Goal: Complete application form: Complete application form

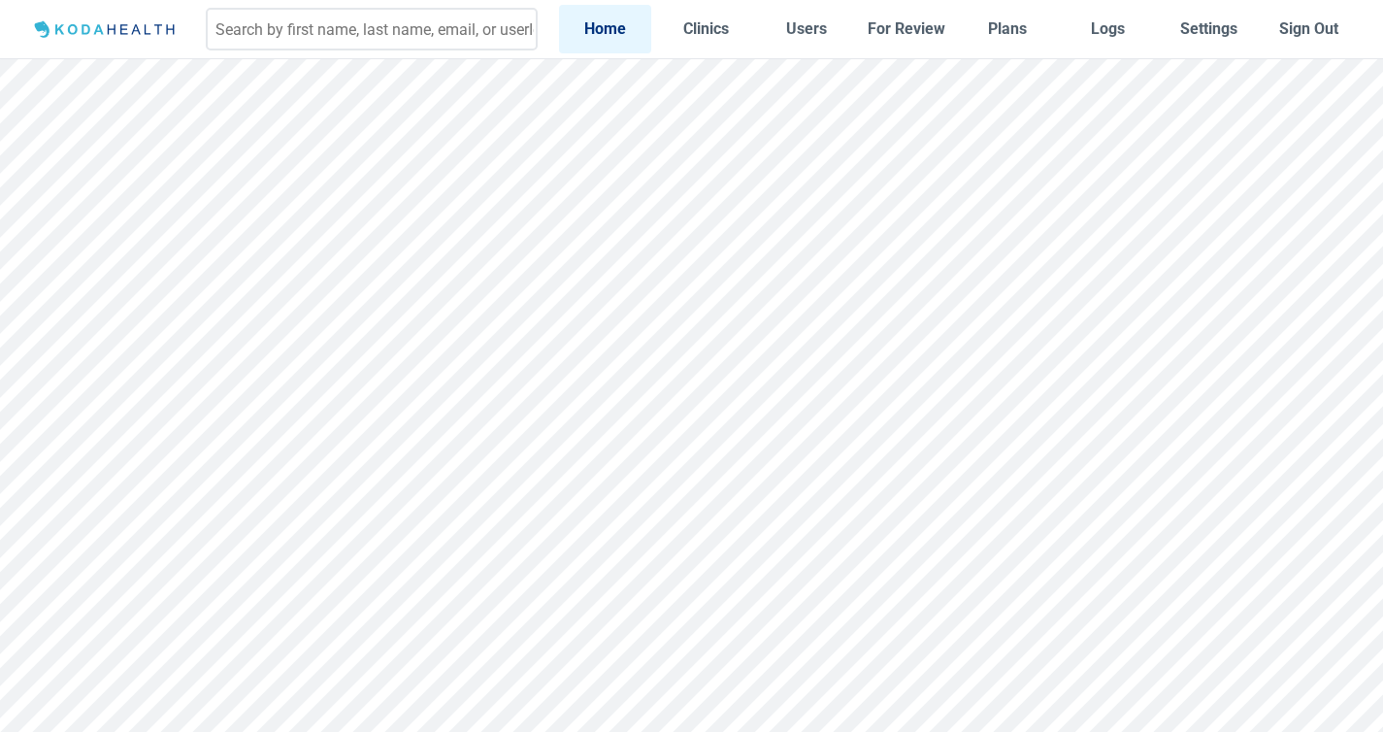
scroll to position [13, 0]
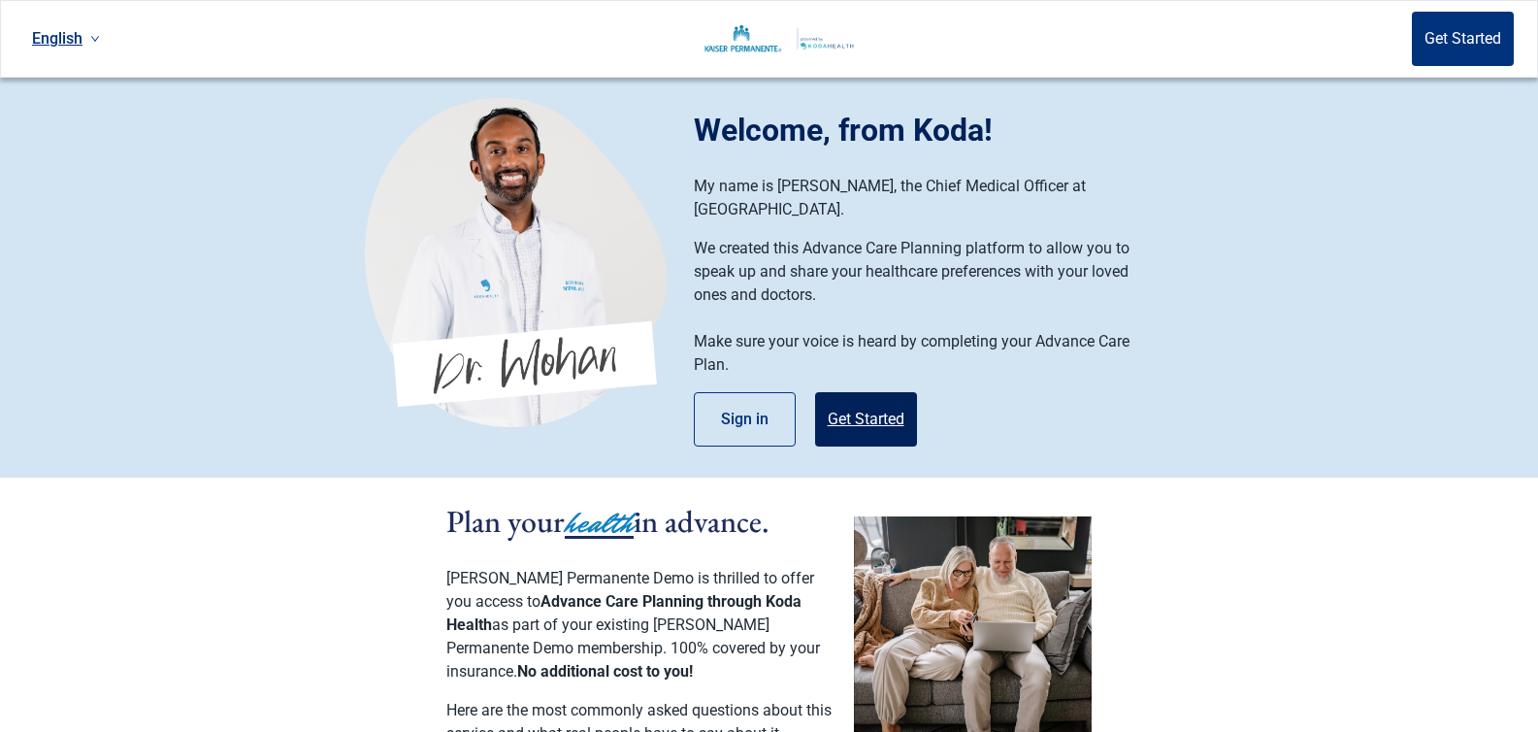
click at [871, 400] on button "Get Started" at bounding box center [866, 419] width 102 height 54
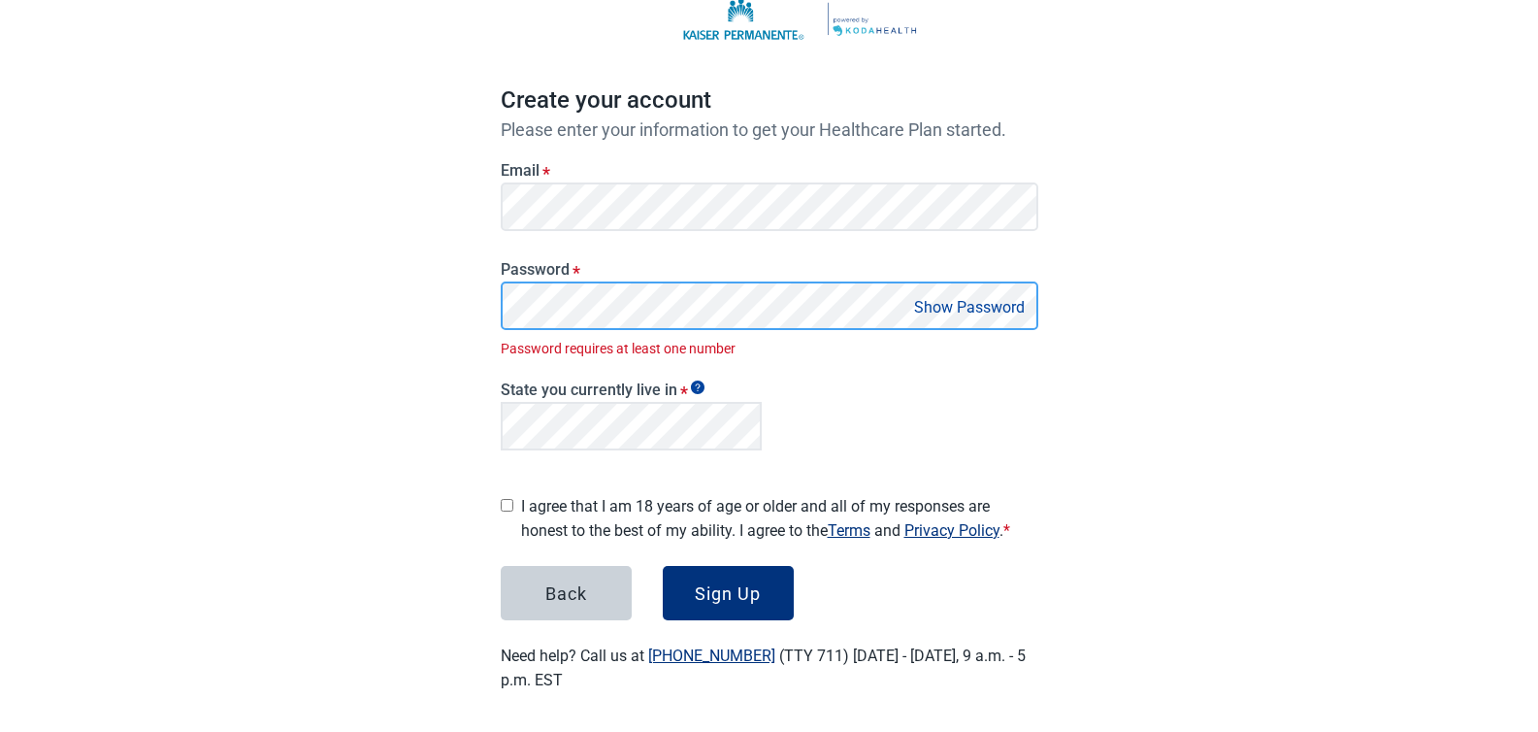
scroll to position [100, 0]
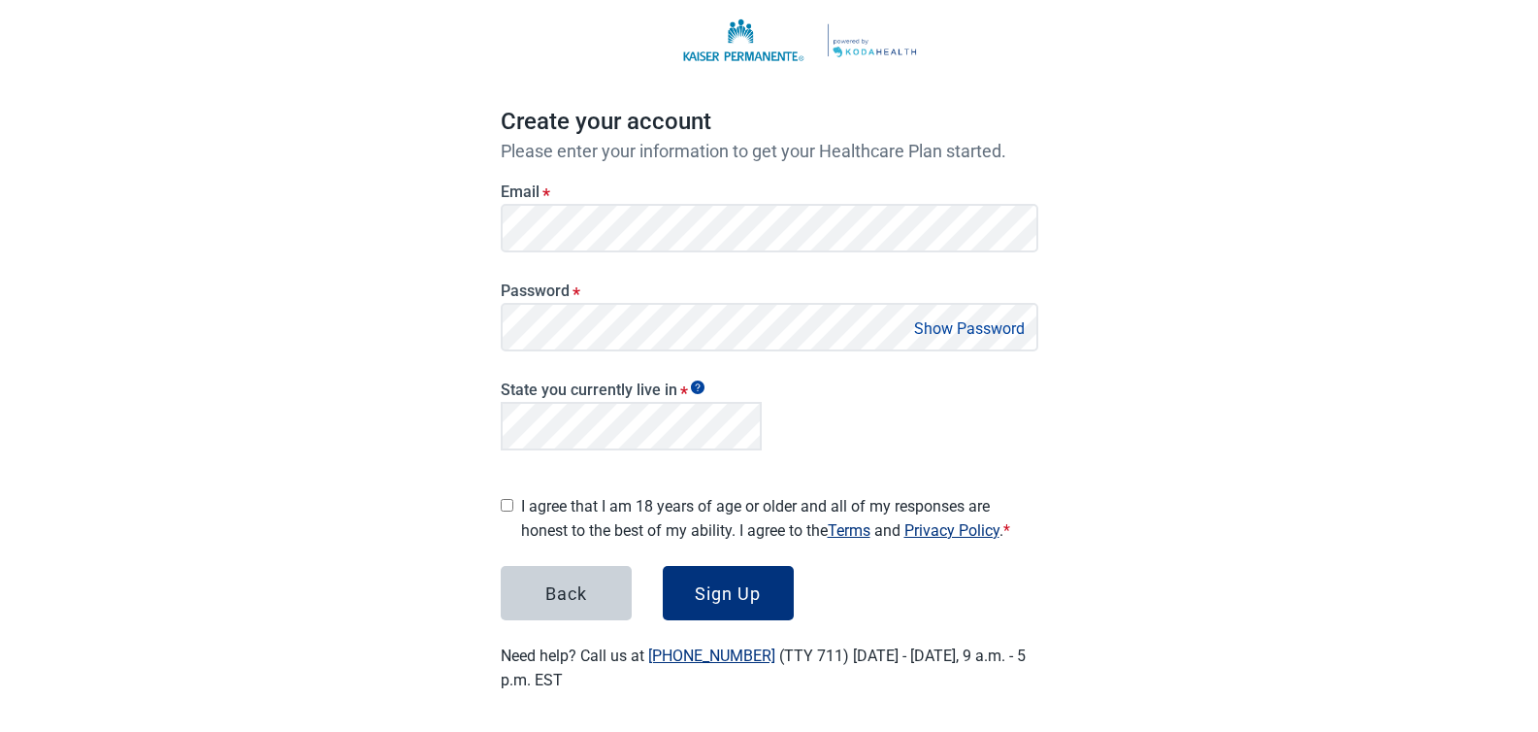
drag, startPoint x: 387, startPoint y: 337, endPoint x: 399, endPoint y: 340, distance: 12.0
click at [387, 337] on div "English Sign in Create your account Please enter your information to get your H…" at bounding box center [769, 319] width 1538 height 838
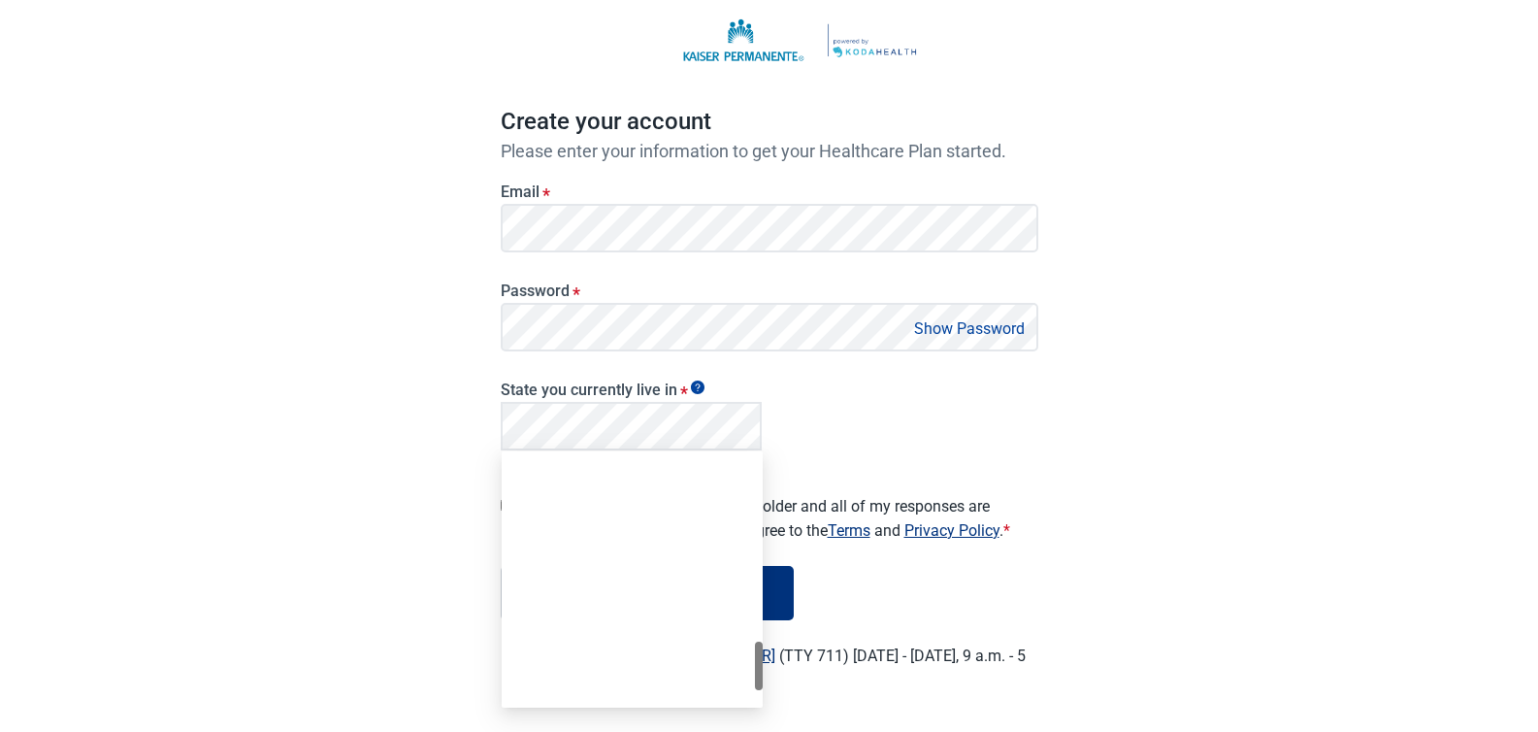
scroll to position [1234, 0]
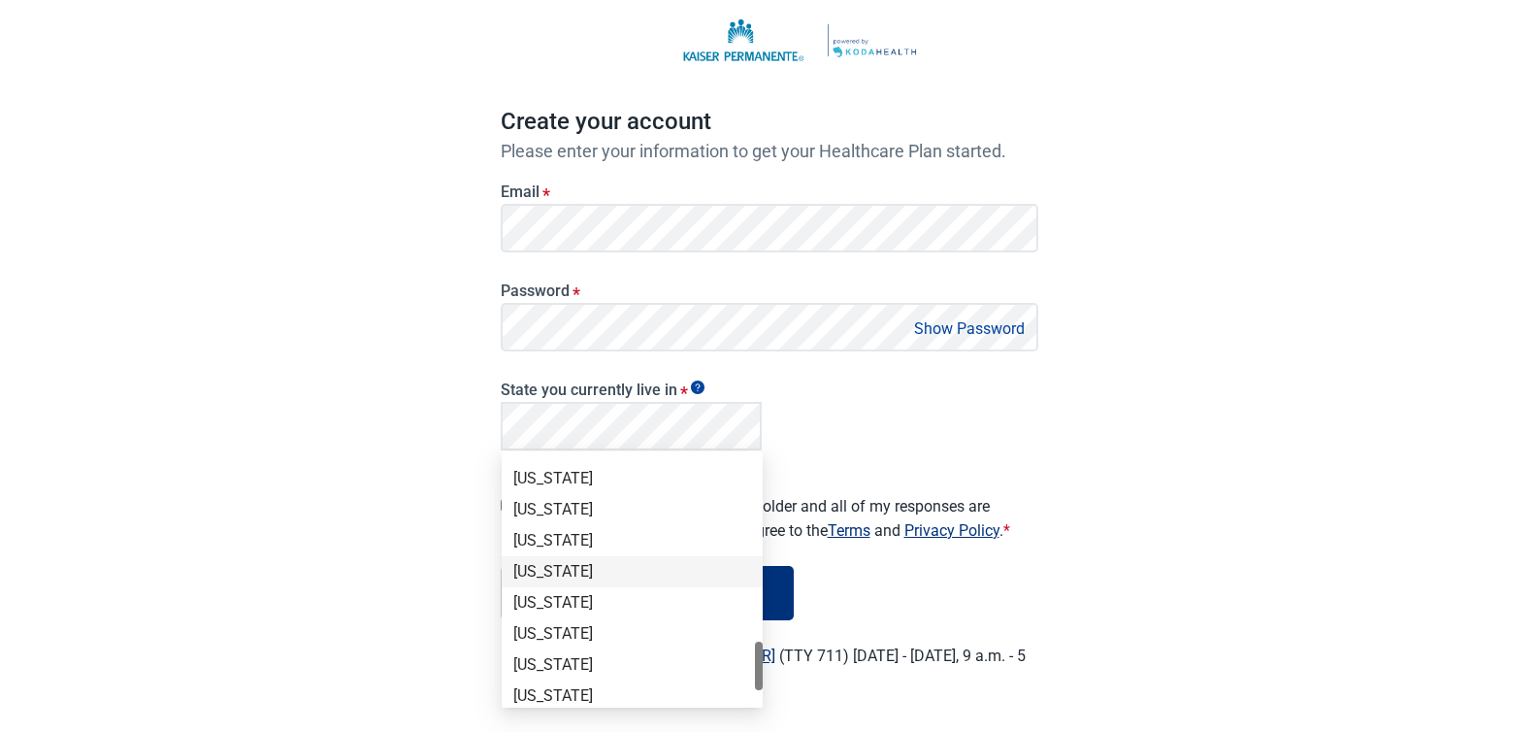
click at [570, 570] on div "[US_STATE]" at bounding box center [632, 571] width 238 height 21
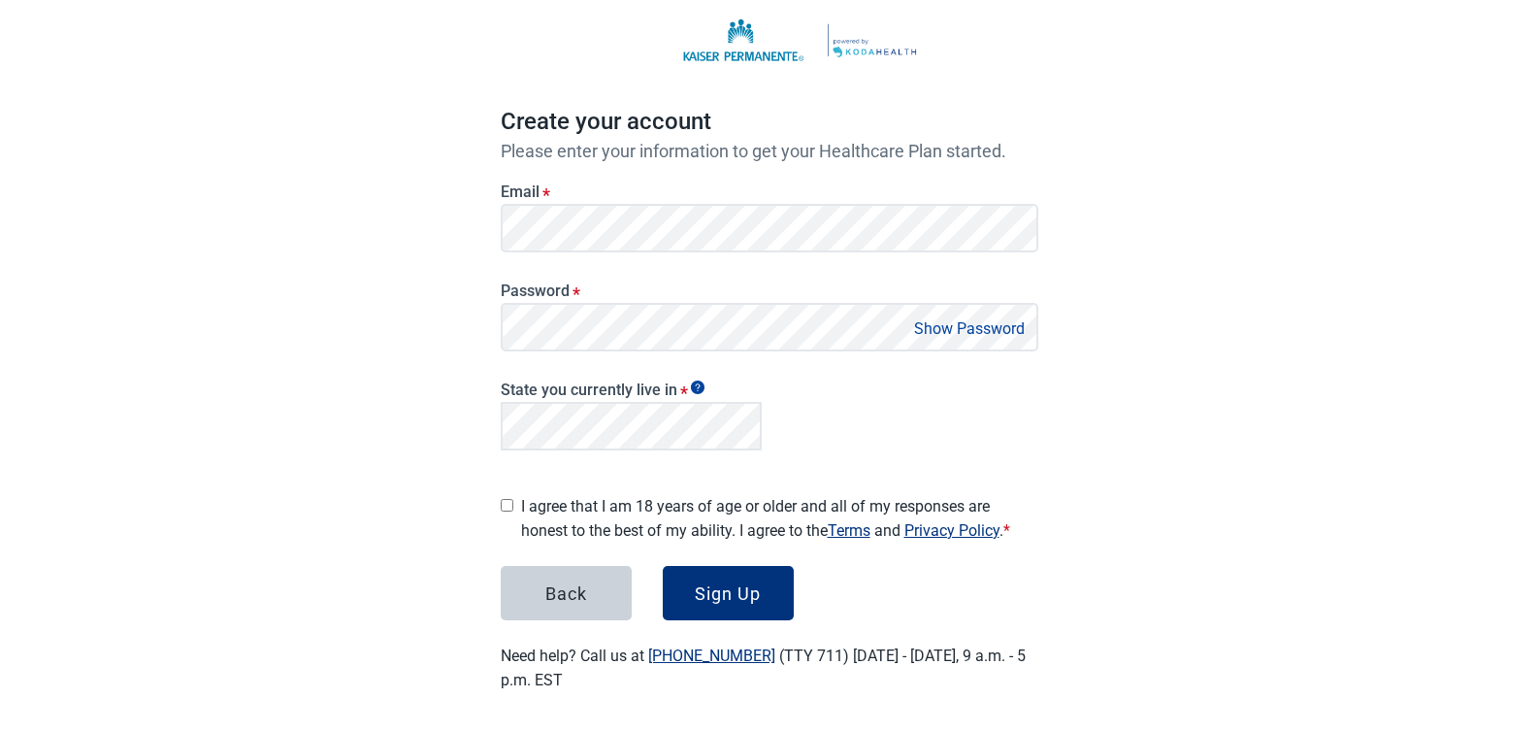
click at [506, 499] on input "I agree that I am 18 years of age or older and all of my responses are honest t…" at bounding box center [507, 505] width 13 height 13
checkbox input "true"
click at [888, 411] on div "State you currently live in *" at bounding box center [769, 412] width 553 height 106
click at [730, 600] on button "Sign Up" at bounding box center [728, 593] width 131 height 54
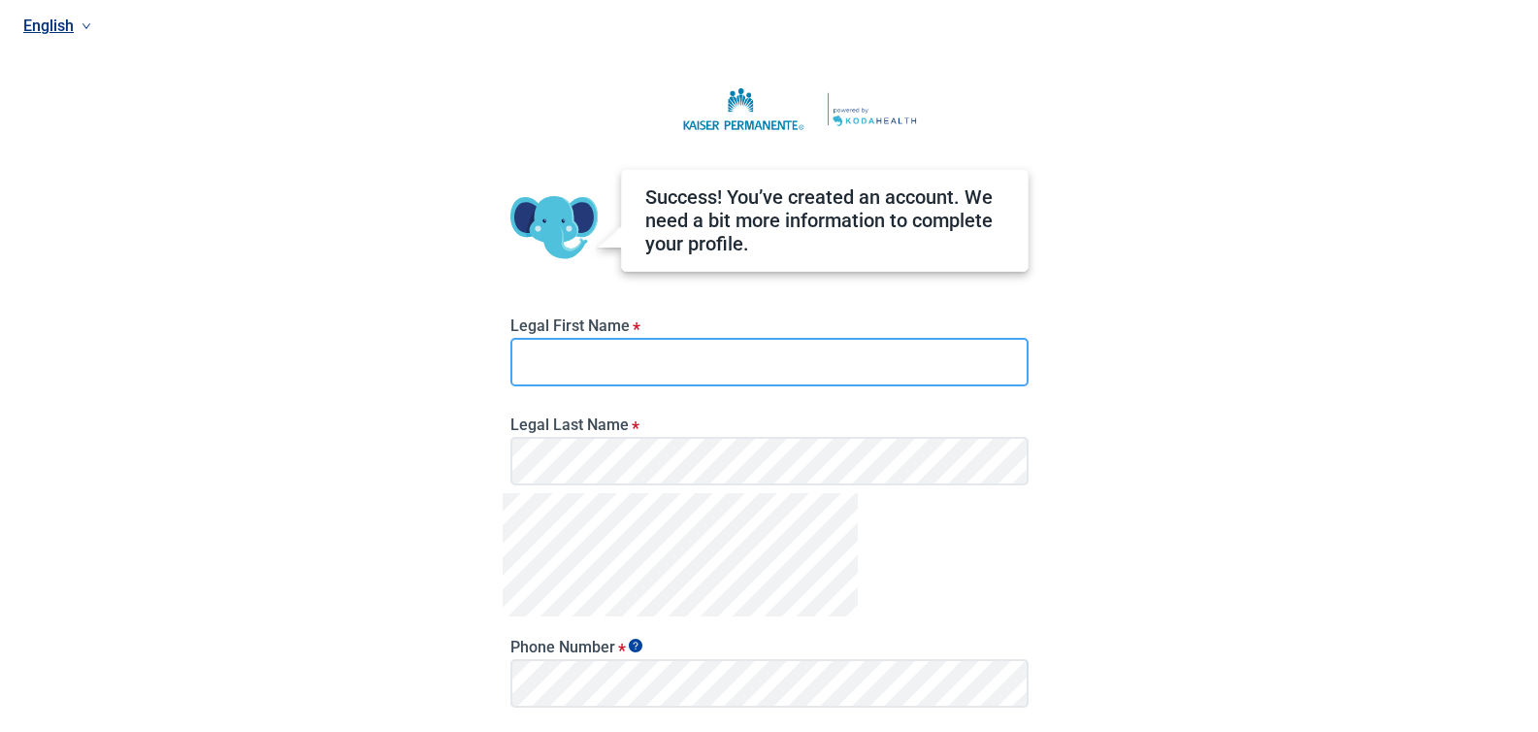
click at [604, 364] on input "Legal First Name *" at bounding box center [769, 362] width 518 height 49
type input "[PERSON_NAME]"
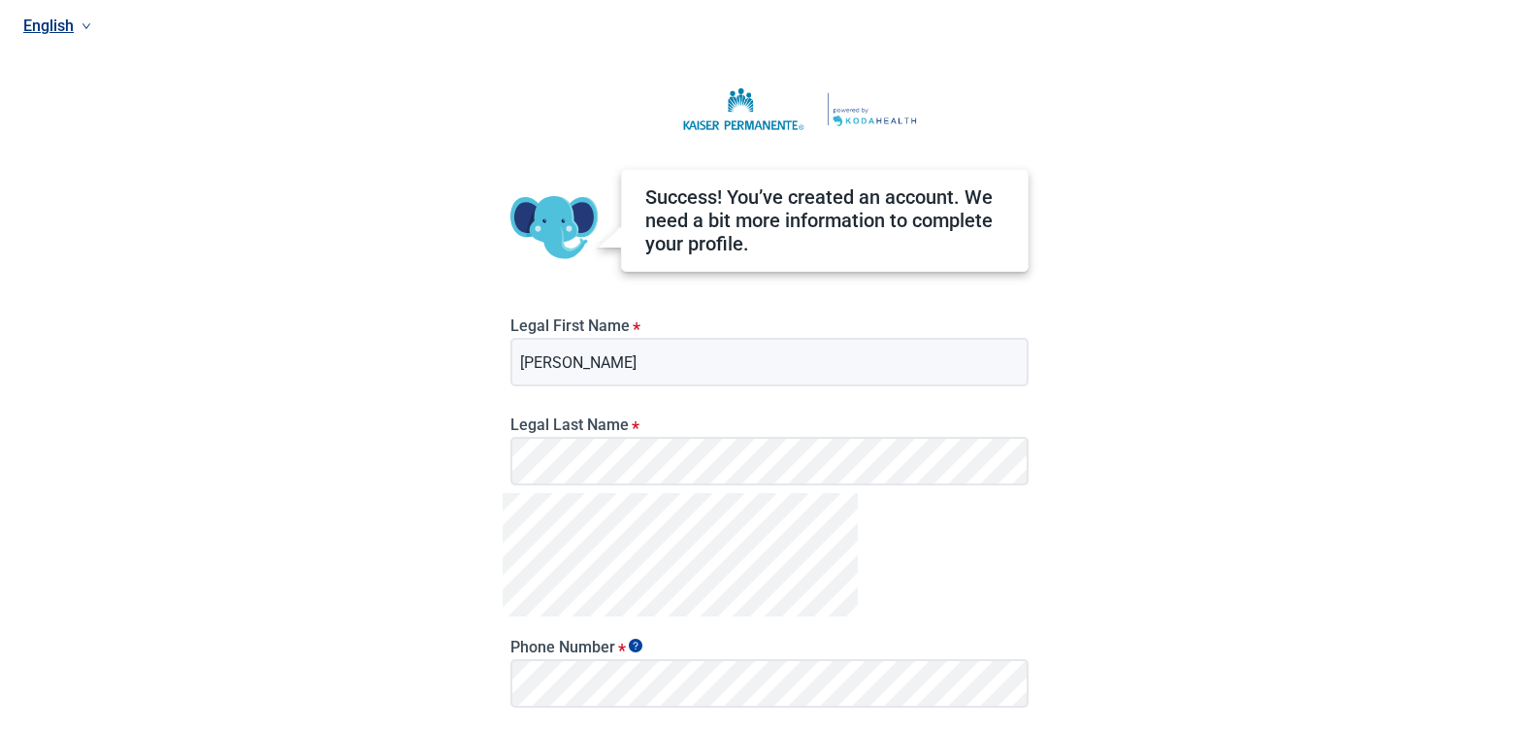
click at [316, 543] on div "English Success! You’ve created an account. We need a bit more information to c…" at bounding box center [769, 366] width 1538 height 732
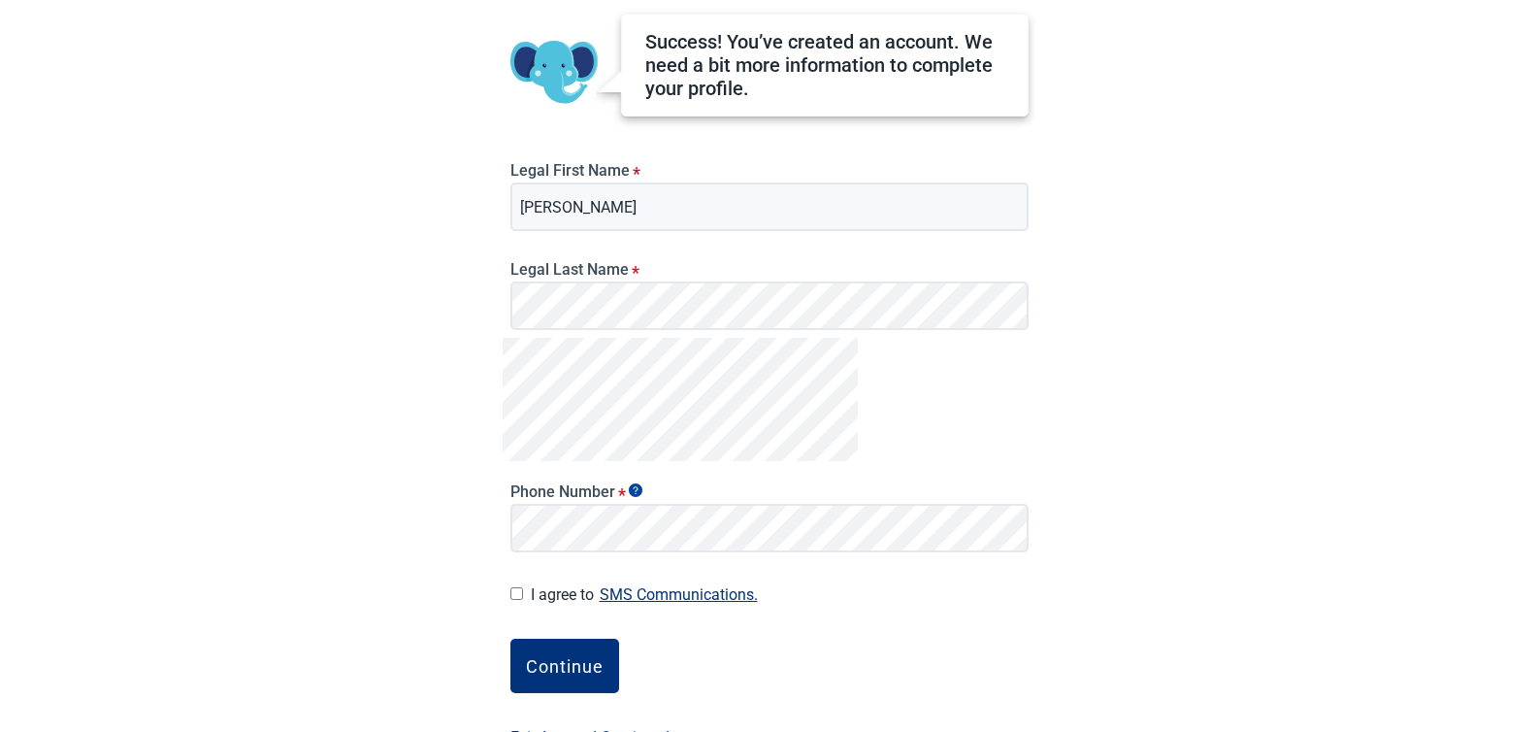
scroll to position [156, 0]
click at [513, 591] on input "I agree to SMS Communications." at bounding box center [516, 592] width 13 height 13
checkbox input "true"
click at [557, 652] on button "Continue" at bounding box center [564, 664] width 109 height 54
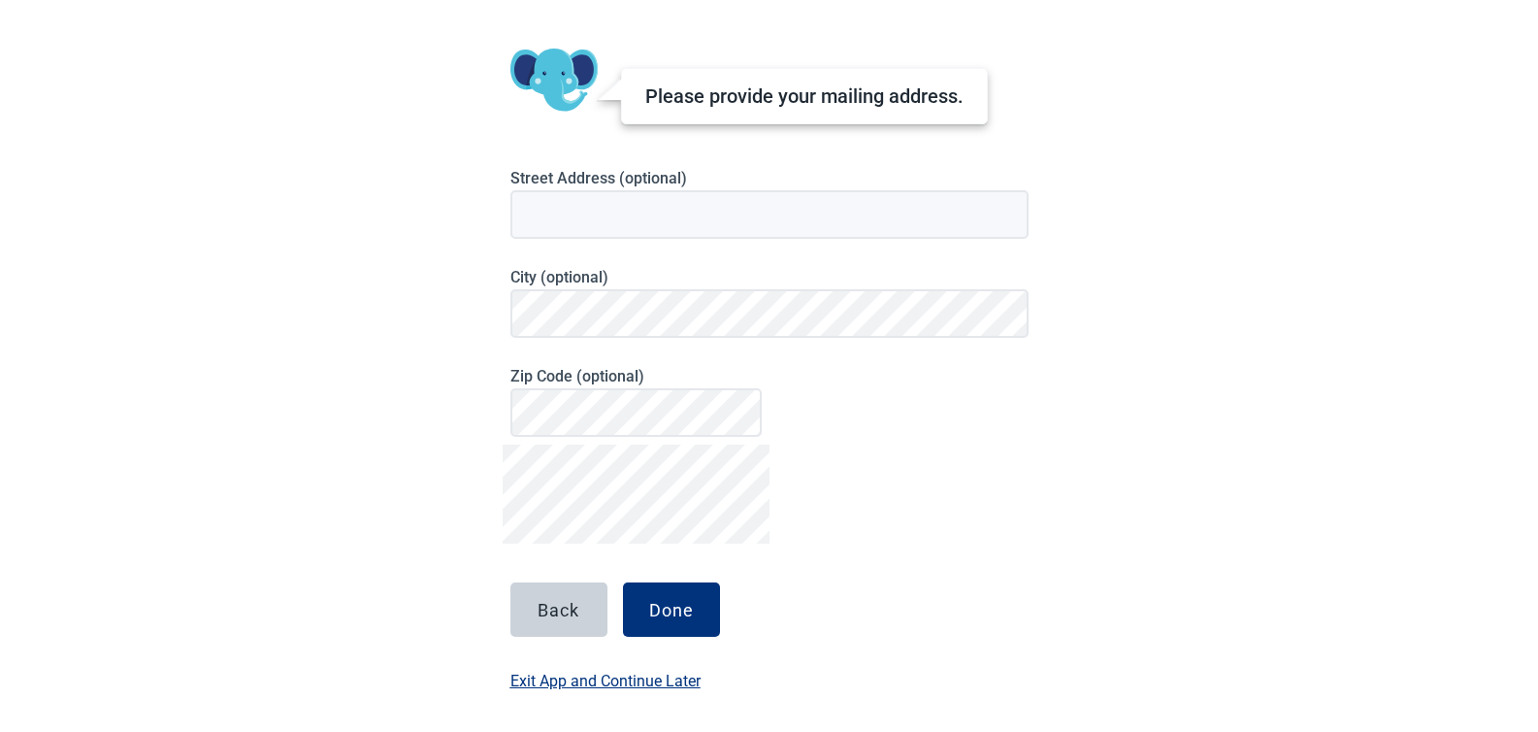
scroll to position [132, 0]
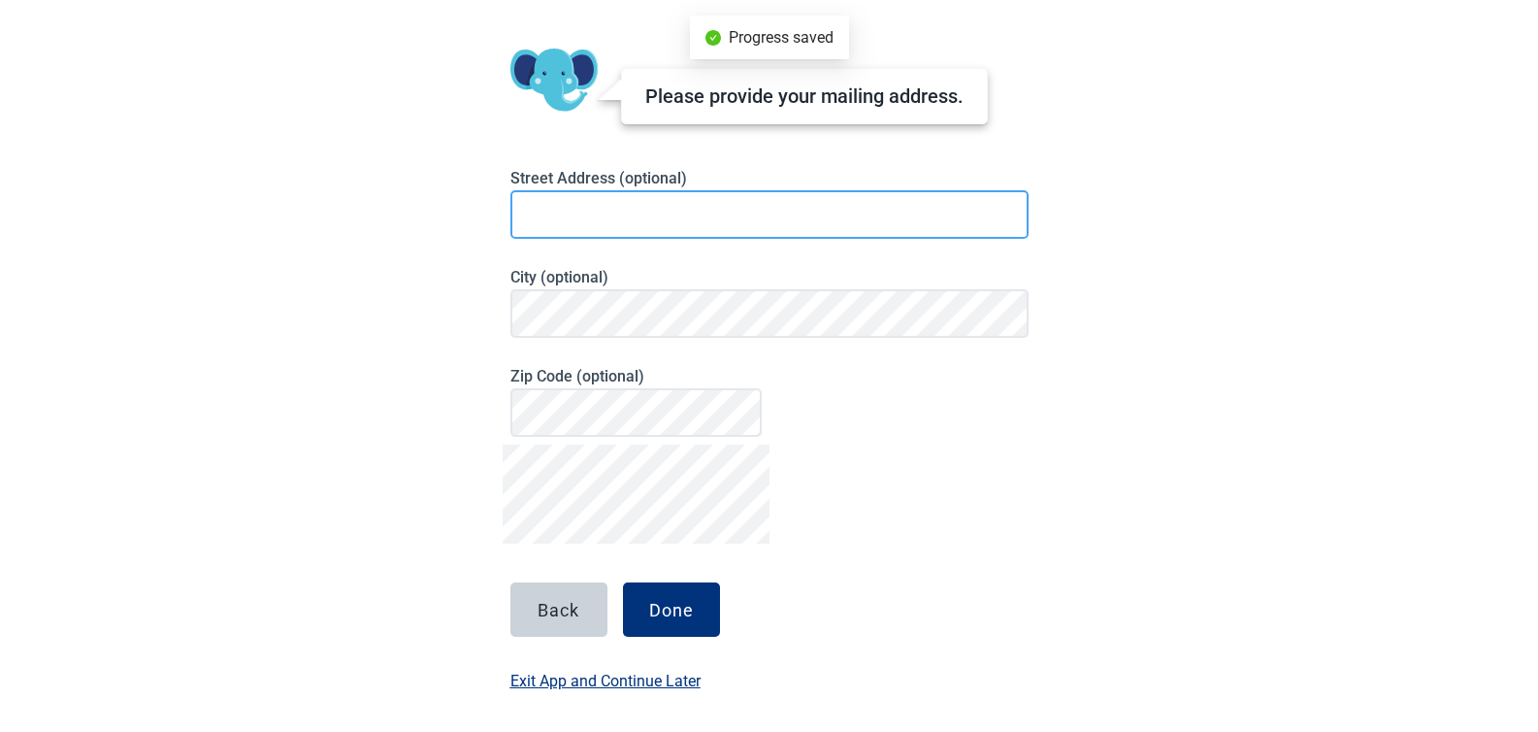
click at [628, 207] on input at bounding box center [769, 214] width 518 height 49
click at [786, 205] on input "[STREET_ADDRESS]" at bounding box center [769, 214] width 518 height 49
click at [590, 207] on input "[STREET_ADDRESS]" at bounding box center [769, 214] width 518 height 49
type input "[STREET_ADDRESS]"
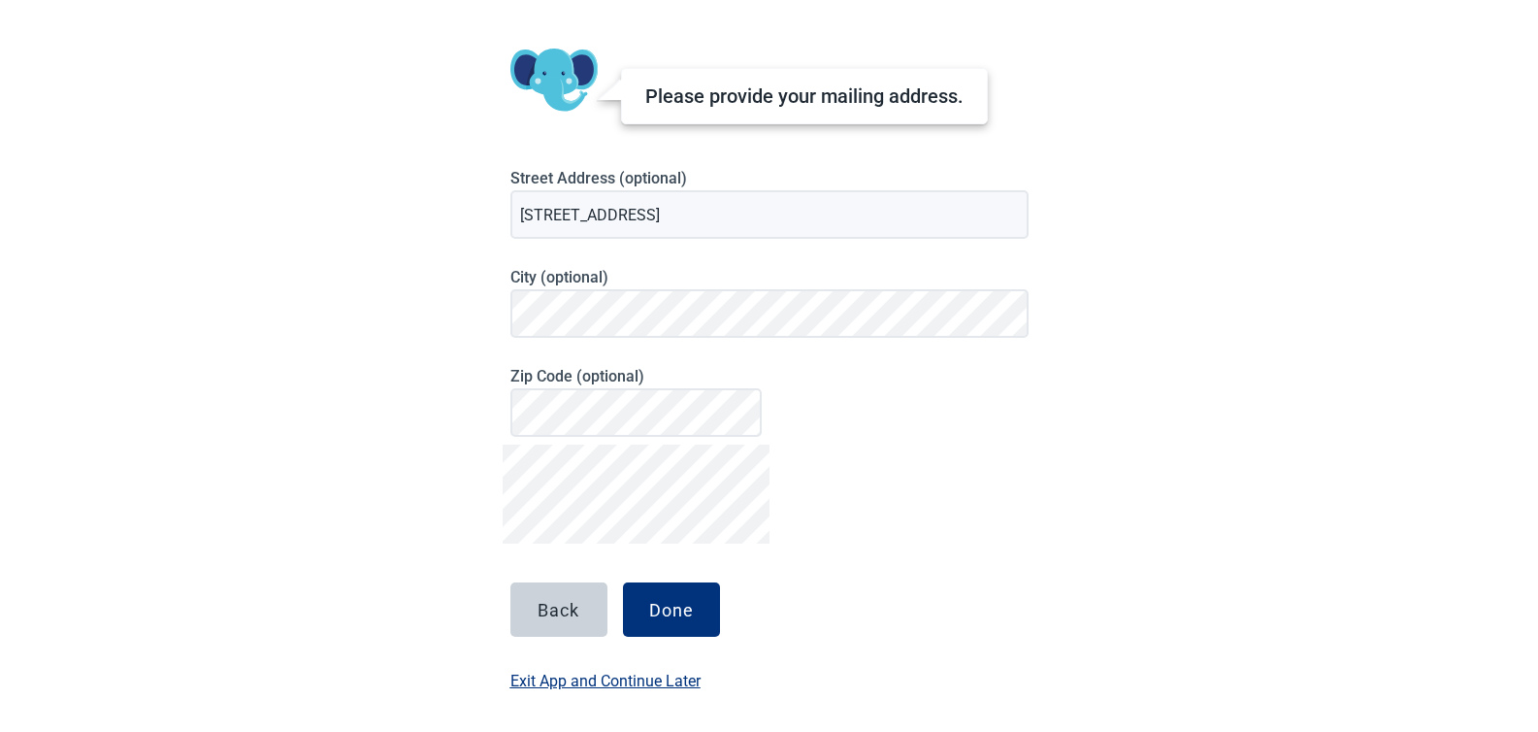
click at [375, 294] on div "English Please provide your mailing address. Street Address (optional) [STREET_…" at bounding box center [769, 234] width 1538 height 732
click at [658, 602] on div "Done" at bounding box center [671, 609] width 45 height 19
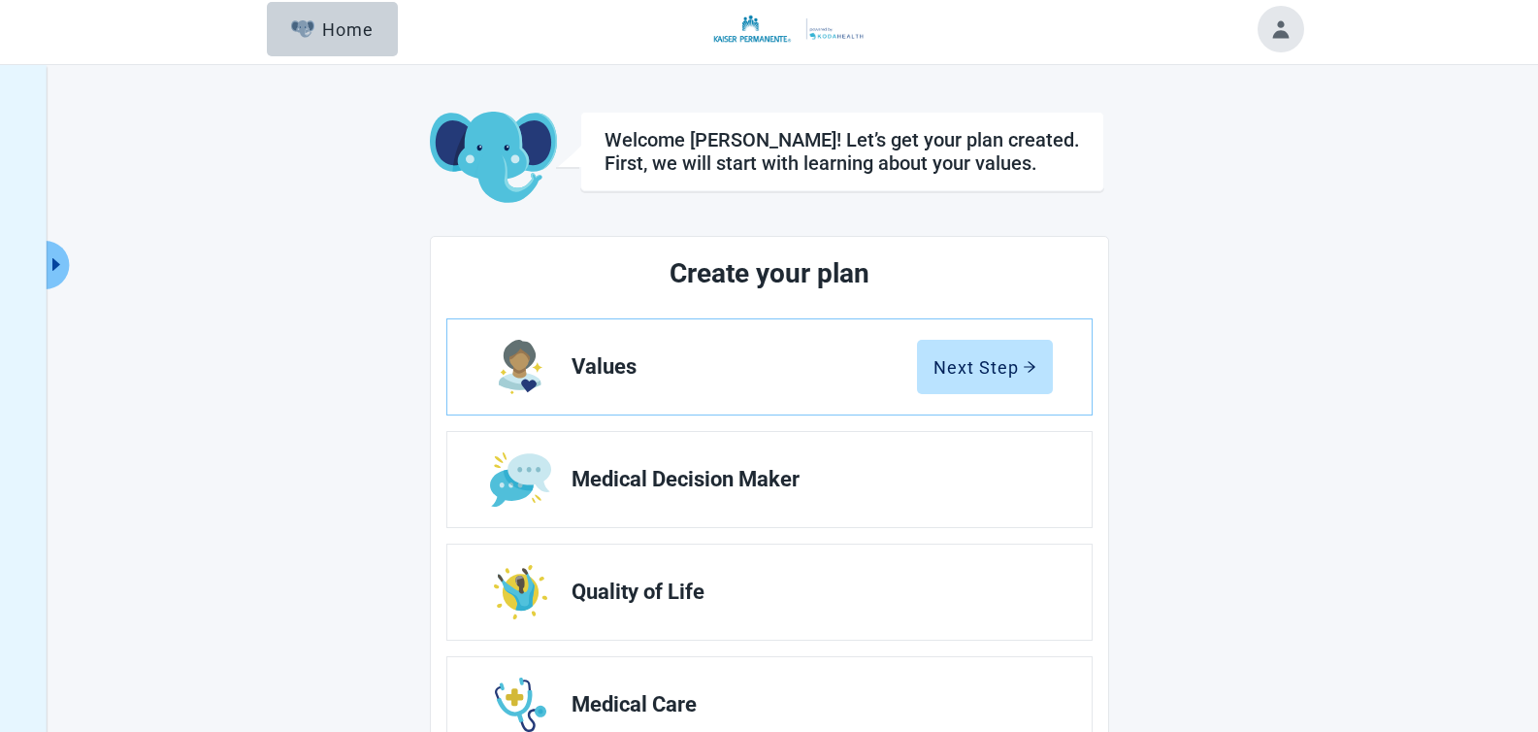
scroll to position [2, 0]
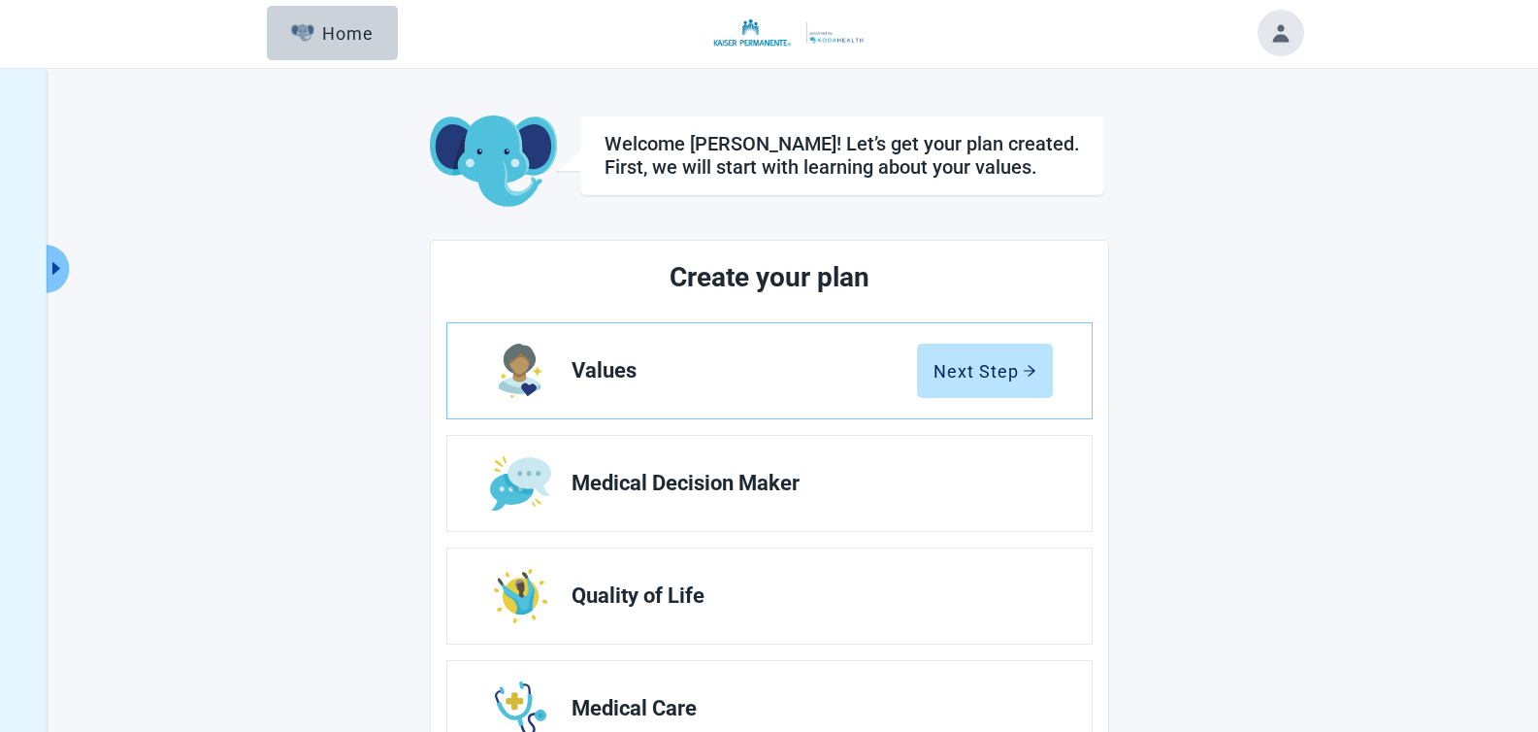
click at [1216, 246] on main "Welcome [PERSON_NAME]! Let’s get your plan created. First, we will start with l…" at bounding box center [769, 612] width 1067 height 995
click at [1244, 235] on main "Welcome [PERSON_NAME]! Let’s get your plan created. First, we will start with l…" at bounding box center [769, 612] width 1067 height 995
click at [67, 267] on button "Click to view full menu" at bounding box center [57, 268] width 24 height 49
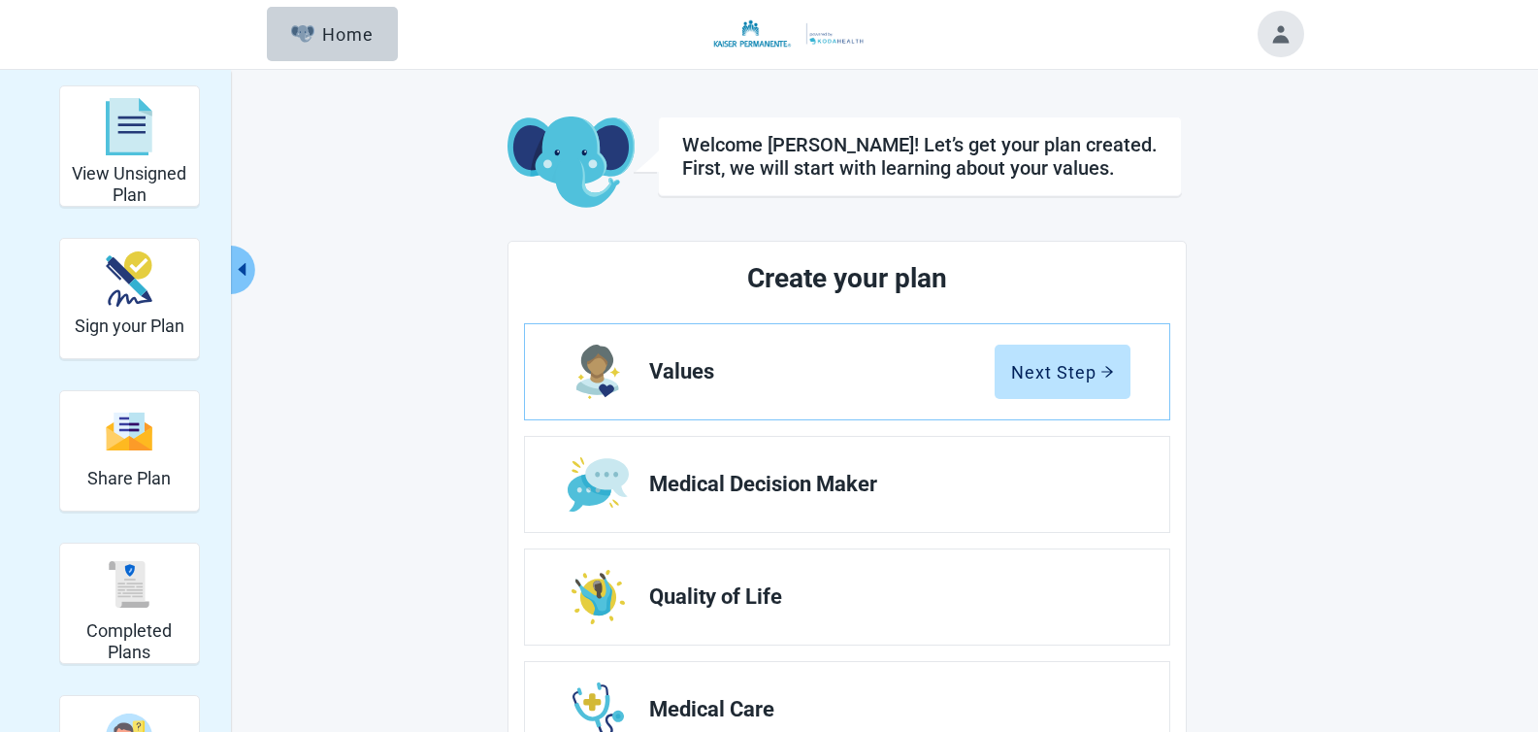
scroll to position [0, 0]
click at [436, 240] on main "Welcome [PERSON_NAME]! Let’s get your plan created. First, we will start with l…" at bounding box center [847, 614] width 912 height 995
click at [402, 269] on main "Welcome [PERSON_NAME]! Let’s get your plan created. First, we will start with l…" at bounding box center [847, 614] width 912 height 995
click at [367, 293] on div "View Unsigned Plan Sign your Plan Share Plan Completed Plans Get Help Welcome […" at bounding box center [769, 599] width 1067 height 1026
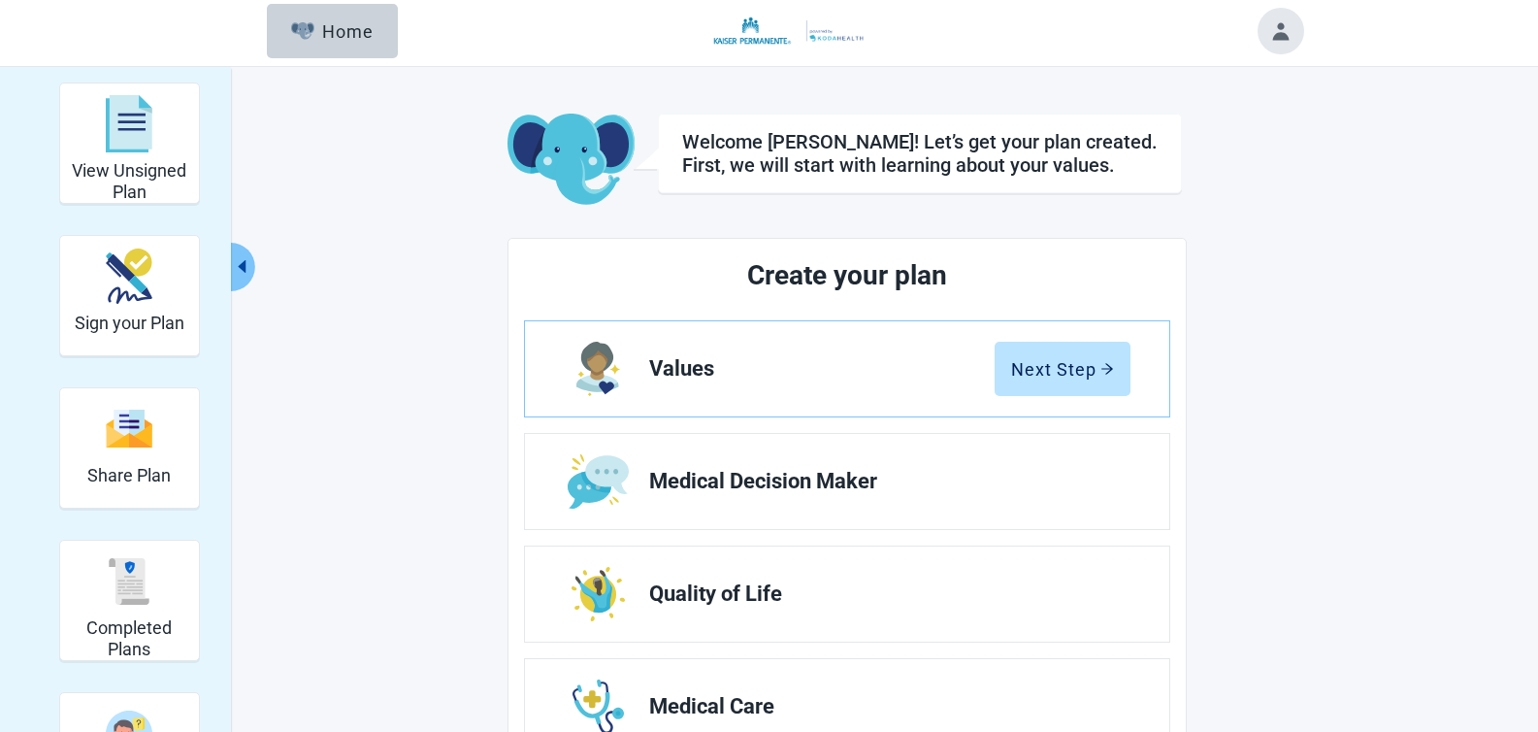
click at [372, 348] on div "View Unsigned Plan Sign your Plan Share Plan Completed Plans Get Help Welcome […" at bounding box center [769, 595] width 1067 height 1026
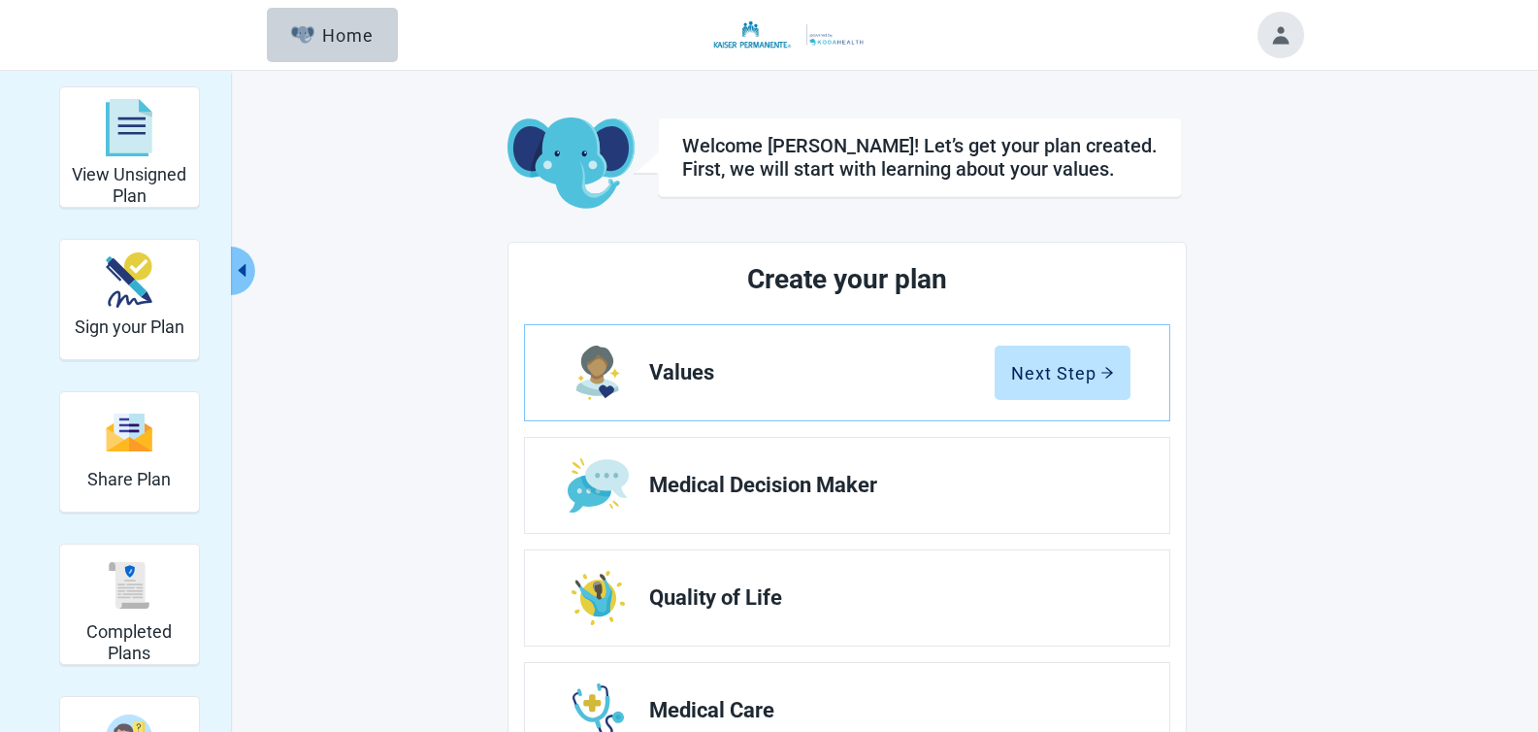
click at [469, 382] on main "Welcome [PERSON_NAME]! Let’s get your plan created. First, we will start with l…" at bounding box center [847, 614] width 912 height 995
click at [353, 395] on div "View Unsigned Plan Sign your Plan Share Plan Completed Plans Get Help Welcome […" at bounding box center [769, 599] width 1067 height 1026
click at [445, 158] on main "Welcome [PERSON_NAME]! Let’s get your plan created. First, we will start with l…" at bounding box center [847, 614] width 912 height 995
click at [410, 362] on main "Welcome [PERSON_NAME]! Let’s get your plan created. First, we will start with l…" at bounding box center [847, 614] width 912 height 995
click at [445, 236] on main "Welcome [PERSON_NAME]! Let’s get your plan created. First, we will start with l…" at bounding box center [847, 614] width 912 height 995
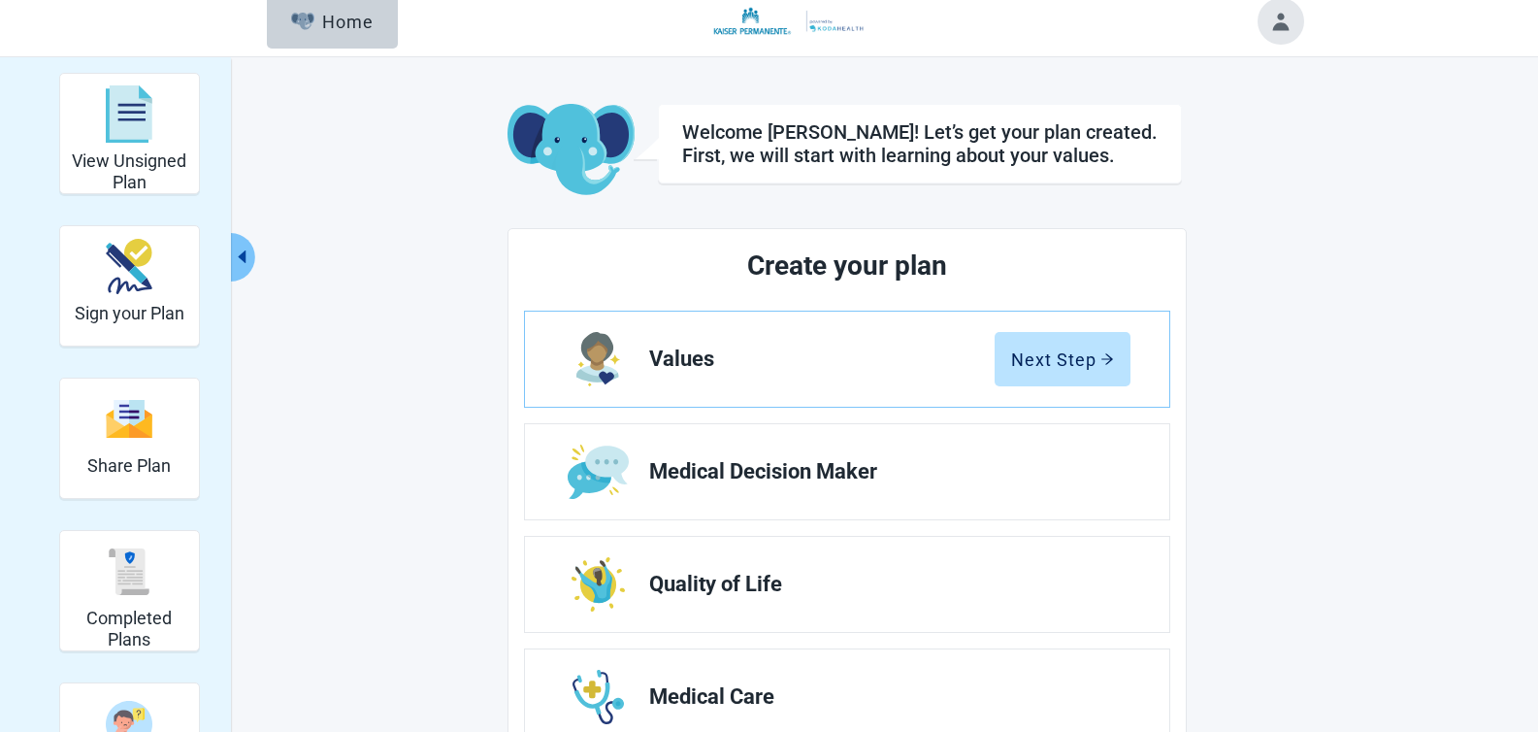
scroll to position [113, 0]
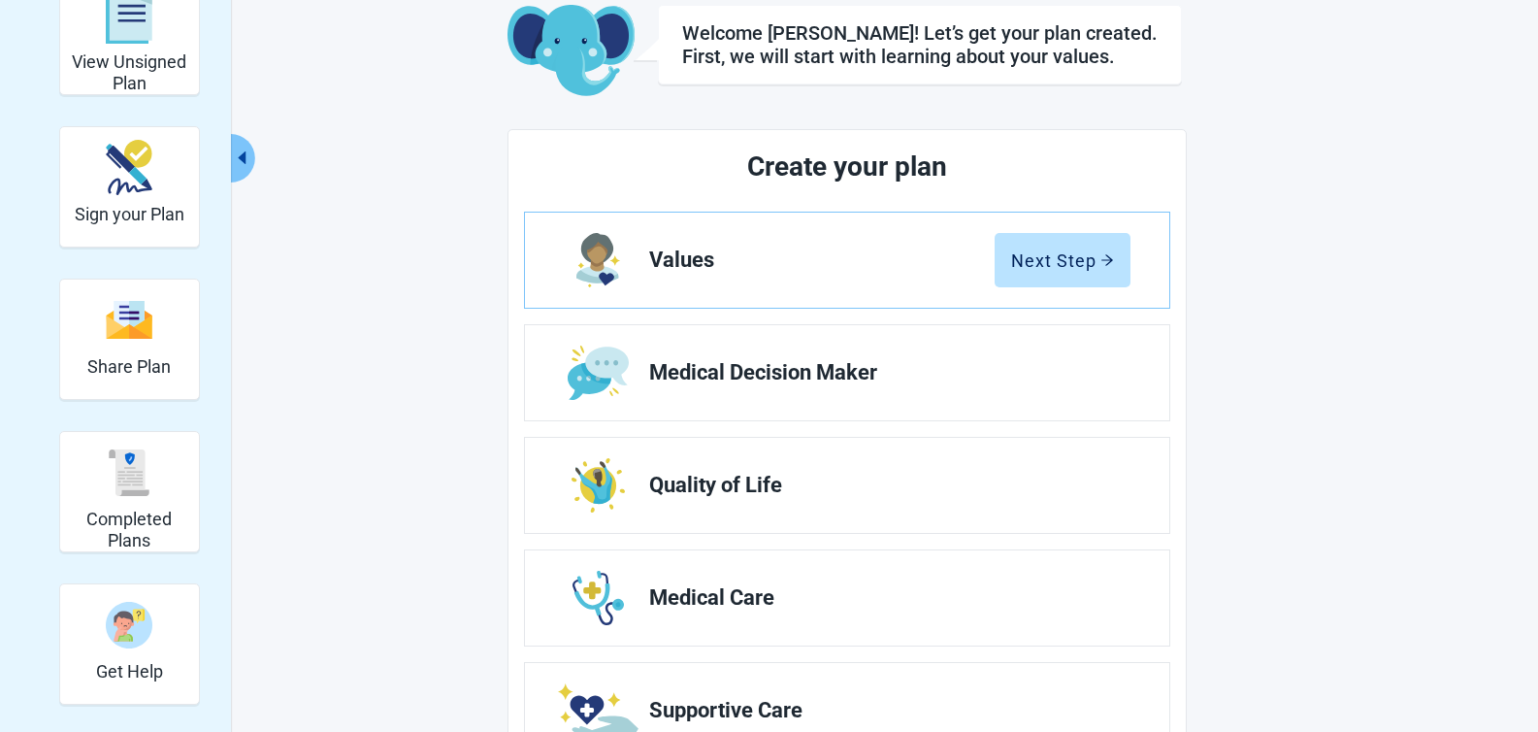
click at [425, 34] on main "Welcome [PERSON_NAME]! Let’s get your plan created. First, we will start with l…" at bounding box center [847, 502] width 912 height 995
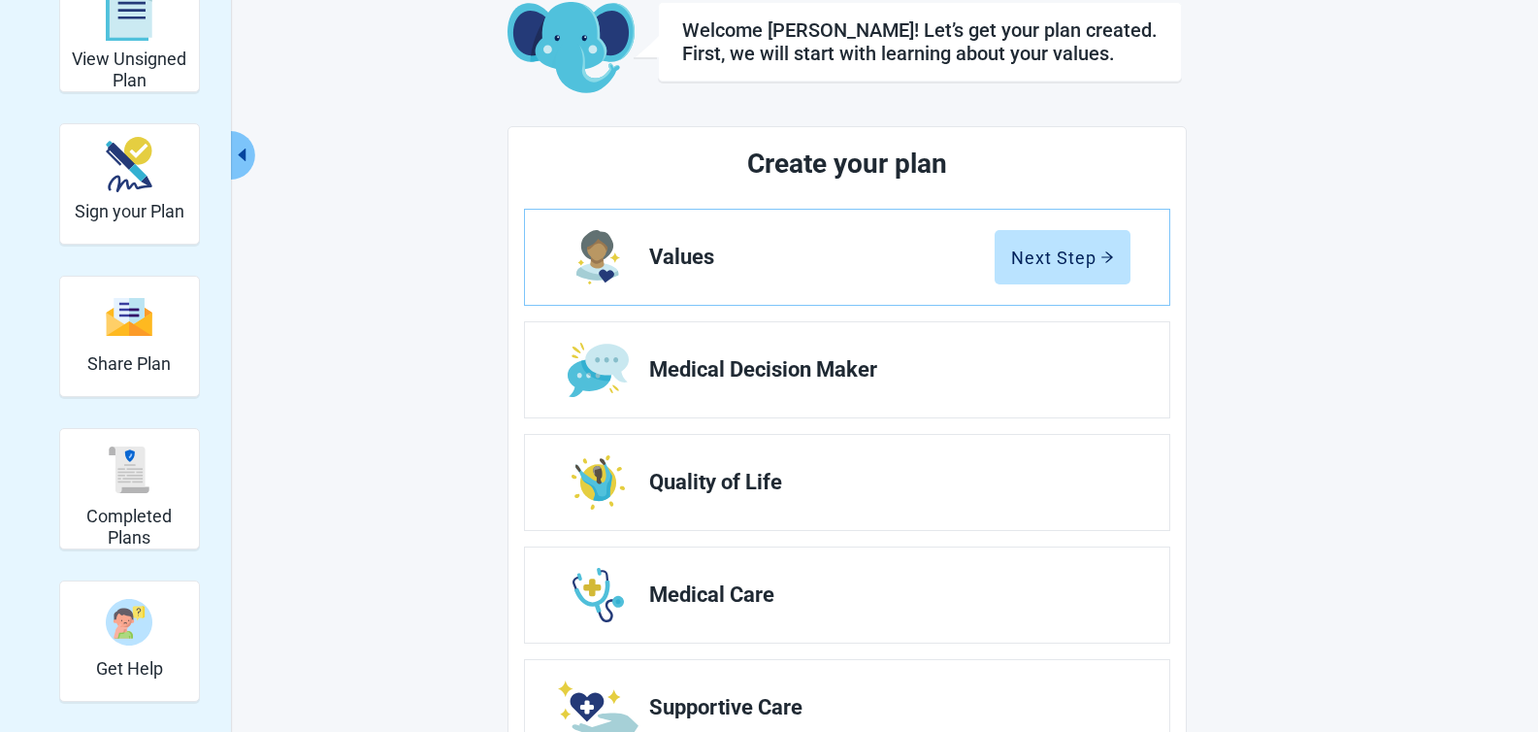
scroll to position [116, 0]
click at [433, 191] on main "Welcome [PERSON_NAME]! Let’s get your plan created. First, we will start with l…" at bounding box center [847, 498] width 912 height 995
click at [412, 191] on main "Welcome [PERSON_NAME]! Let’s get your plan created. First, we will start with l…" at bounding box center [847, 498] width 912 height 995
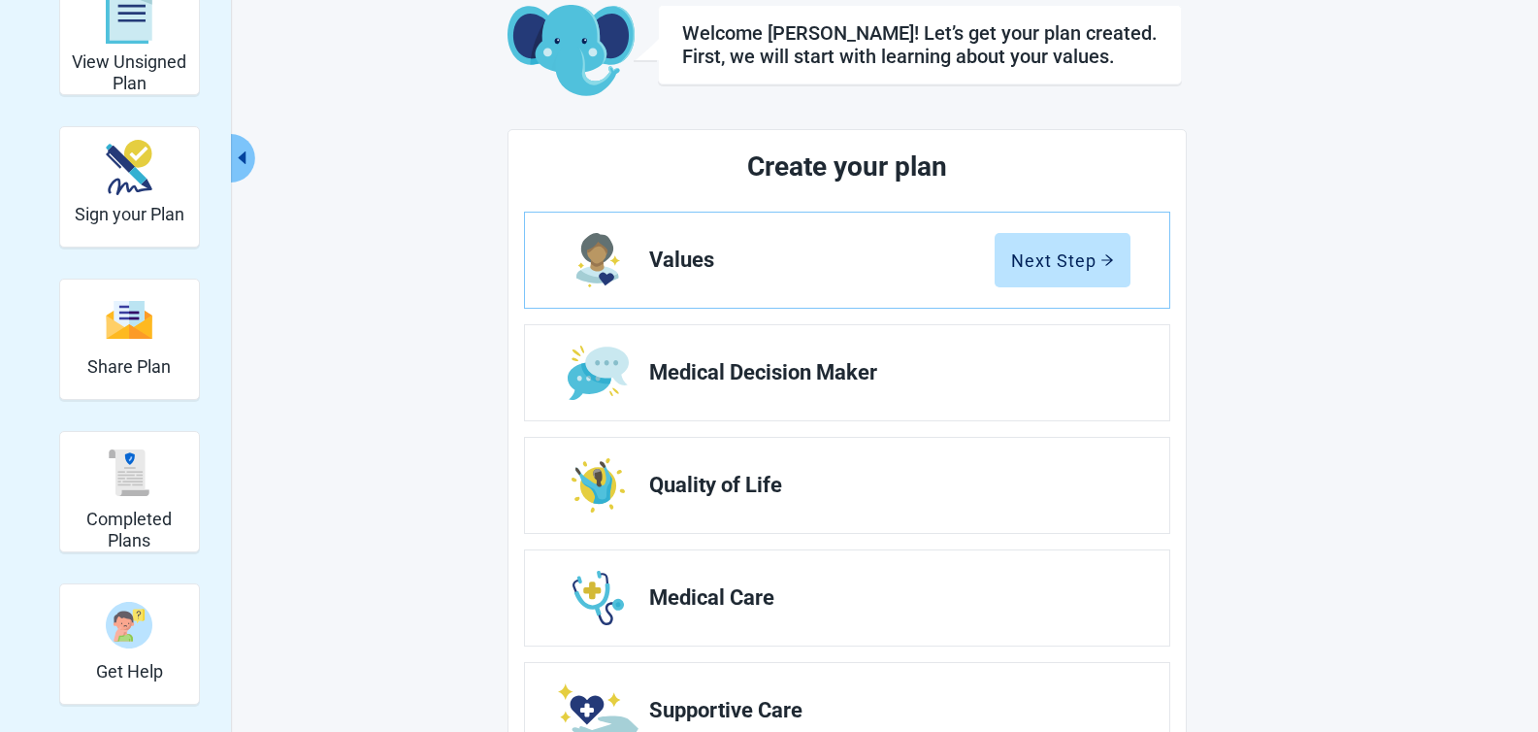
click at [426, 184] on main "Welcome [PERSON_NAME]! Let’s get your plan created. First, we will start with l…" at bounding box center [847, 502] width 912 height 995
click at [435, 172] on main "Welcome [PERSON_NAME]! Let’s get your plan created. First, we will start with l…" at bounding box center [847, 502] width 912 height 995
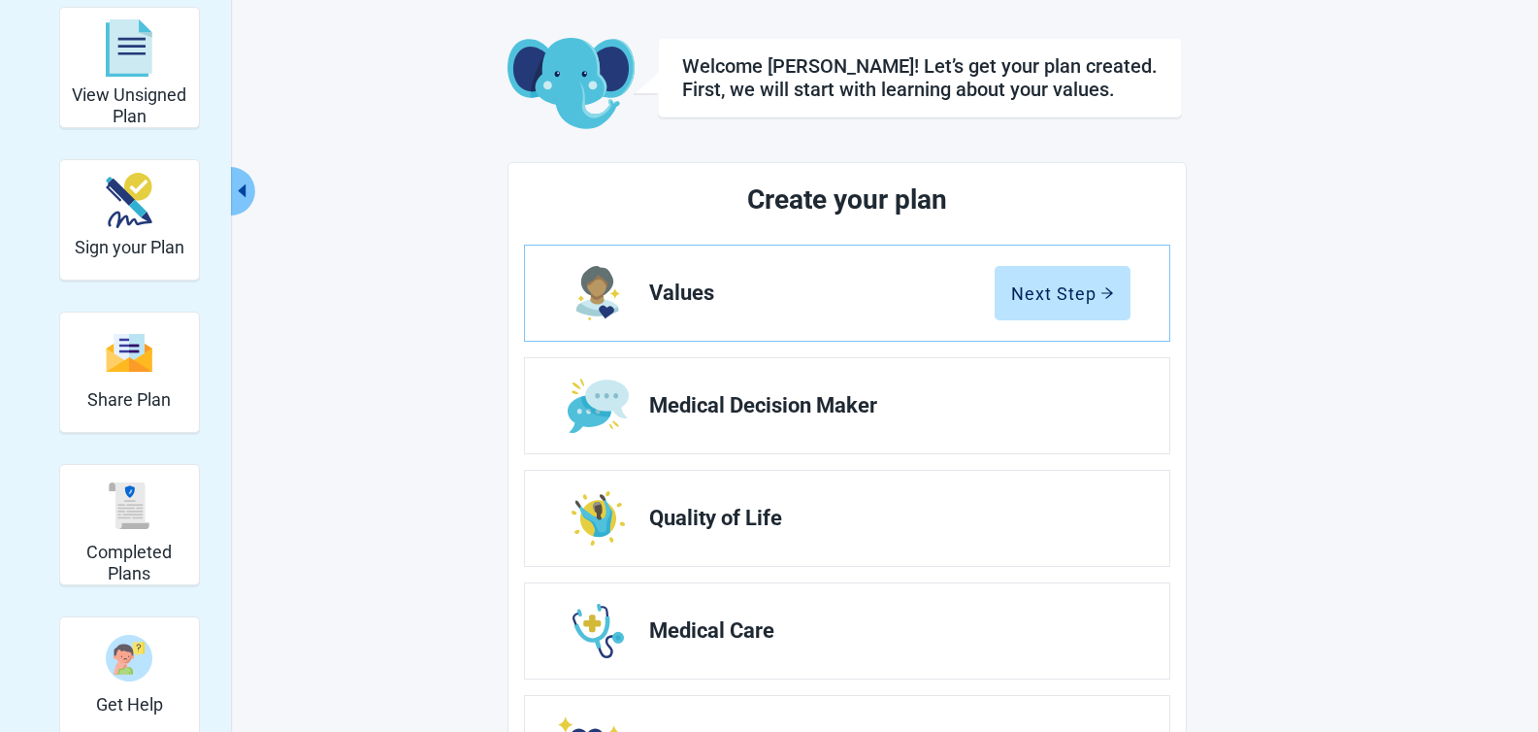
scroll to position [77, 0]
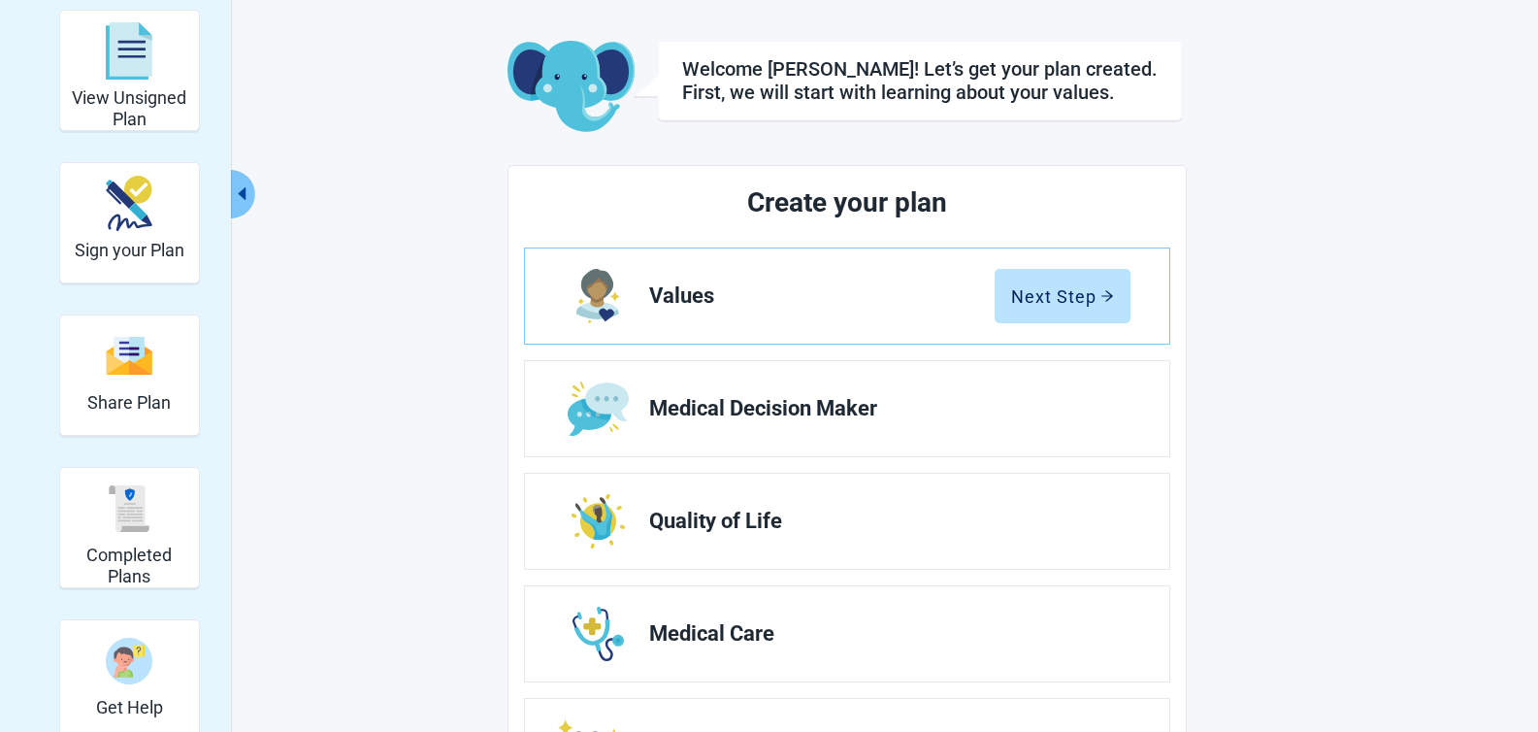
click at [382, 397] on div "View Unsigned Plan Sign your Plan Share Plan Completed Plans Get Help Welcome […" at bounding box center [769, 523] width 1067 height 1026
click at [342, 420] on div "View Unsigned Plan Sign your Plan Share Plan Completed Plans Get Help Welcome […" at bounding box center [769, 523] width 1067 height 1026
click at [397, 213] on main "Welcome [PERSON_NAME]! Let’s get your plan created. First, we will start with l…" at bounding box center [847, 538] width 912 height 995
click at [407, 182] on main "Welcome [PERSON_NAME]! Let’s get your plan created. First, we will start with l…" at bounding box center [847, 538] width 912 height 995
click at [416, 110] on main "Welcome [PERSON_NAME]! Let’s get your plan created. First, we will start with l…" at bounding box center [847, 538] width 912 height 995
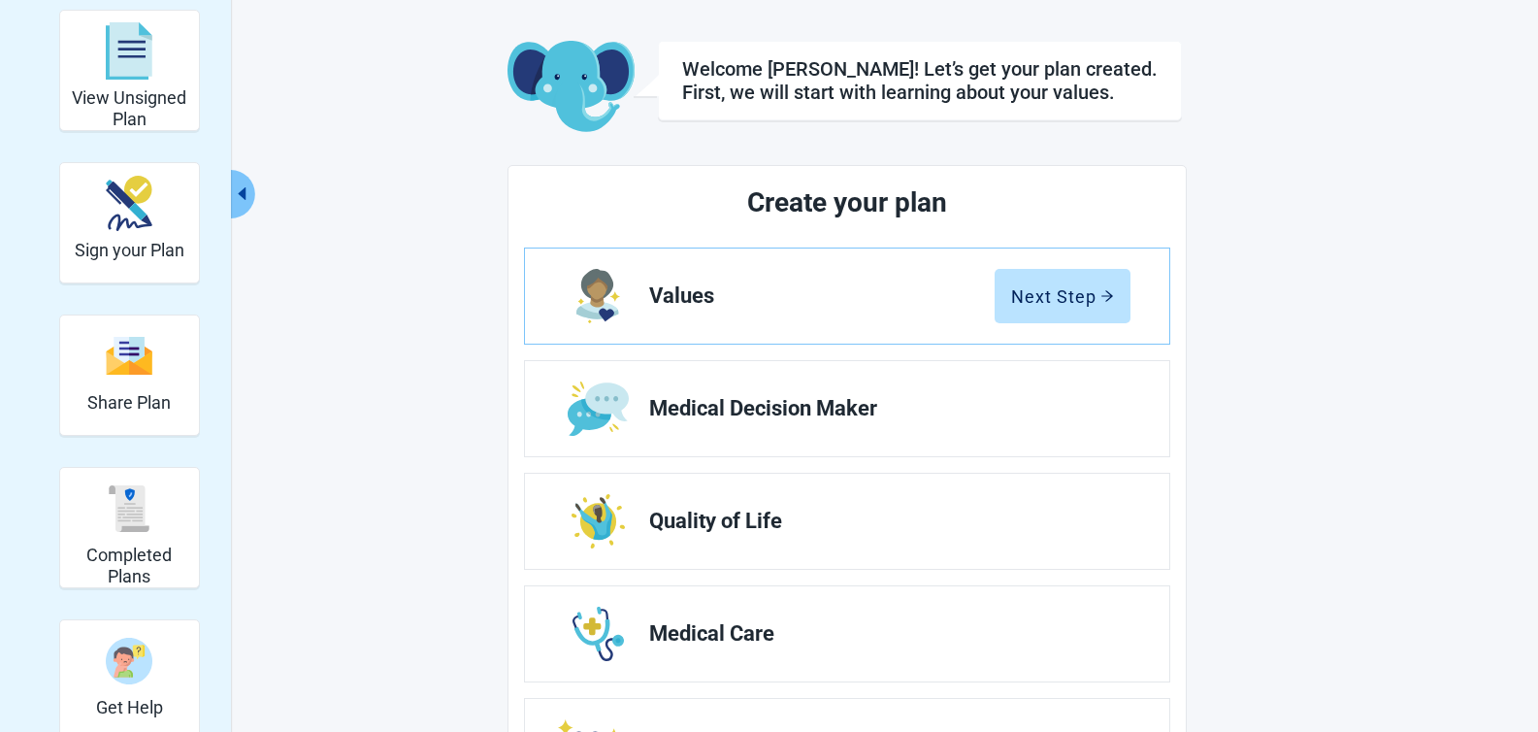
click at [414, 173] on main "Welcome [PERSON_NAME]! Let’s get your plan created. First, we will start with l…" at bounding box center [847, 538] width 912 height 995
click at [413, 171] on main "Welcome [PERSON_NAME]! Let’s get your plan created. First, we will start with l…" at bounding box center [847, 538] width 912 height 995
click at [407, 81] on main "Welcome [PERSON_NAME]! Let’s get your plan created. First, we will start with l…" at bounding box center [847, 538] width 912 height 995
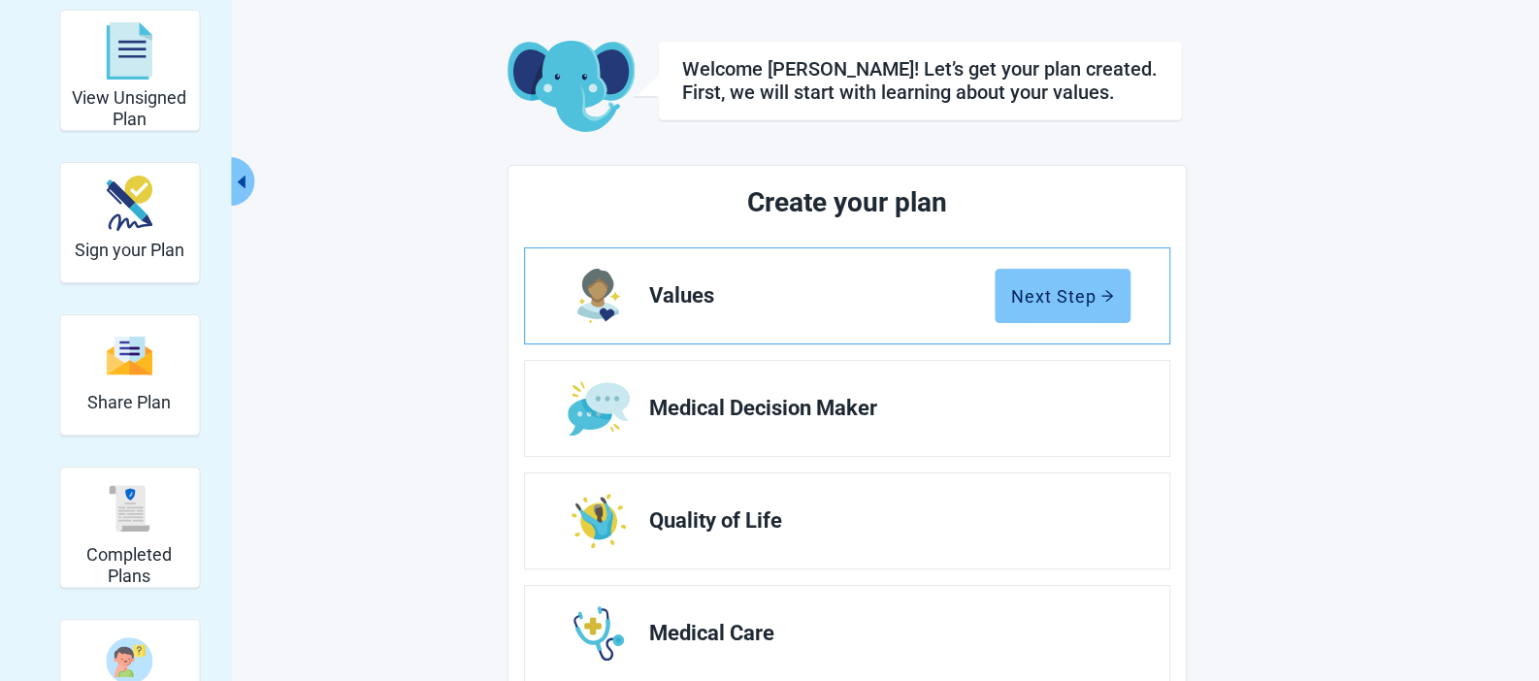
click at [1042, 297] on div "Next Step" at bounding box center [1062, 295] width 103 height 19
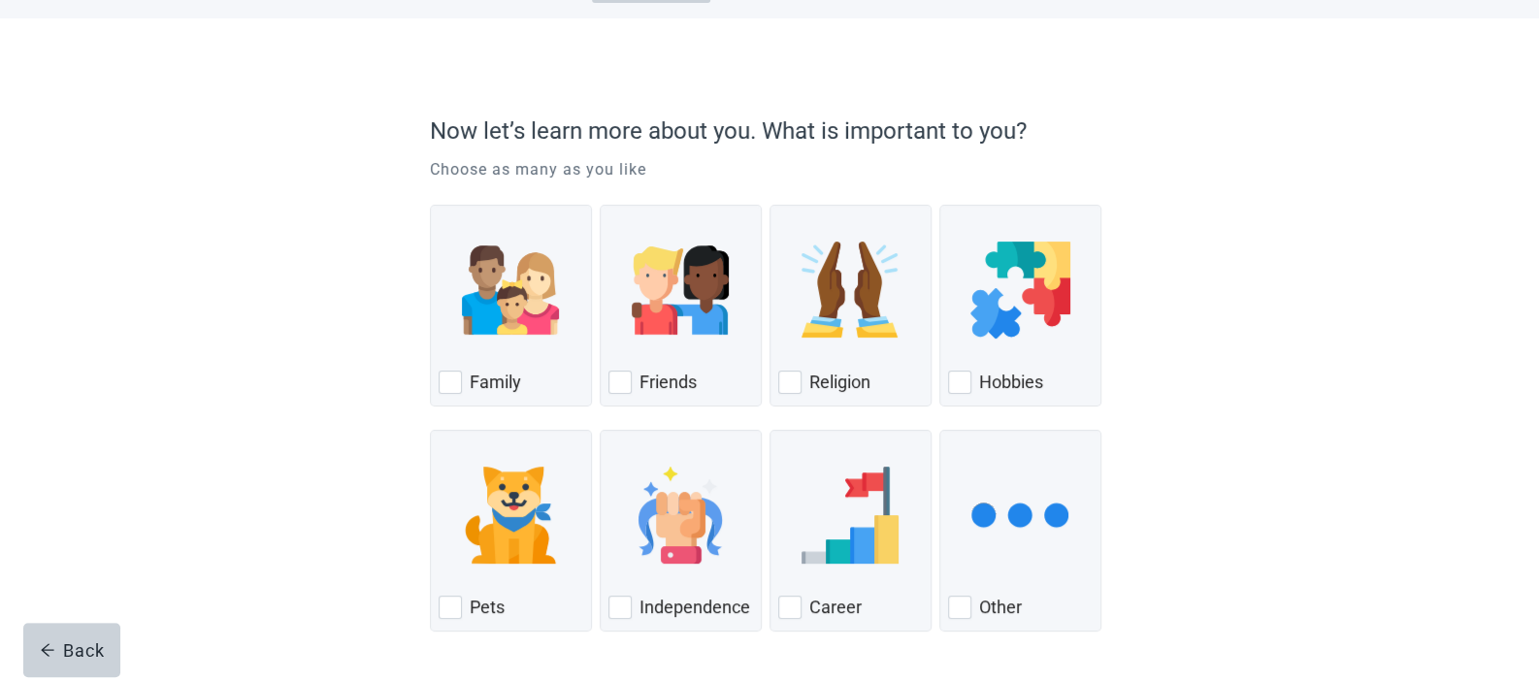
scroll to position [89, 0]
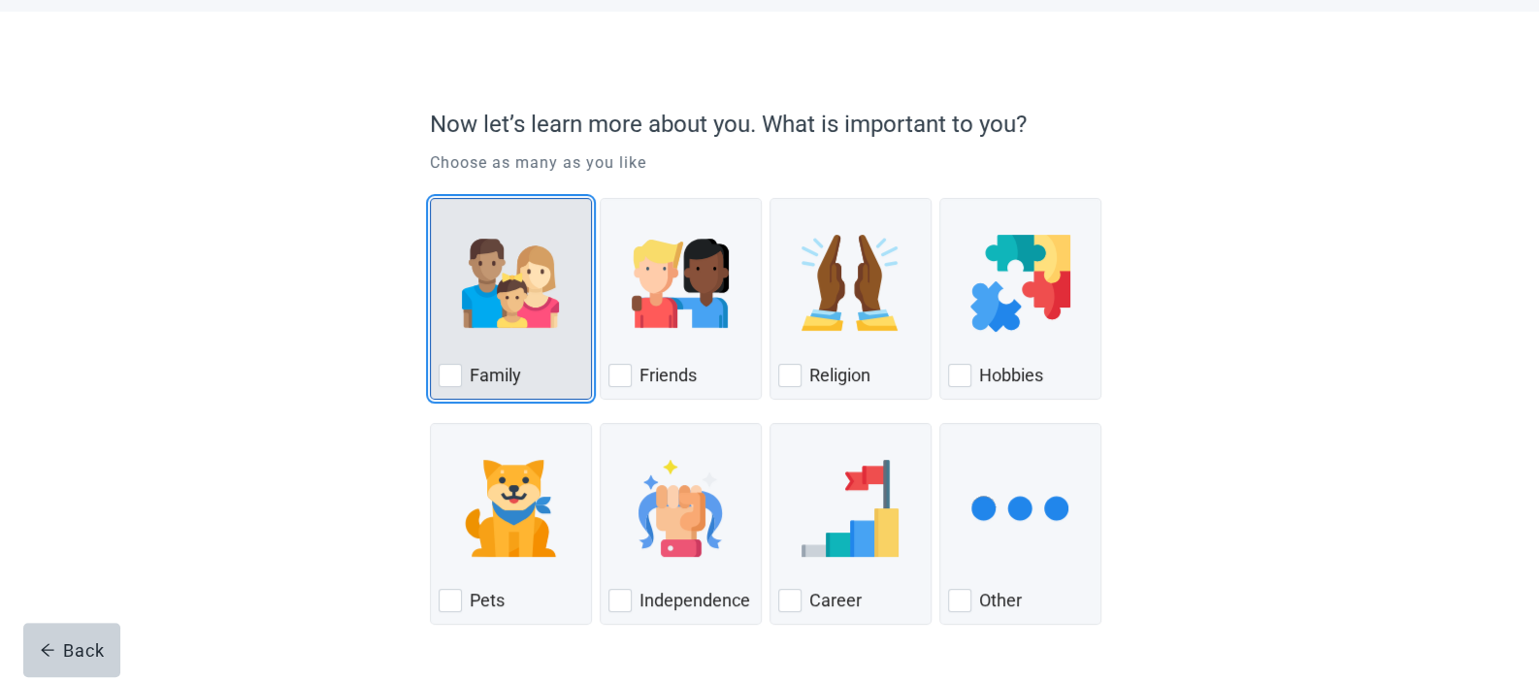
click at [522, 373] on div "Family" at bounding box center [511, 375] width 145 height 31
click at [431, 199] on input "Family" at bounding box center [430, 198] width 1 height 1
checkbox input "true"
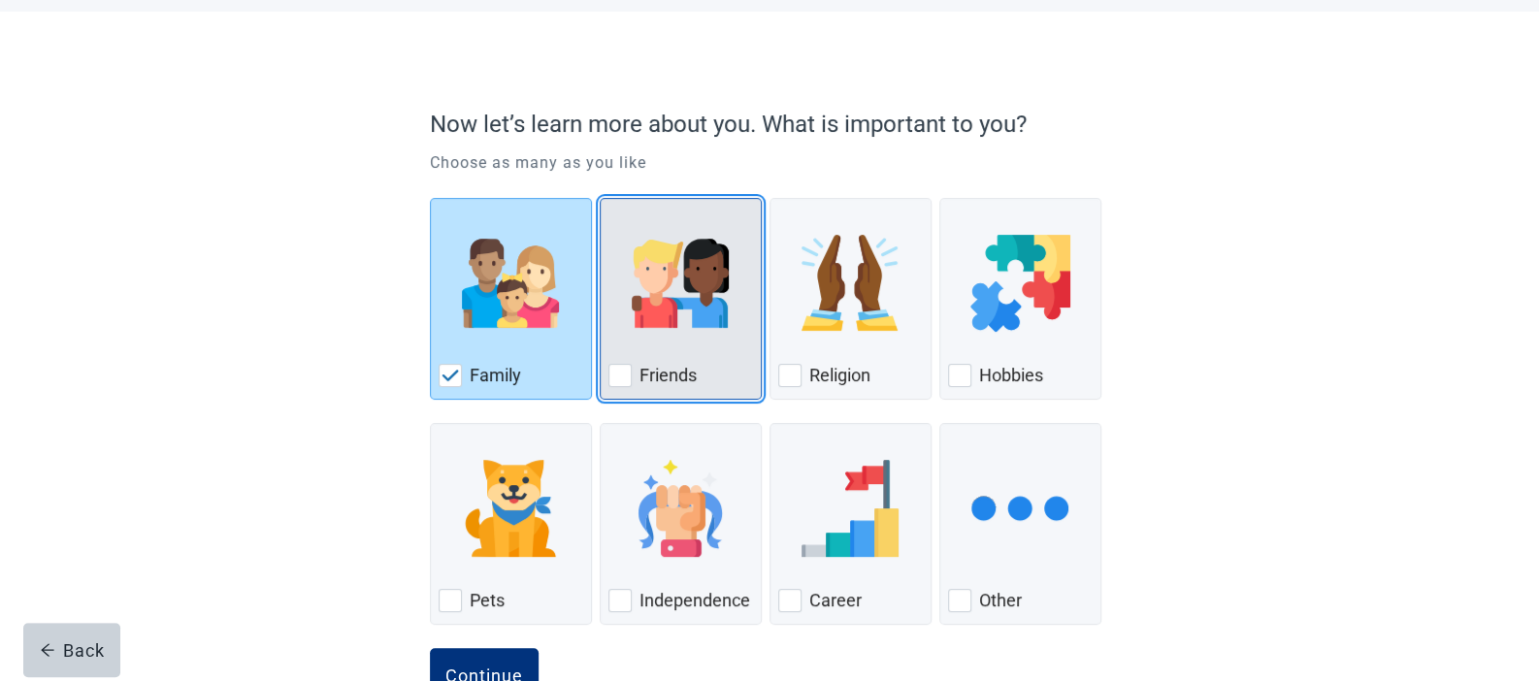
click at [666, 370] on label "Friends" at bounding box center [667, 375] width 57 height 23
checkbox input "true"
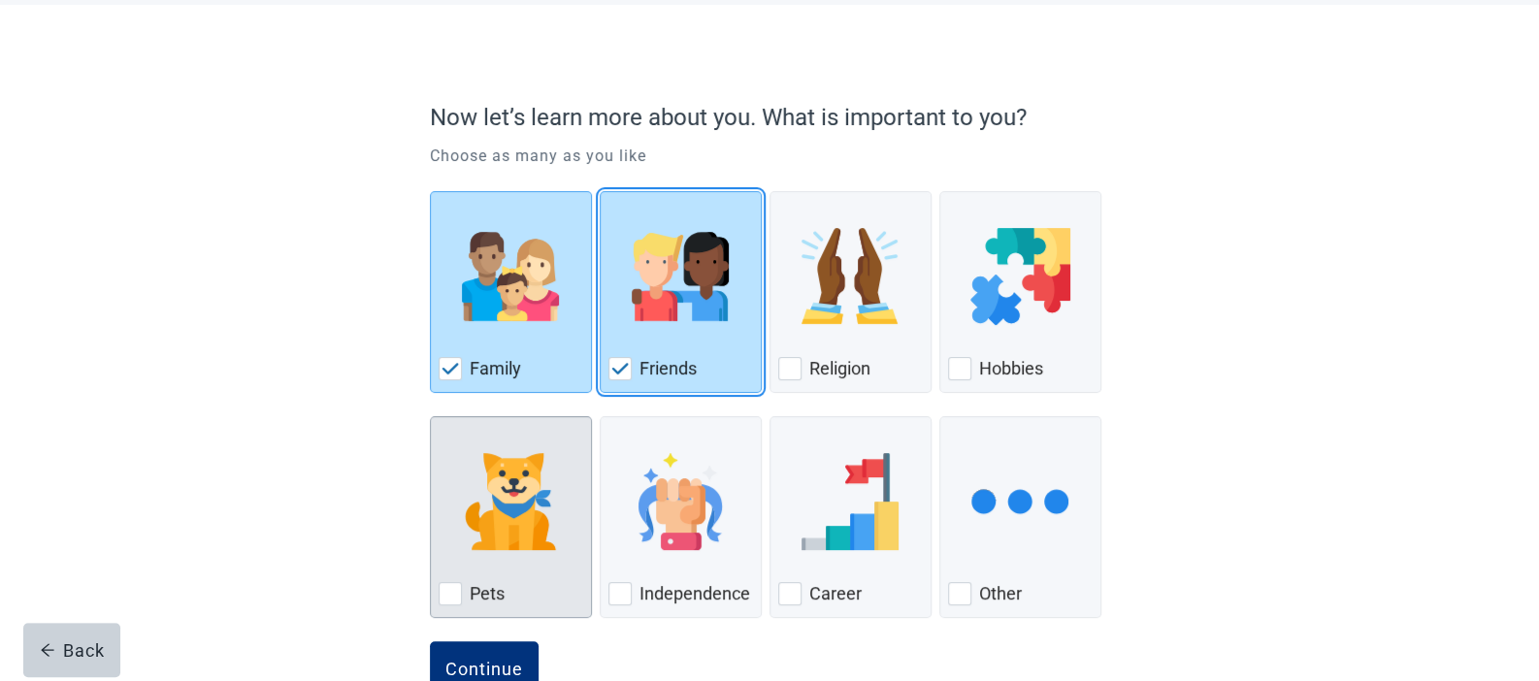
scroll to position [97, 0]
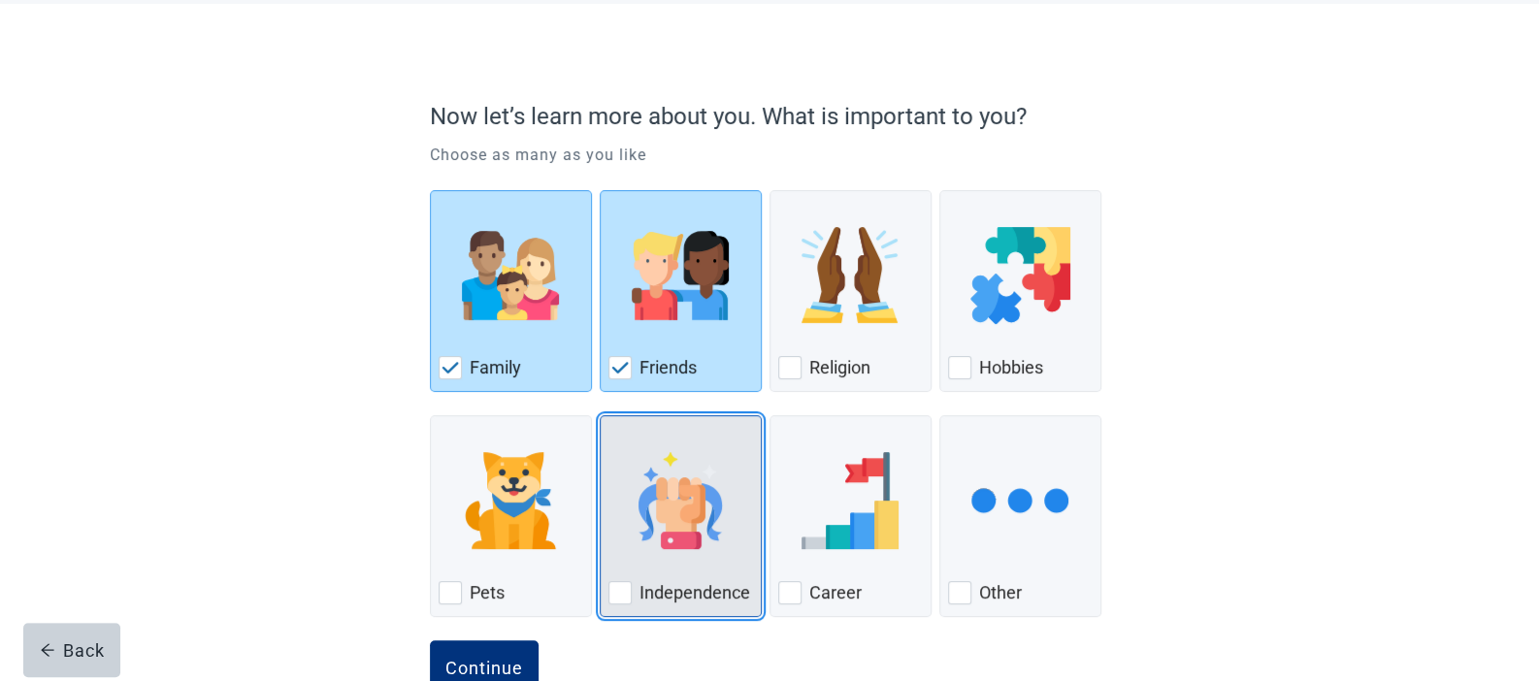
click at [693, 506] on img "Independence, checkbox, not checked" at bounding box center [680, 500] width 97 height 97
click at [601, 416] on input "Independence" at bounding box center [600, 415] width 1 height 1
checkbox input "true"
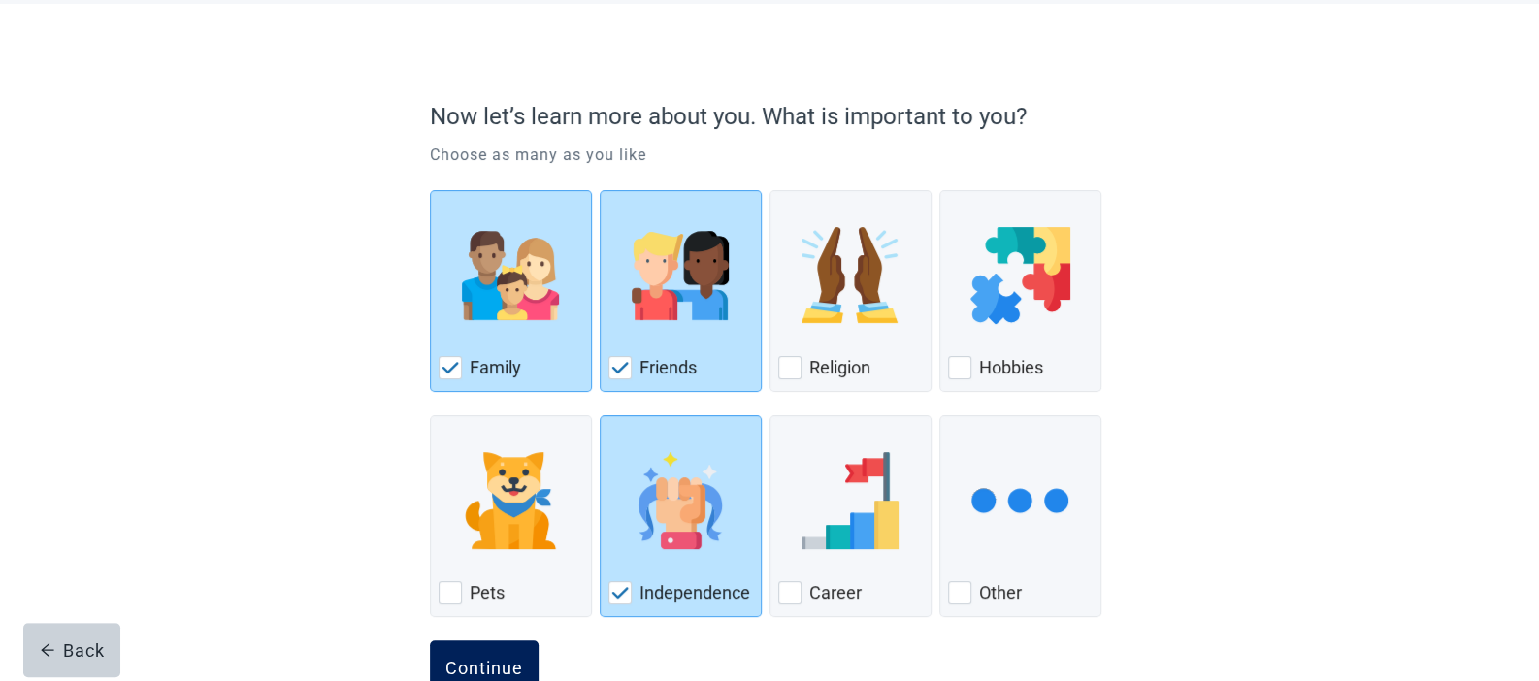
click at [497, 650] on button "Continue" at bounding box center [484, 667] width 109 height 54
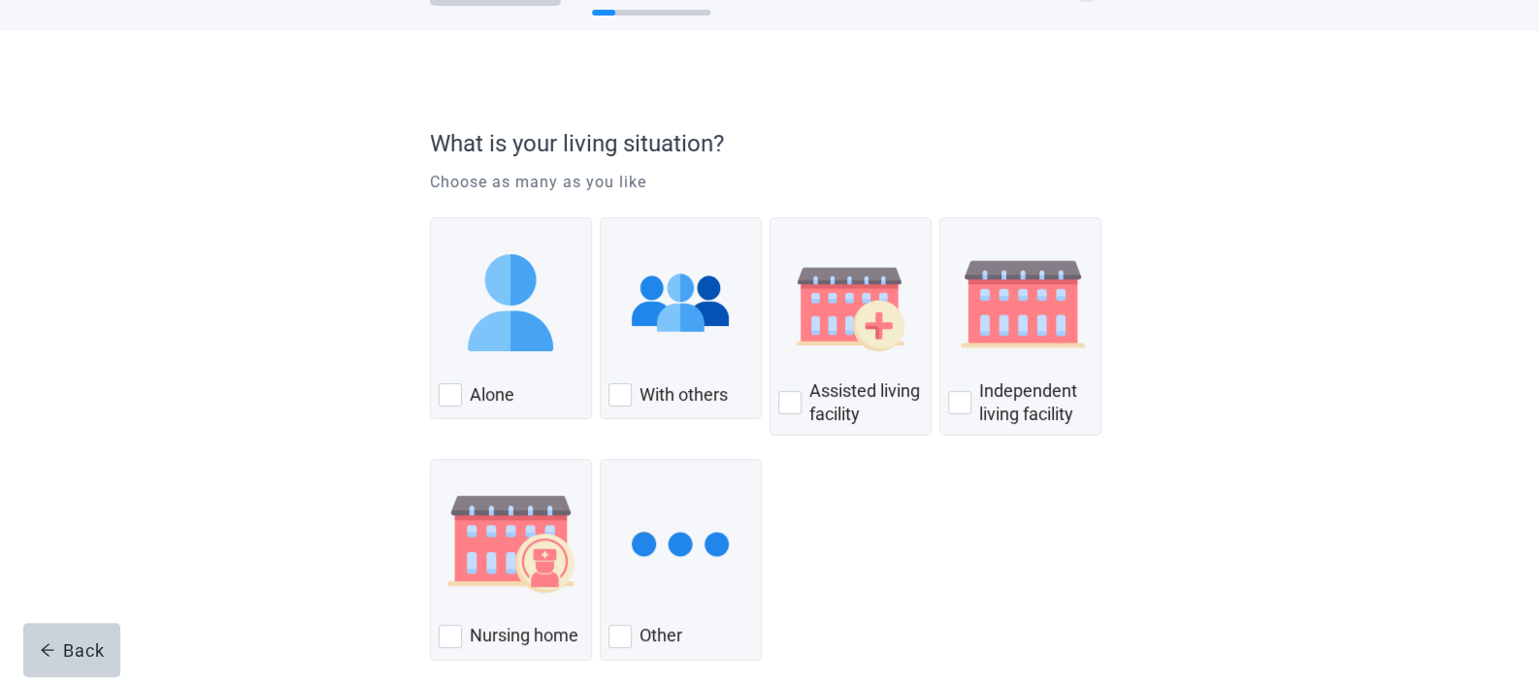
scroll to position [96, 0]
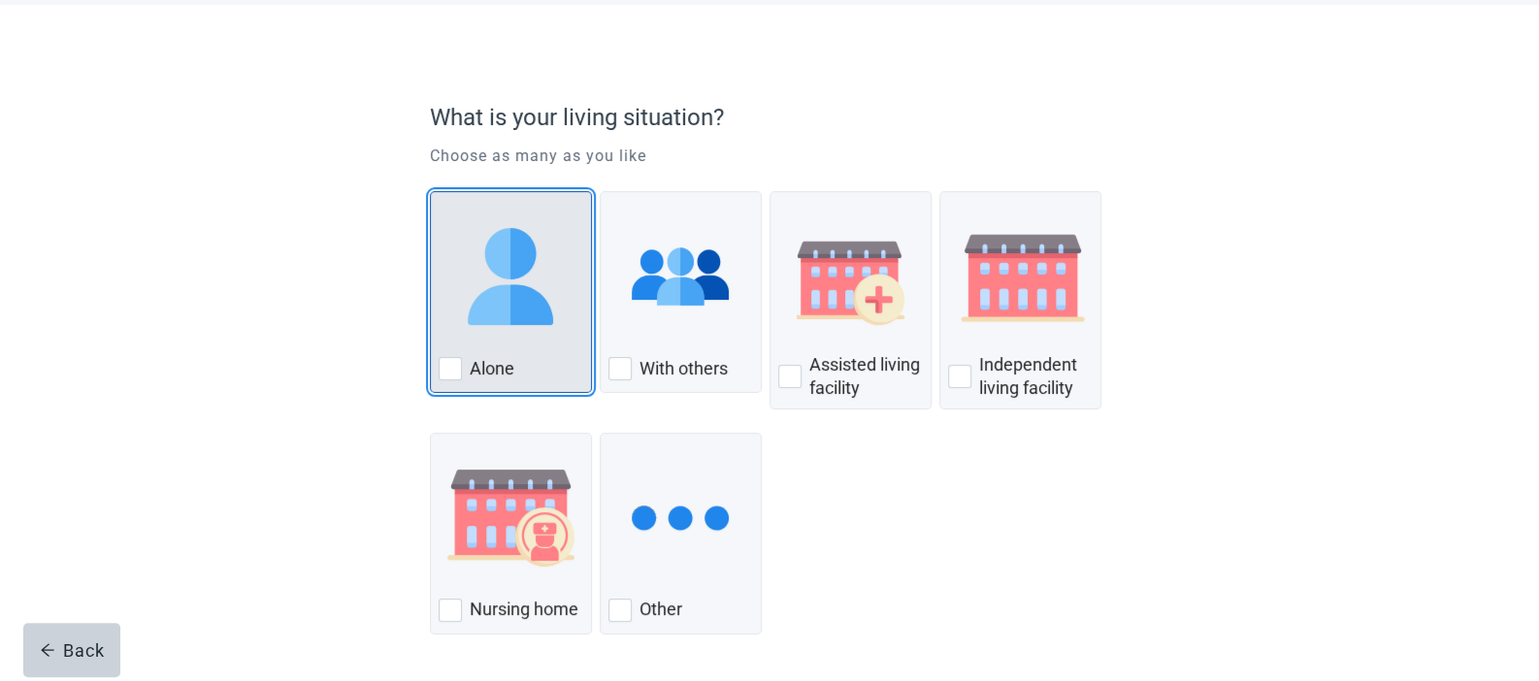
click at [526, 298] on img "Alone, checkbox, not checked" at bounding box center [510, 276] width 97 height 97
click at [431, 192] on input "Alone" at bounding box center [430, 191] width 1 height 1
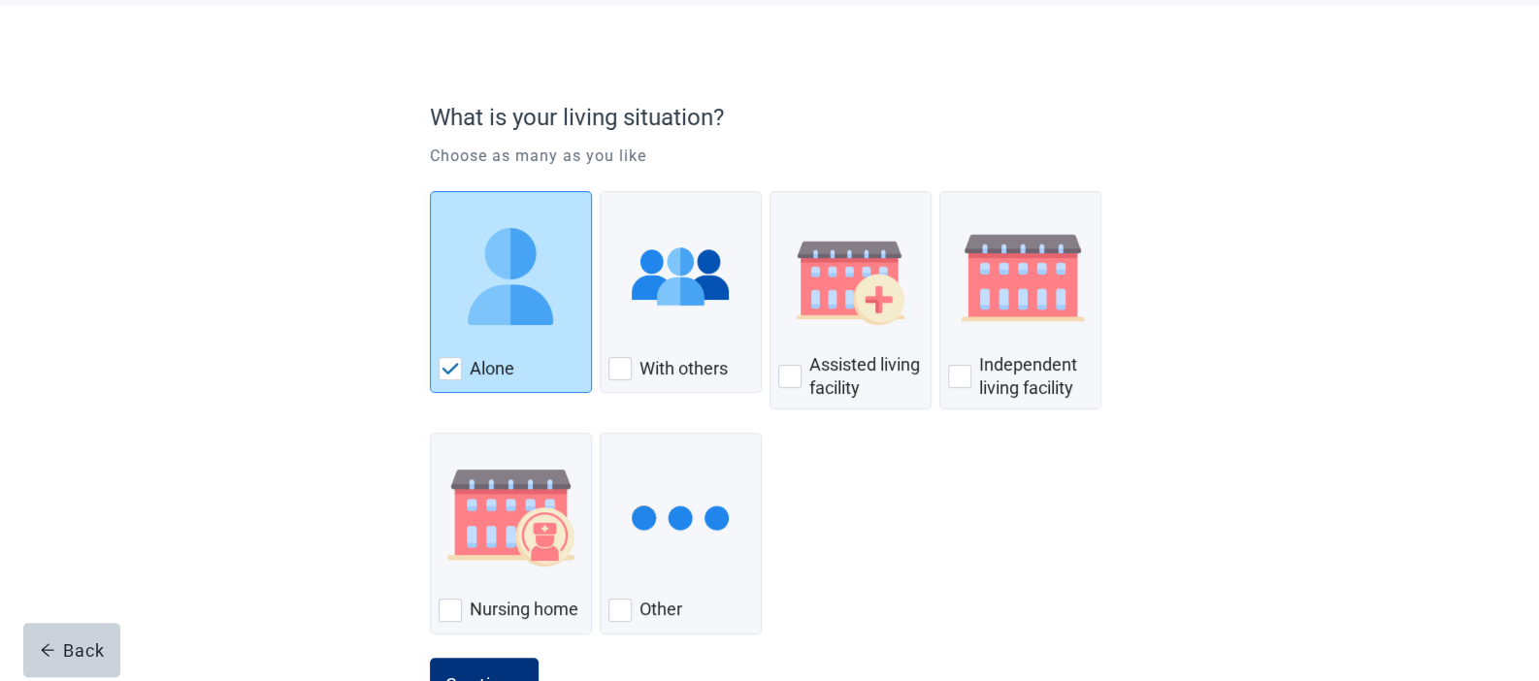
click at [520, 364] on div "Alone" at bounding box center [511, 368] width 145 height 31
click at [431, 192] on input "Alone" at bounding box center [430, 191] width 1 height 1
checkbox input "false"
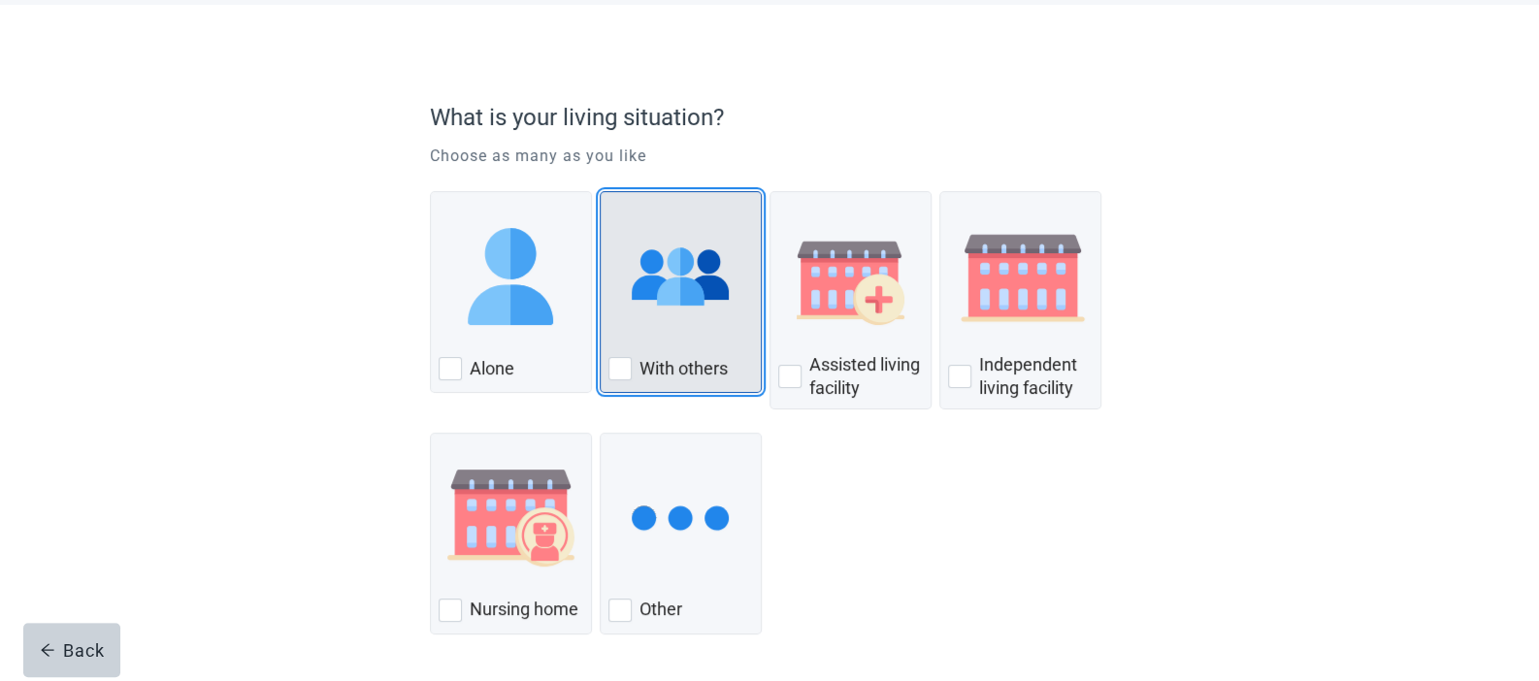
click at [651, 359] on label "With others" at bounding box center [683, 368] width 88 height 23
checkbox input "true"
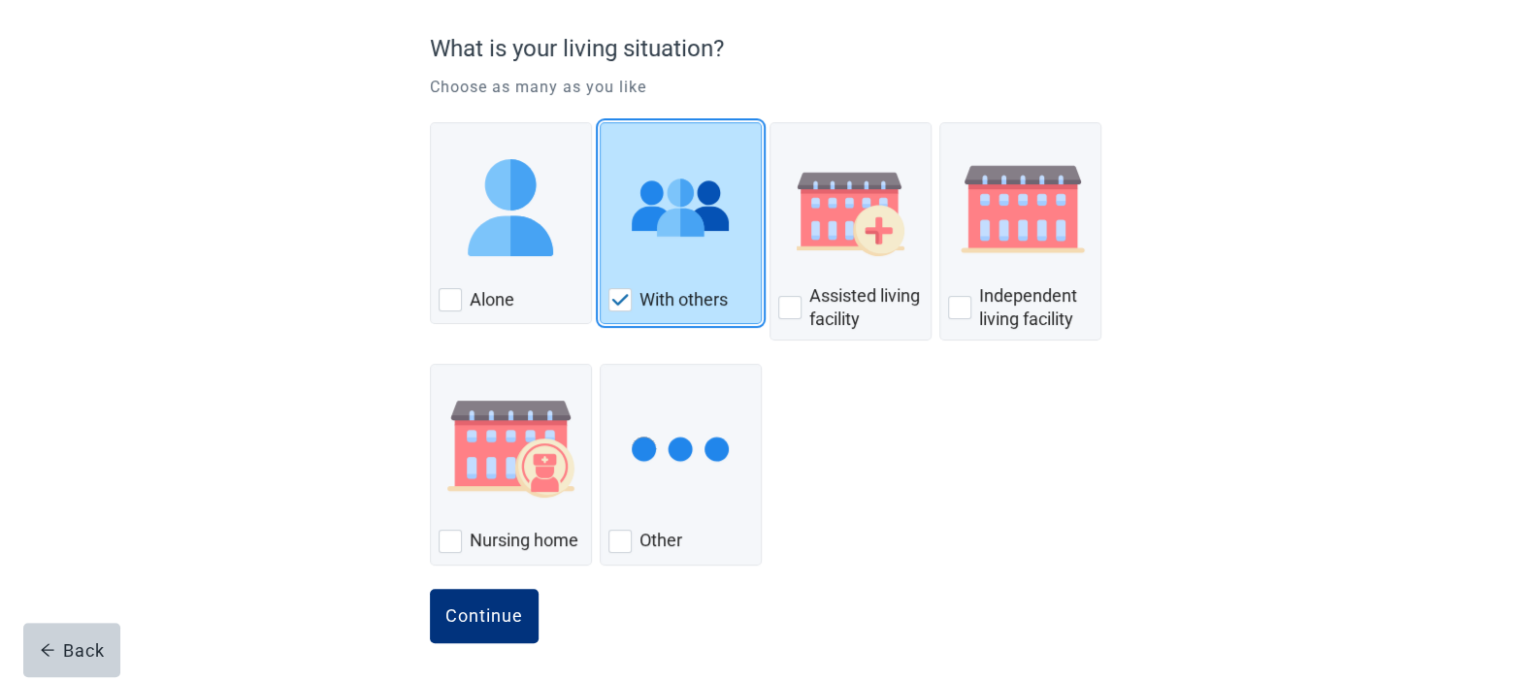
scroll to position [168, 0]
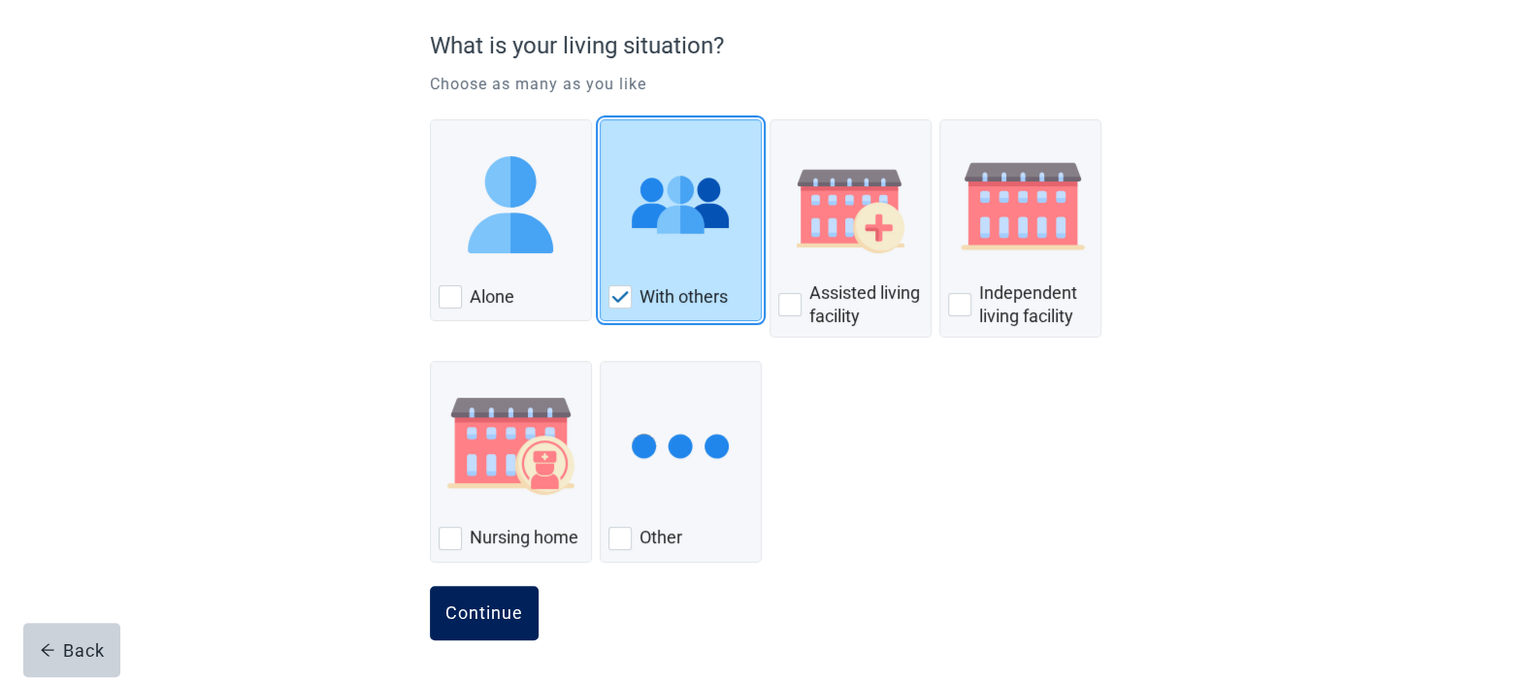
click at [496, 613] on div "Continue" at bounding box center [484, 612] width 78 height 19
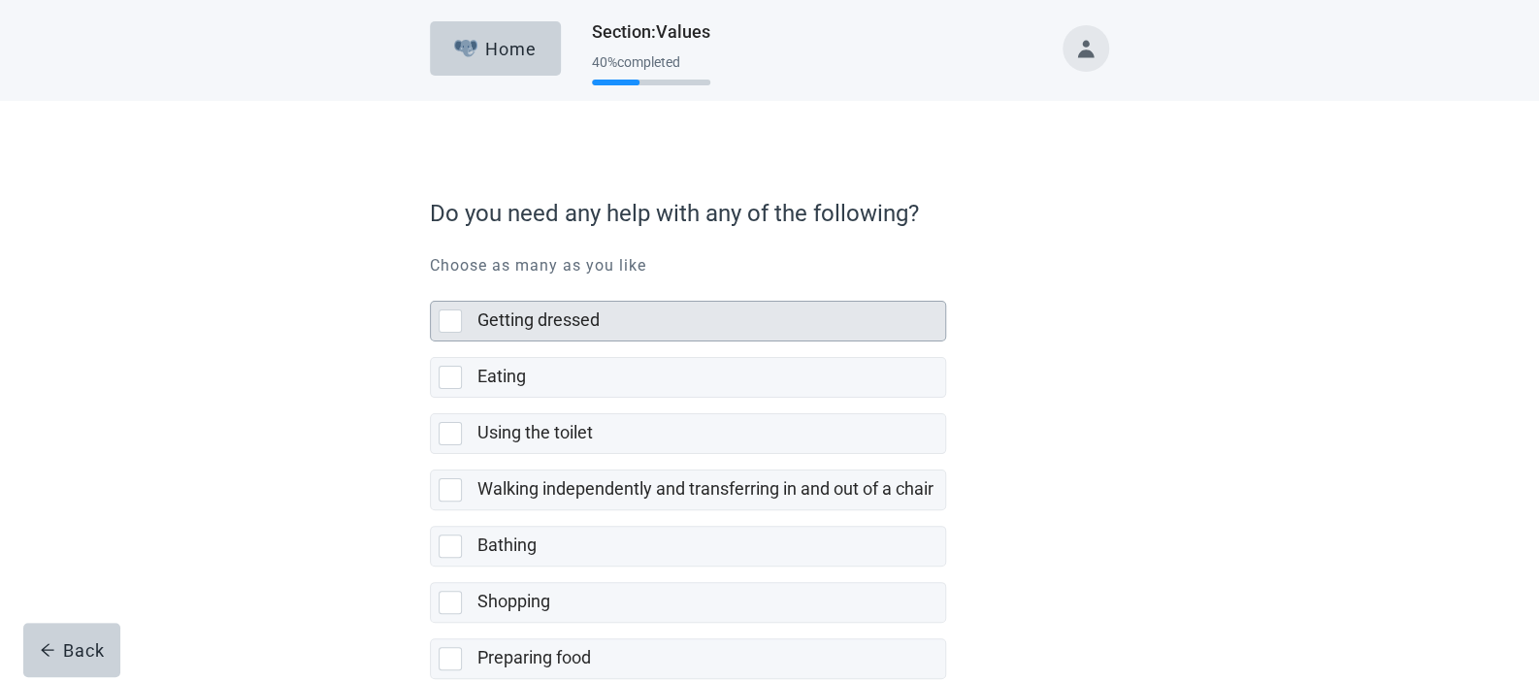
click at [520, 329] on label "Getting dressed" at bounding box center [538, 319] width 122 height 20
checkbox input "true"
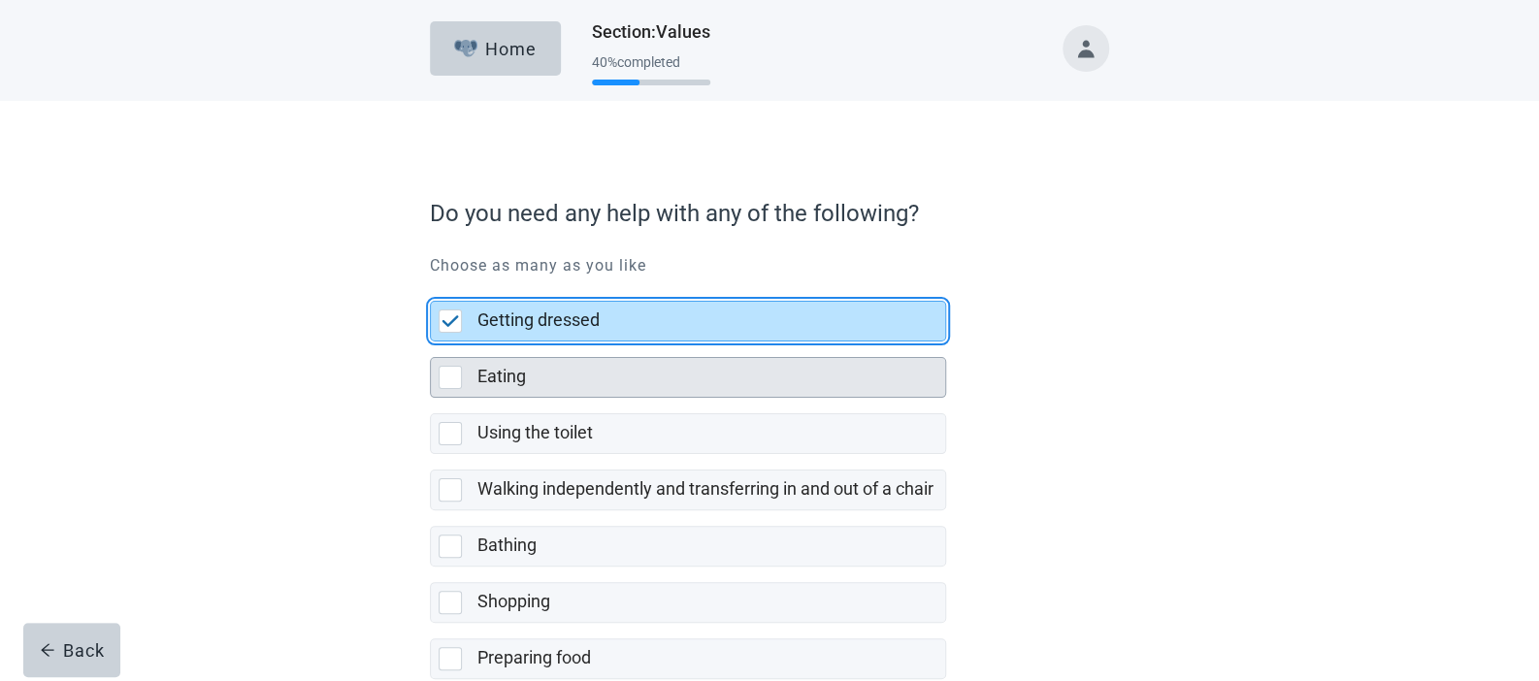
click at [520, 377] on label "Eating" at bounding box center [501, 376] width 49 height 20
checkbox input "true"
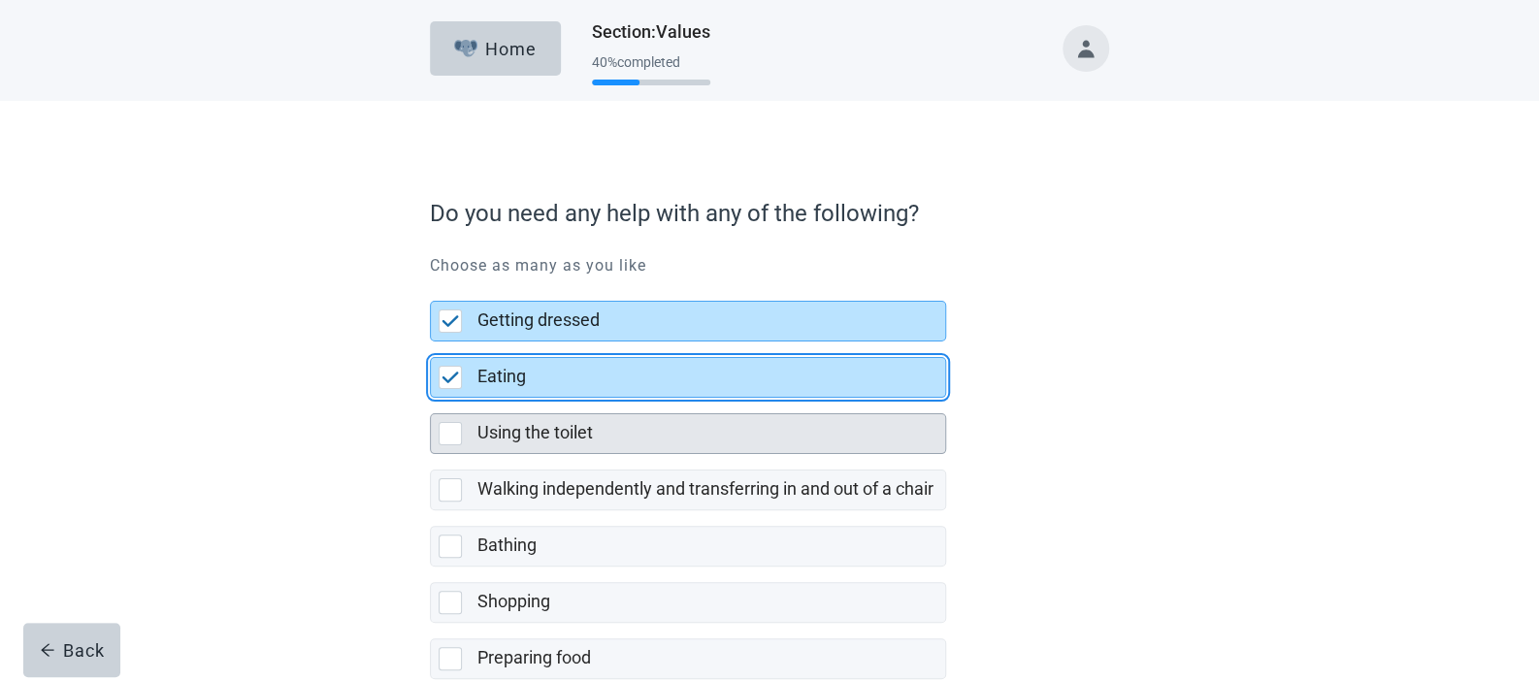
click at [521, 435] on label "Using the toilet" at bounding box center [534, 432] width 115 height 20
checkbox input "true"
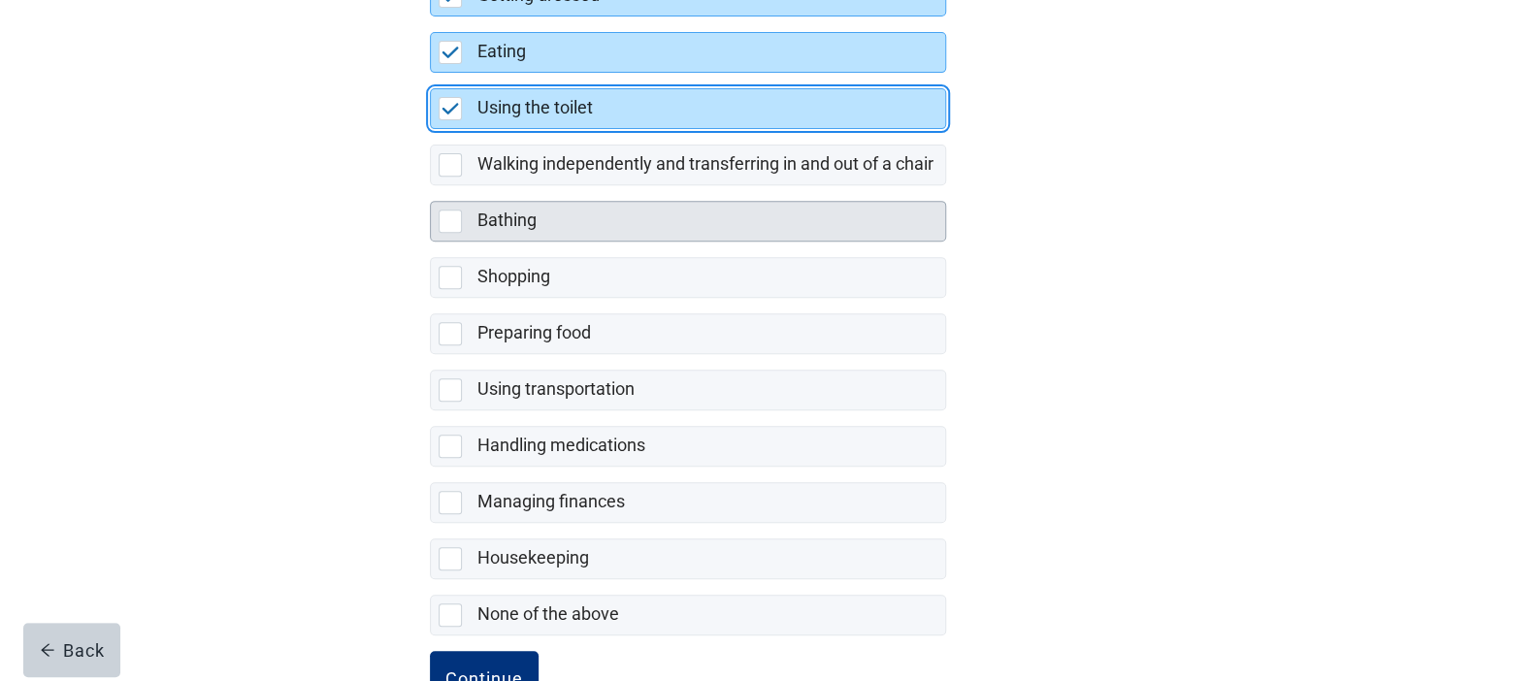
scroll to position [387, 0]
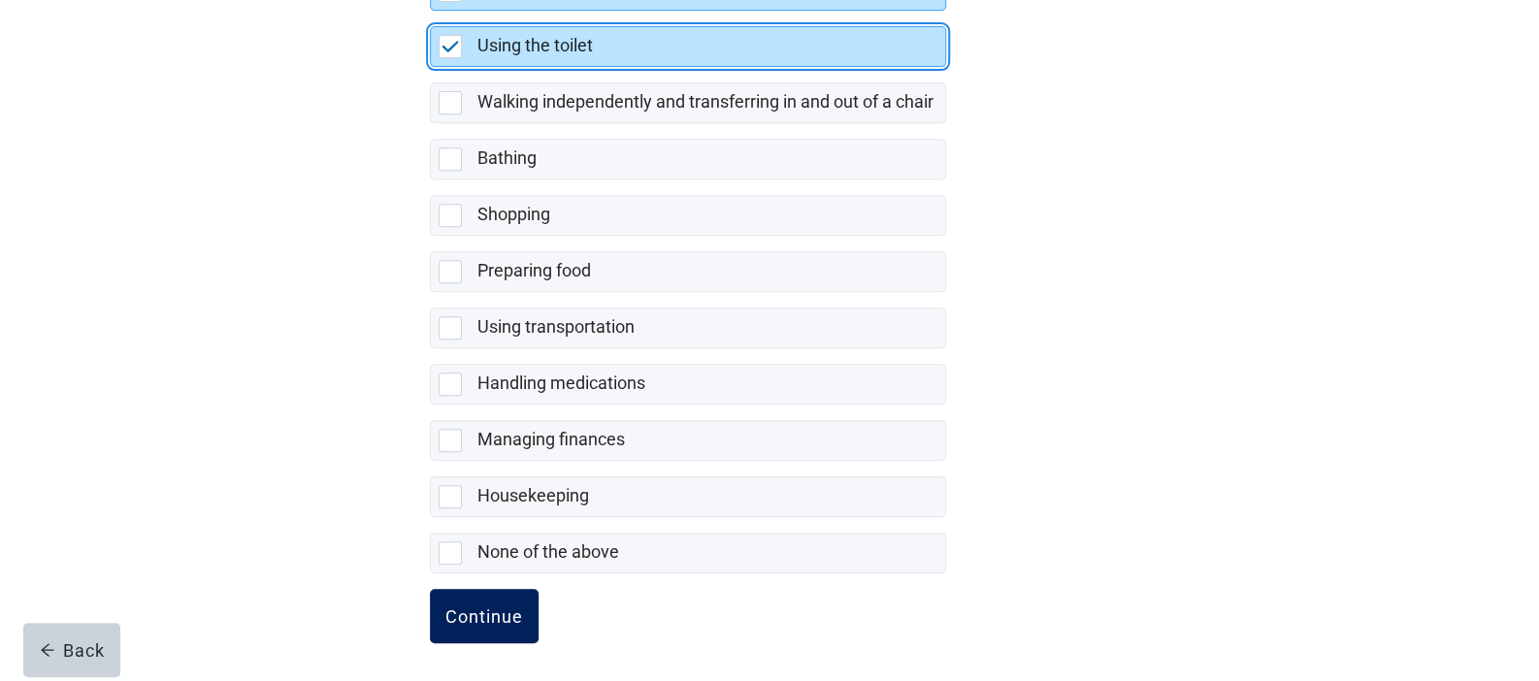
click at [504, 592] on button "Continue" at bounding box center [484, 616] width 109 height 54
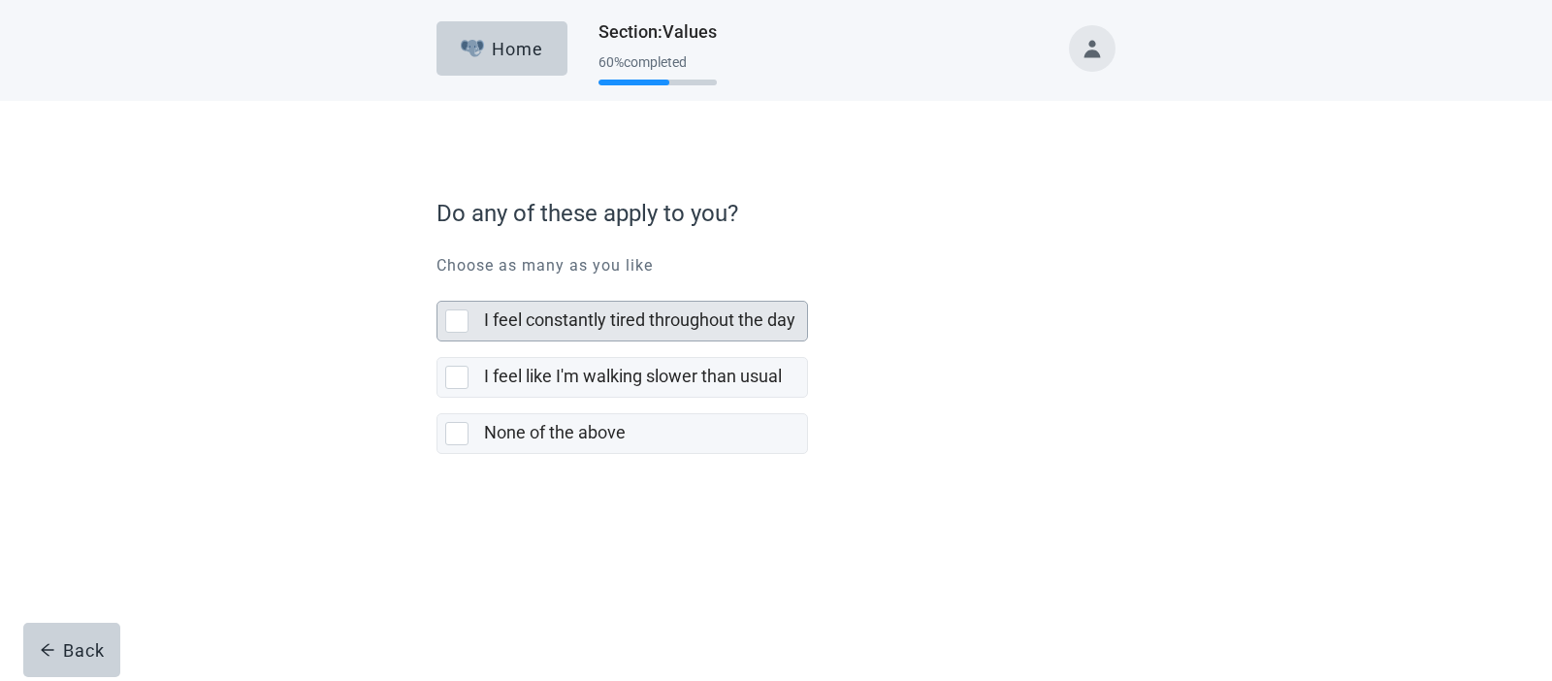
click at [598, 317] on label "I feel constantly tired throughout the day" at bounding box center [639, 319] width 311 height 20
checkbox input "true"
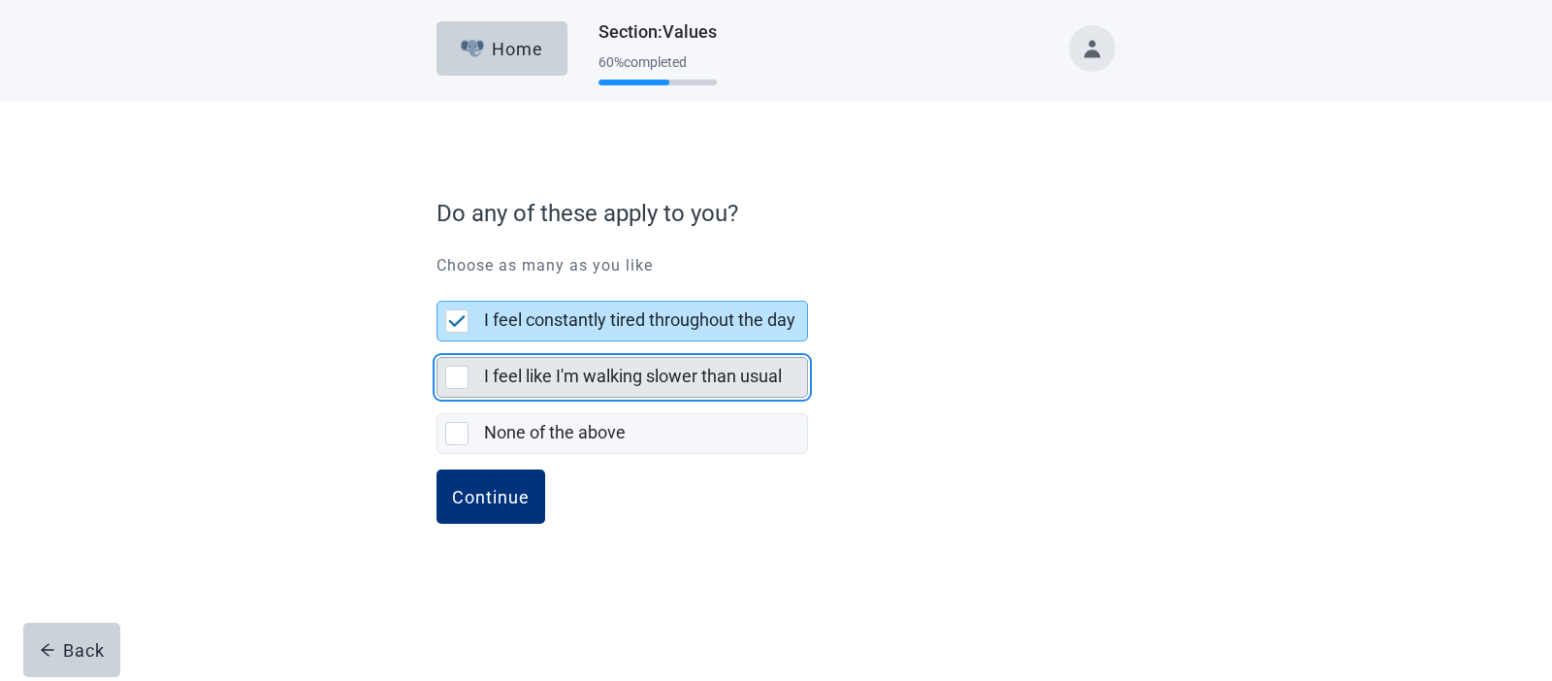
click at [572, 373] on label "I feel like I'm walking slower than usual" at bounding box center [633, 376] width 298 height 20
checkbox input "true"
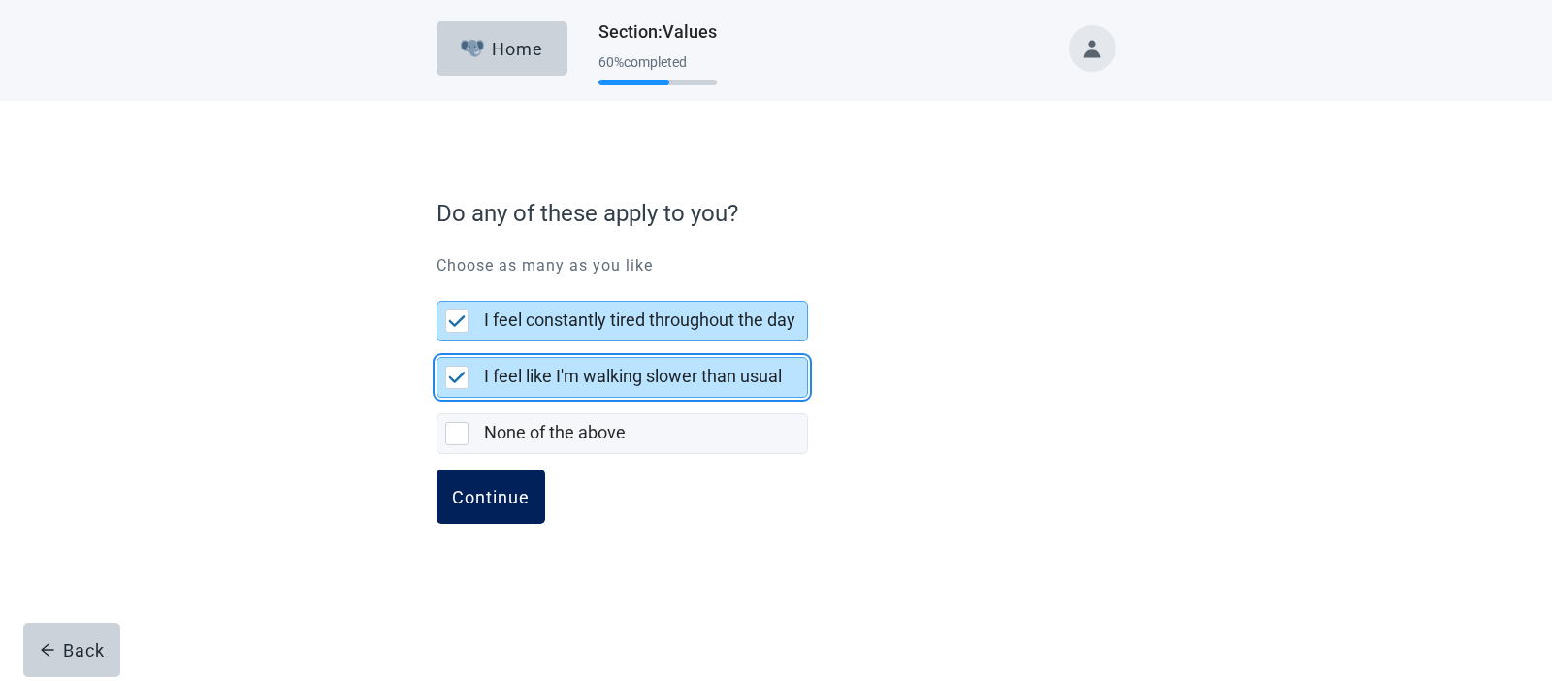
click at [519, 492] on div "Continue" at bounding box center [491, 496] width 78 height 19
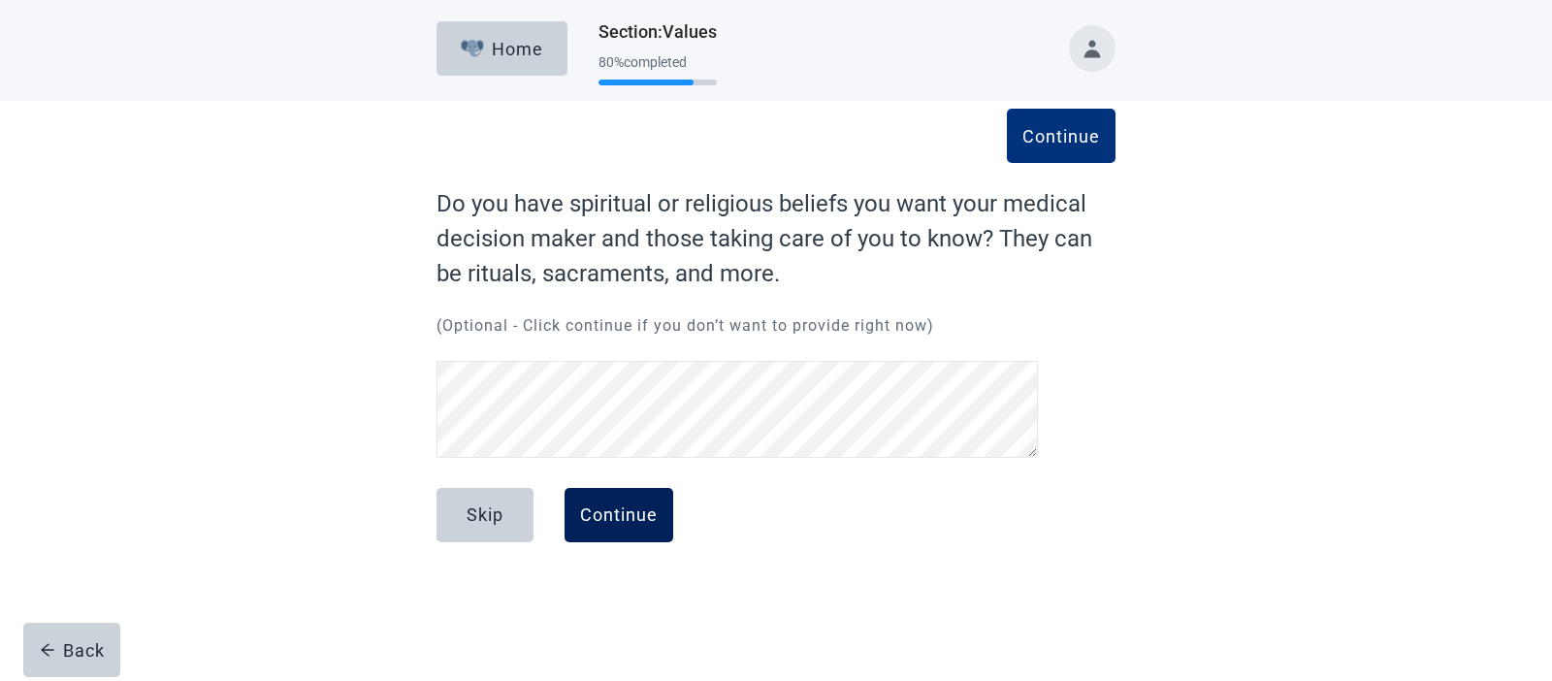
click at [611, 511] on div "Continue" at bounding box center [619, 514] width 78 height 19
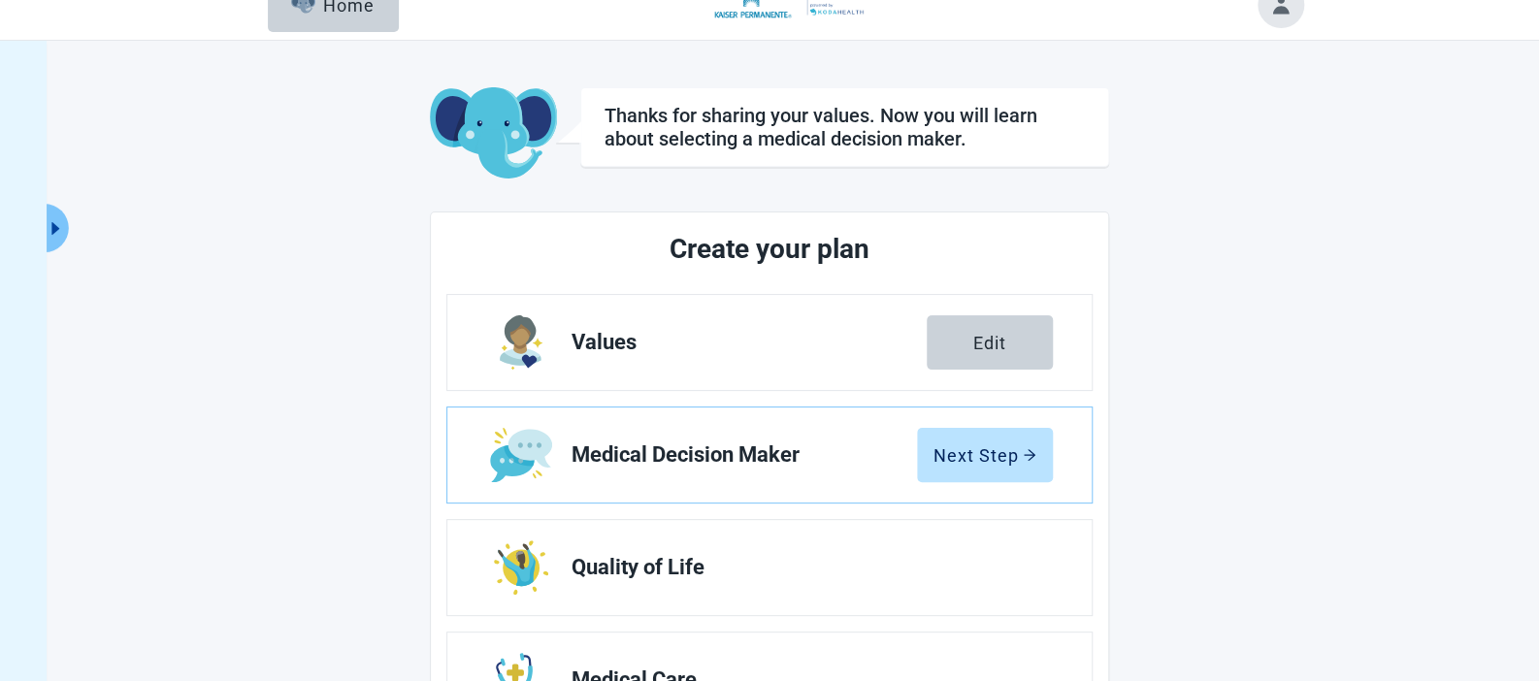
scroll to position [130, 0]
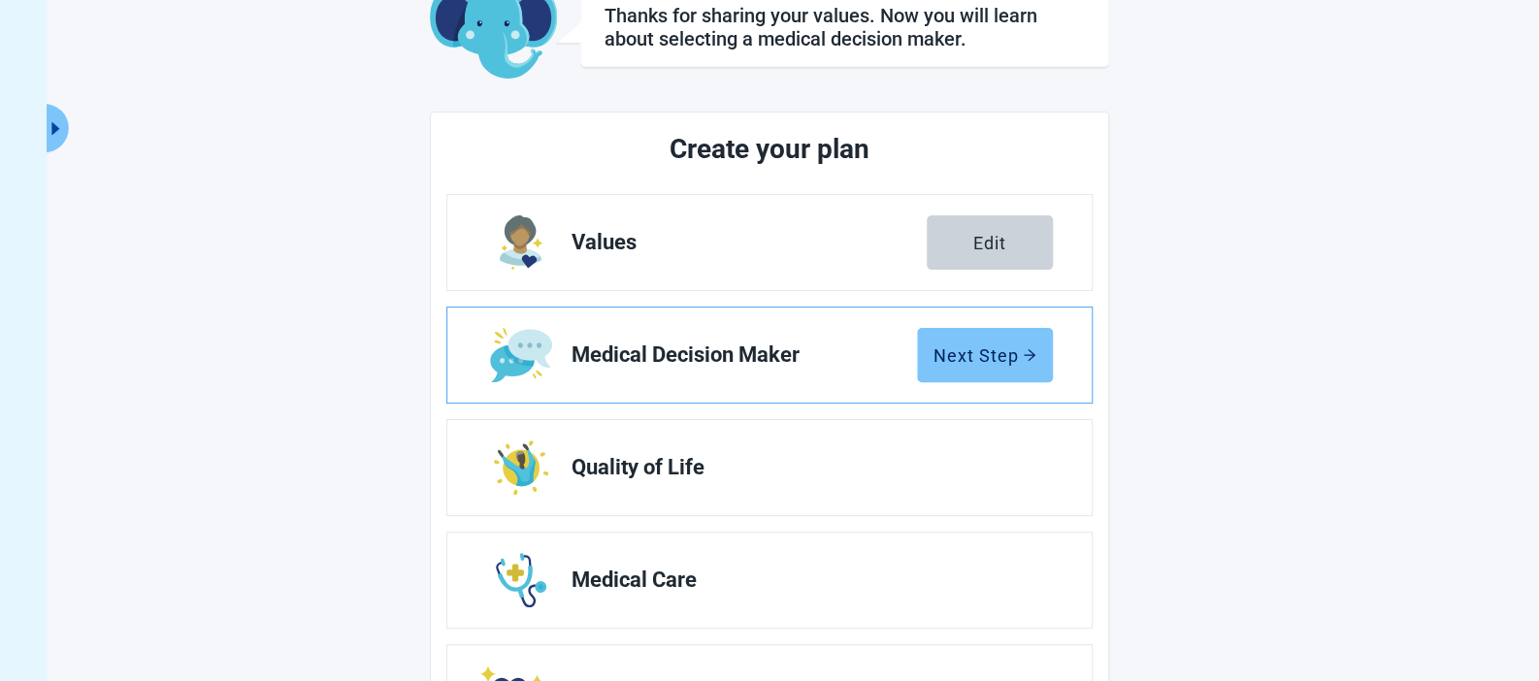
click at [995, 350] on div "Next Step" at bounding box center [984, 354] width 103 height 19
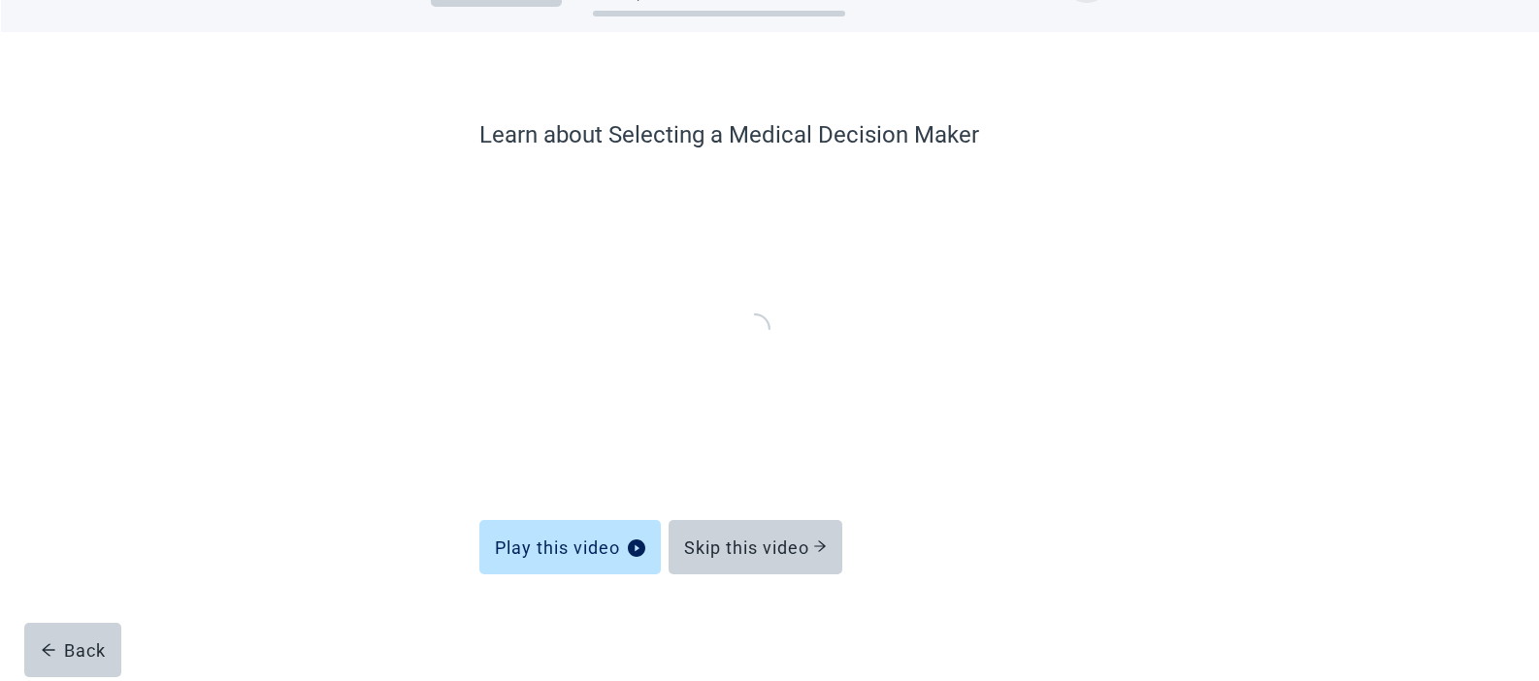
scroll to position [66, 0]
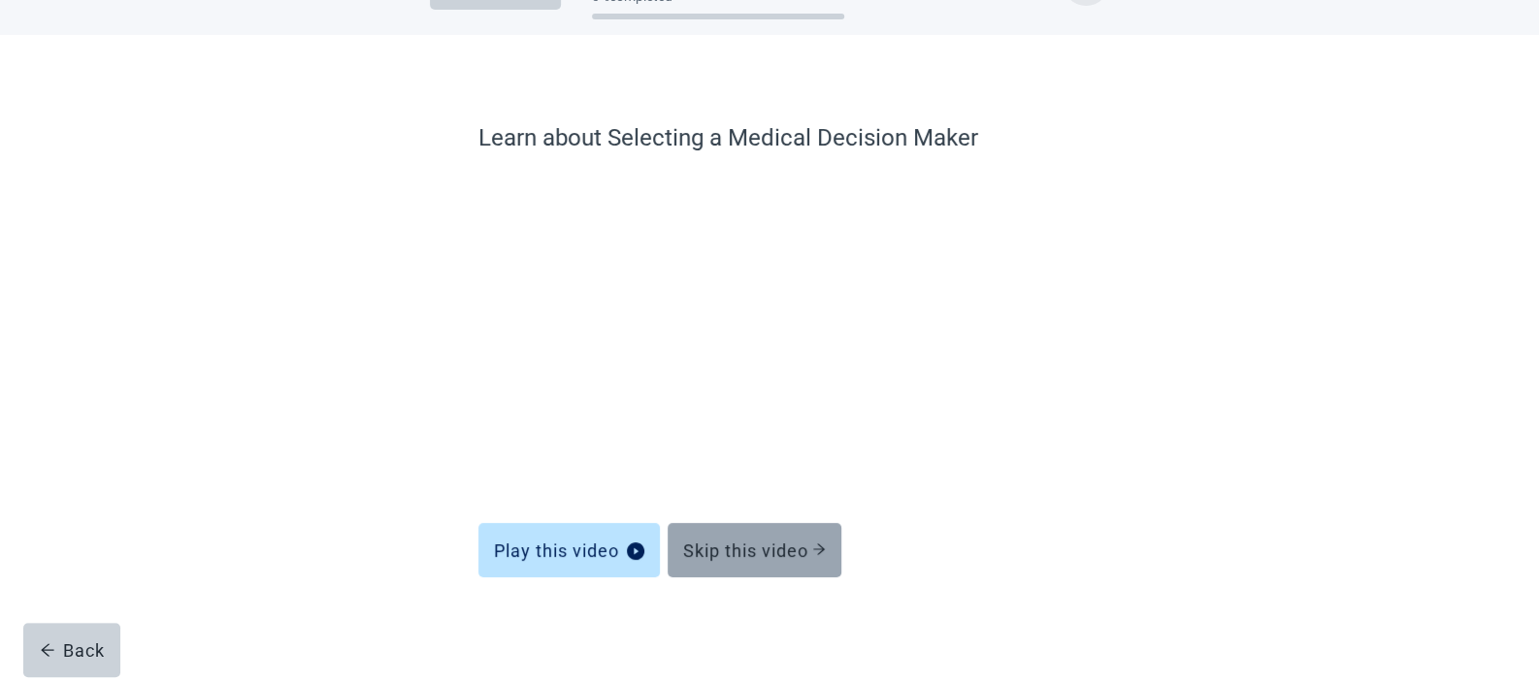
click at [764, 559] on div "Skip this video" at bounding box center [754, 549] width 143 height 19
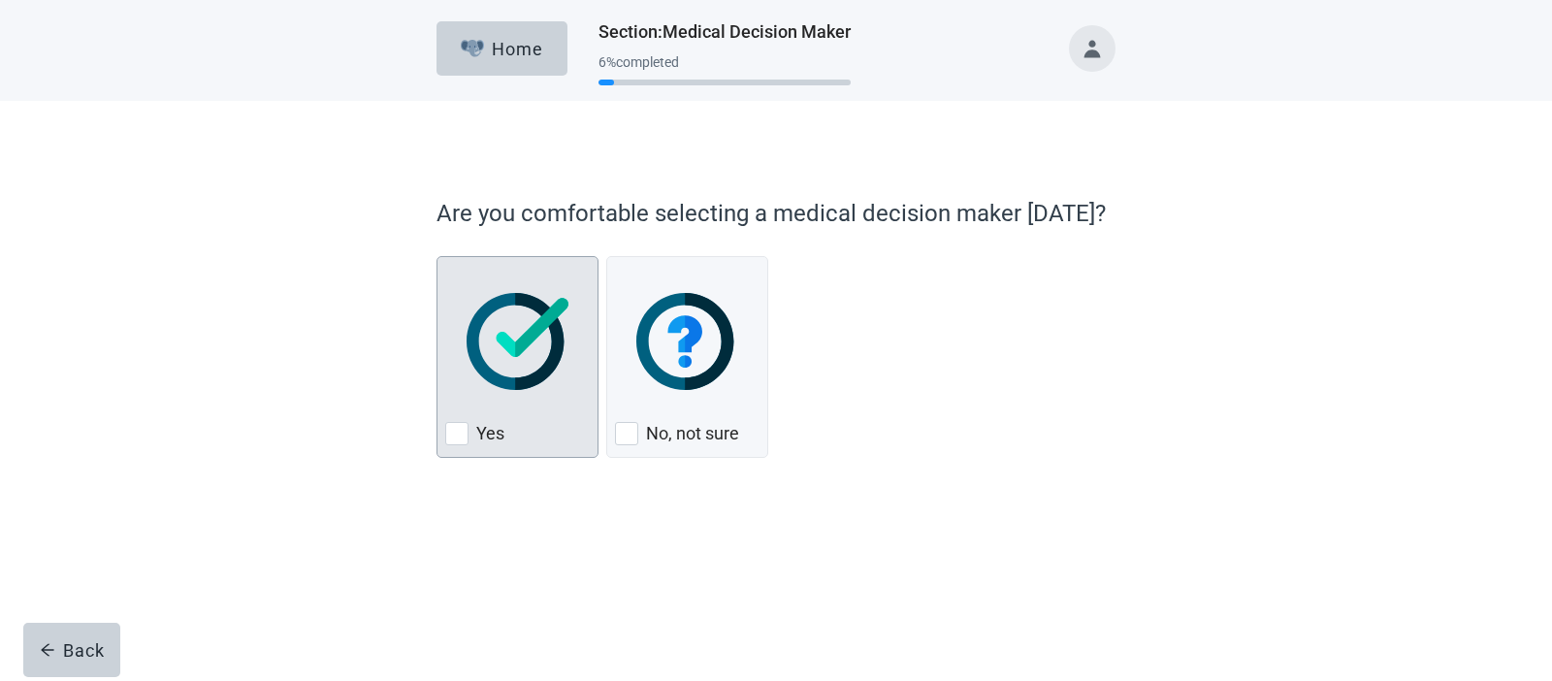
click at [507, 444] on div "Yes" at bounding box center [517, 433] width 145 height 31
click at [438, 257] on input "Yes" at bounding box center [437, 256] width 1 height 1
checkbox input "true"
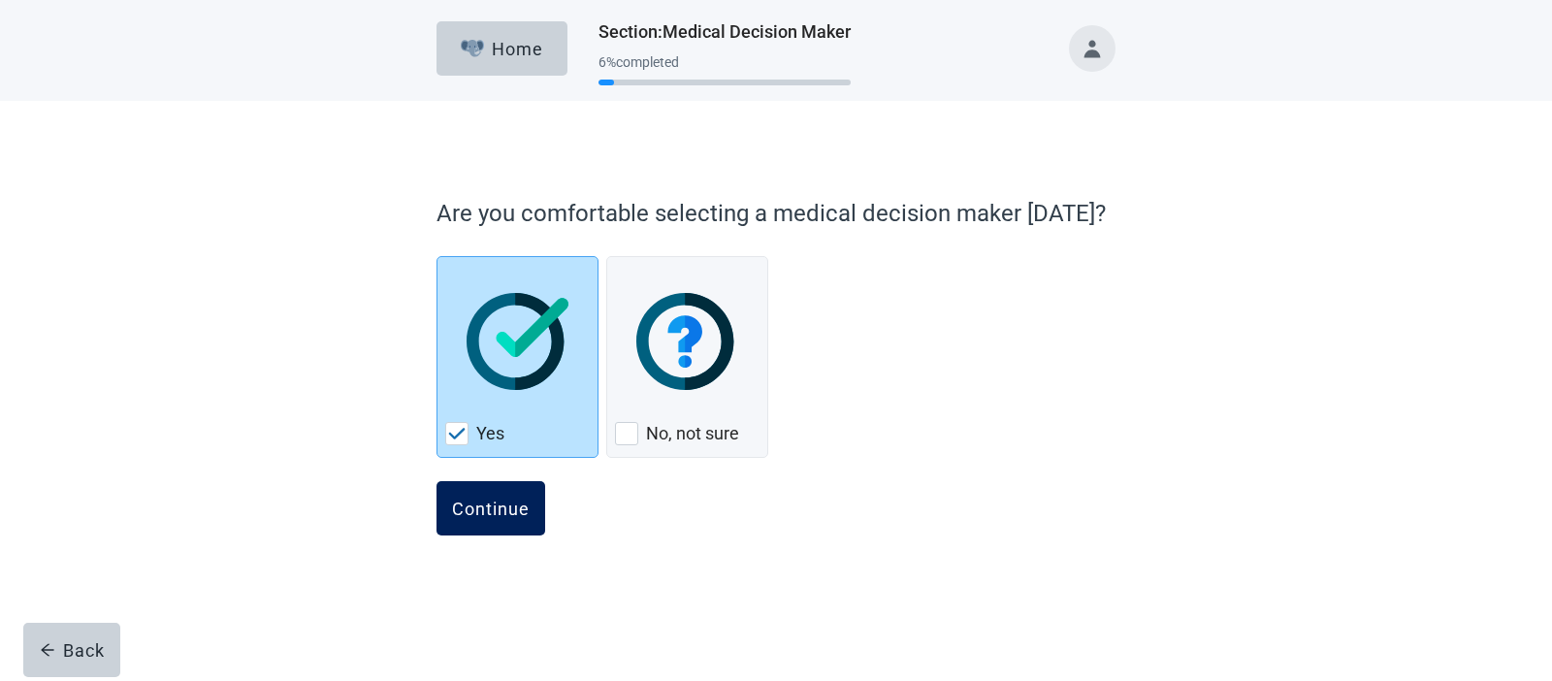
click at [512, 516] on div "Continue" at bounding box center [491, 508] width 78 height 19
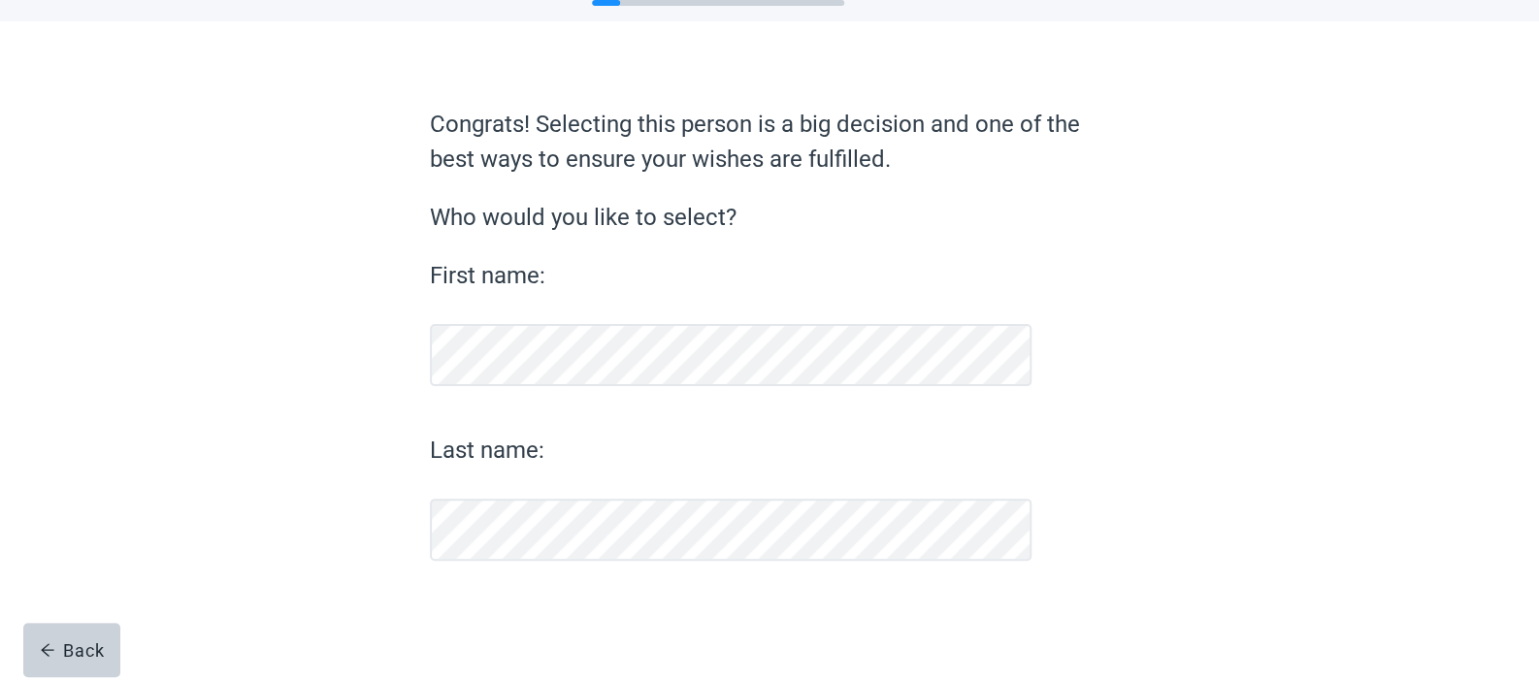
scroll to position [79, 0]
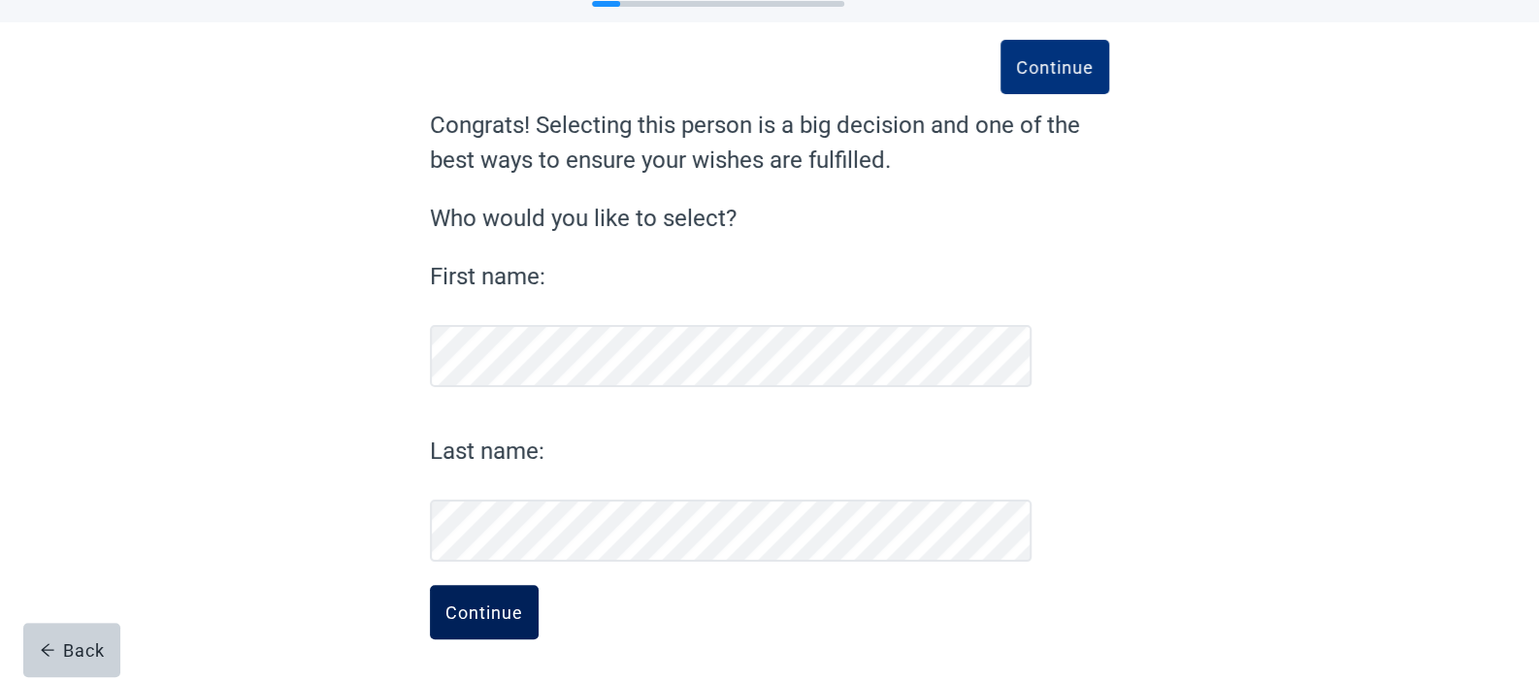
click at [500, 605] on div "Continue" at bounding box center [484, 611] width 78 height 19
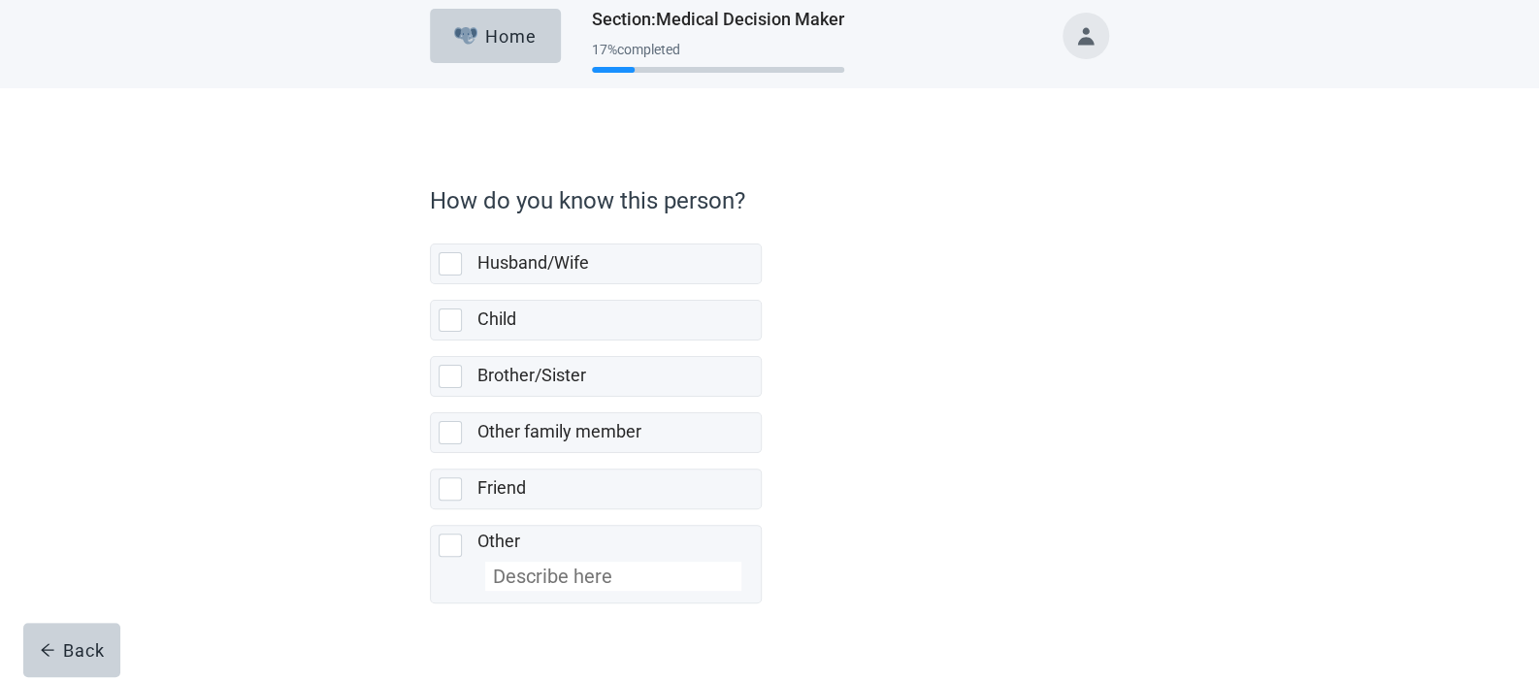
scroll to position [46, 0]
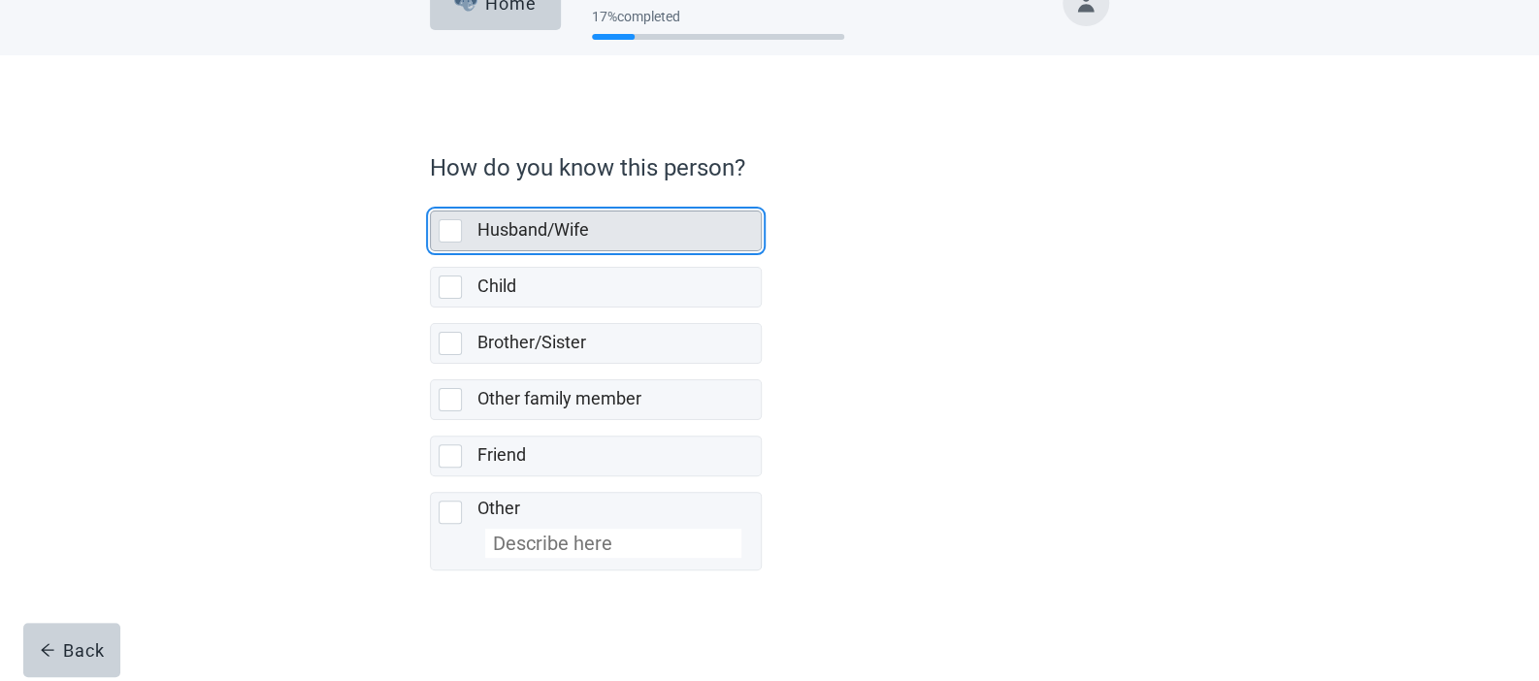
click at [536, 230] on label "Husband/Wife" at bounding box center [533, 229] width 112 height 20
checkbox input "true"
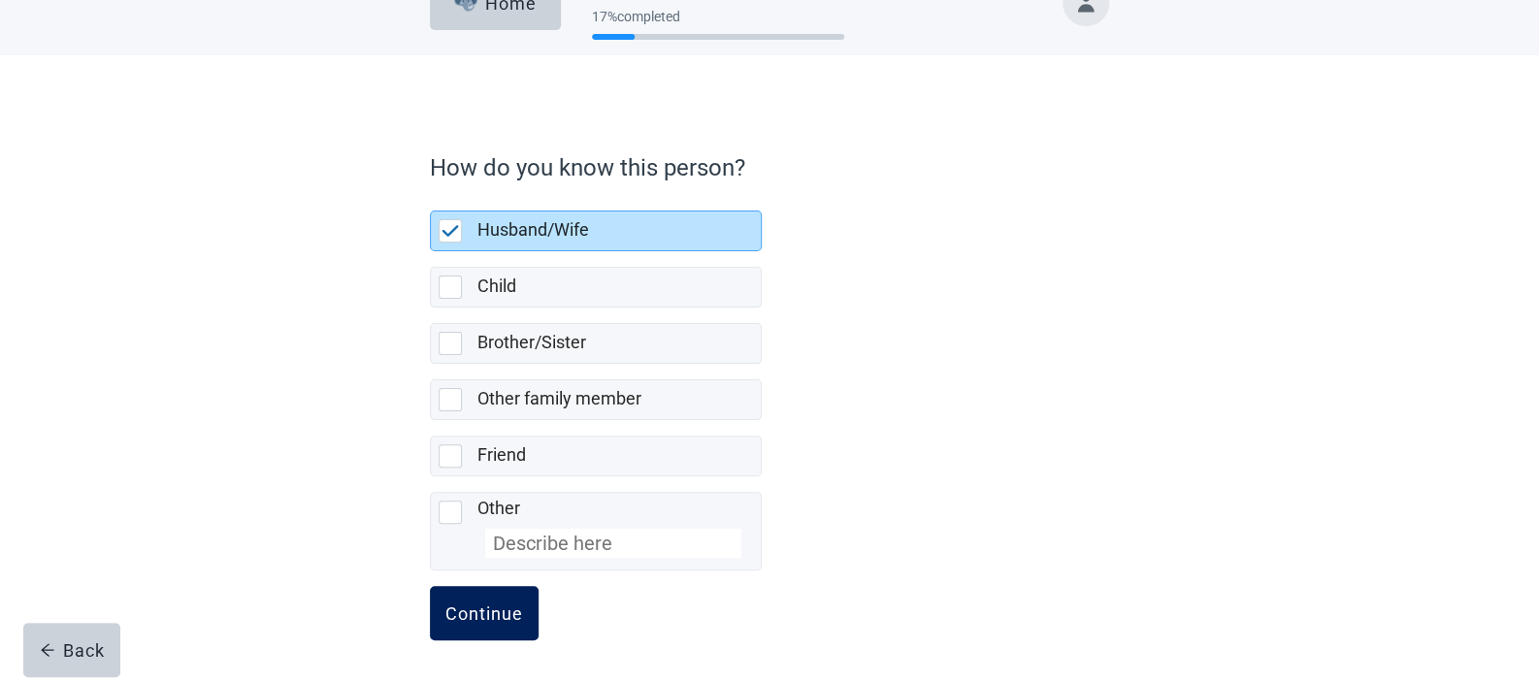
click at [489, 619] on div "Continue" at bounding box center [484, 612] width 78 height 19
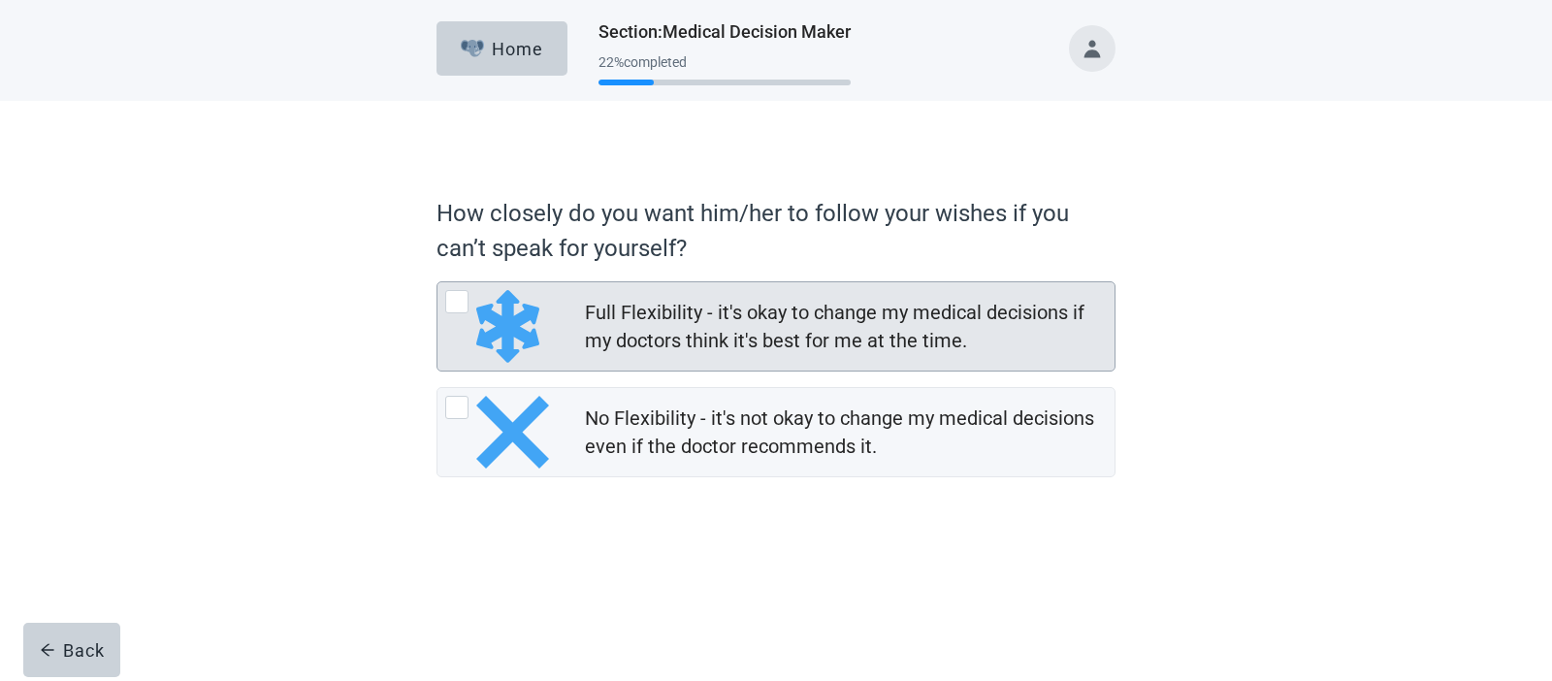
click at [487, 324] on img "Full Flexibility - it's okay to change my medical decisions if my doctors think…" at bounding box center [507, 326] width 63 height 73
click at [438, 282] on input "Full Flexibility - it's okay to change my medical decisions if my doctors think…" at bounding box center [437, 281] width 1 height 1
radio input "true"
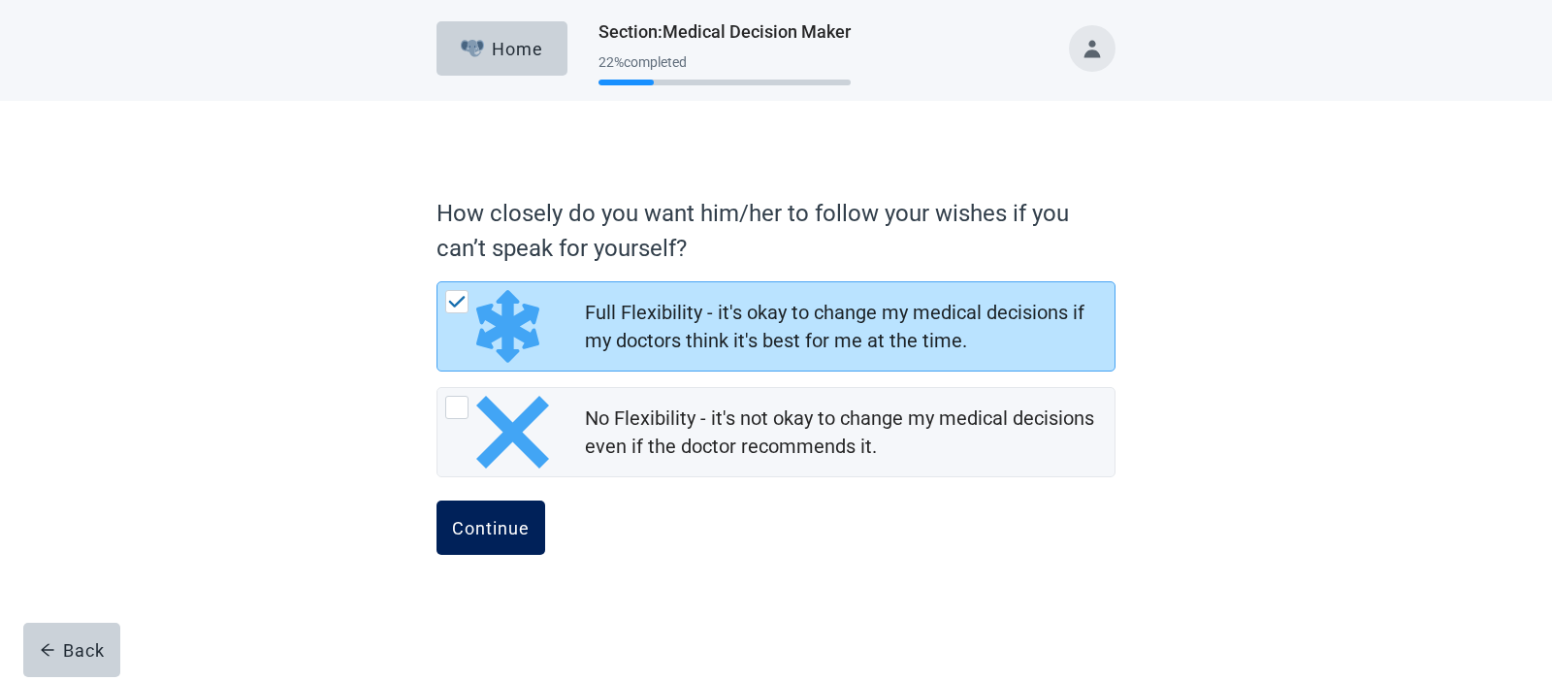
click at [493, 519] on div "Continue" at bounding box center [491, 527] width 78 height 19
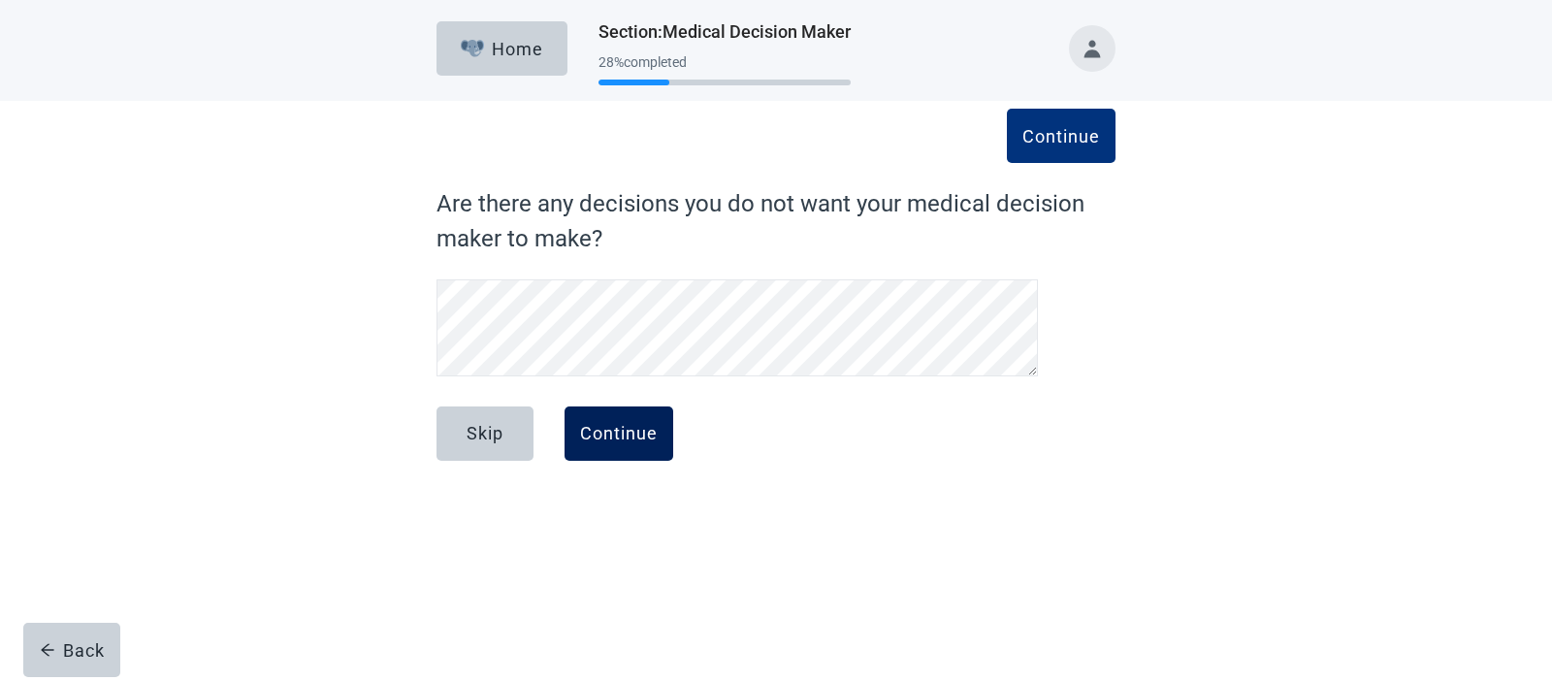
click at [618, 433] on div "Continue" at bounding box center [619, 433] width 78 height 19
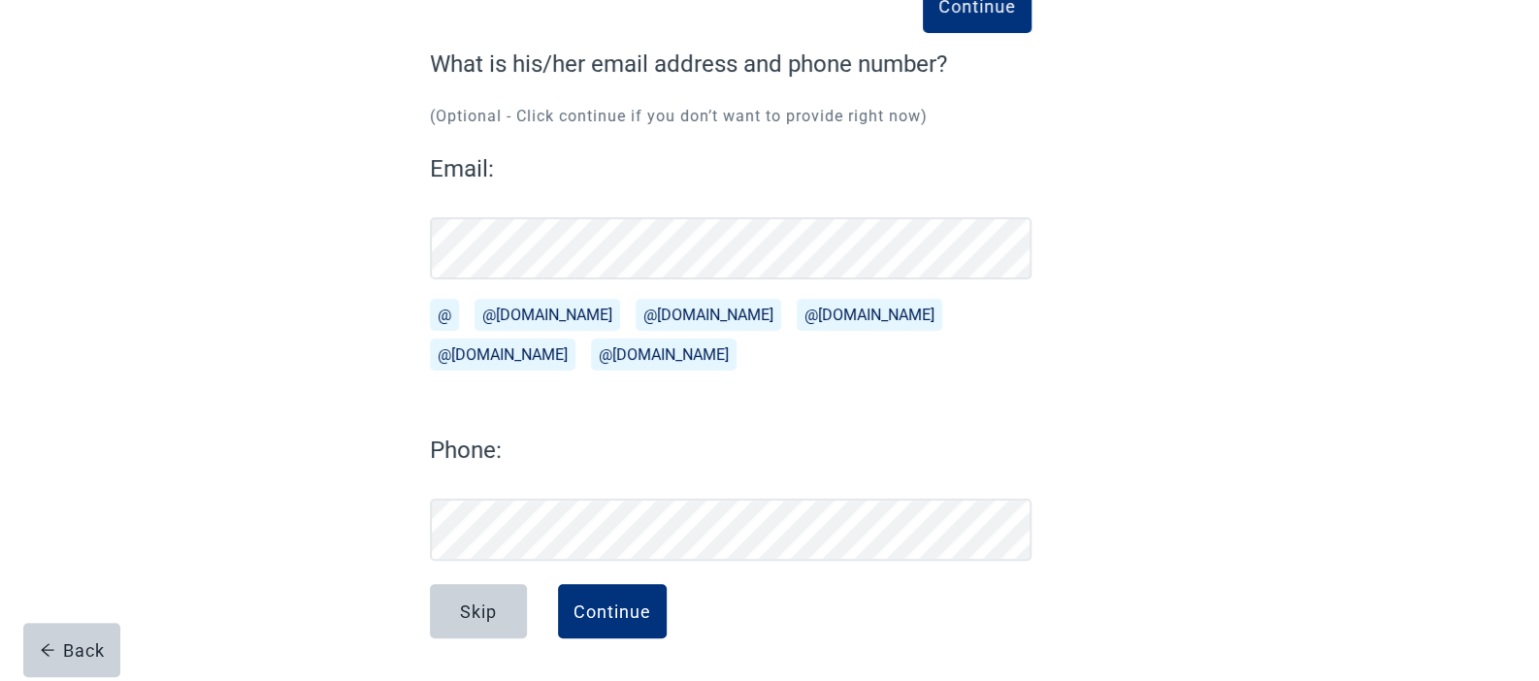
scroll to position [140, 0]
click at [513, 316] on button "@[DOMAIN_NAME]" at bounding box center [547, 315] width 146 height 32
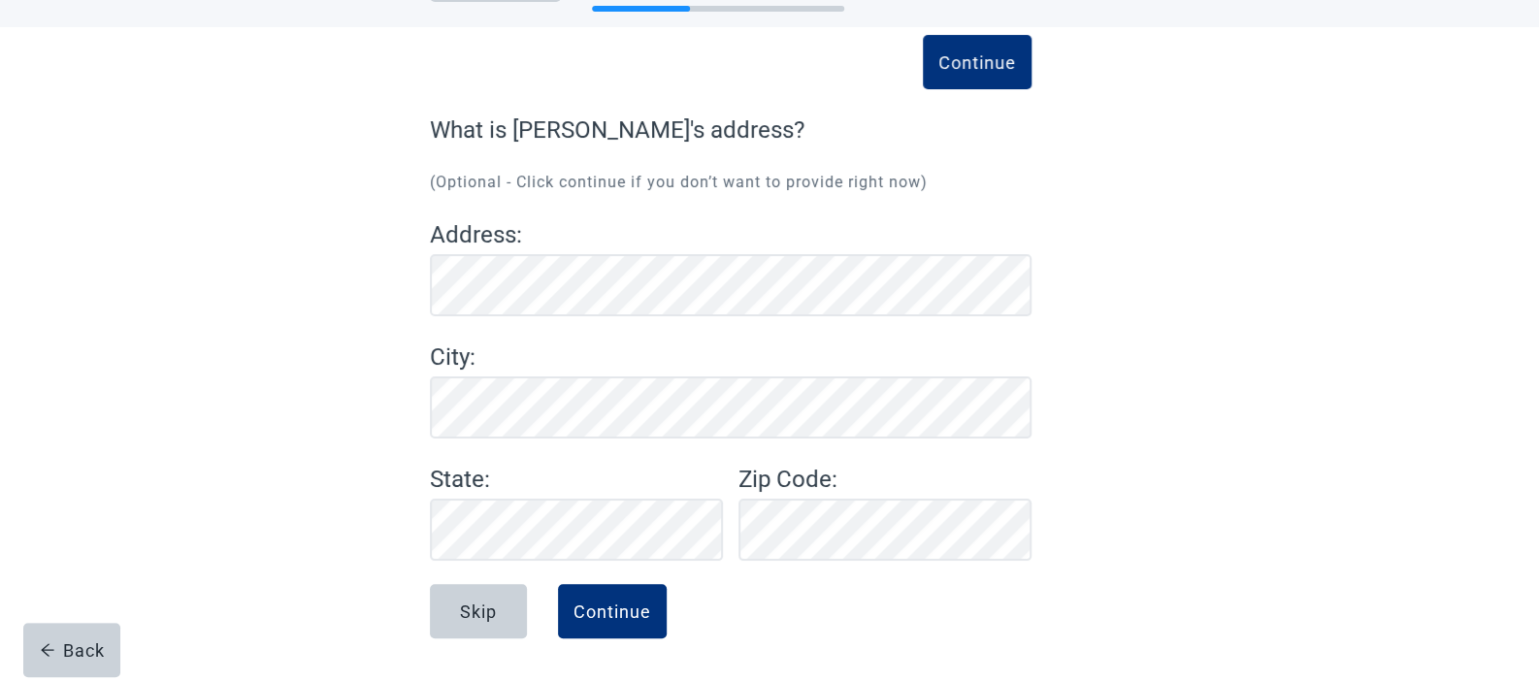
scroll to position [74, 0]
click at [615, 610] on div "Continue" at bounding box center [612, 611] width 78 height 19
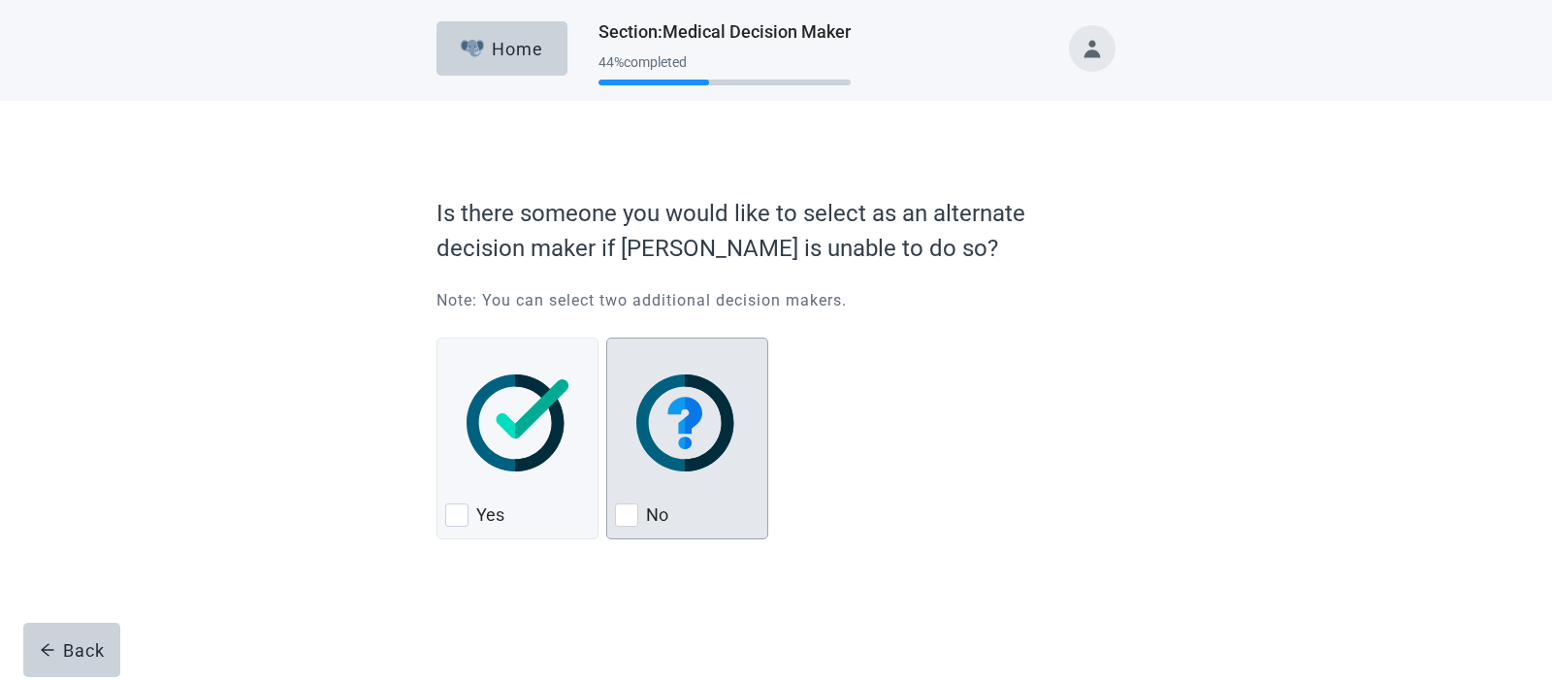
click at [676, 491] on div "No, checkbox, not checked" at bounding box center [687, 422] width 145 height 153
click at [607, 339] on input "No" at bounding box center [606, 338] width 1 height 1
checkbox input "true"
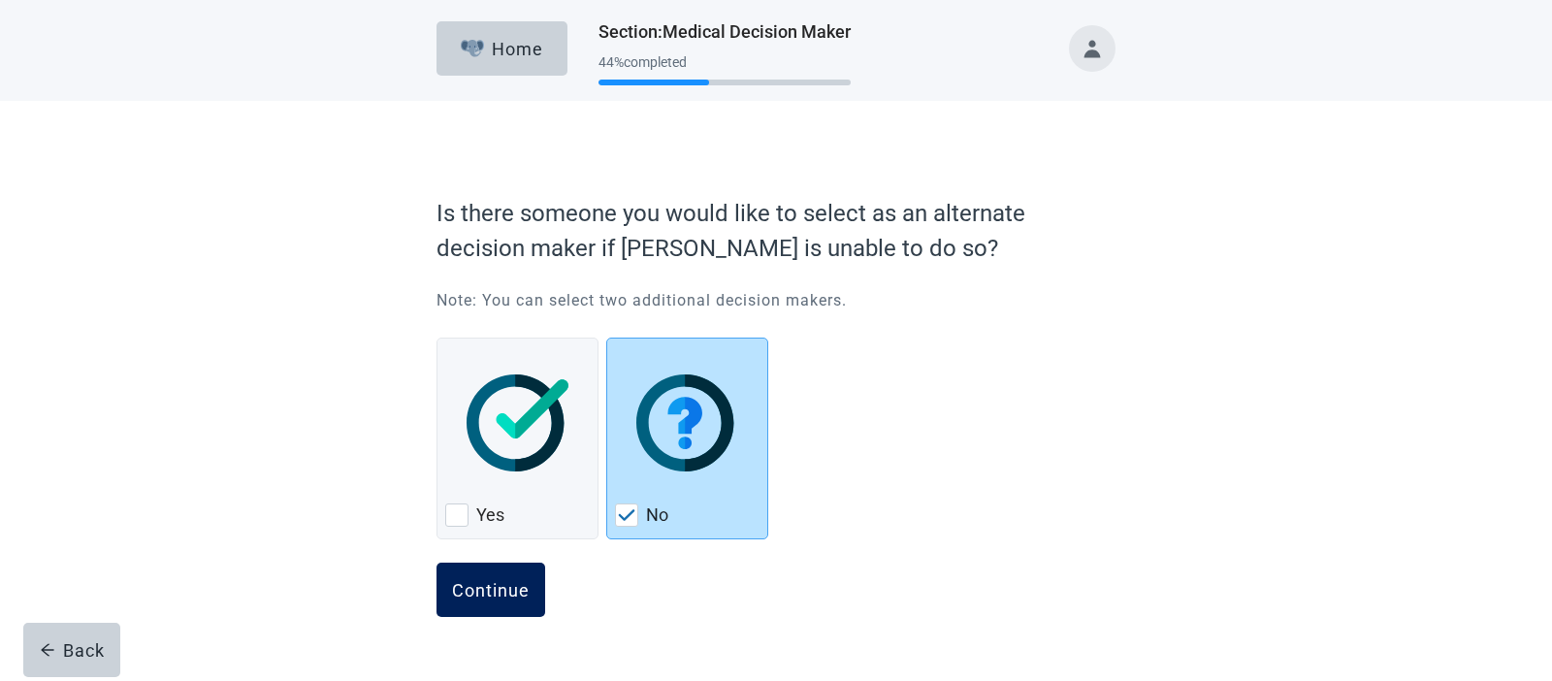
click at [516, 596] on div "Continue" at bounding box center [491, 589] width 78 height 19
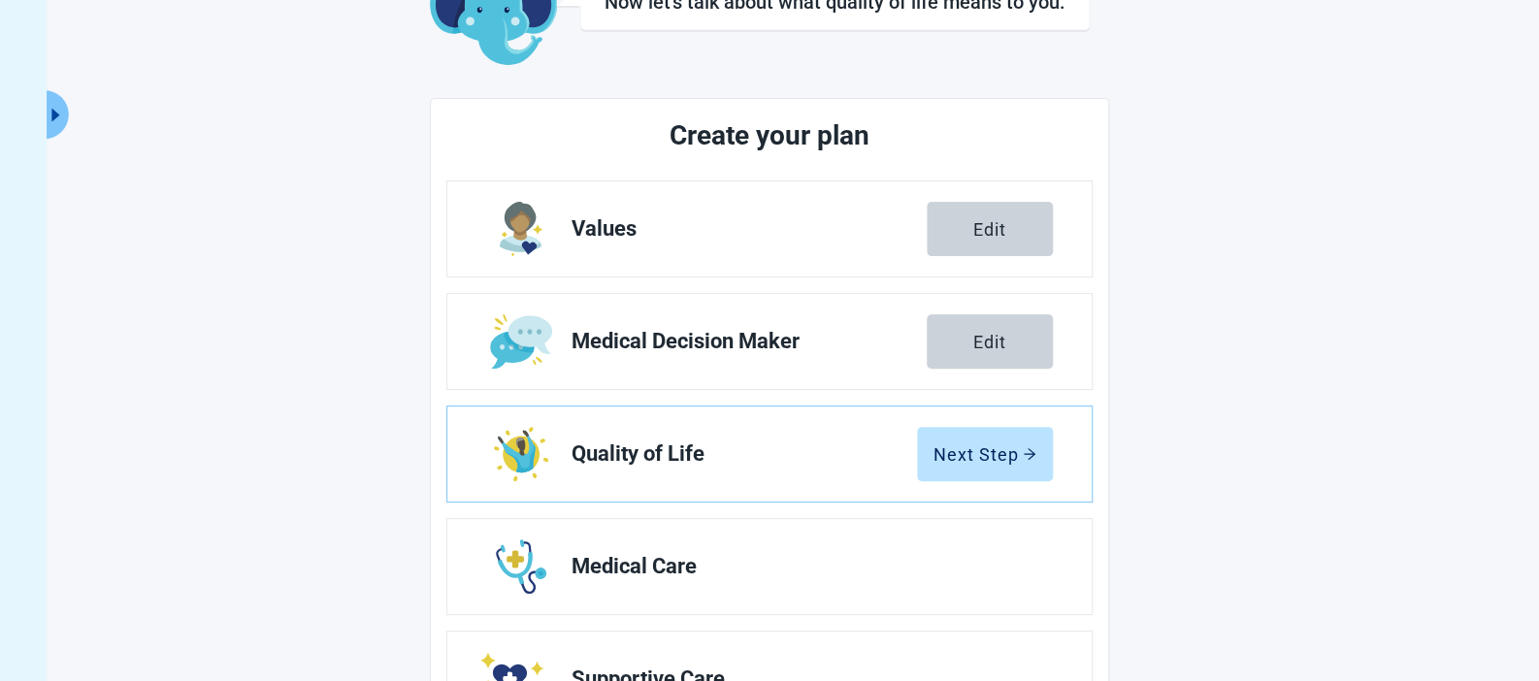
scroll to position [163, 0]
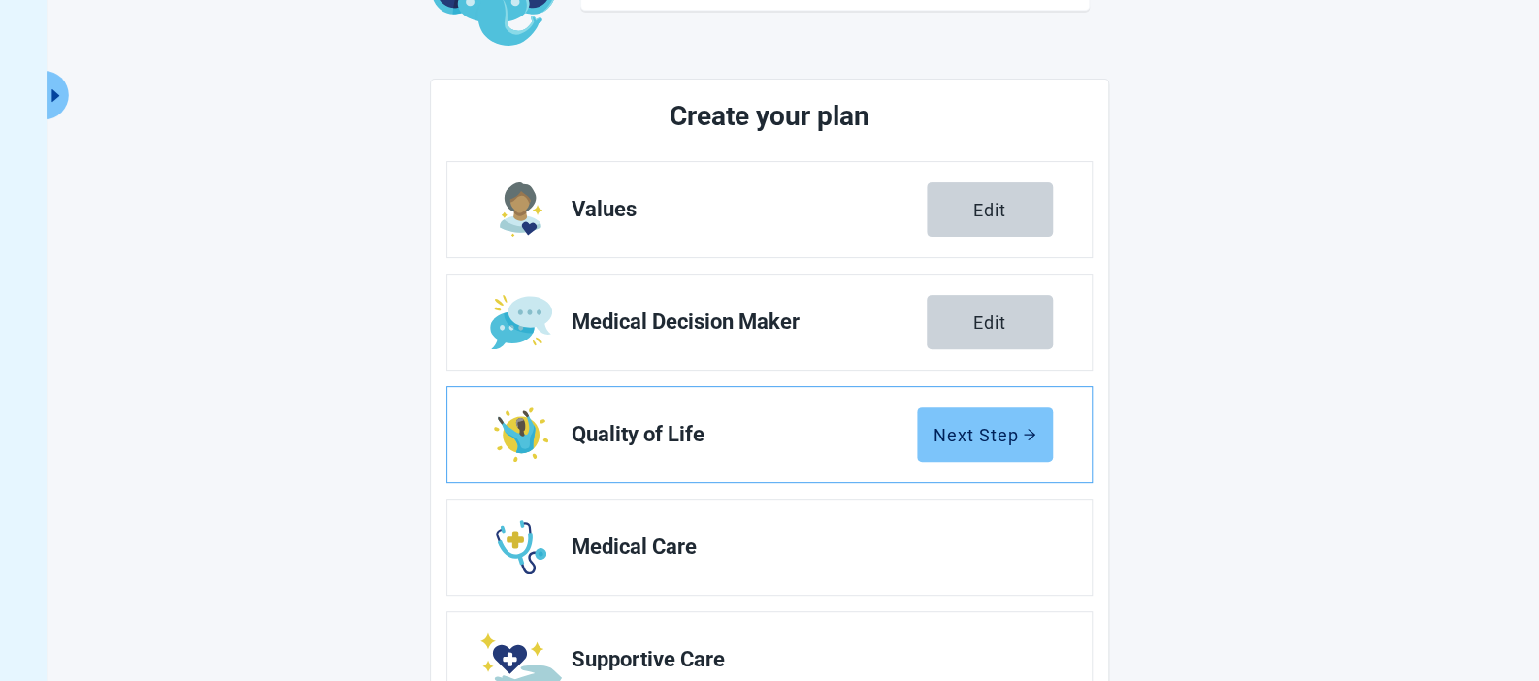
click at [964, 439] on div "Next Step" at bounding box center [984, 434] width 103 height 19
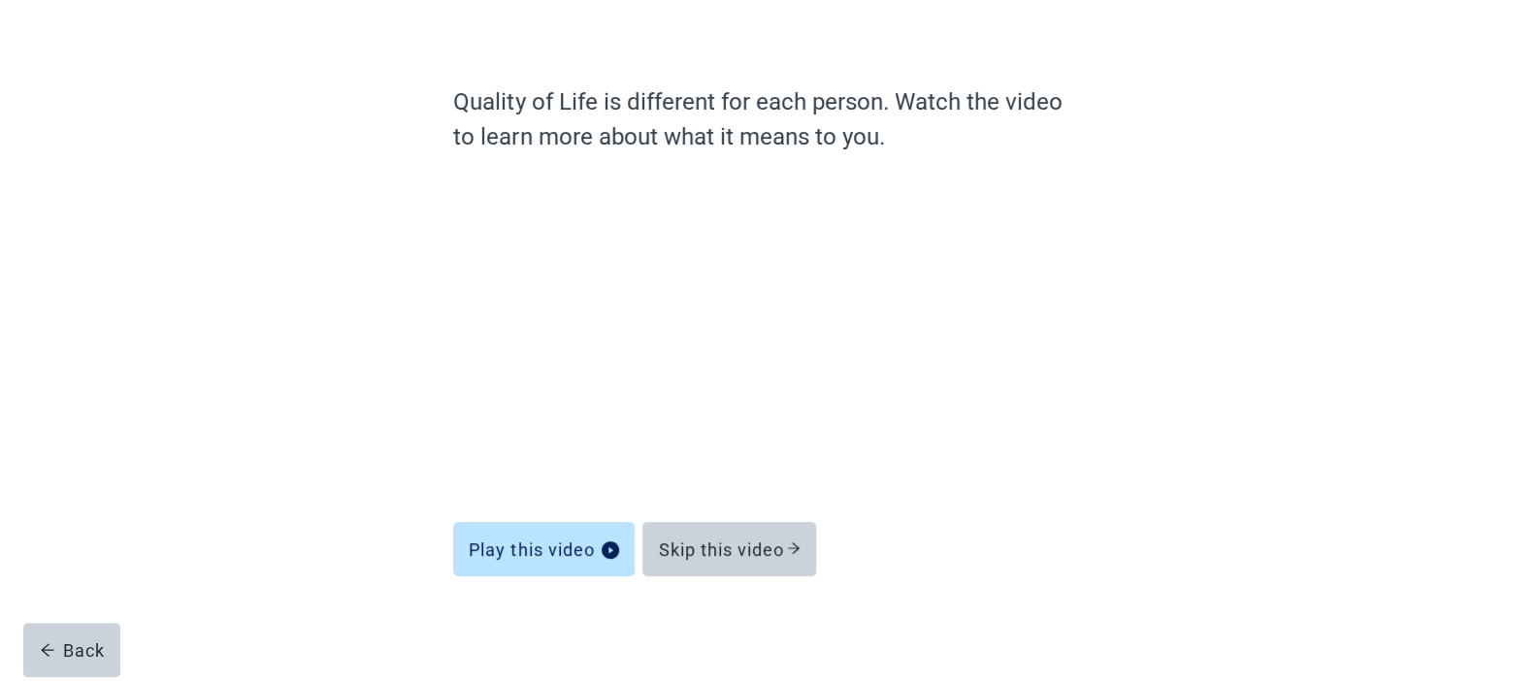
scroll to position [101, 0]
click at [1305, 278] on div "Quality of Life is different for each person. Watch the video to learn more abo…" at bounding box center [769, 341] width 1384 height 682
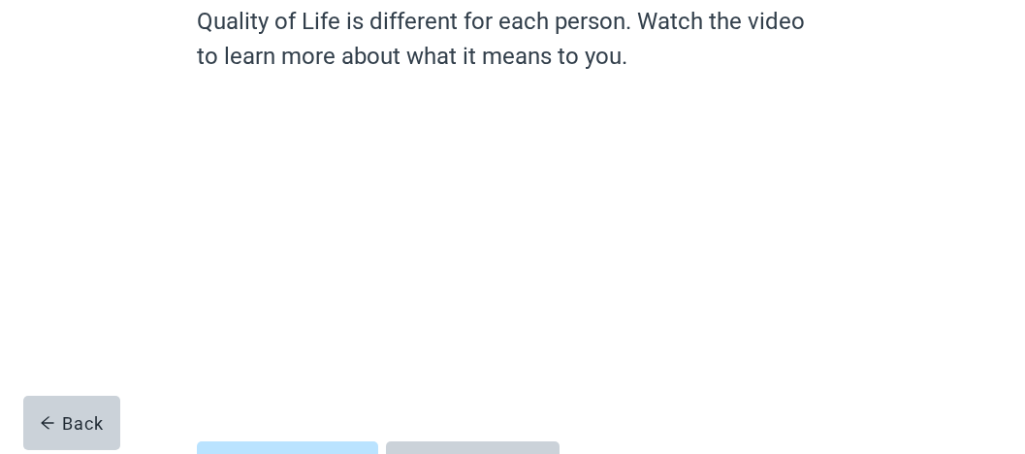
scroll to position [188, 0]
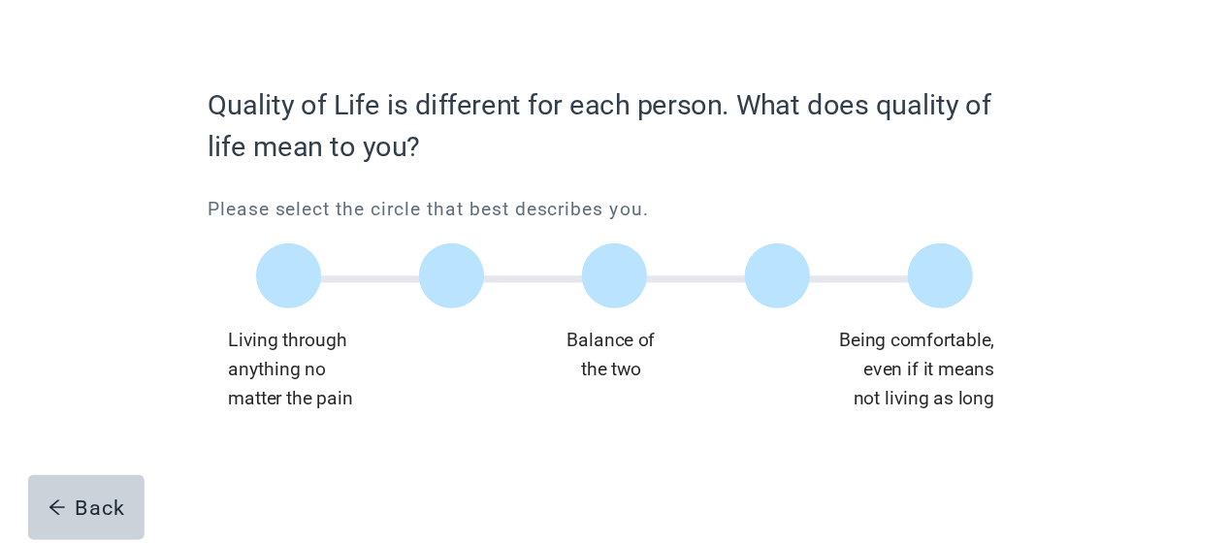
scroll to position [25, 0]
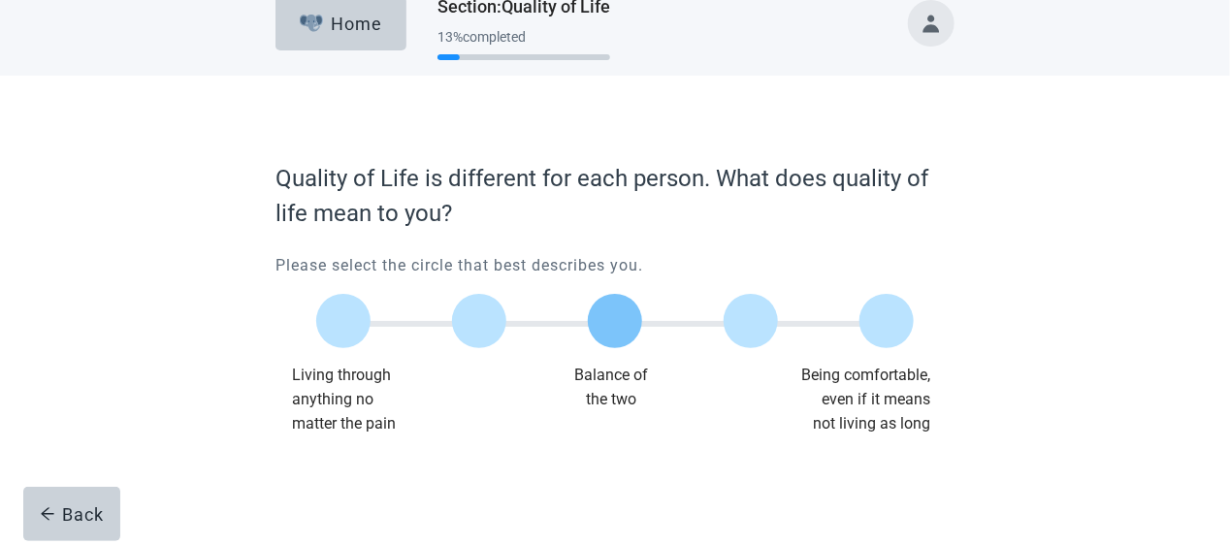
click at [626, 319] on label "Main content" at bounding box center [615, 321] width 54 height 54
click at [615, 321] on input "Quality of life scale: 50 out of 100. Balance of the two" at bounding box center [615, 321] width 0 height 0
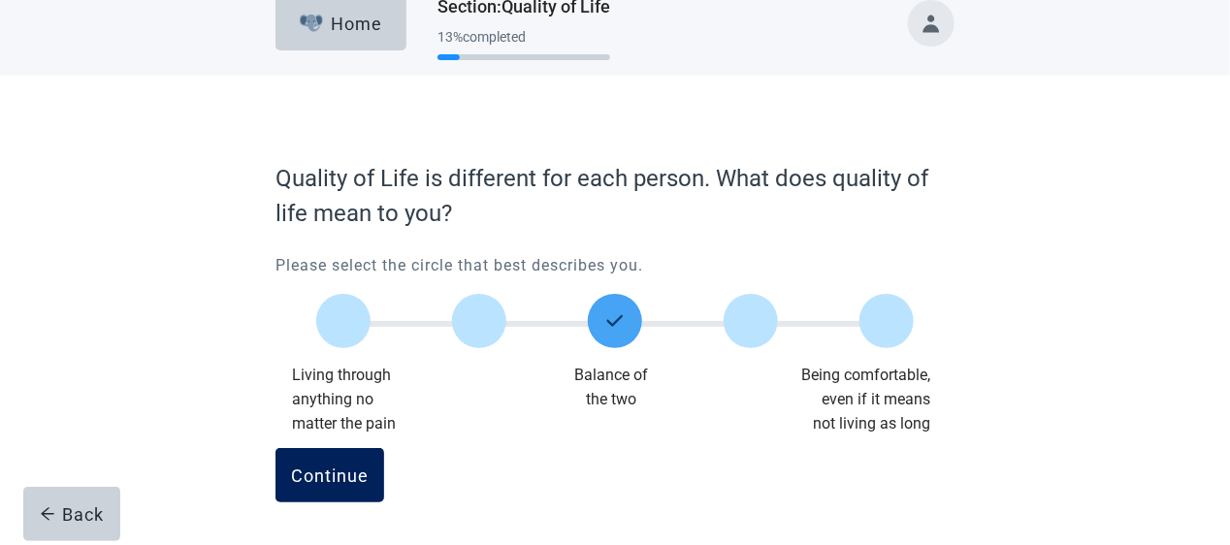
click at [337, 469] on div "Continue" at bounding box center [330, 475] width 78 height 19
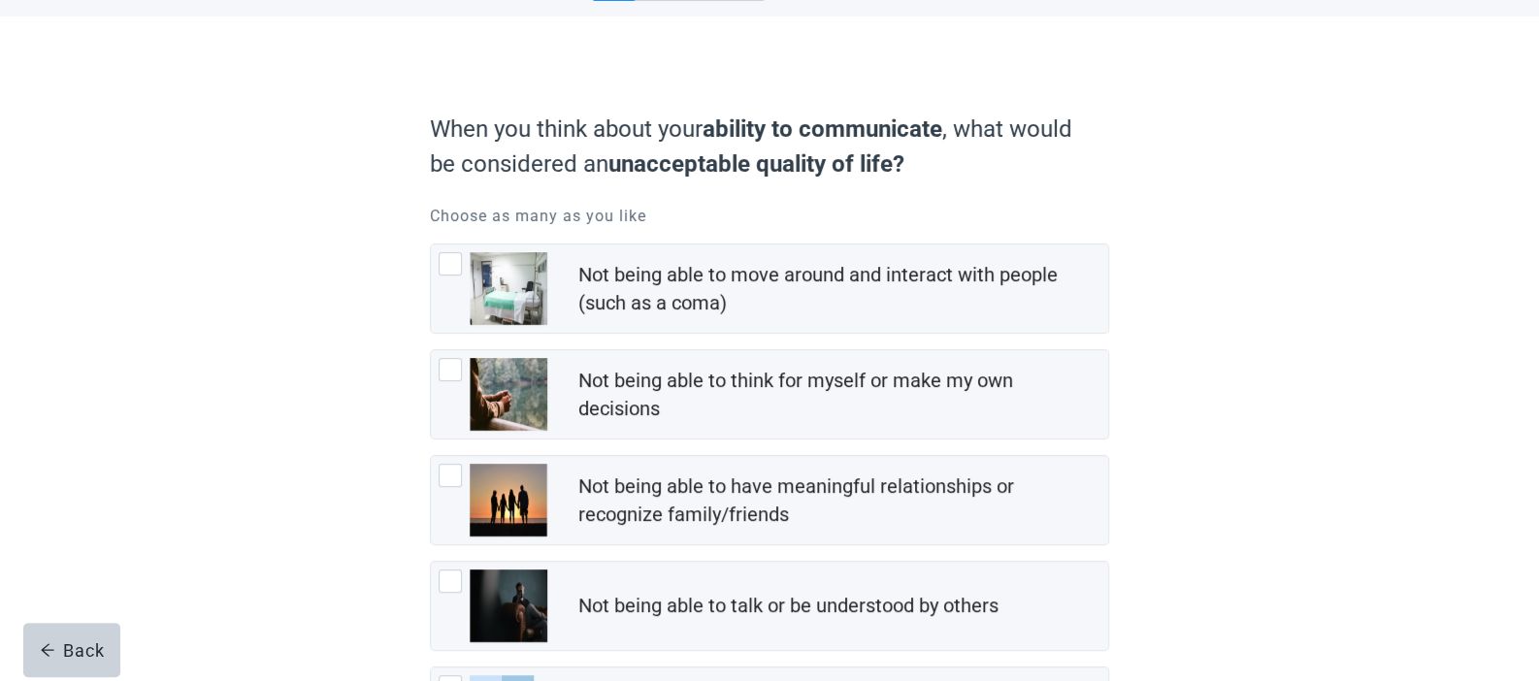
scroll to position [97, 0]
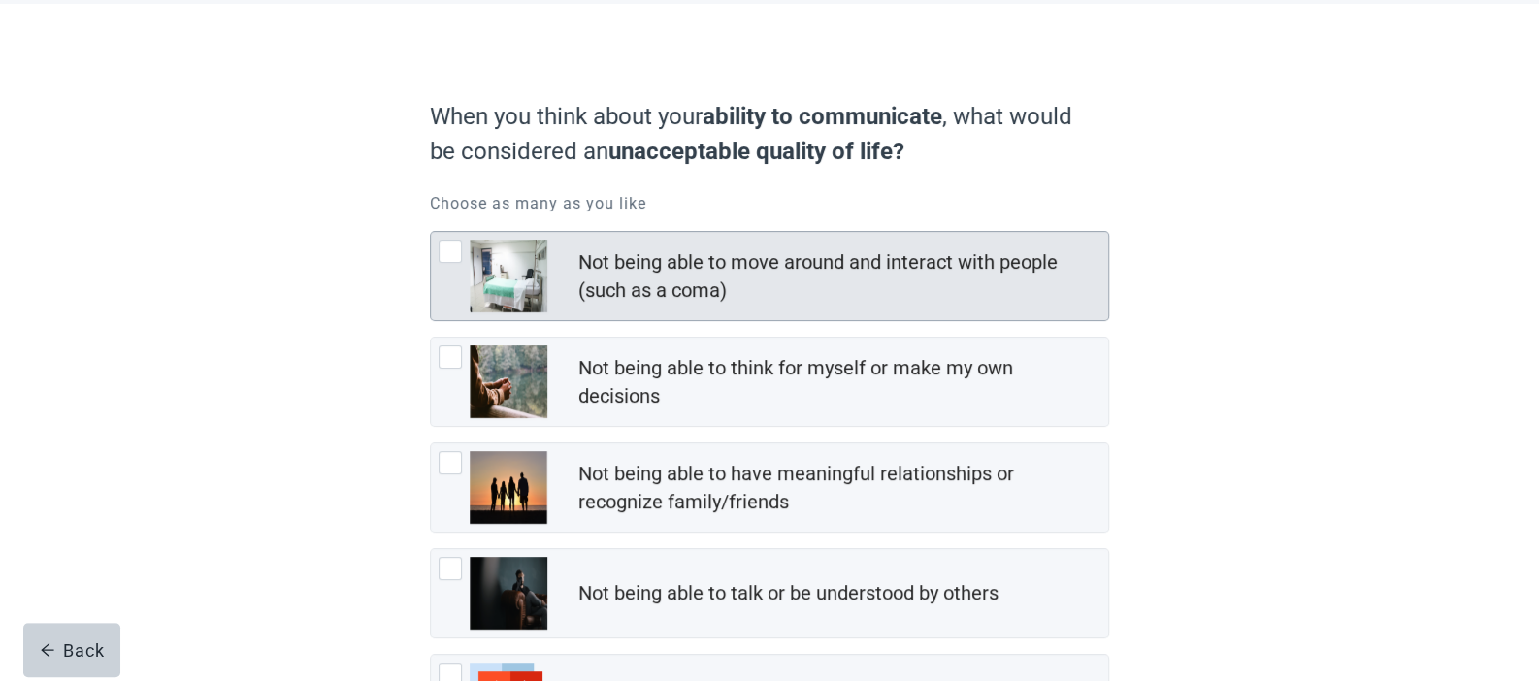
click at [841, 279] on div "Not being able to move around and interact with people (such as a coma)" at bounding box center [837, 276] width 518 height 56
click at [431, 232] on input "Not being able to move around and interact with people (such as a coma)" at bounding box center [430, 231] width 1 height 1
checkbox input "true"
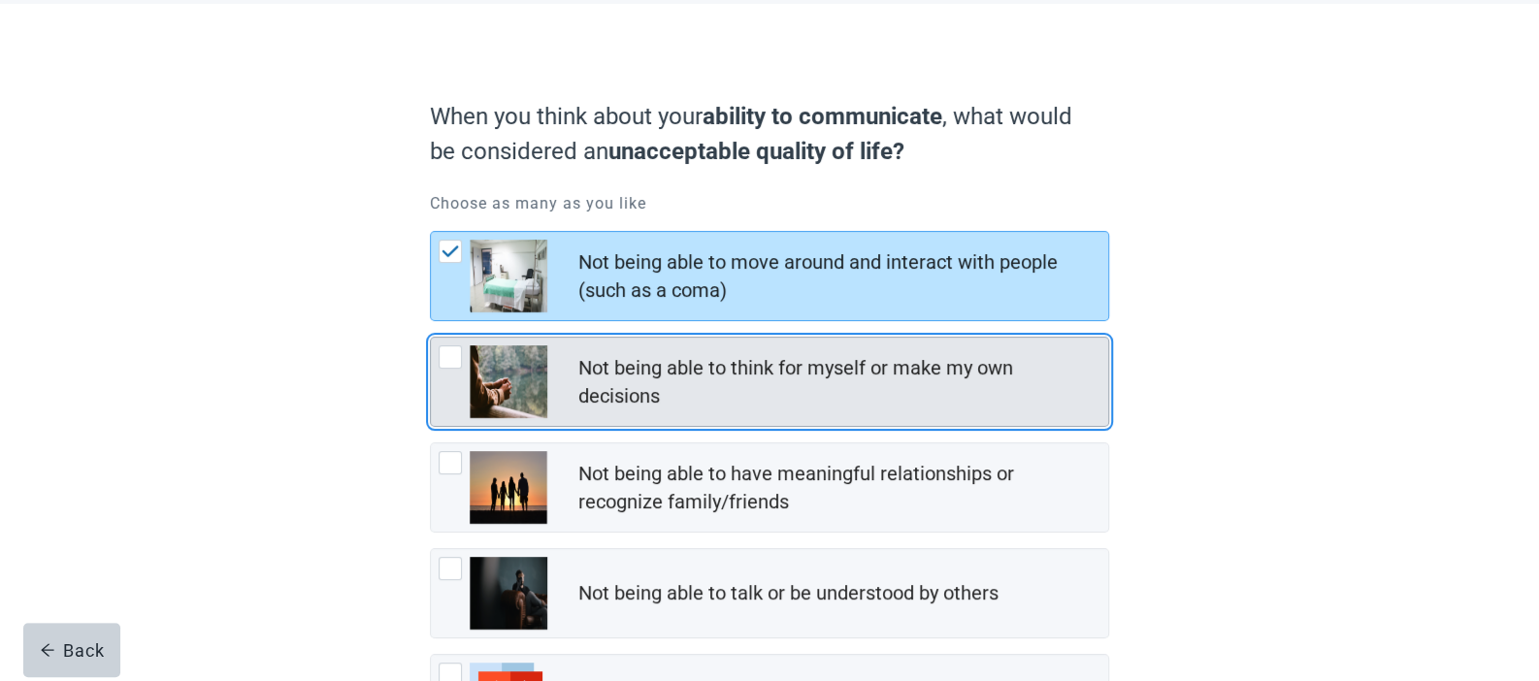
click at [815, 375] on div "Not being able to think for myself or make my own decisions" at bounding box center [837, 382] width 518 height 56
click at [431, 338] on input "Not being able to think for myself or make my own decisions" at bounding box center [430, 337] width 1 height 1
checkbox input "true"
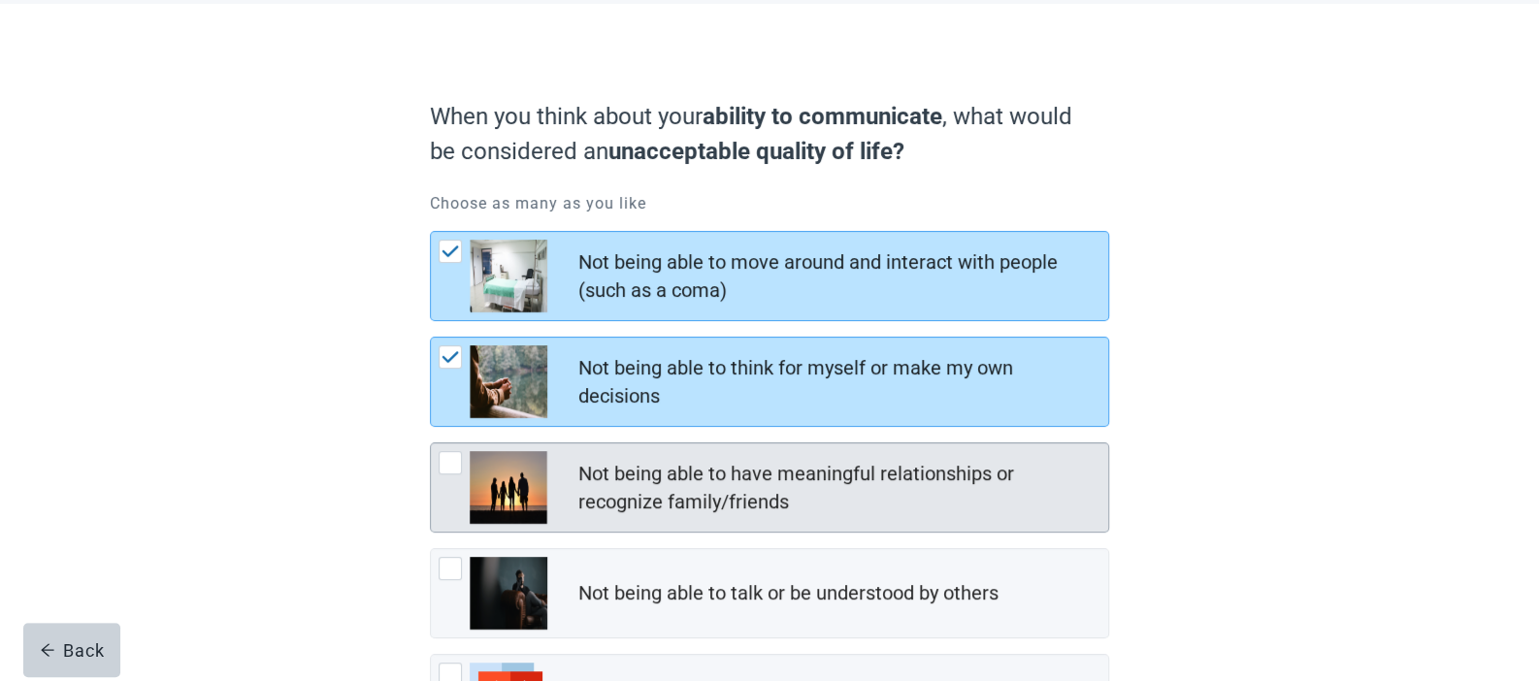
click at [811, 456] on div "Not being able to have meaningful relationships or recognize family/friends" at bounding box center [843, 488] width 530 height 64
click at [431, 443] on input "Not being able to have meaningful relationships or recognize family/friends" at bounding box center [430, 442] width 1 height 1
checkbox input "true"
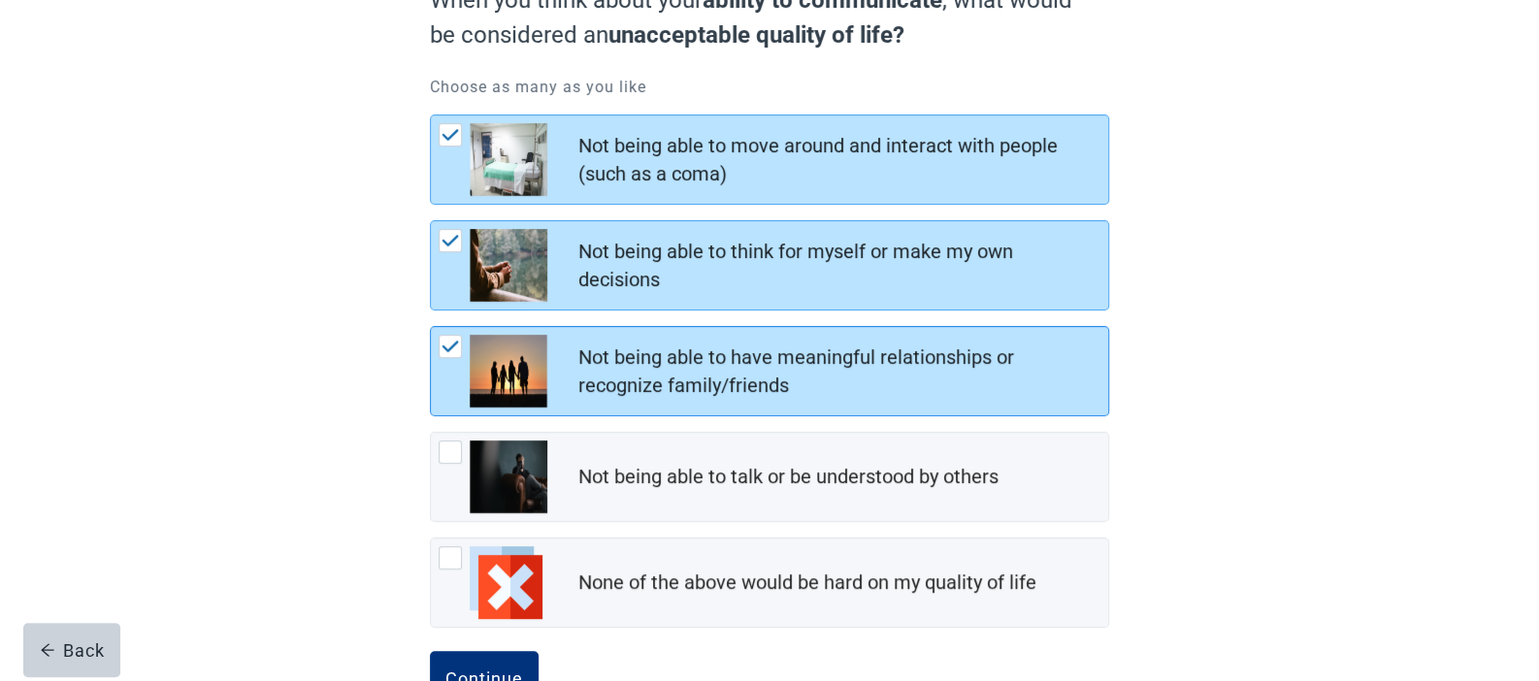
scroll to position [230, 0]
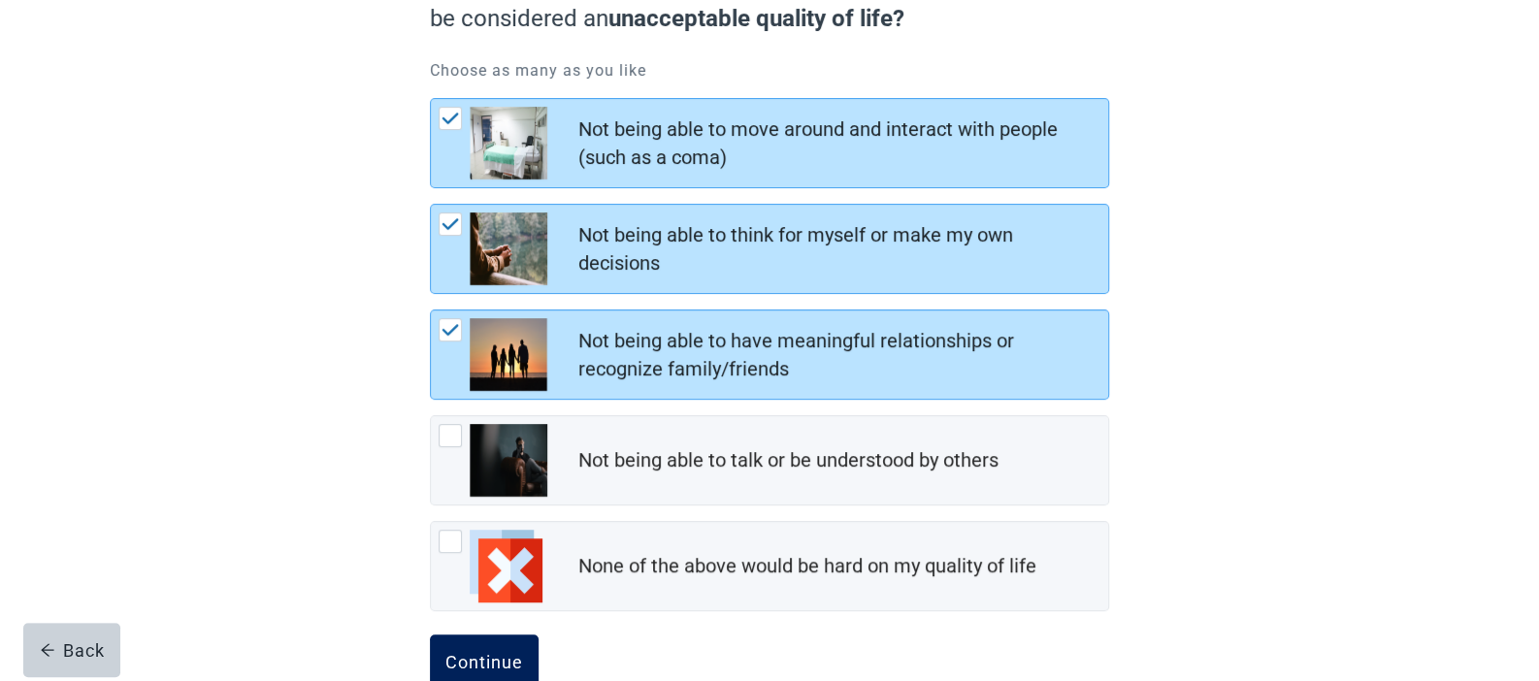
click at [491, 654] on div "Continue" at bounding box center [484, 661] width 78 height 19
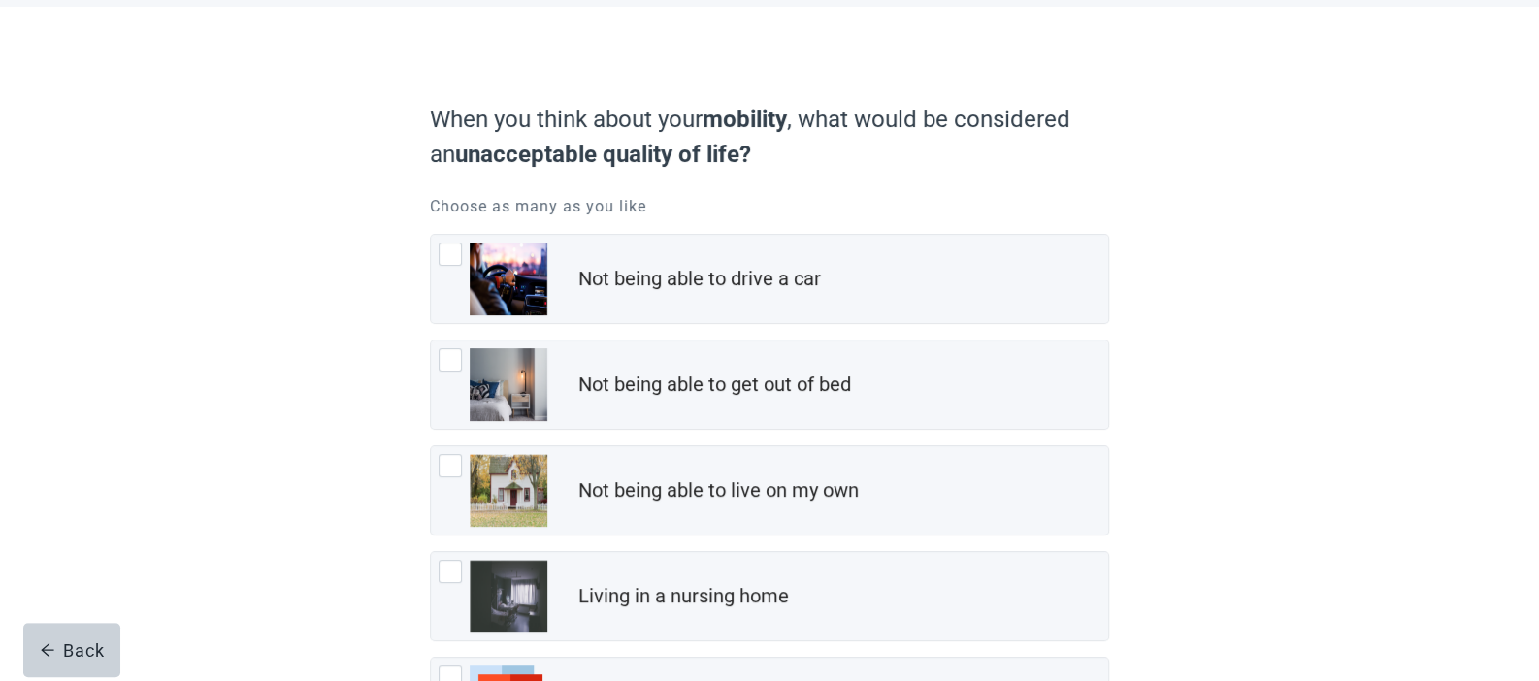
scroll to position [137, 0]
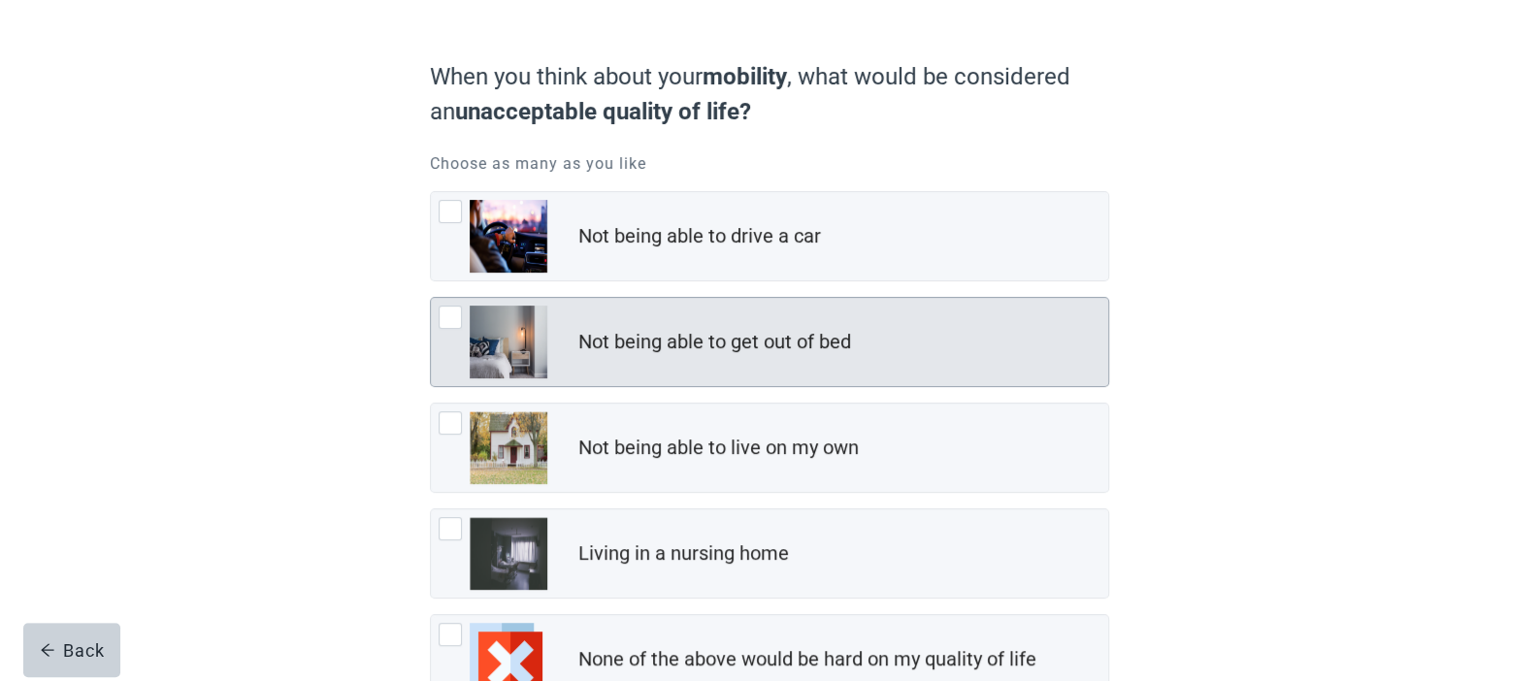
click at [677, 348] on div "Not being able to get out of bed" at bounding box center [714, 342] width 273 height 28
click at [431, 298] on input "Not being able to get out of bed" at bounding box center [430, 297] width 1 height 1
checkbox input "true"
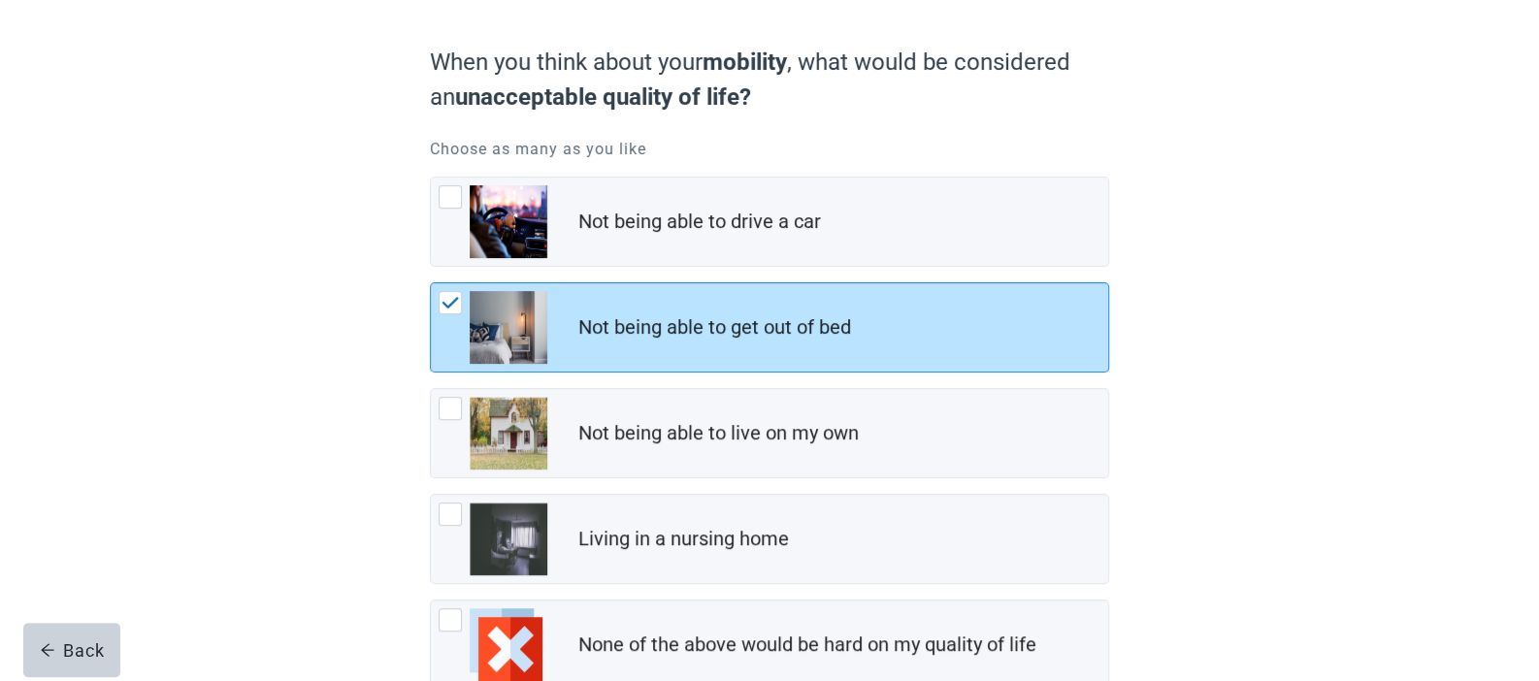
scroll to position [151, 0]
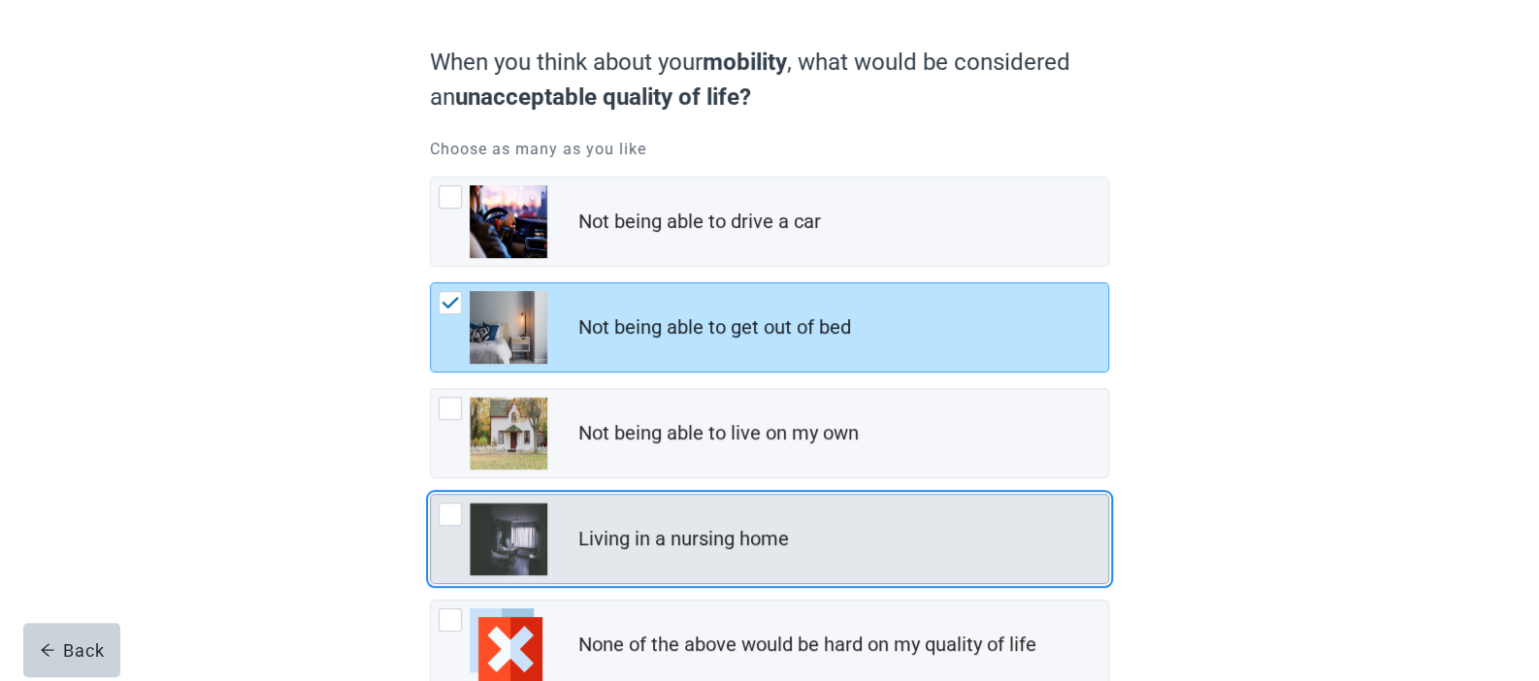
click at [664, 527] on div "Living in a nursing home" at bounding box center [683, 539] width 211 height 28
click at [431, 495] on input "Living in a nursing home" at bounding box center [430, 494] width 1 height 1
checkbox input "true"
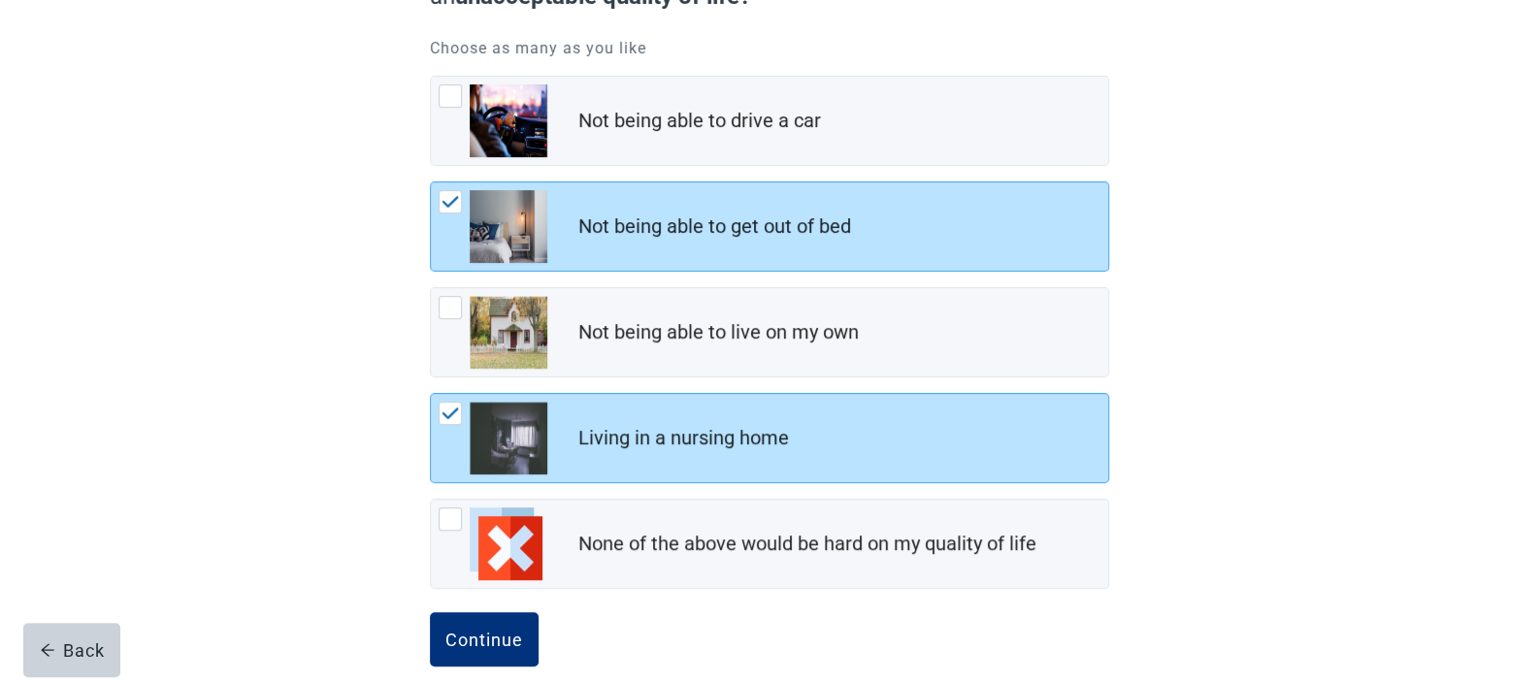
scroll to position [253, 0]
click at [514, 624] on button "Continue" at bounding box center [484, 638] width 109 height 54
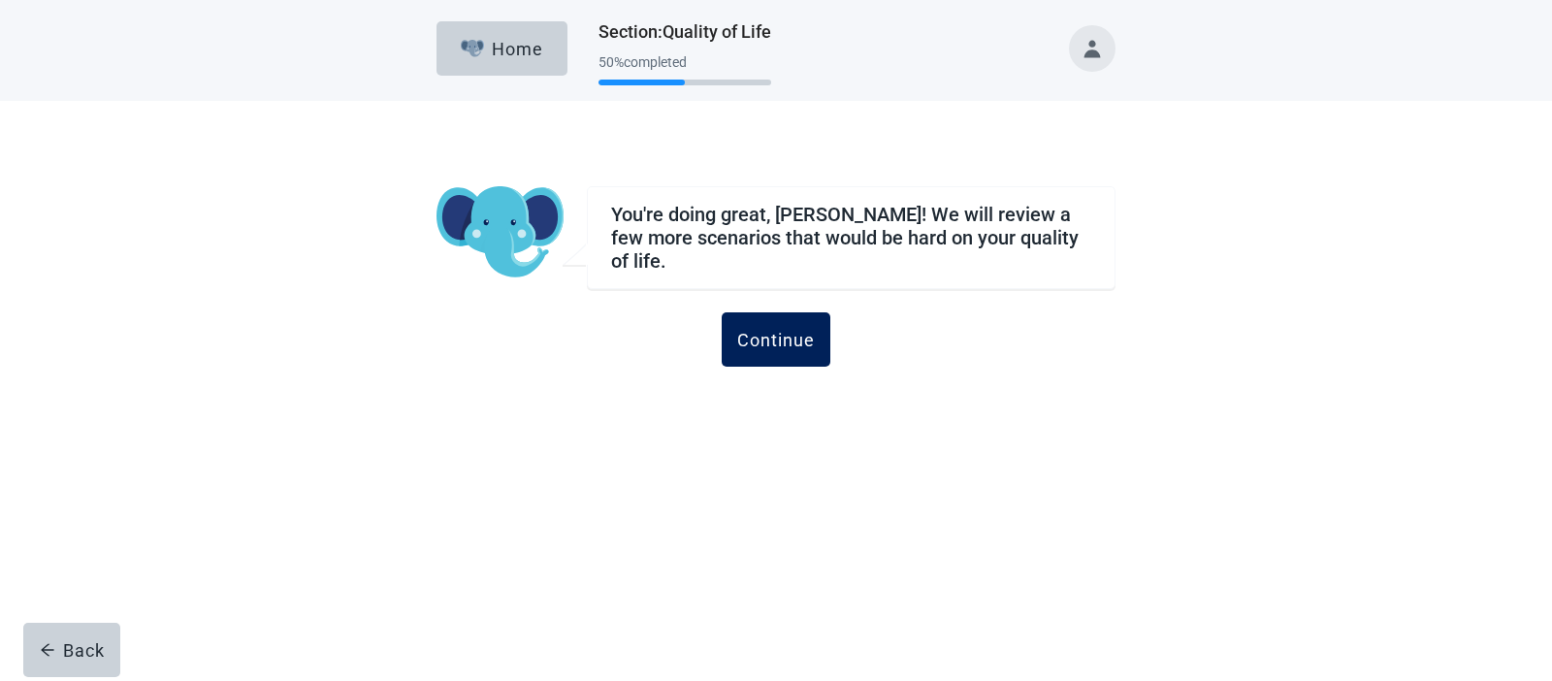
click at [803, 333] on div "Continue" at bounding box center [776, 339] width 78 height 19
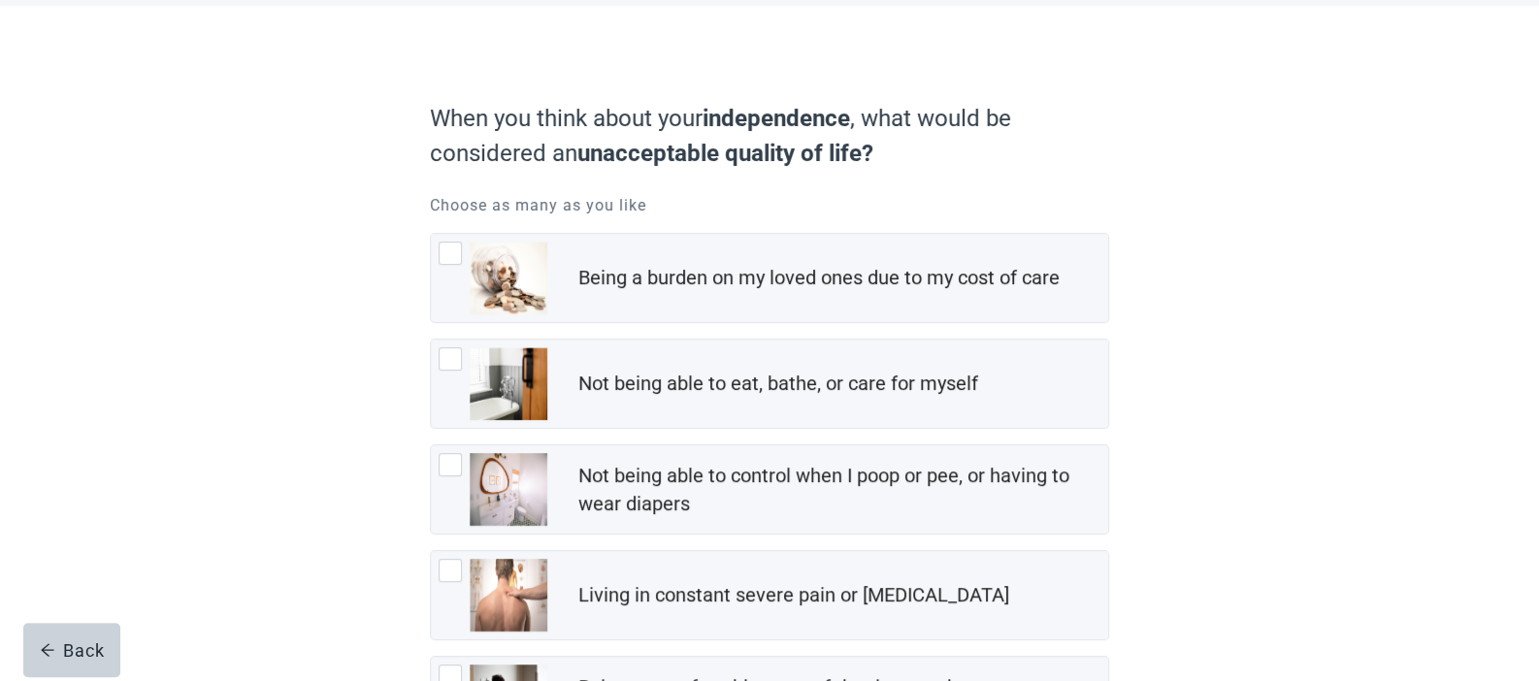
scroll to position [99, 0]
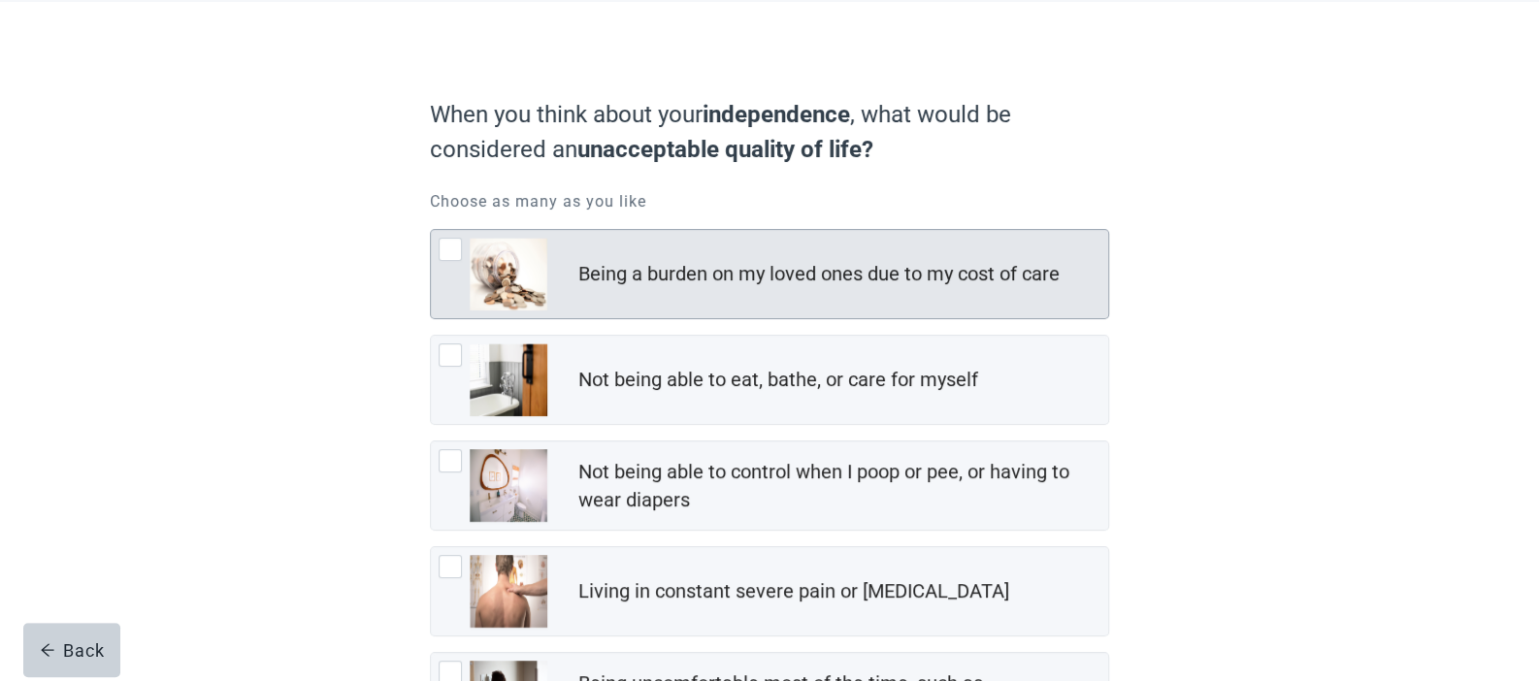
click at [681, 284] on div "Being a burden on my loved ones due to my cost of care" at bounding box center [818, 274] width 481 height 28
click at [431, 230] on input "Being a burden on my loved ones due to my cost of care" at bounding box center [430, 229] width 1 height 1
checkbox input "true"
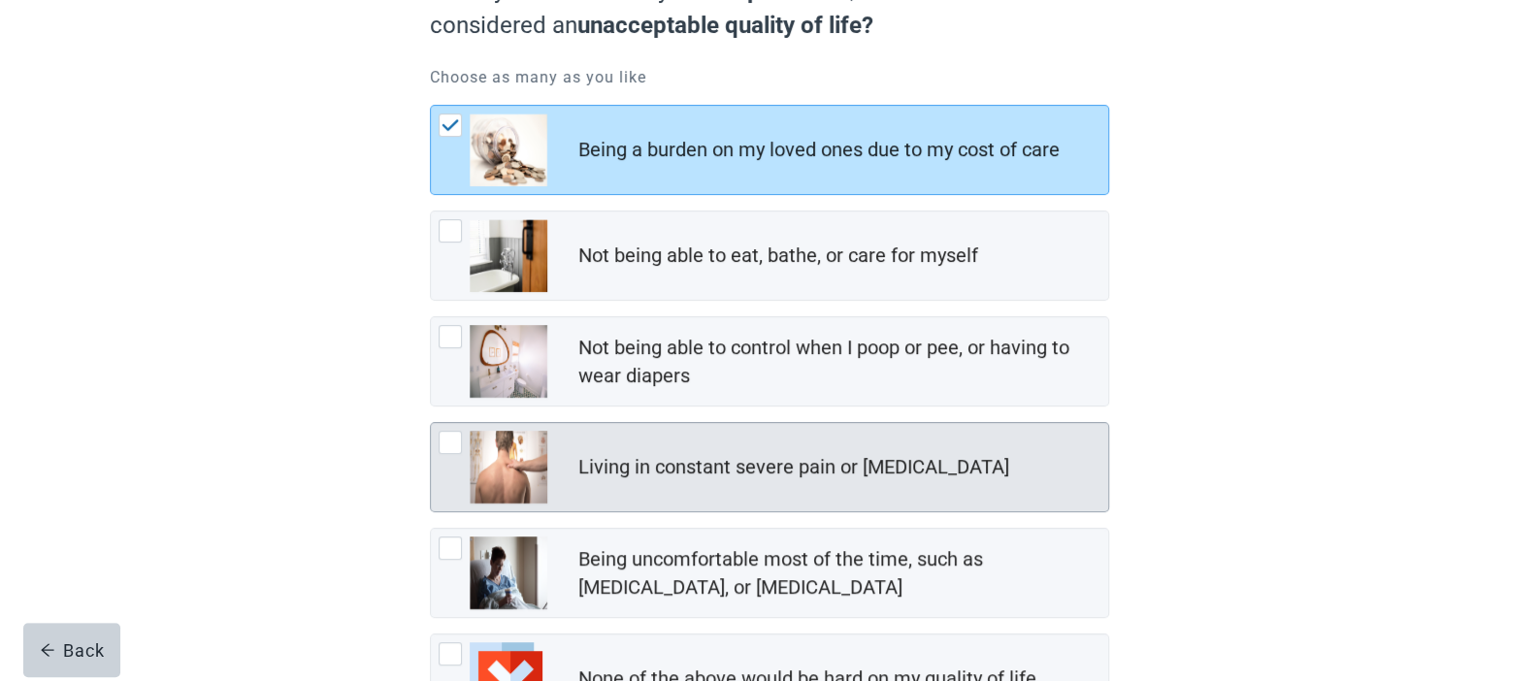
scroll to position [224, 0]
click at [710, 463] on div "Living in constant severe pain or [MEDICAL_DATA]" at bounding box center [793, 466] width 431 height 28
click at [431, 422] on input "Living in constant severe pain or [MEDICAL_DATA]" at bounding box center [430, 421] width 1 height 1
checkbox input "true"
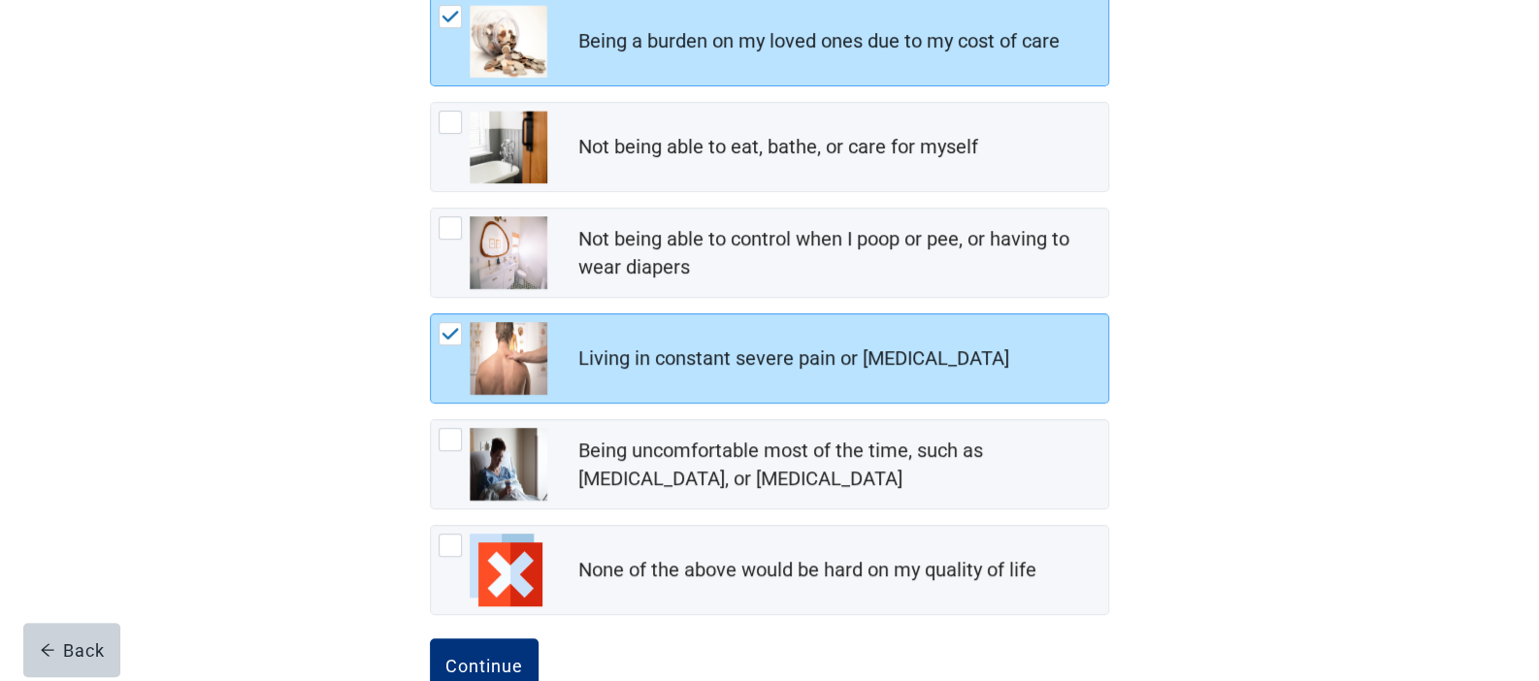
scroll to position [351, 0]
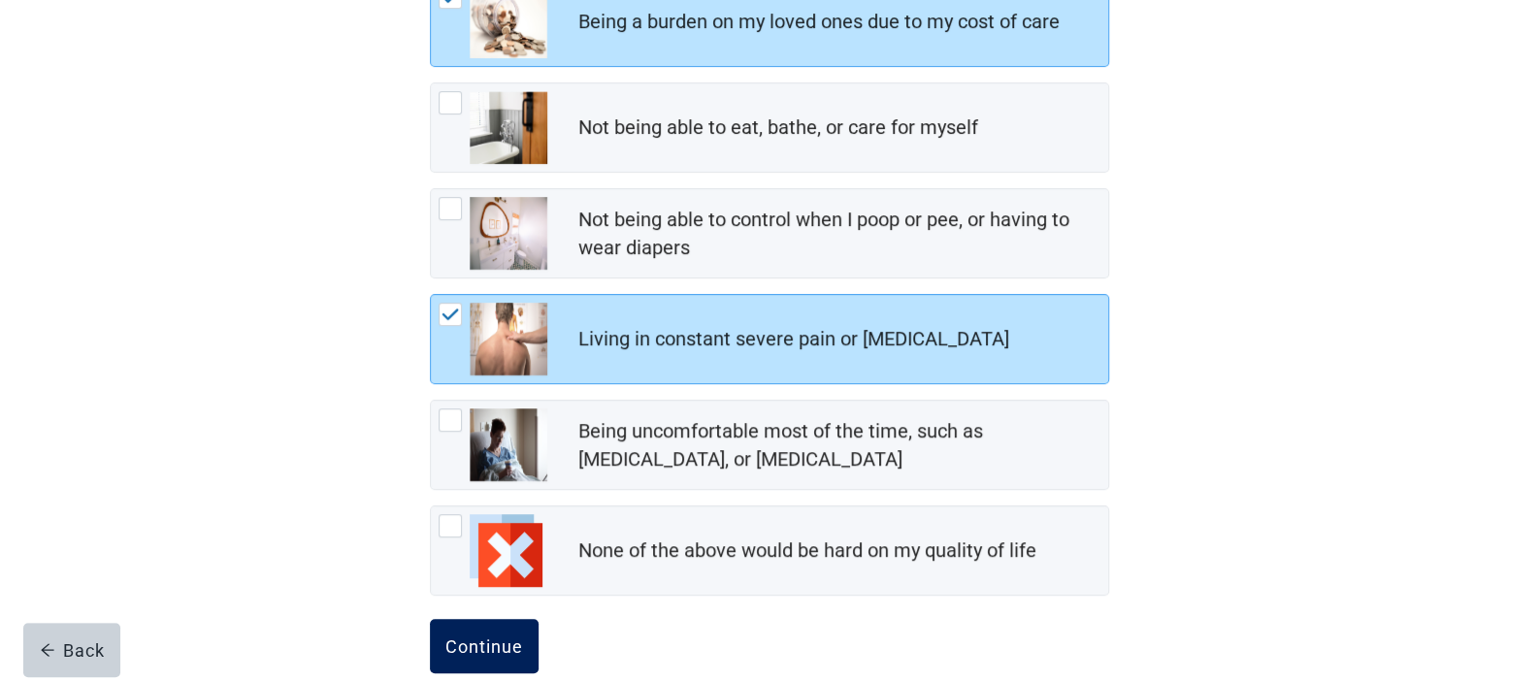
click at [488, 644] on div "Continue" at bounding box center [484, 645] width 78 height 19
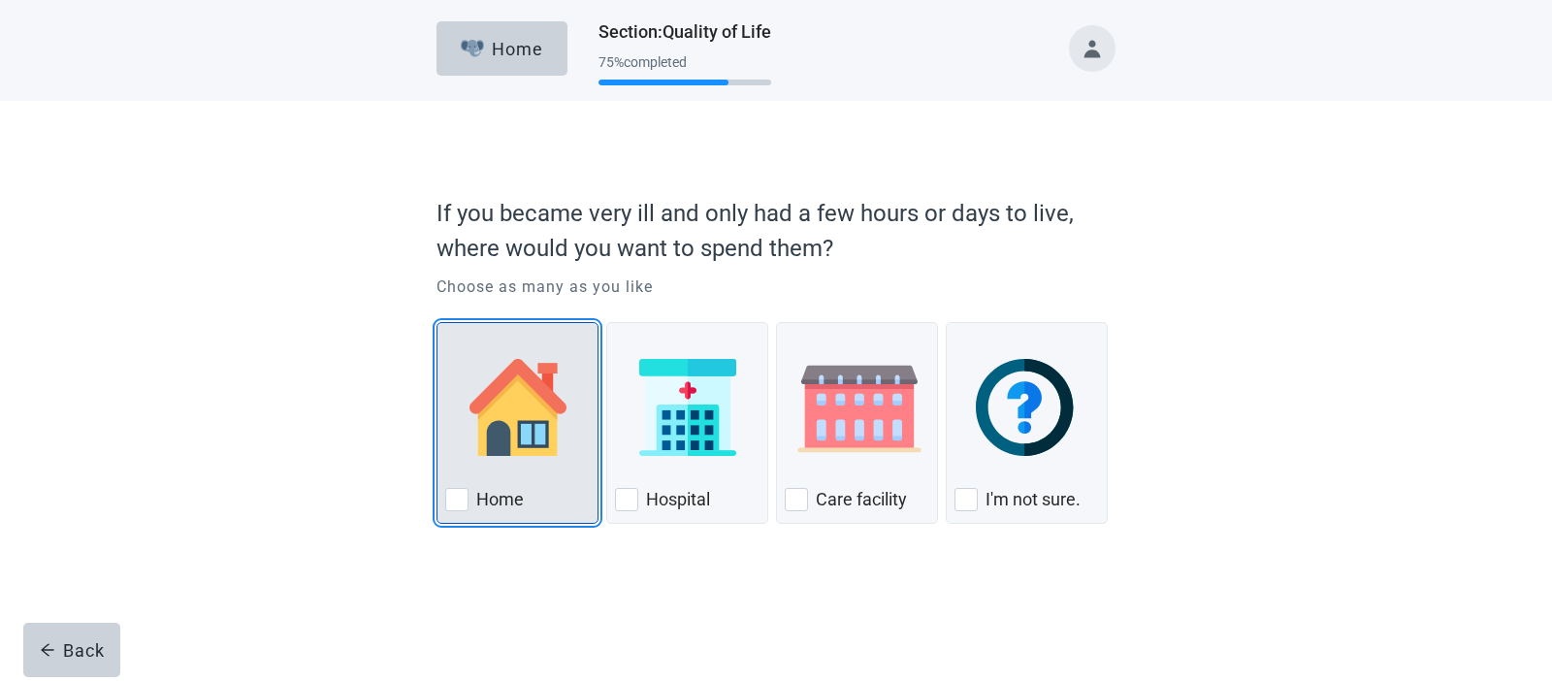
click at [508, 421] on img "Home, checkbox, not checked" at bounding box center [518, 407] width 97 height 97
click at [438, 323] on input "Home" at bounding box center [437, 322] width 1 height 1
checkbox input "true"
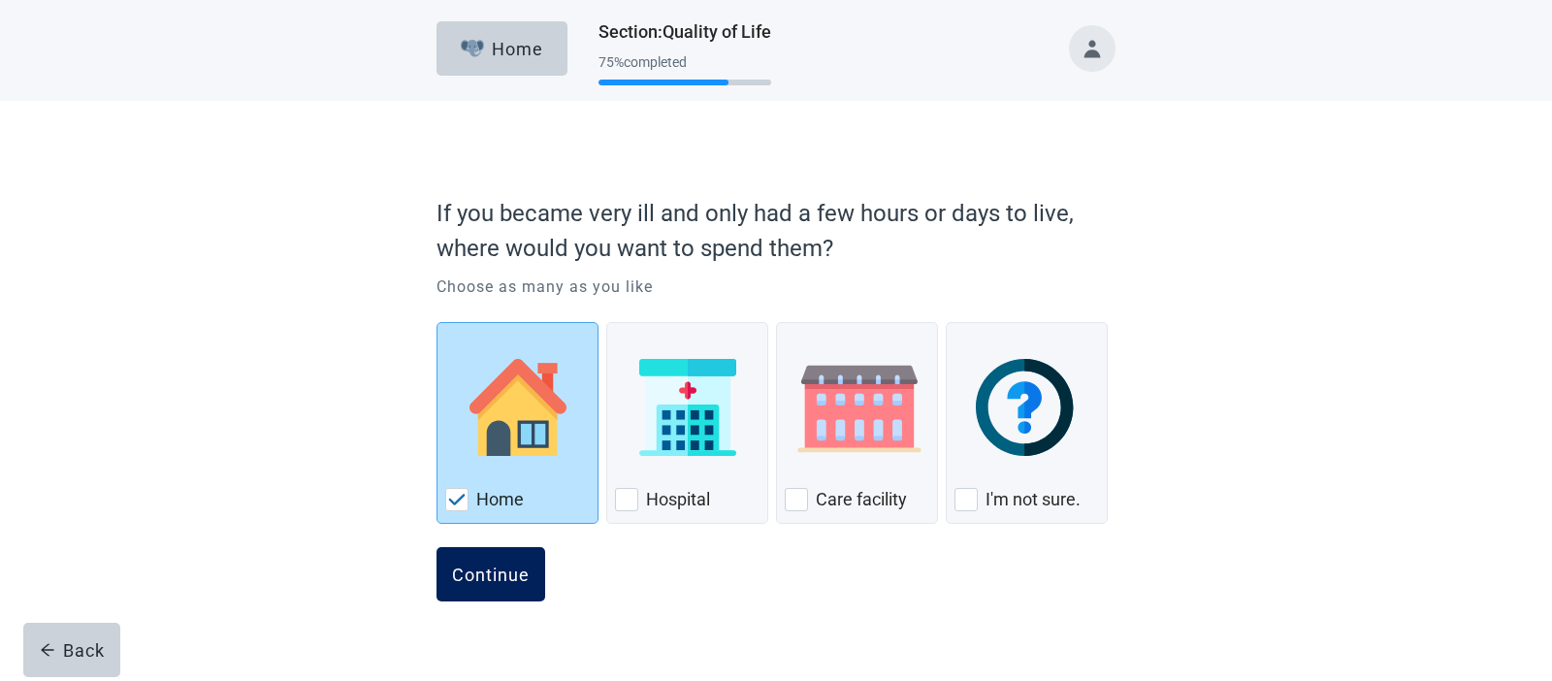
click at [509, 572] on div "Continue" at bounding box center [491, 574] width 78 height 19
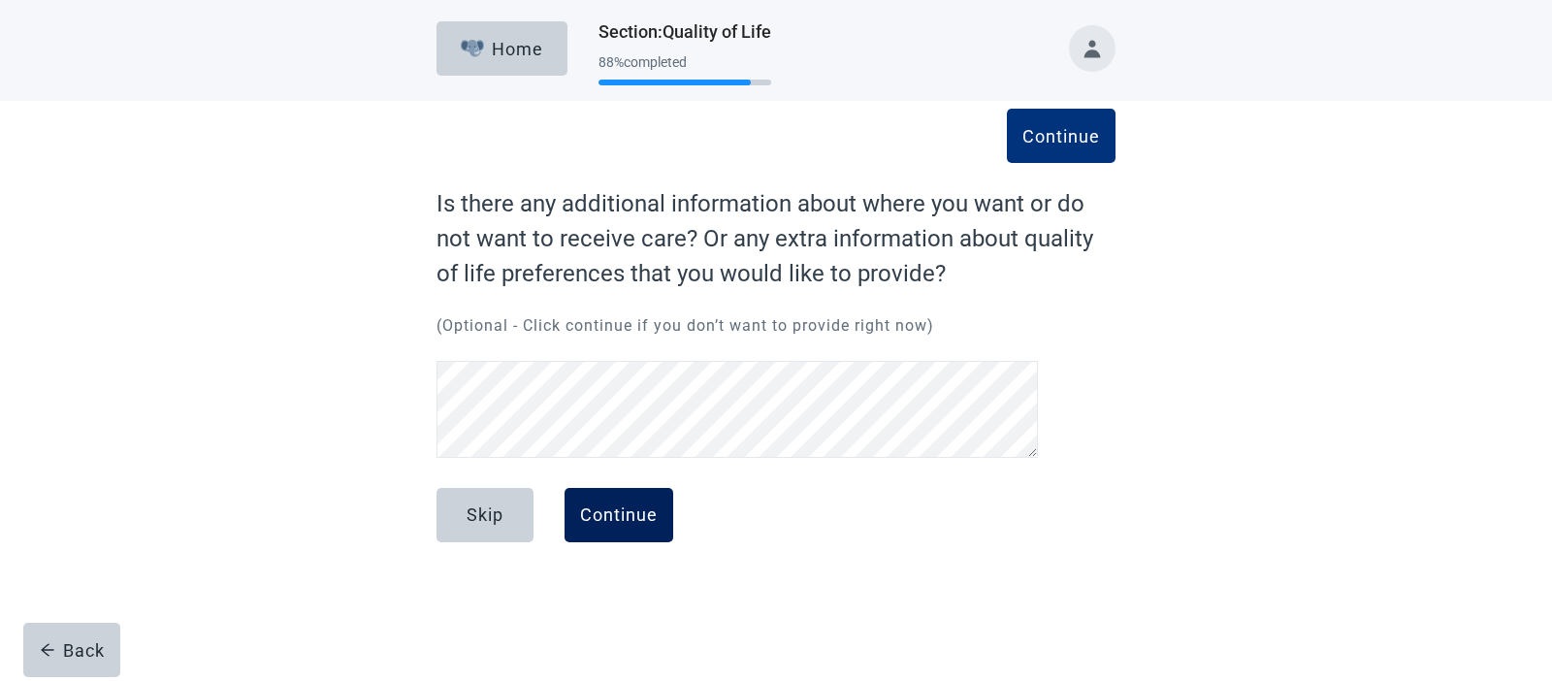
click at [614, 525] on div "Continue" at bounding box center [619, 514] width 78 height 19
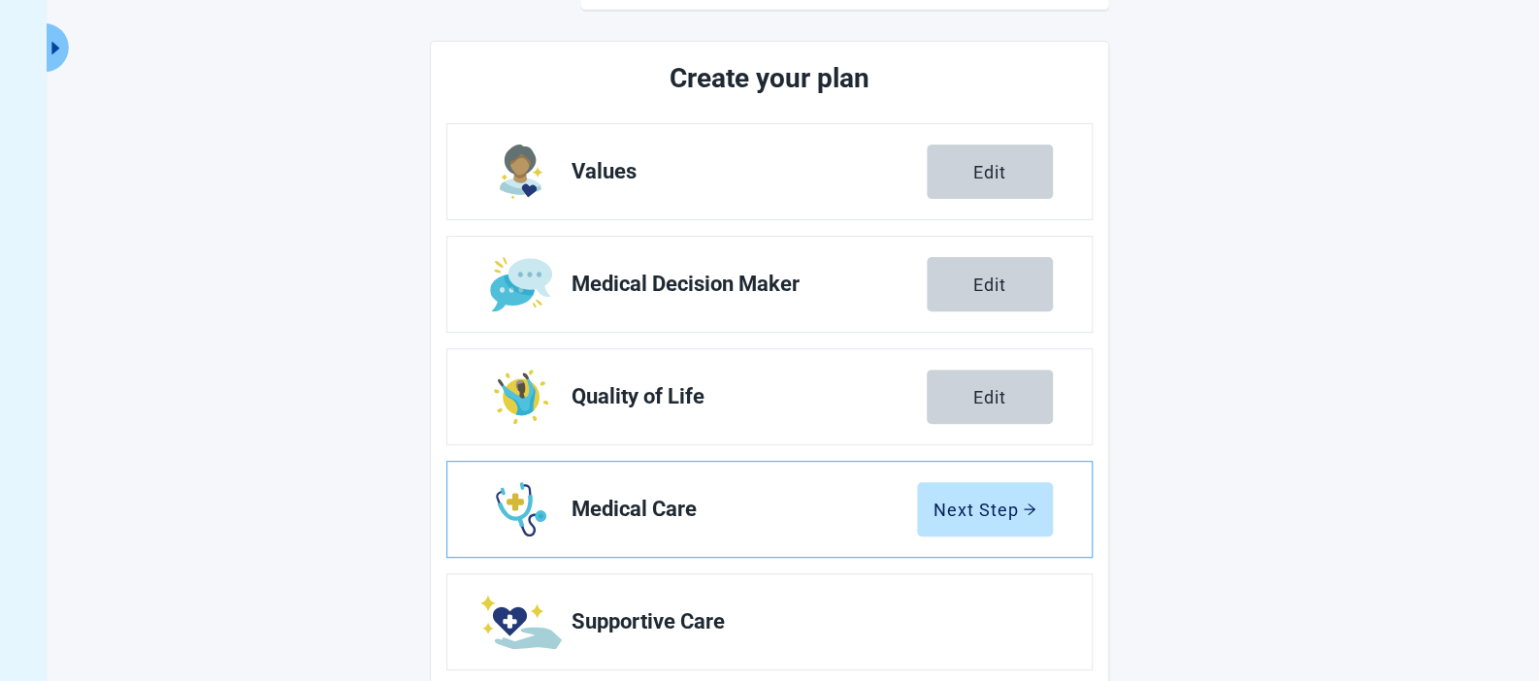
scroll to position [231, 0]
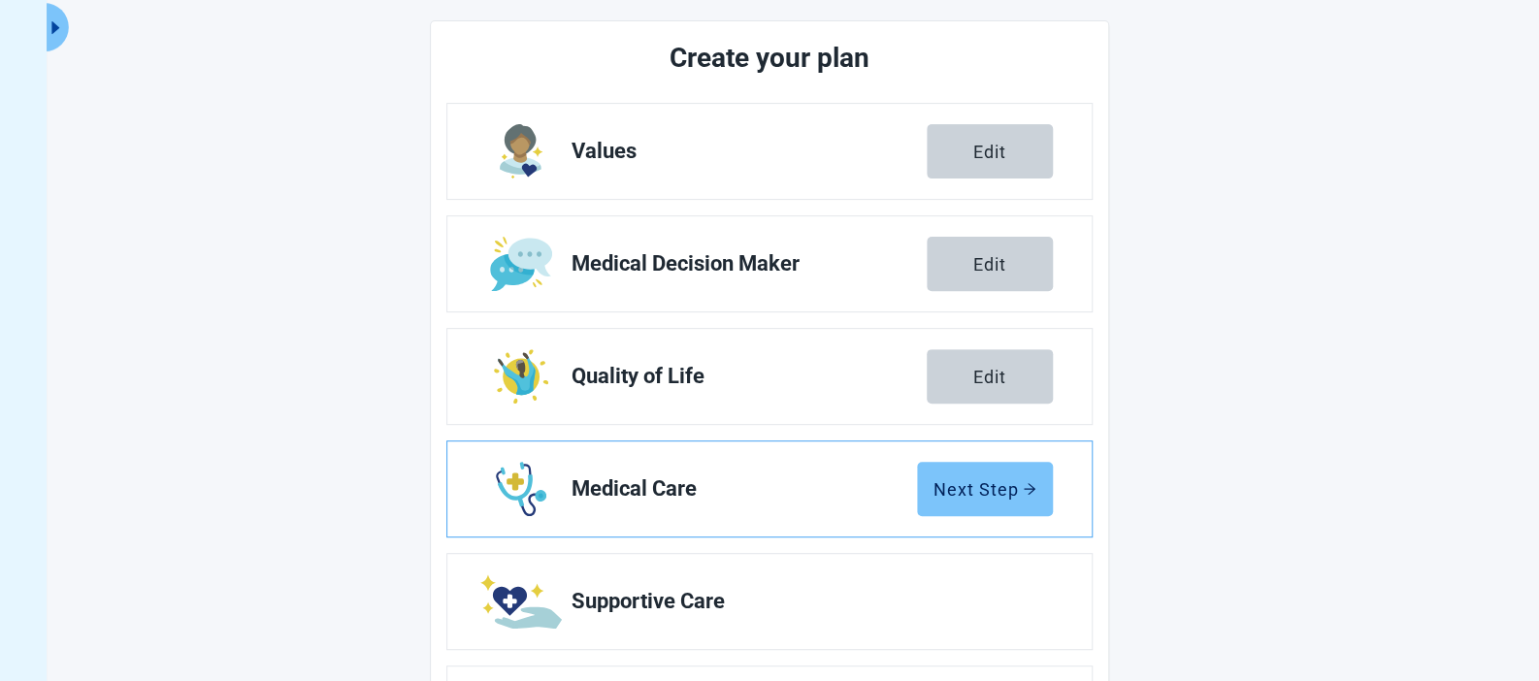
click at [1004, 479] on div "Next Step" at bounding box center [984, 488] width 103 height 19
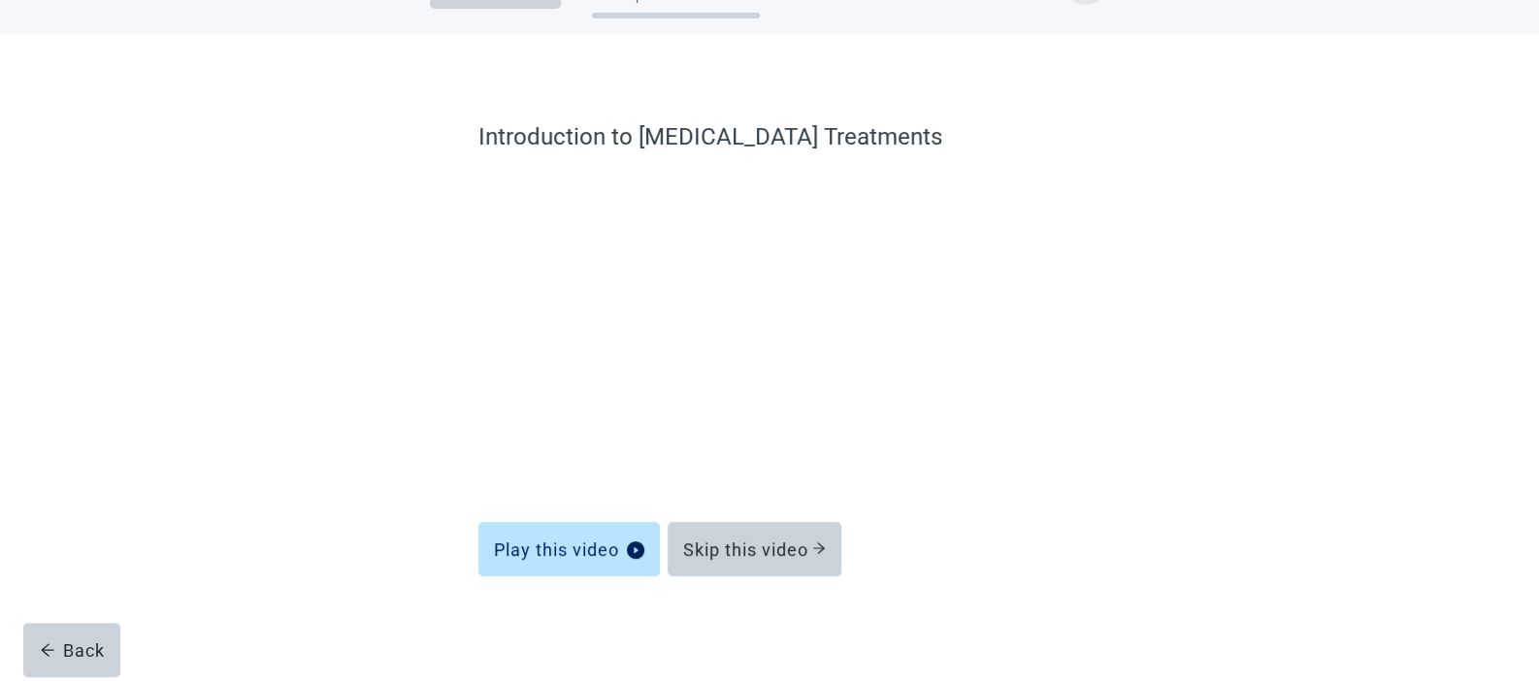
scroll to position [66, 0]
click at [755, 537] on button "Skip this video" at bounding box center [754, 550] width 174 height 54
click at [1178, 279] on div "Learn about [MEDICAL_DATA] (CPR) Play this video Skip this video Back" at bounding box center [769, 358] width 1384 height 647
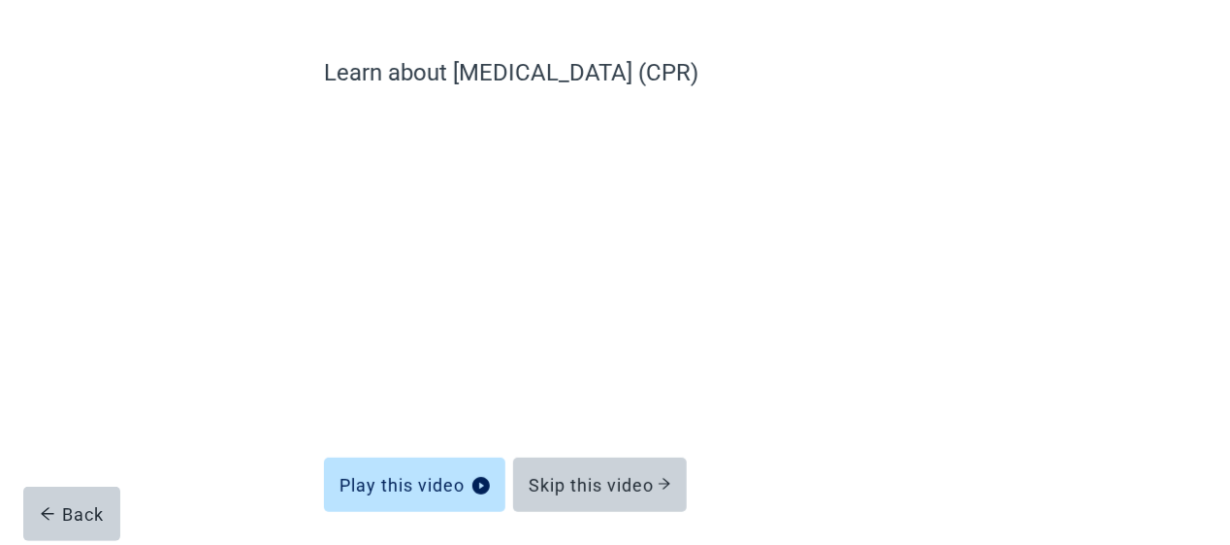
scroll to position [131, 0]
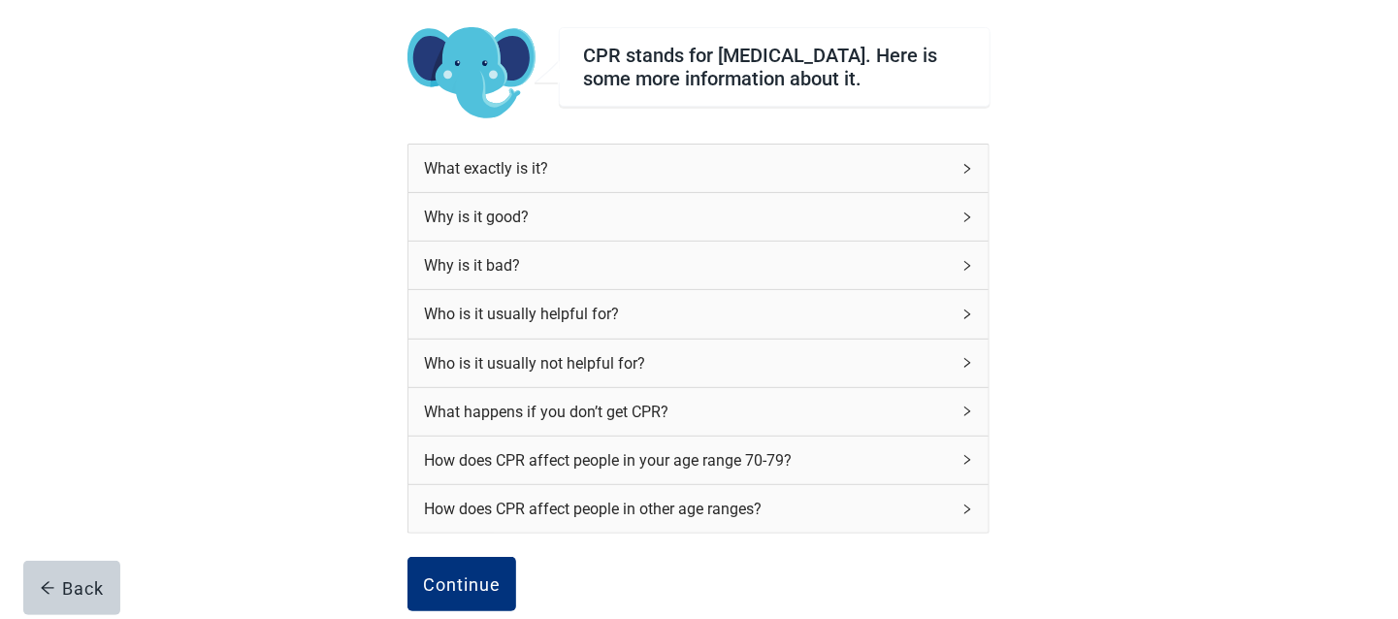
scroll to position [138, 0]
click at [835, 175] on div "What exactly is it?" at bounding box center [687, 166] width 526 height 24
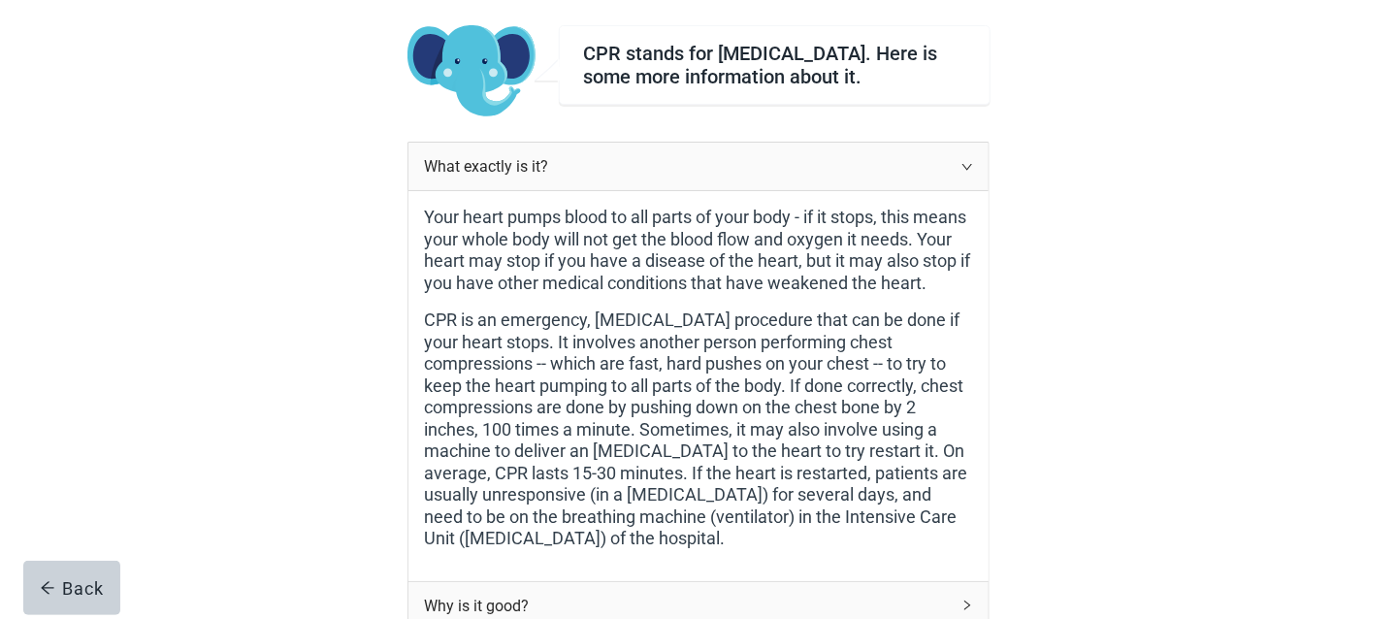
click at [835, 175] on div "What exactly is it?" at bounding box center [687, 166] width 526 height 24
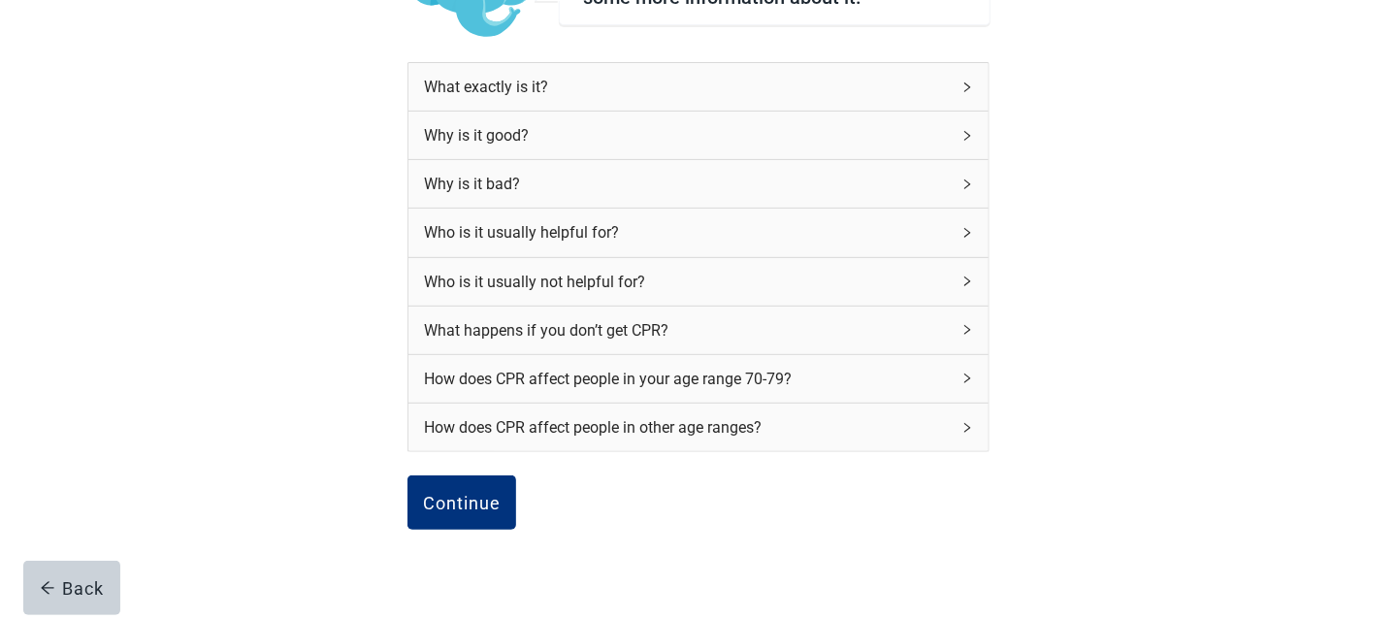
scroll to position [217, 0]
click at [785, 391] on div "How does CPR affect people in your age range 70-79?" at bounding box center [687, 379] width 526 height 24
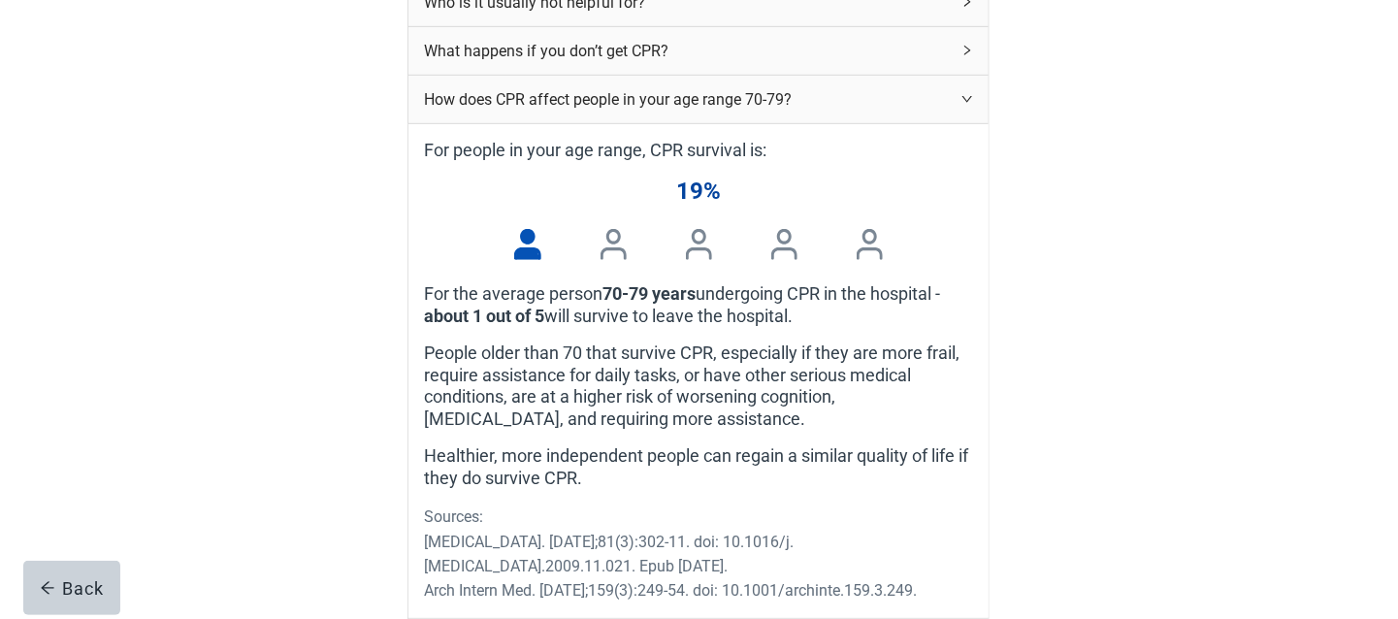
scroll to position [499, 0]
click at [787, 110] on div "How does CPR affect people in your age range 70-79?" at bounding box center [687, 97] width 526 height 24
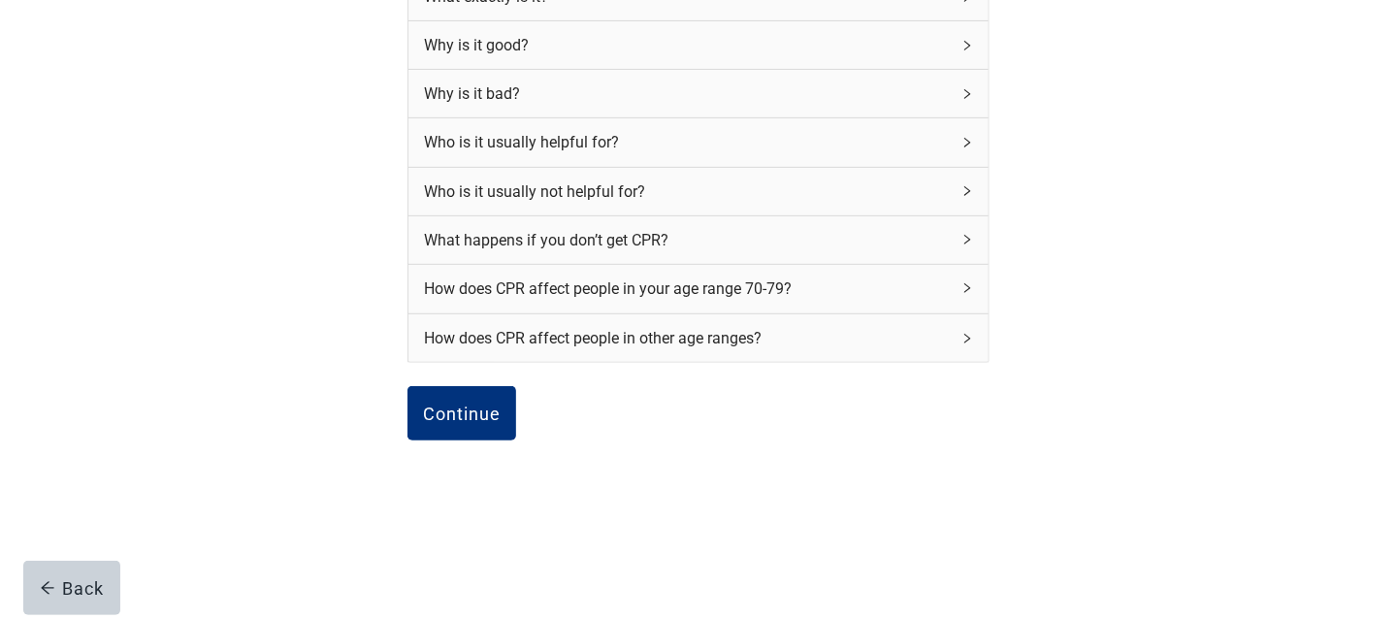
scroll to position [312, 0]
click at [746, 327] on div "How does CPR affect people in other age ranges?" at bounding box center [687, 338] width 526 height 24
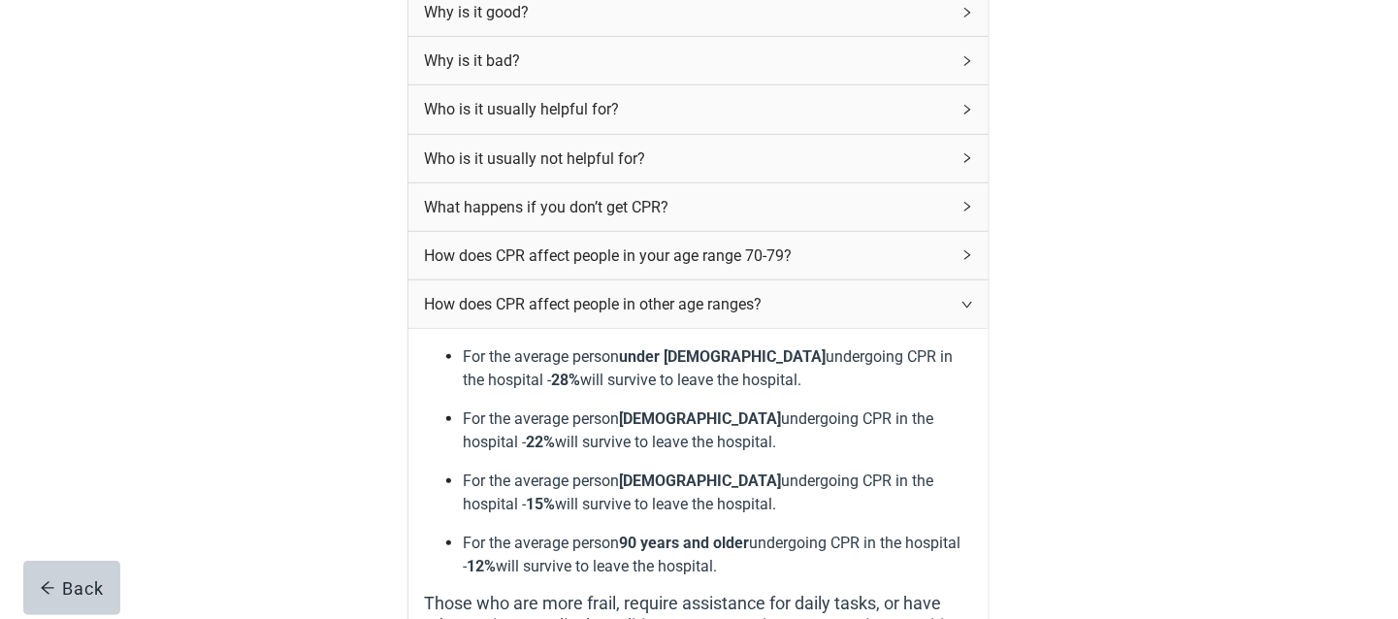
scroll to position [342, 0]
click at [749, 310] on div "How does CPR affect people in other age ranges?" at bounding box center [687, 303] width 526 height 24
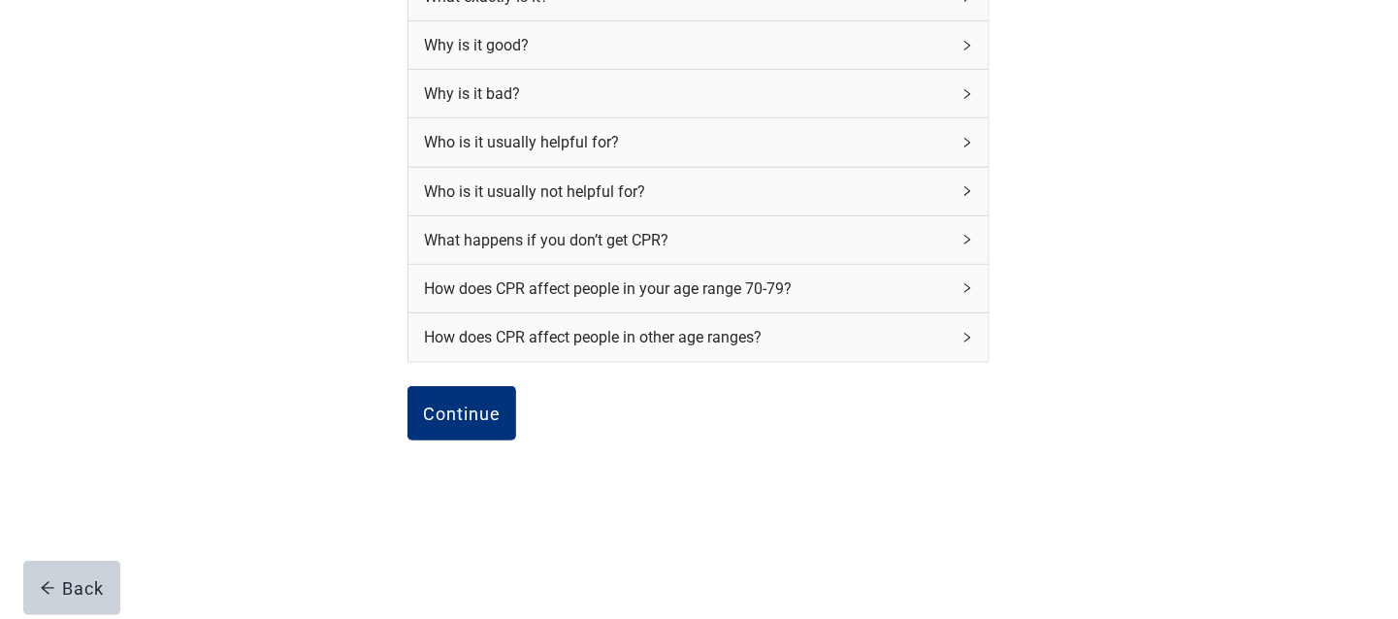
scroll to position [312, 0]
click at [498, 404] on div "Continue" at bounding box center [462, 413] width 78 height 19
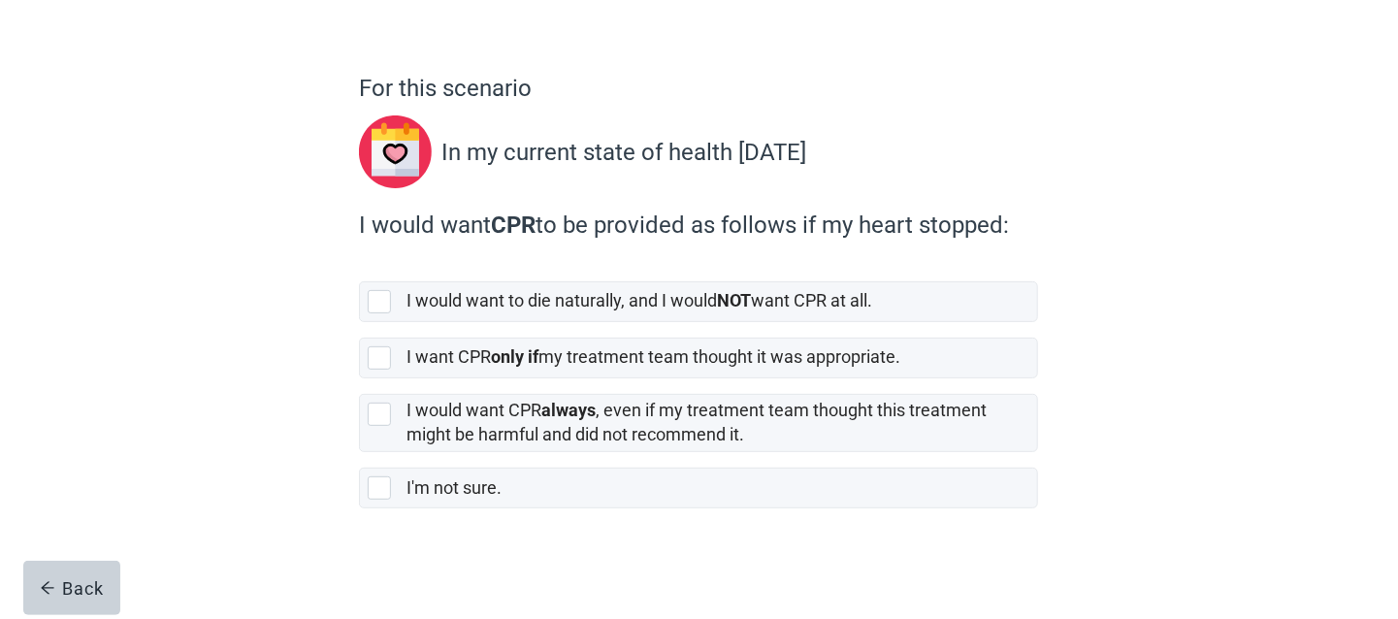
scroll to position [116, 0]
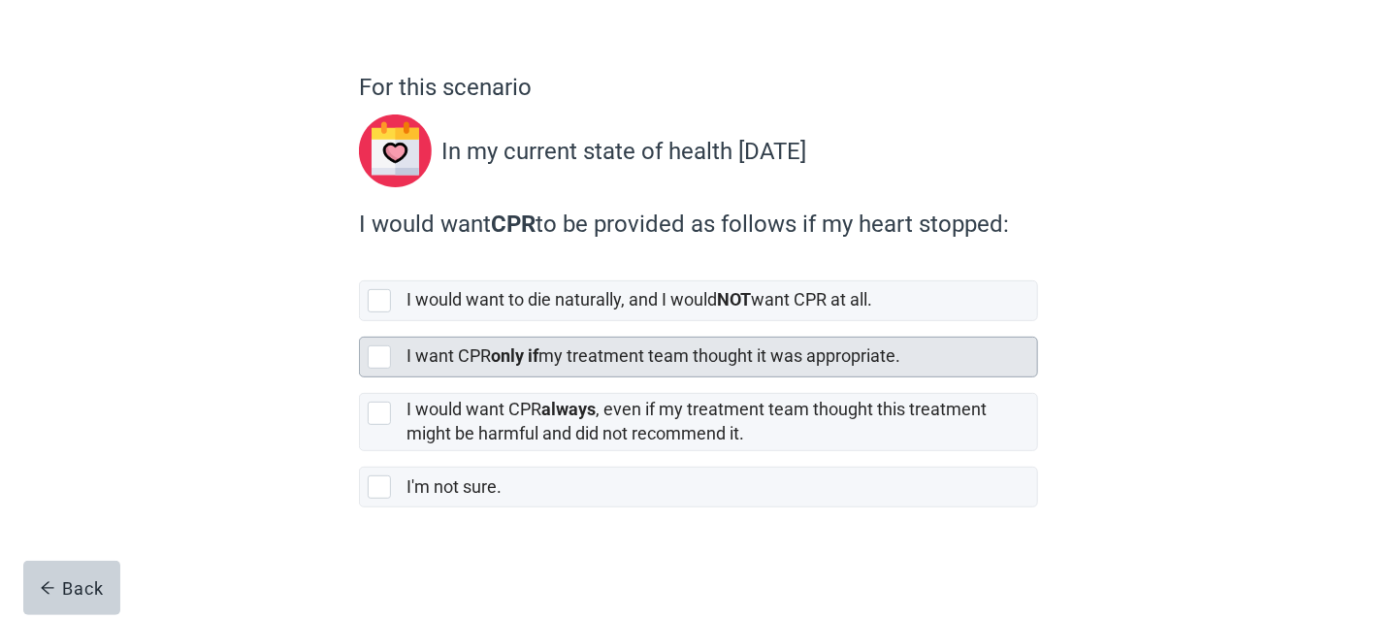
click at [590, 357] on label "I want CPR only if my treatment team thought it was appropriate." at bounding box center [654, 355] width 494 height 20
checkbox input "true"
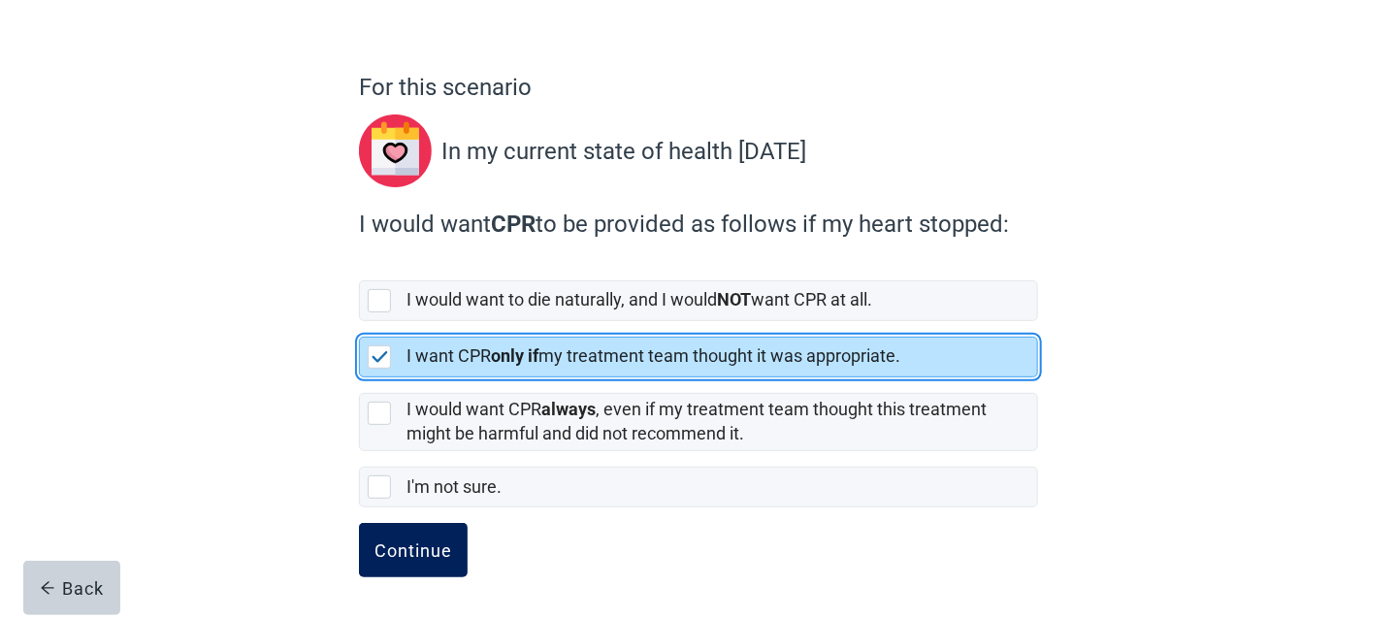
click at [445, 538] on button "Continue" at bounding box center [413, 550] width 109 height 54
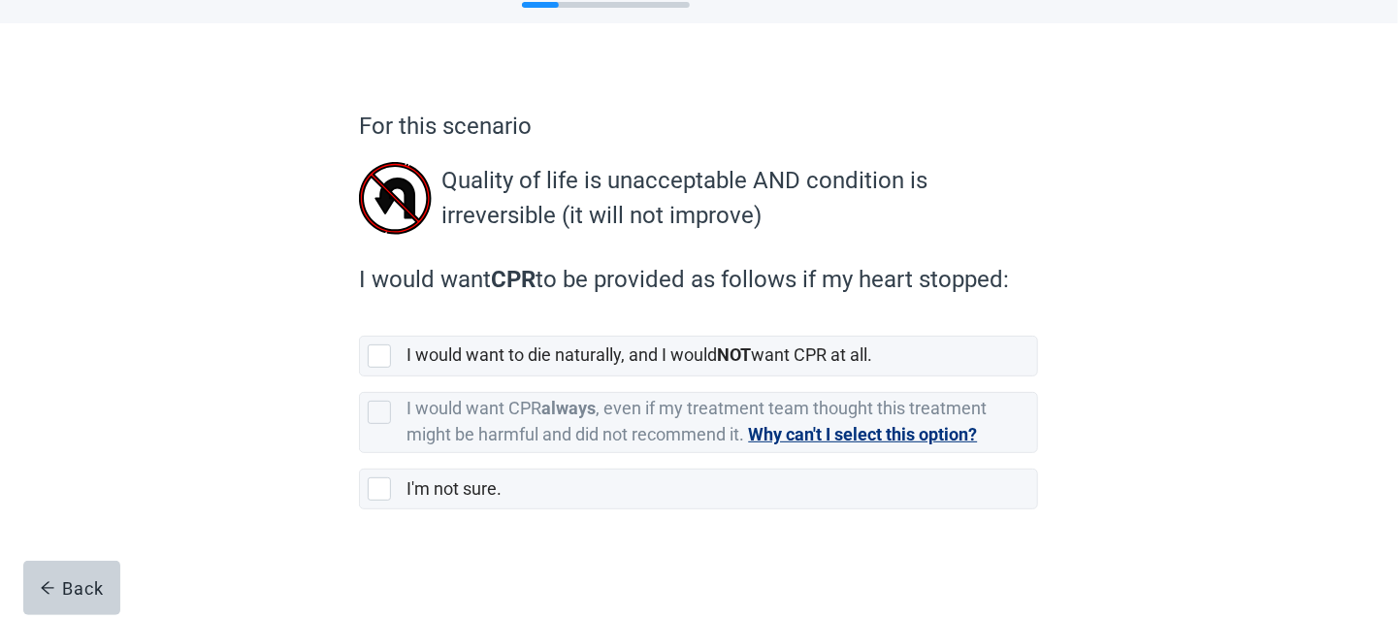
scroll to position [80, 0]
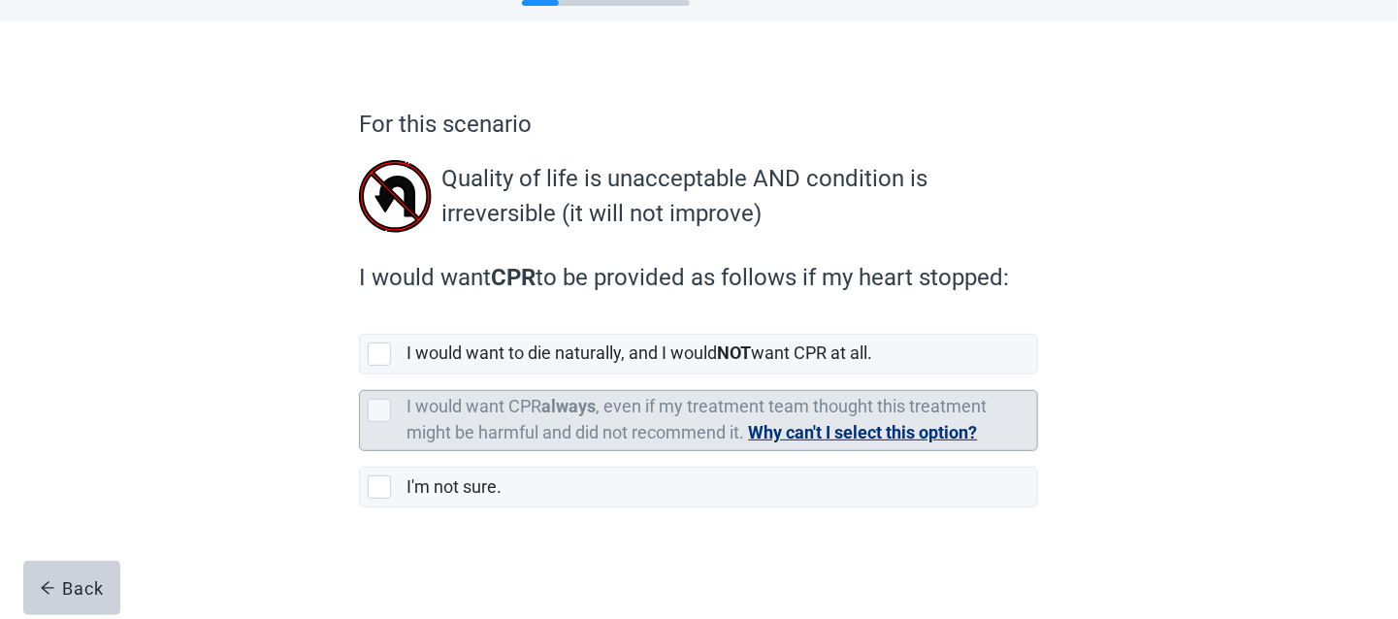
click at [793, 431] on button "Why can't I select this option?" at bounding box center [862, 432] width 229 height 27
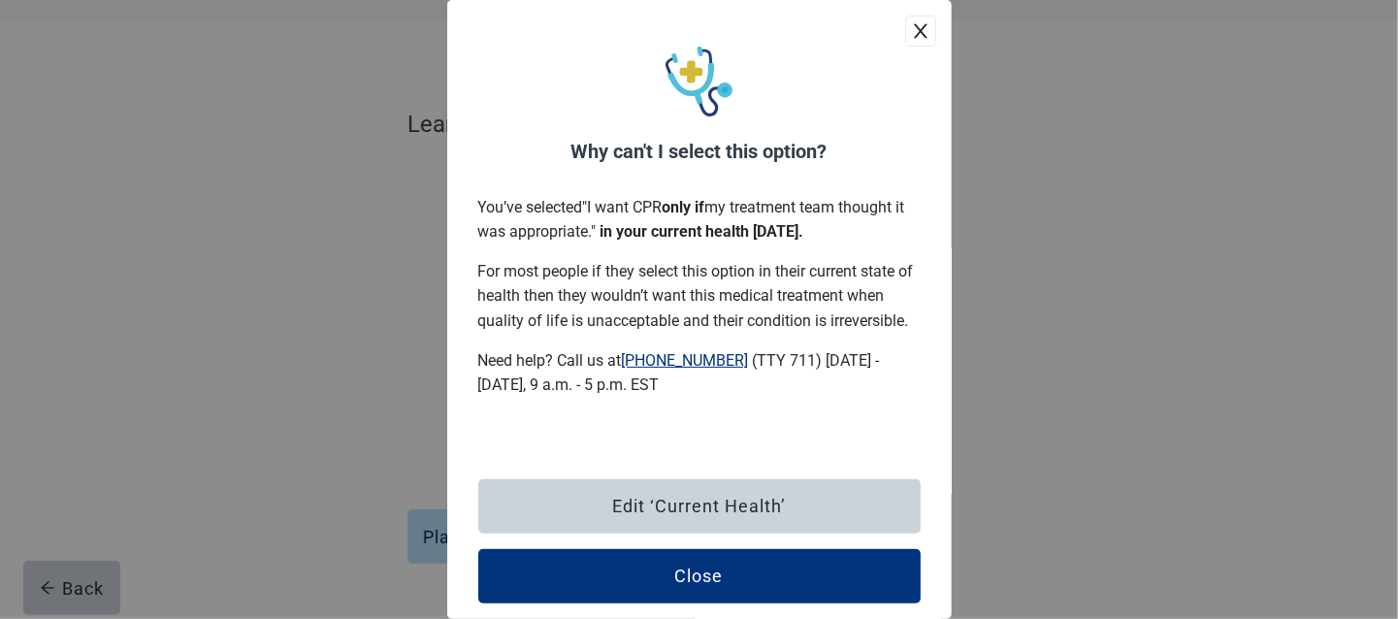
click at [914, 32] on icon "close" at bounding box center [920, 30] width 19 height 19
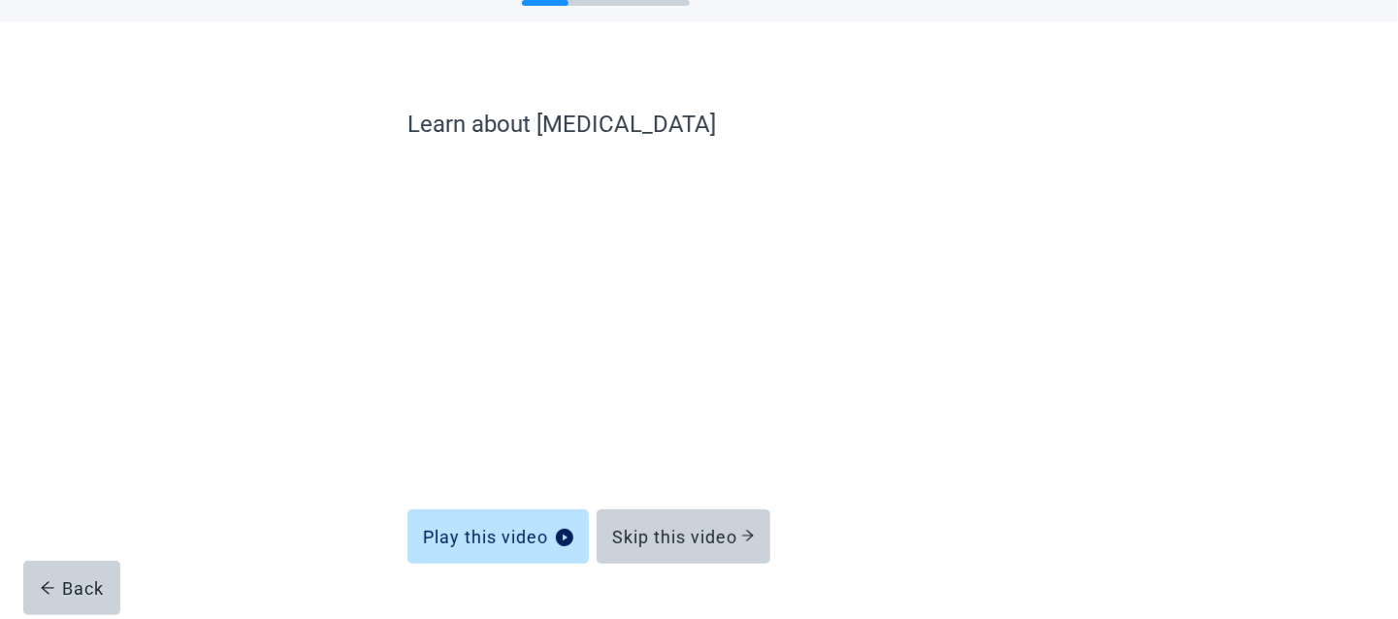
click at [96, 557] on div "Learn about [MEDICAL_DATA] Play this video Skip this video Back" at bounding box center [699, 344] width 1258 height 647
click at [99, 567] on button "Back" at bounding box center [71, 588] width 97 height 54
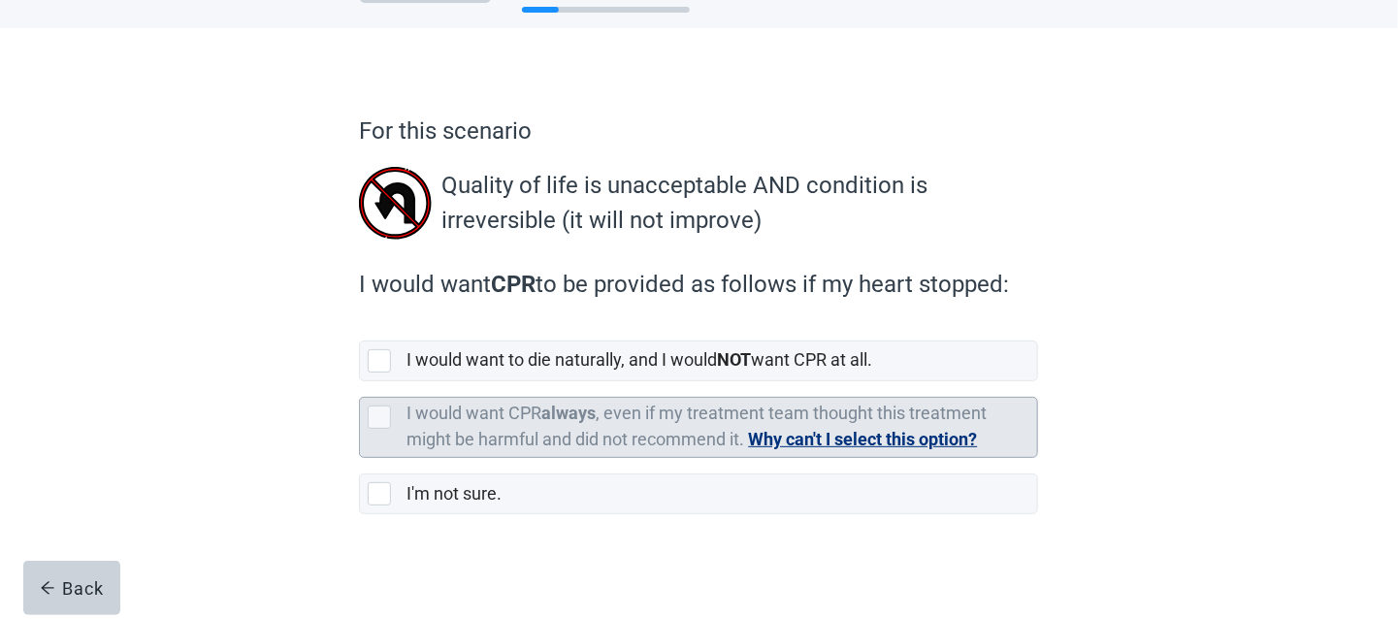
scroll to position [80, 0]
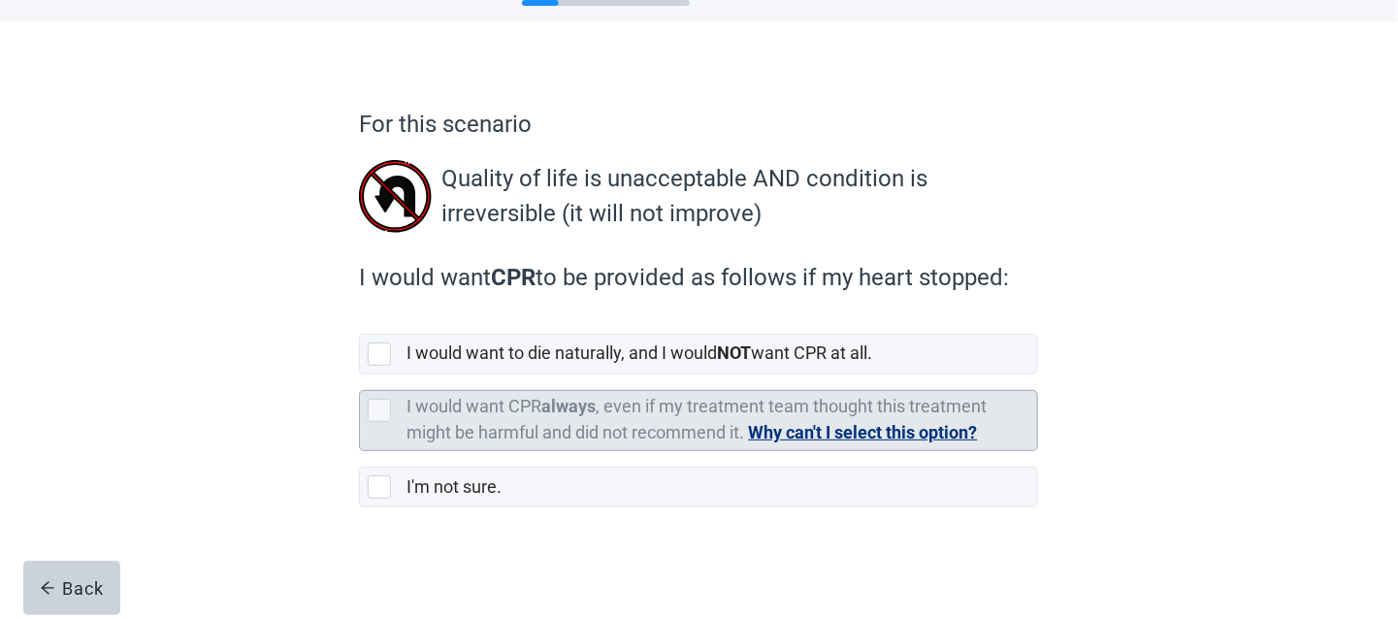
click at [822, 442] on button "Why can't I select this option?" at bounding box center [862, 432] width 229 height 27
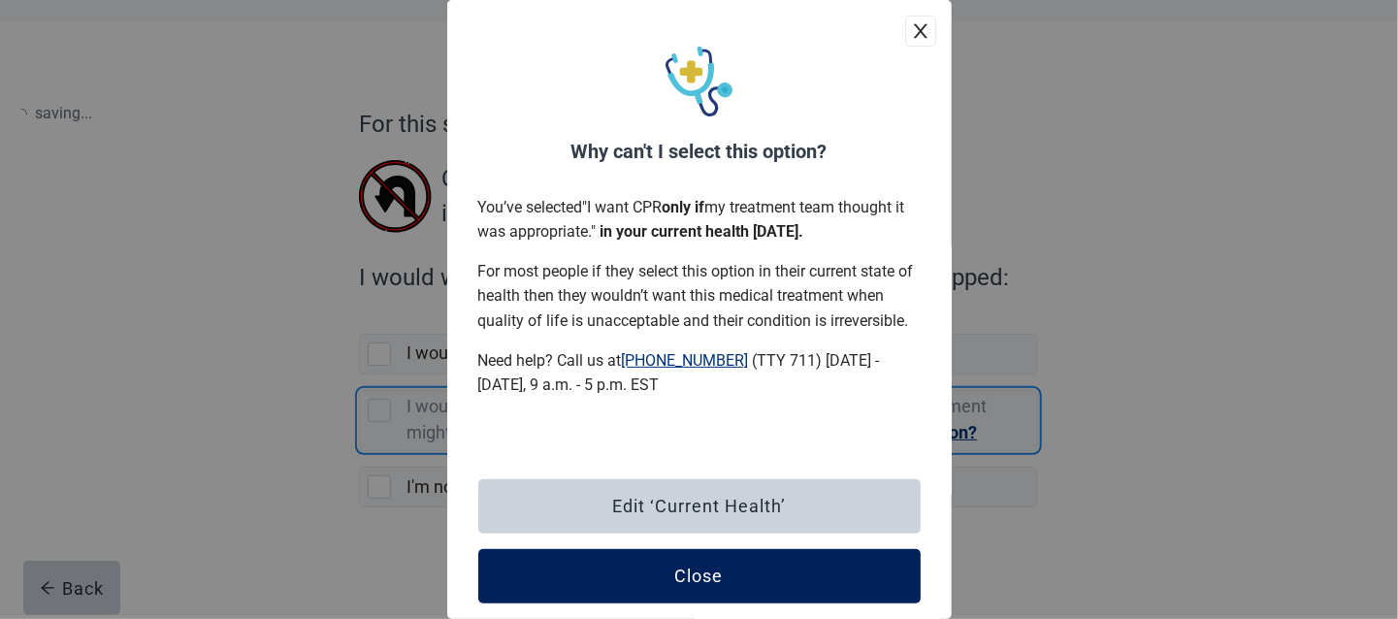
scroll to position [28, 0]
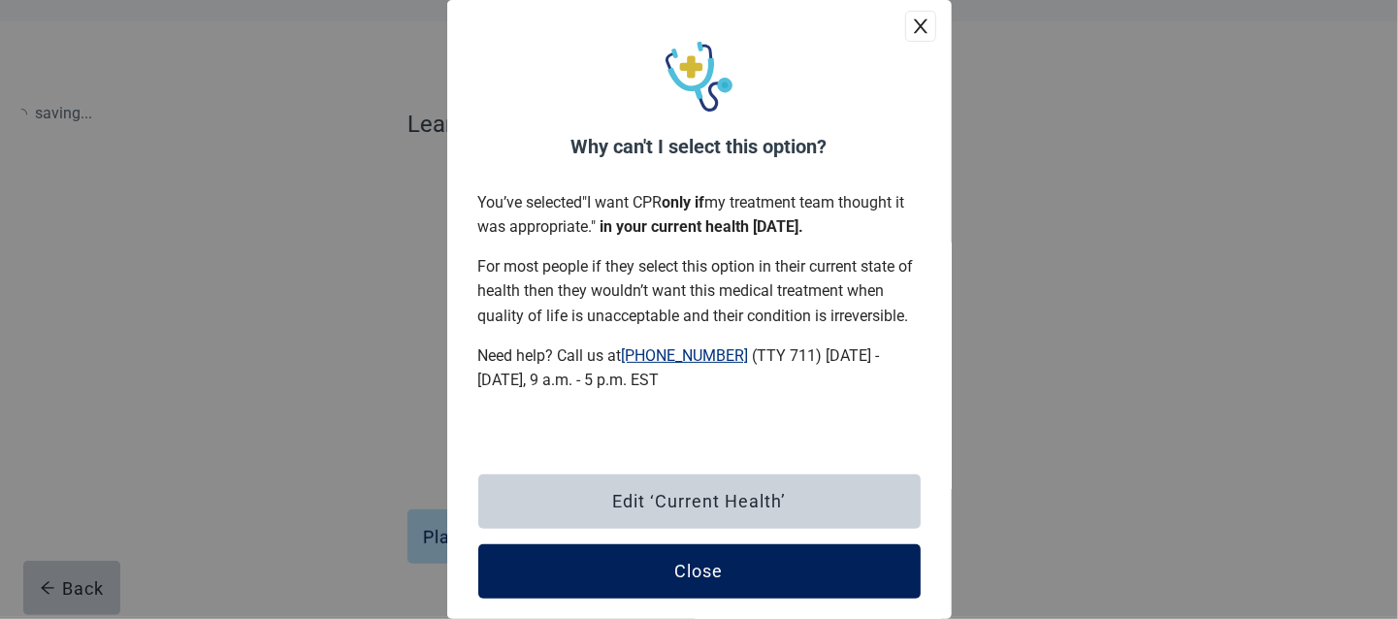
click at [725, 562] on button "Close" at bounding box center [699, 571] width 442 height 54
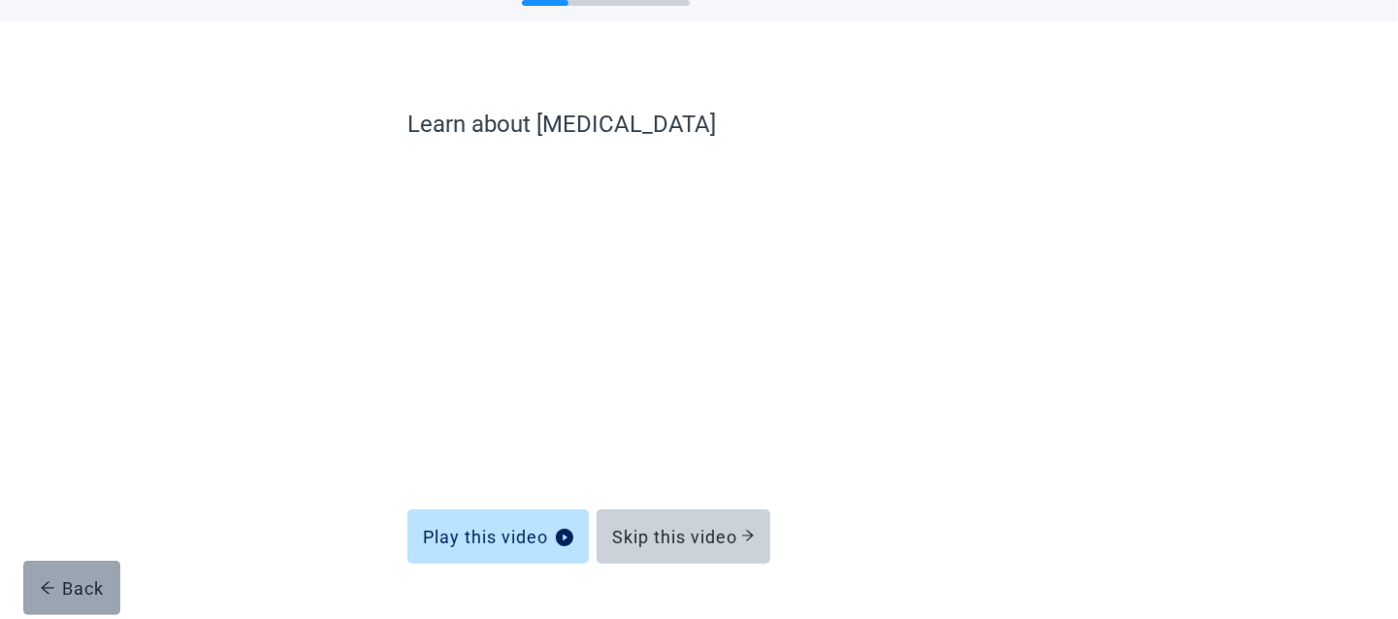
click at [54, 579] on div "Back" at bounding box center [72, 587] width 65 height 19
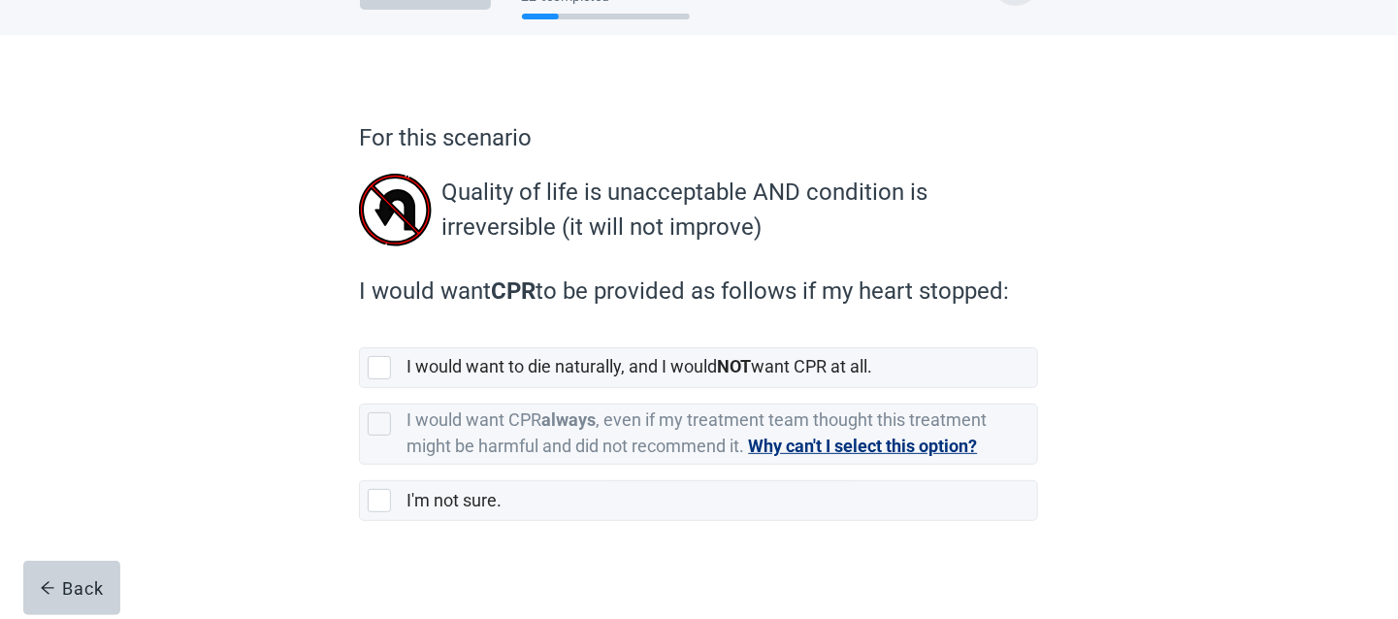
scroll to position [80, 0]
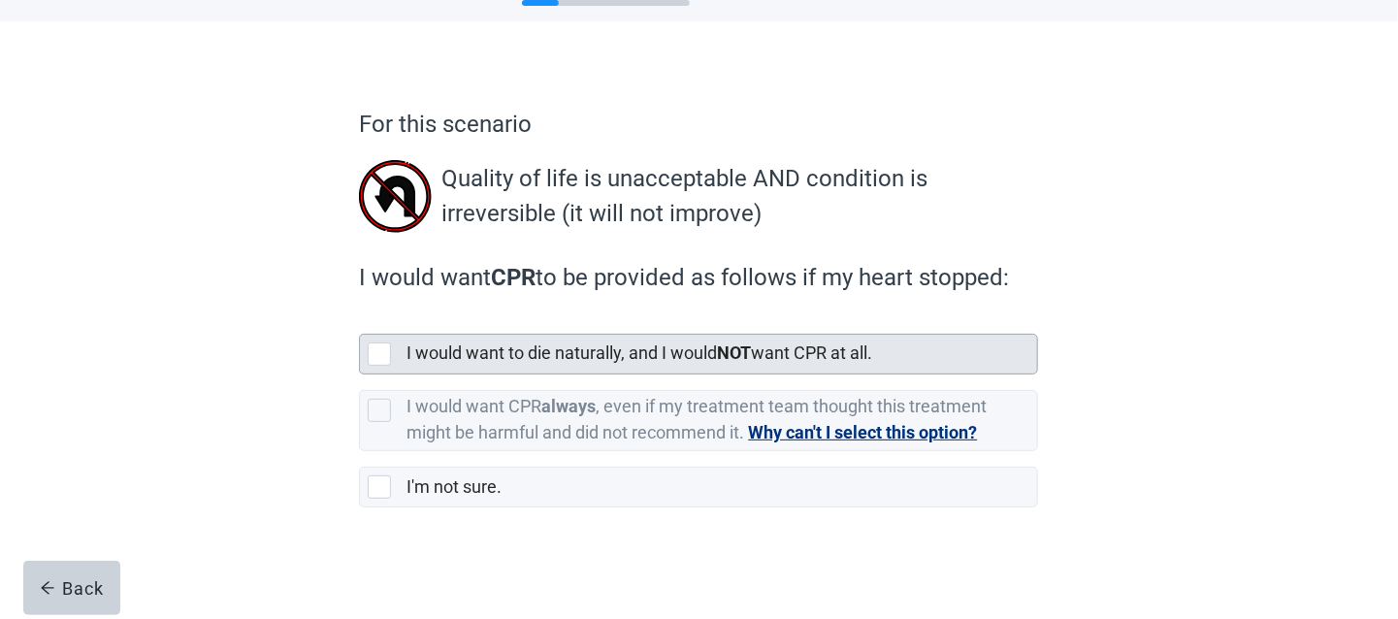
click at [584, 349] on label "I would want to die naturally, and I would NOT want CPR at all." at bounding box center [640, 352] width 466 height 20
checkbox input "true"
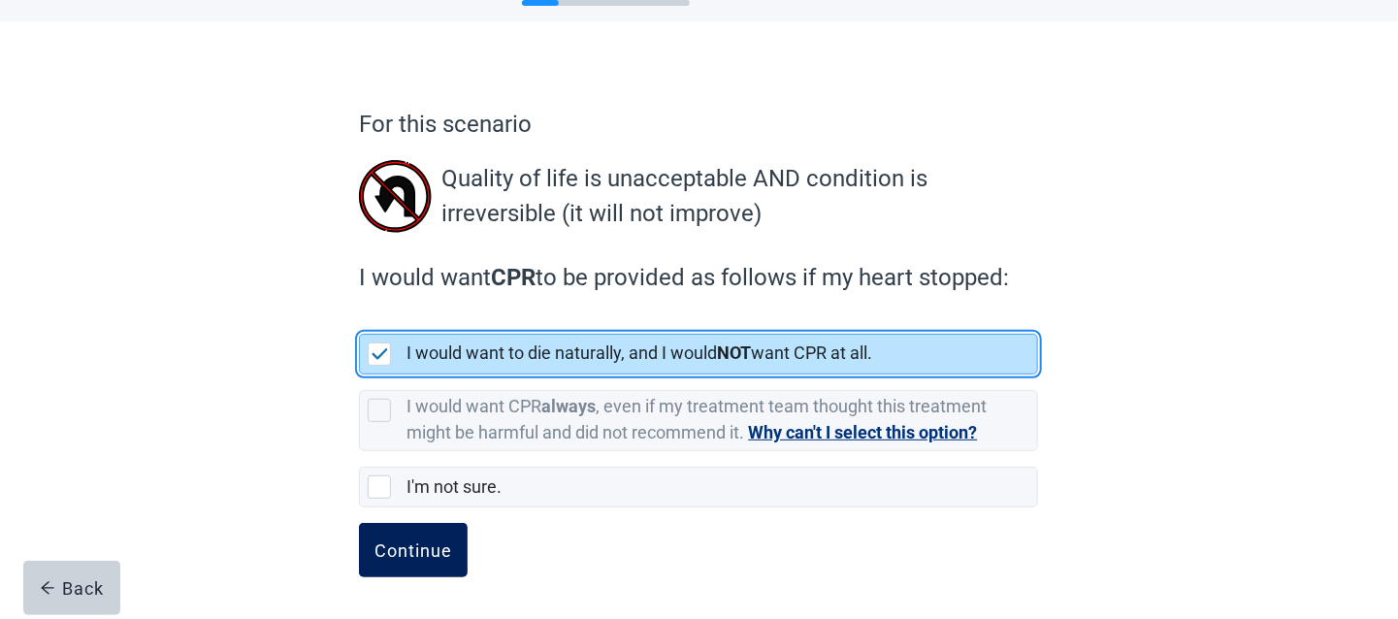
click at [391, 552] on div "Continue" at bounding box center [413, 549] width 78 height 19
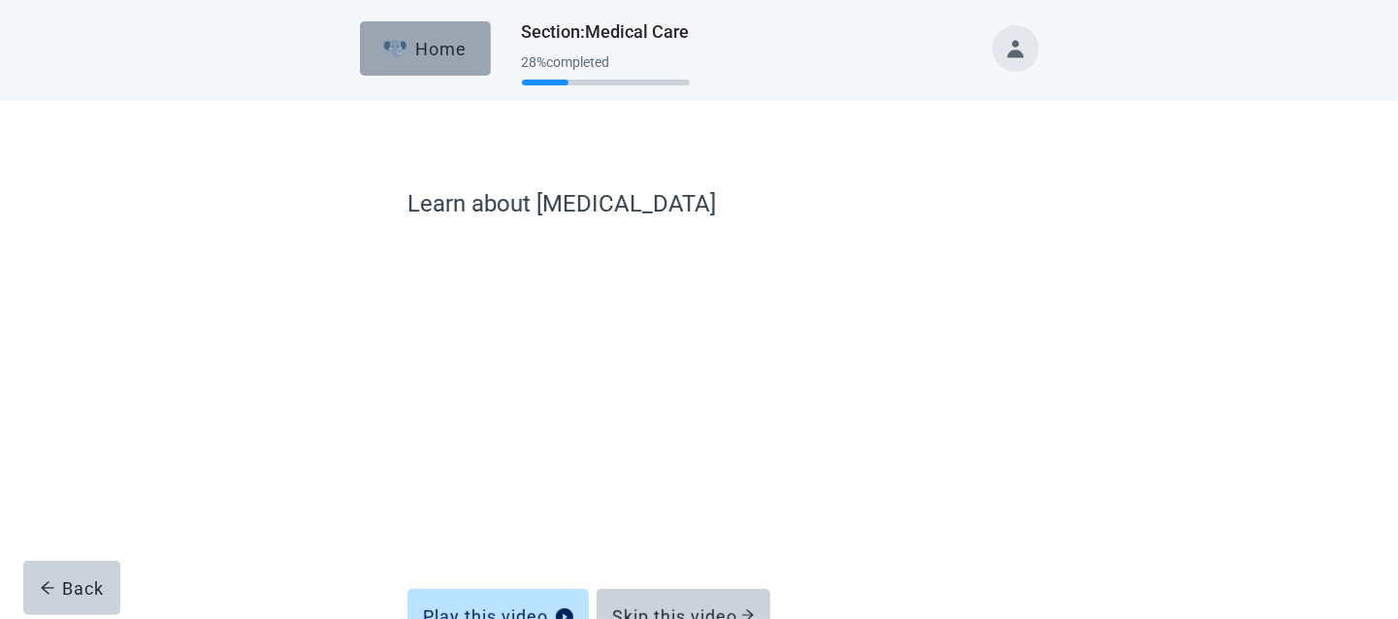
click at [435, 71] on button "Home" at bounding box center [425, 48] width 131 height 54
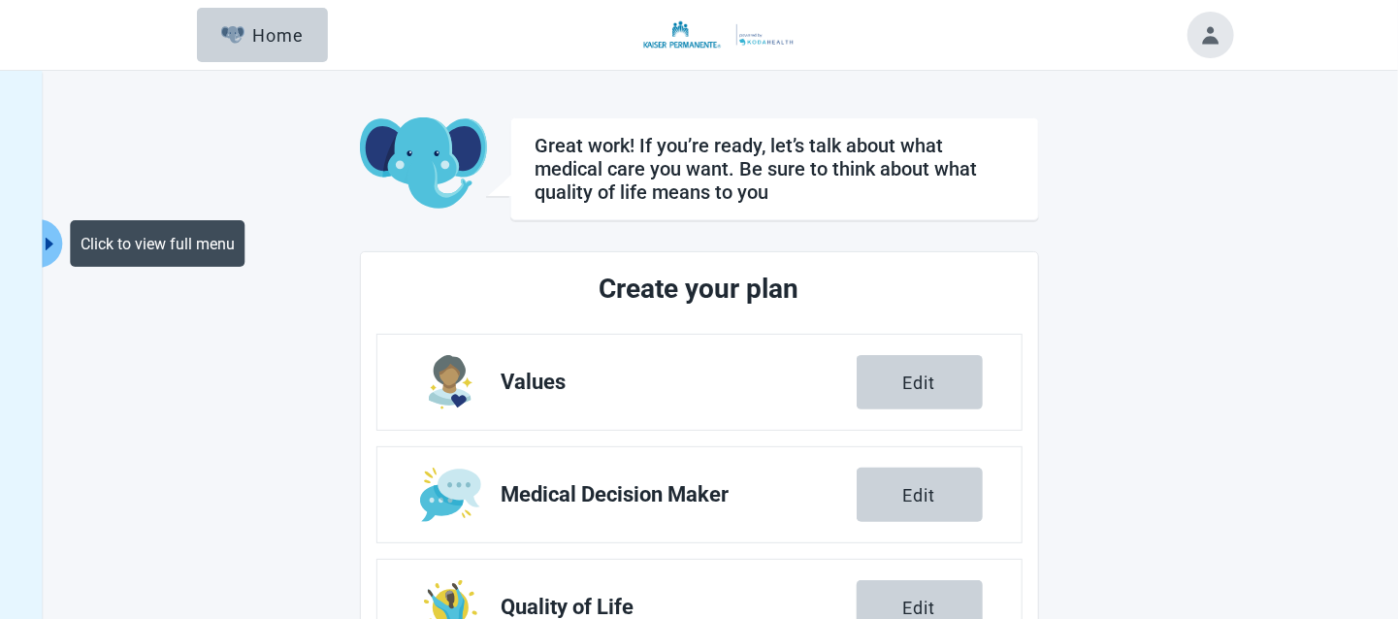
click at [54, 243] on icon "caret-right" at bounding box center [50, 244] width 18 height 18
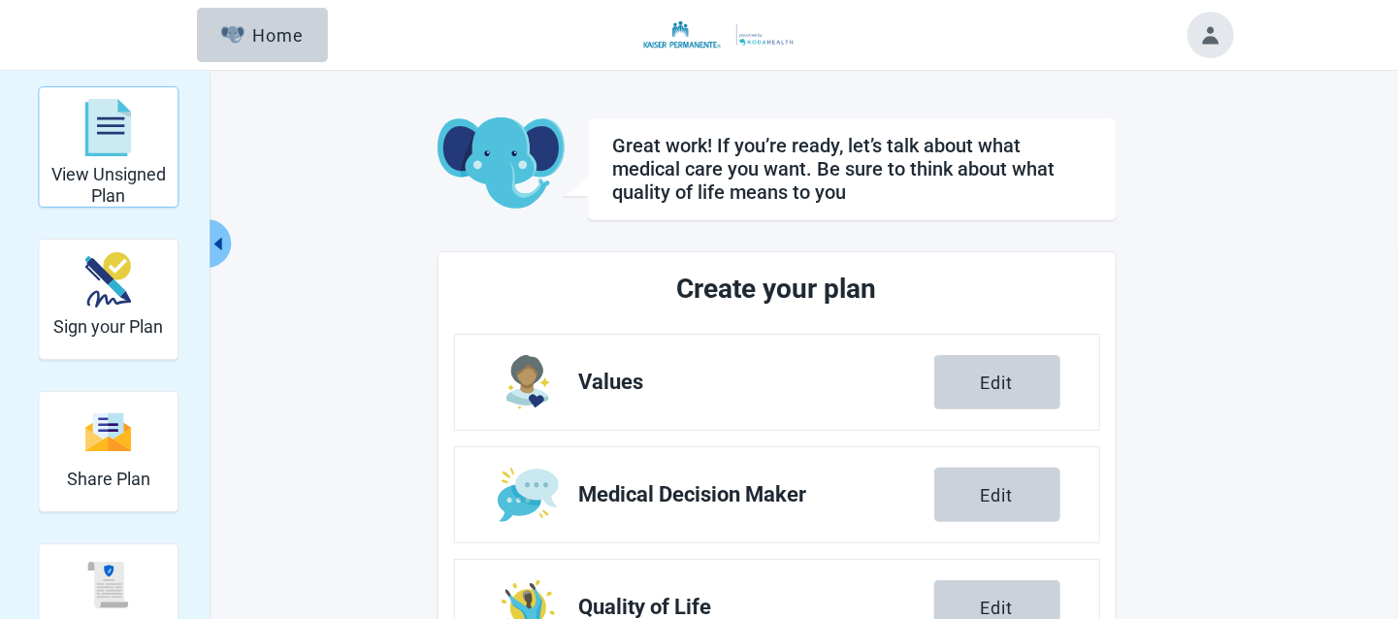
click at [95, 139] on img "View Unsigned Plan" at bounding box center [108, 128] width 47 height 58
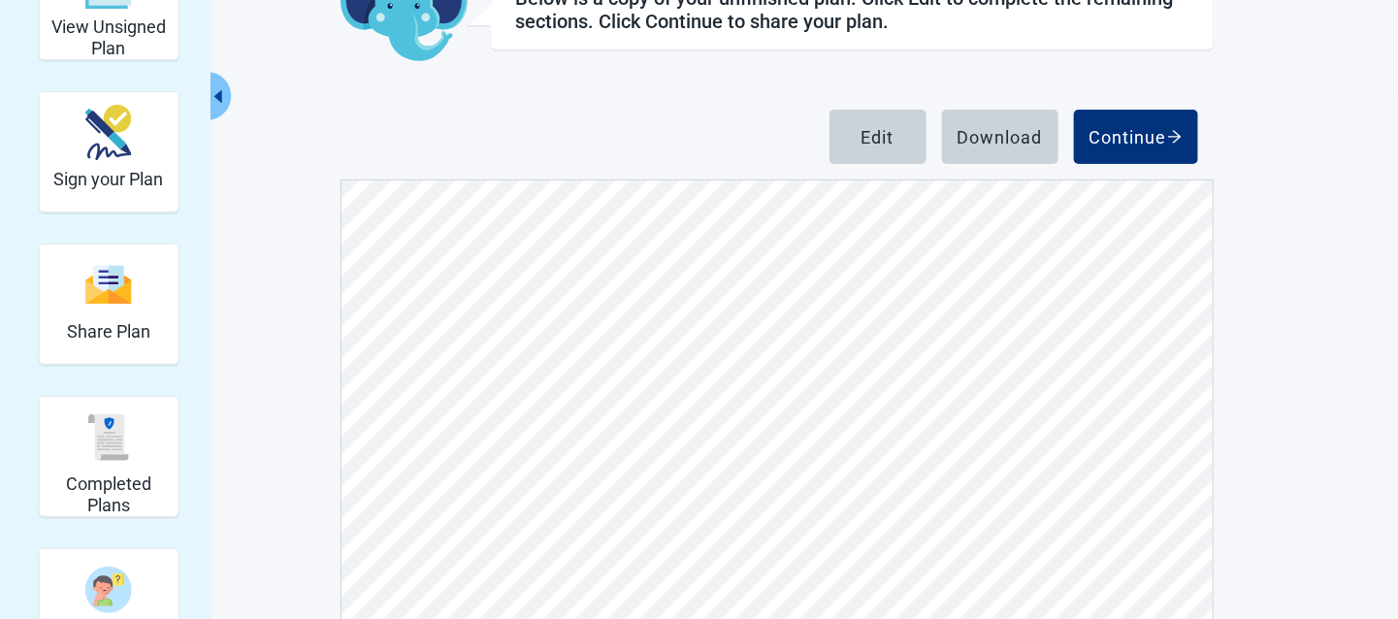
scroll to position [2721, 0]
click at [1134, 138] on div "Continue" at bounding box center [1136, 136] width 93 height 19
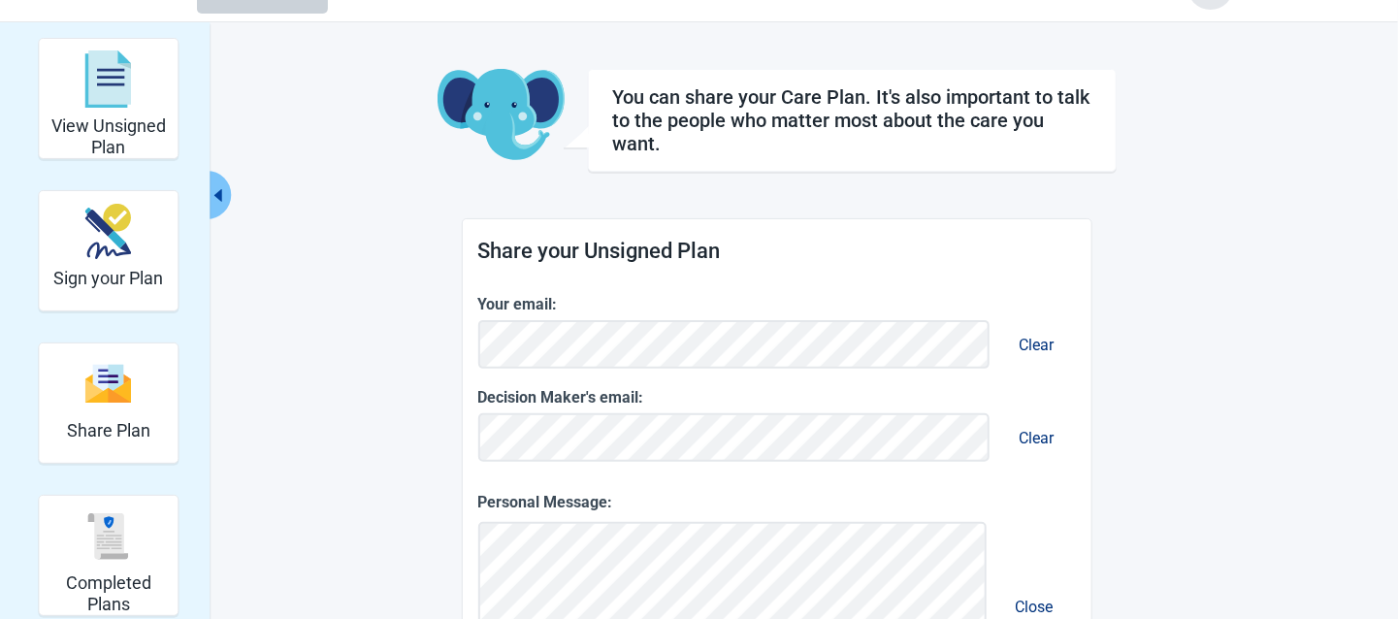
scroll to position [481, 0]
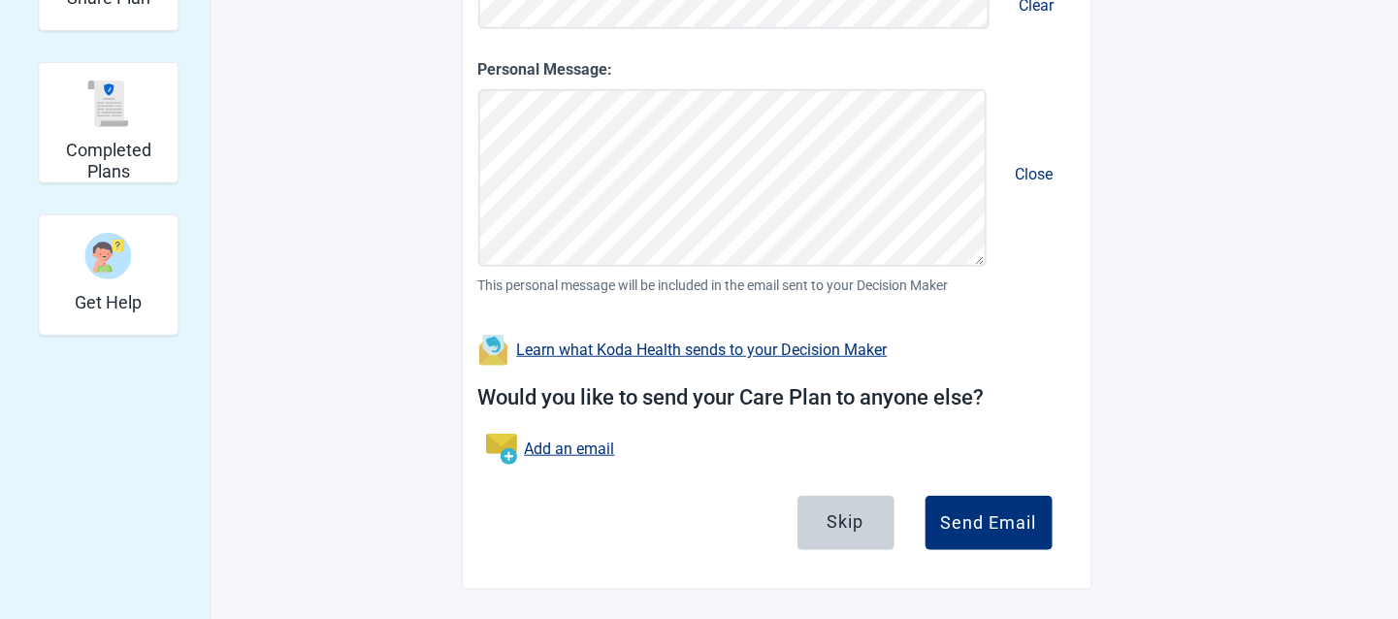
drag, startPoint x: 848, startPoint y: 520, endPoint x: 909, endPoint y: 498, distance: 65.1
click at [848, 520] on div "Skip" at bounding box center [846, 520] width 37 height 19
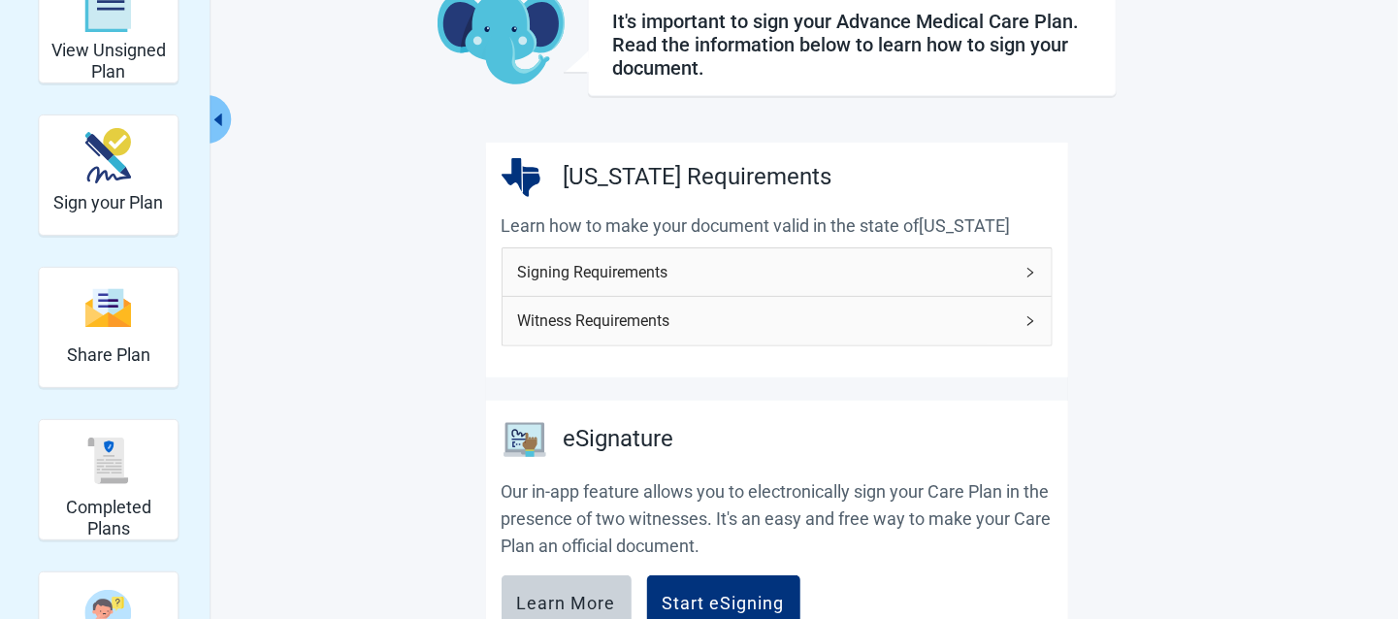
scroll to position [128, 0]
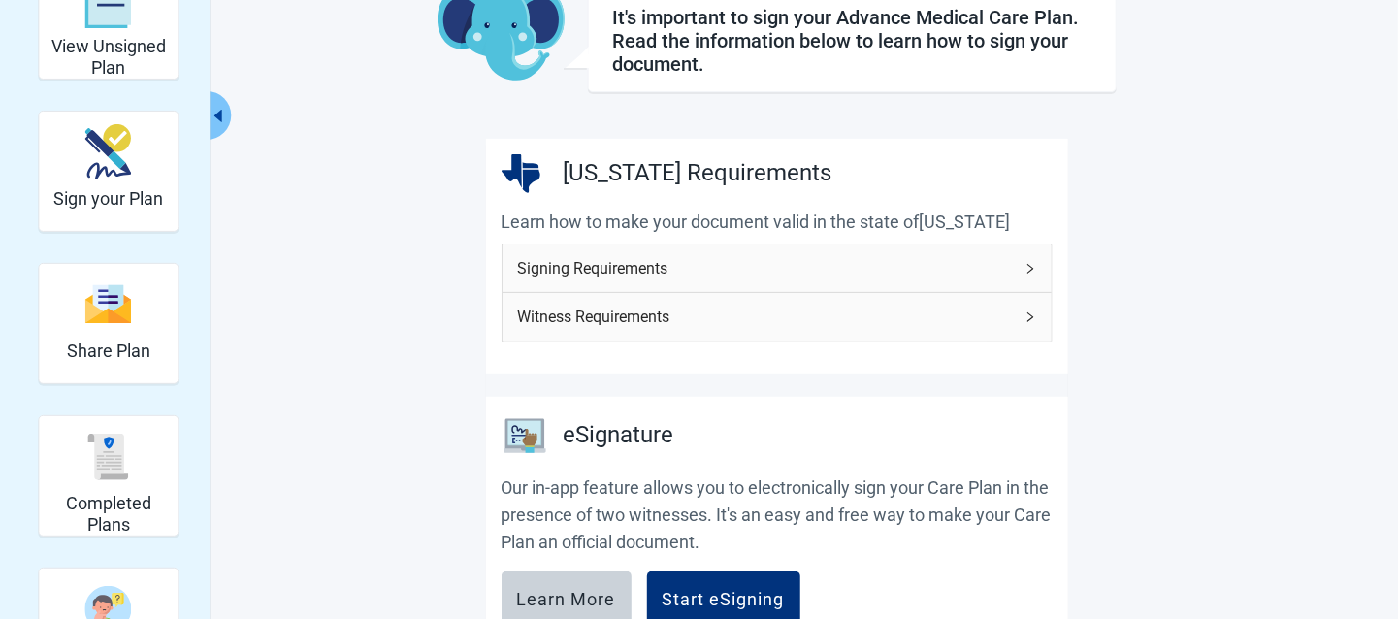
click at [939, 272] on span "Signing Requirements" at bounding box center [765, 268] width 495 height 24
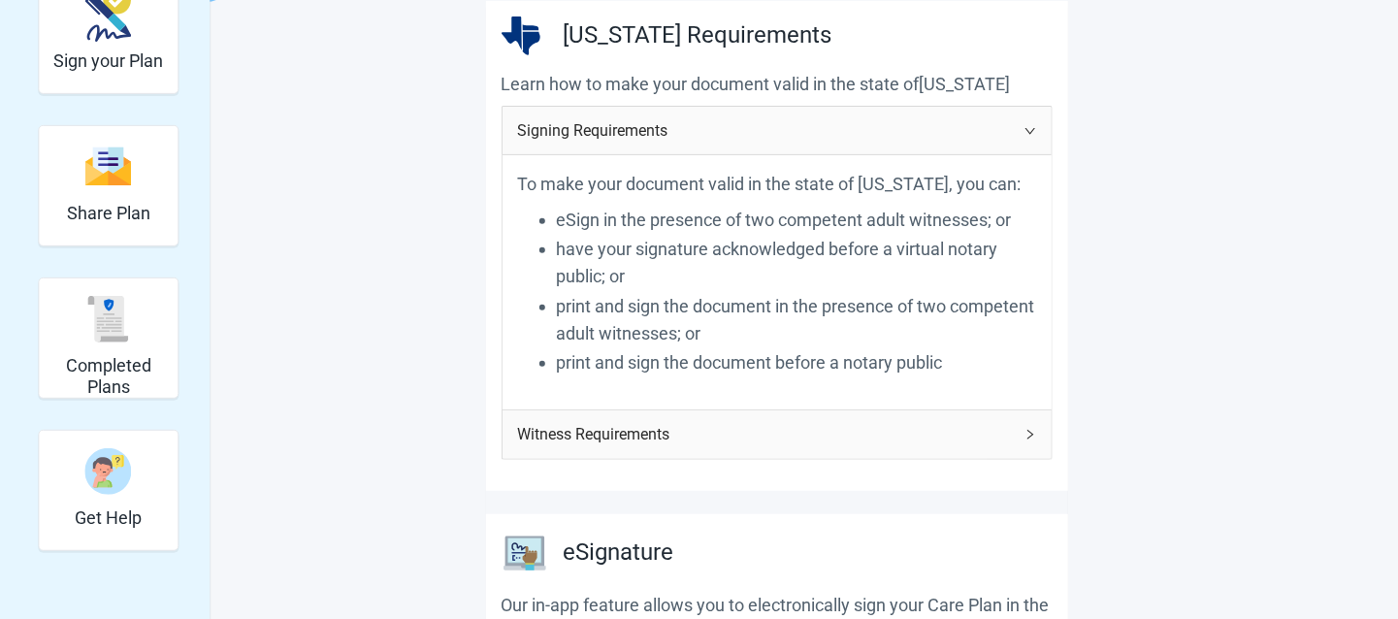
scroll to position [267, 0]
click at [922, 441] on span "Witness Requirements" at bounding box center [765, 433] width 495 height 24
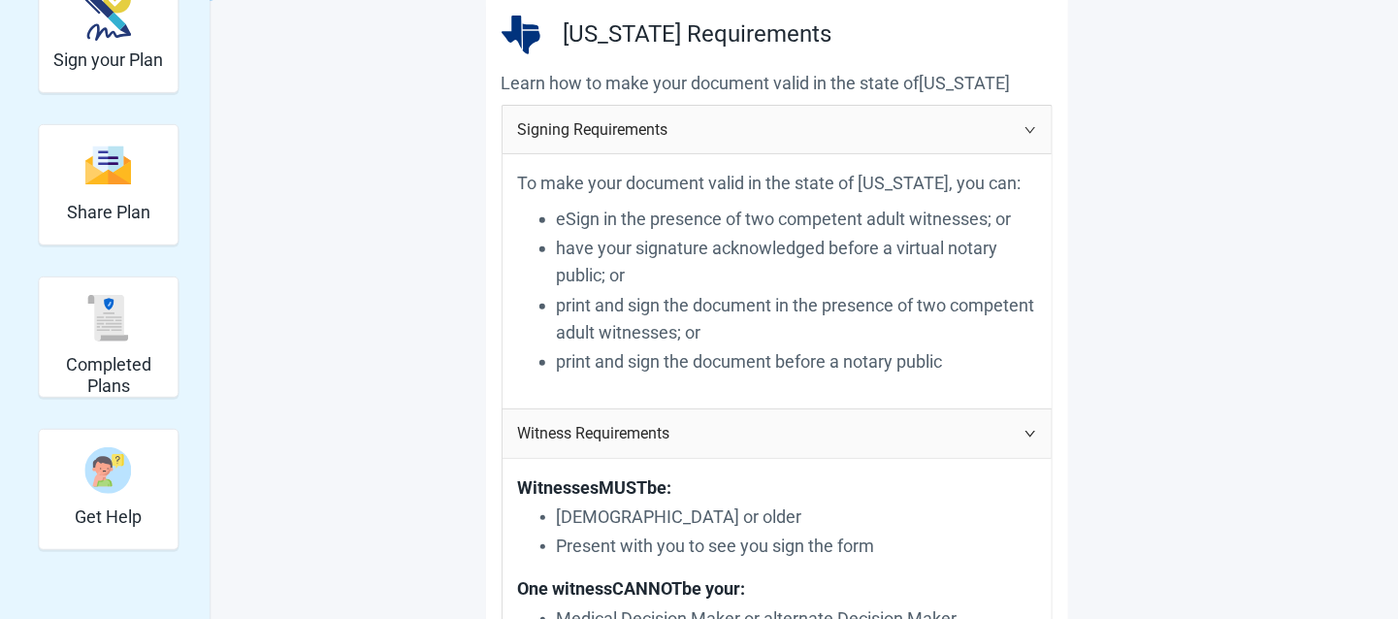
click at [919, 433] on span "Witness Requirements" at bounding box center [765, 433] width 495 height 24
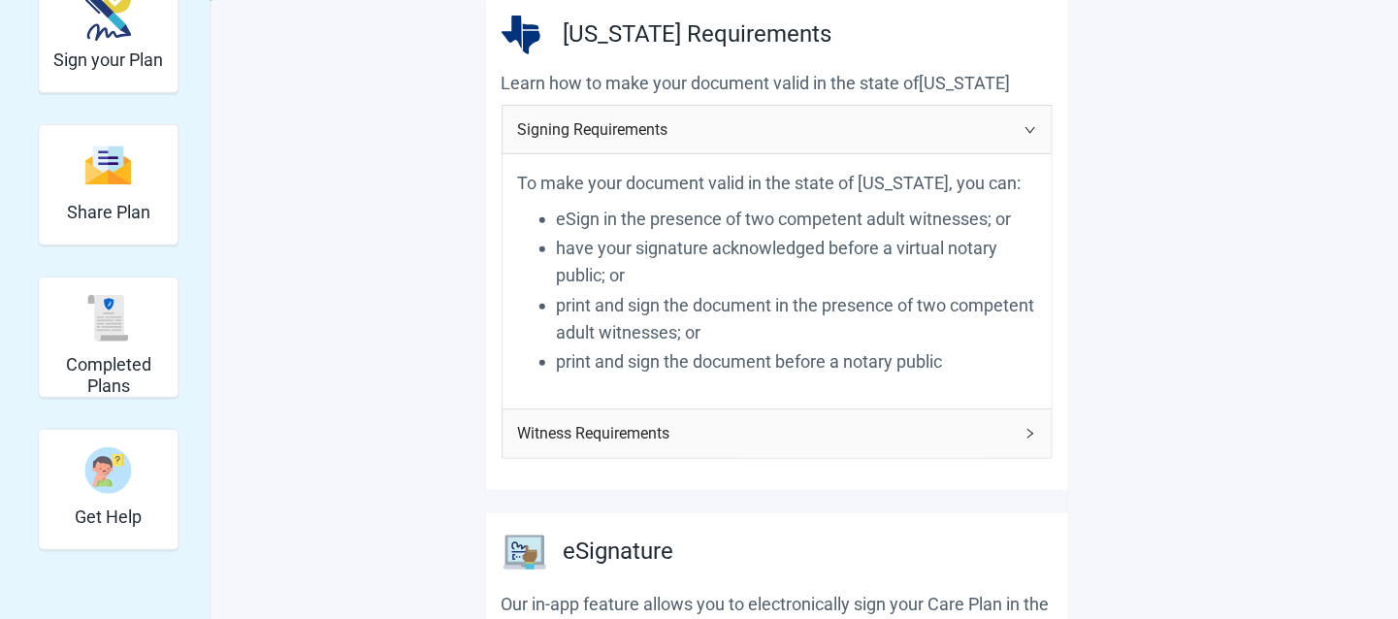
click at [875, 131] on span "Signing Requirements" at bounding box center [765, 129] width 495 height 24
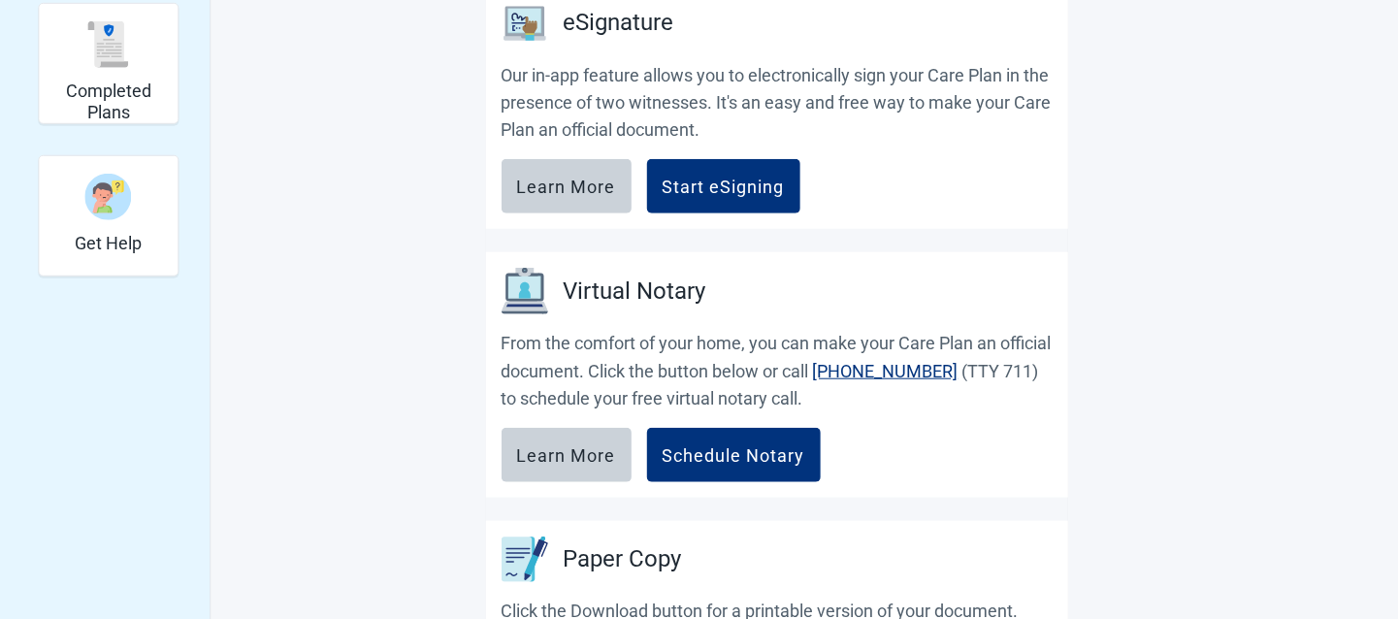
scroll to position [516, 0]
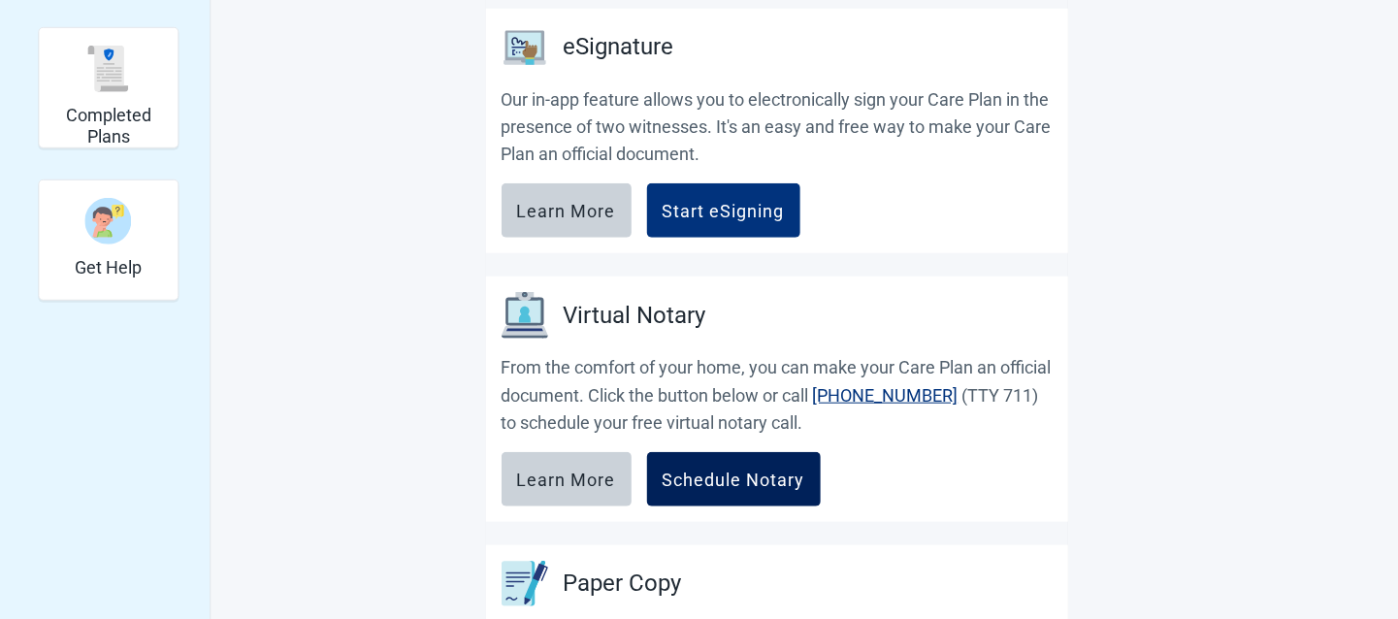
click at [758, 484] on div "Schedule Notary" at bounding box center [734, 479] width 143 height 19
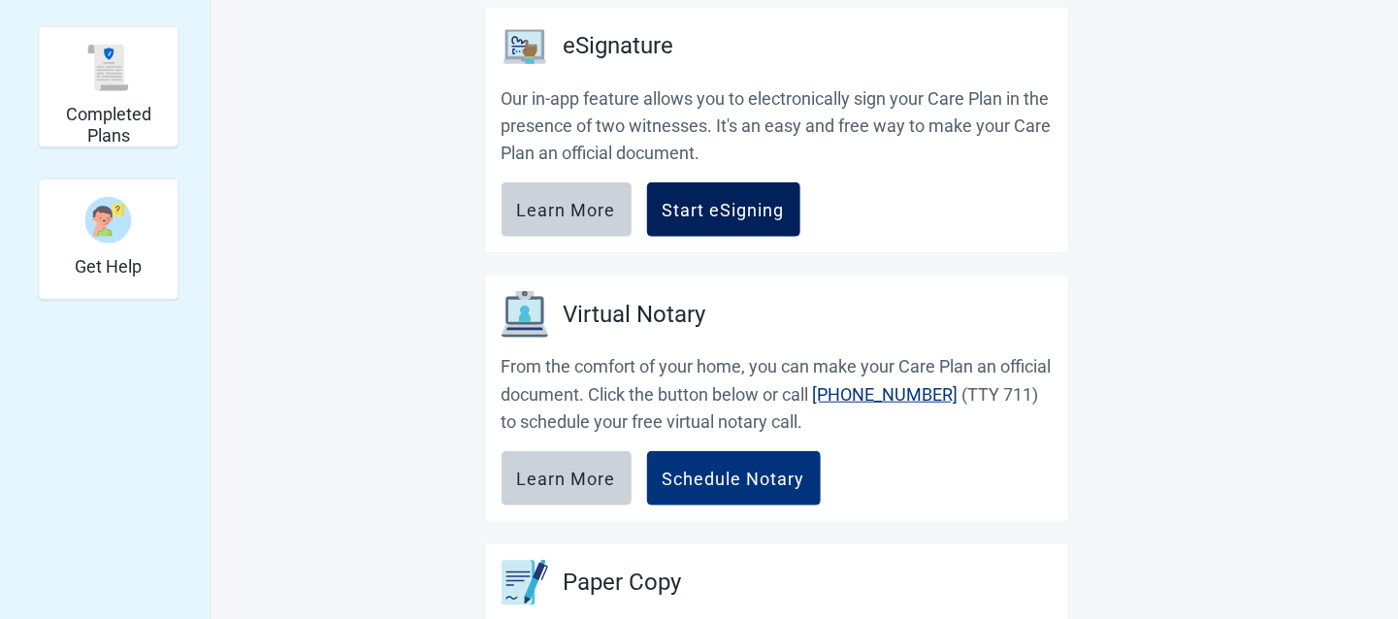
click at [730, 219] on button "Start eSigning" at bounding box center [723, 209] width 153 height 54
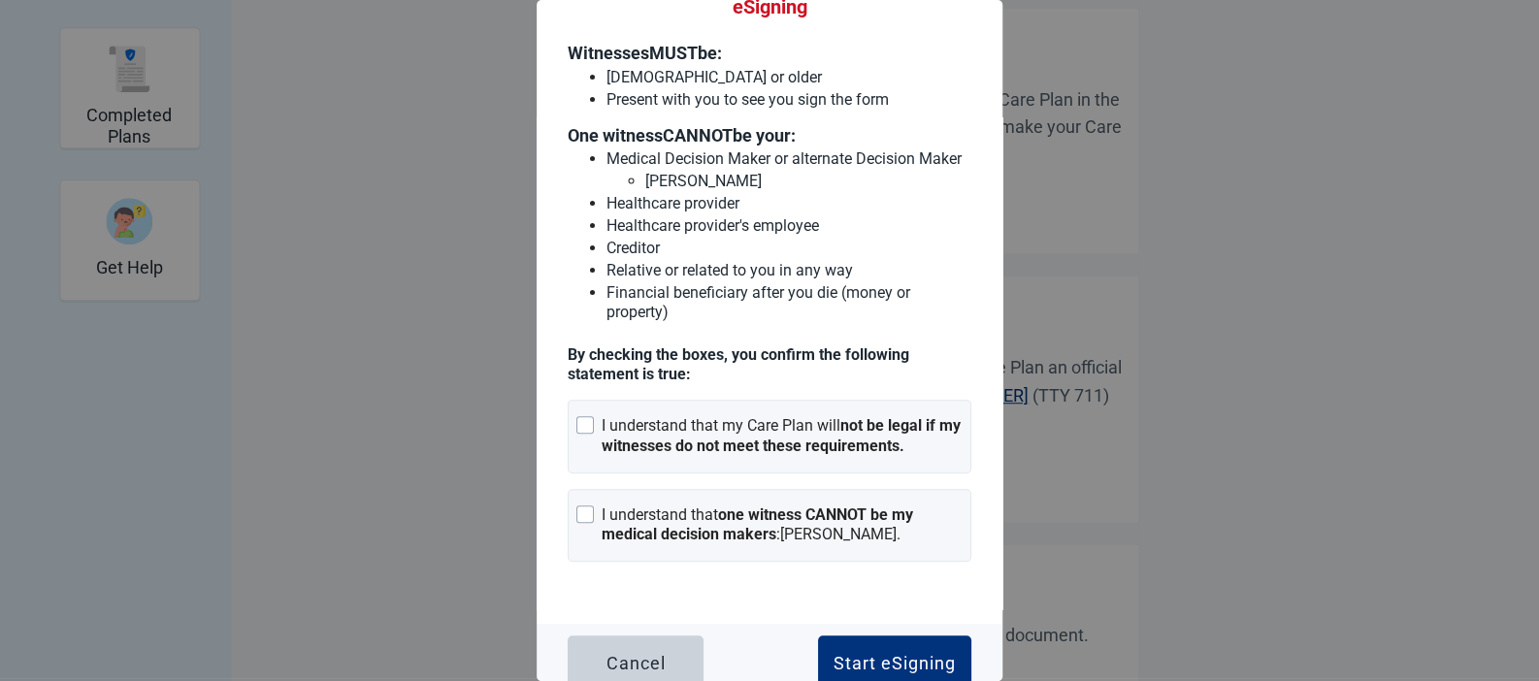
scroll to position [129, 0]
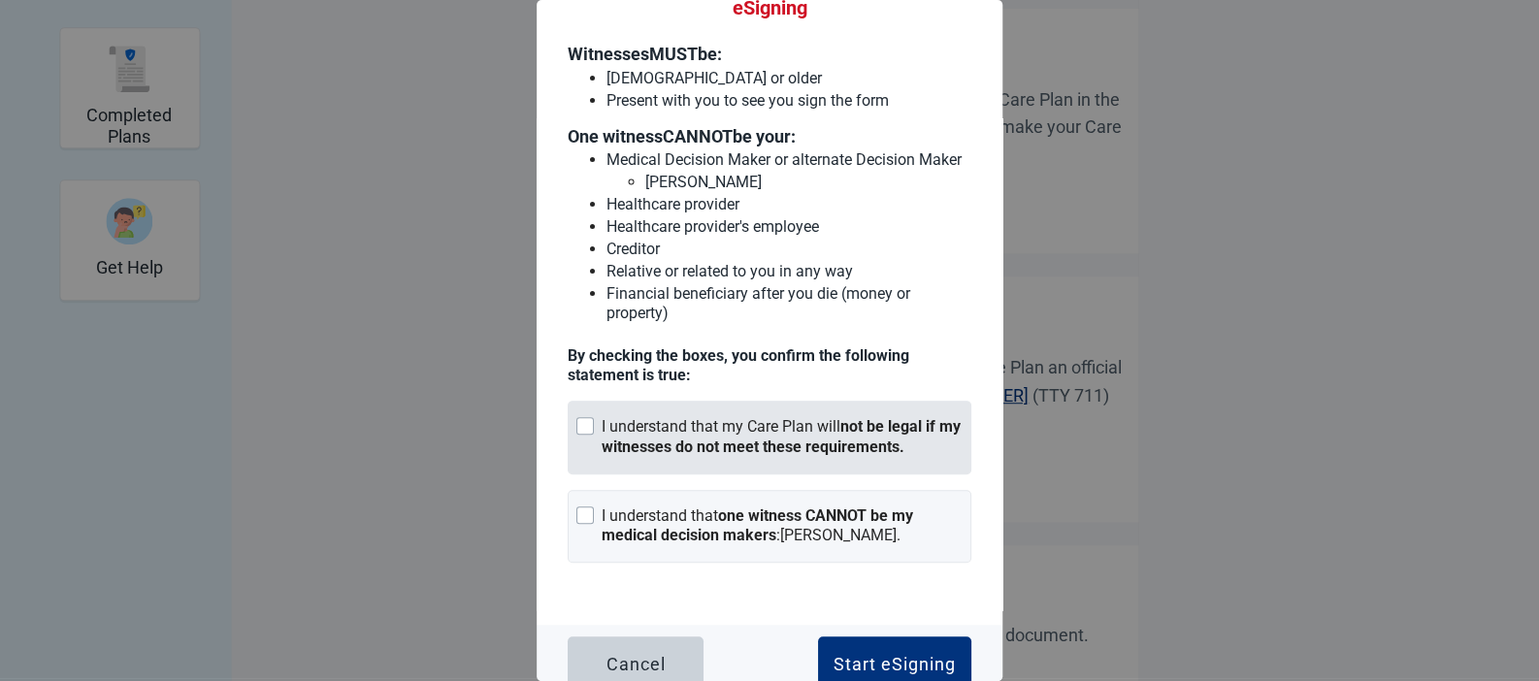
click at [589, 435] on div "Main content" at bounding box center [584, 425] width 17 height 17
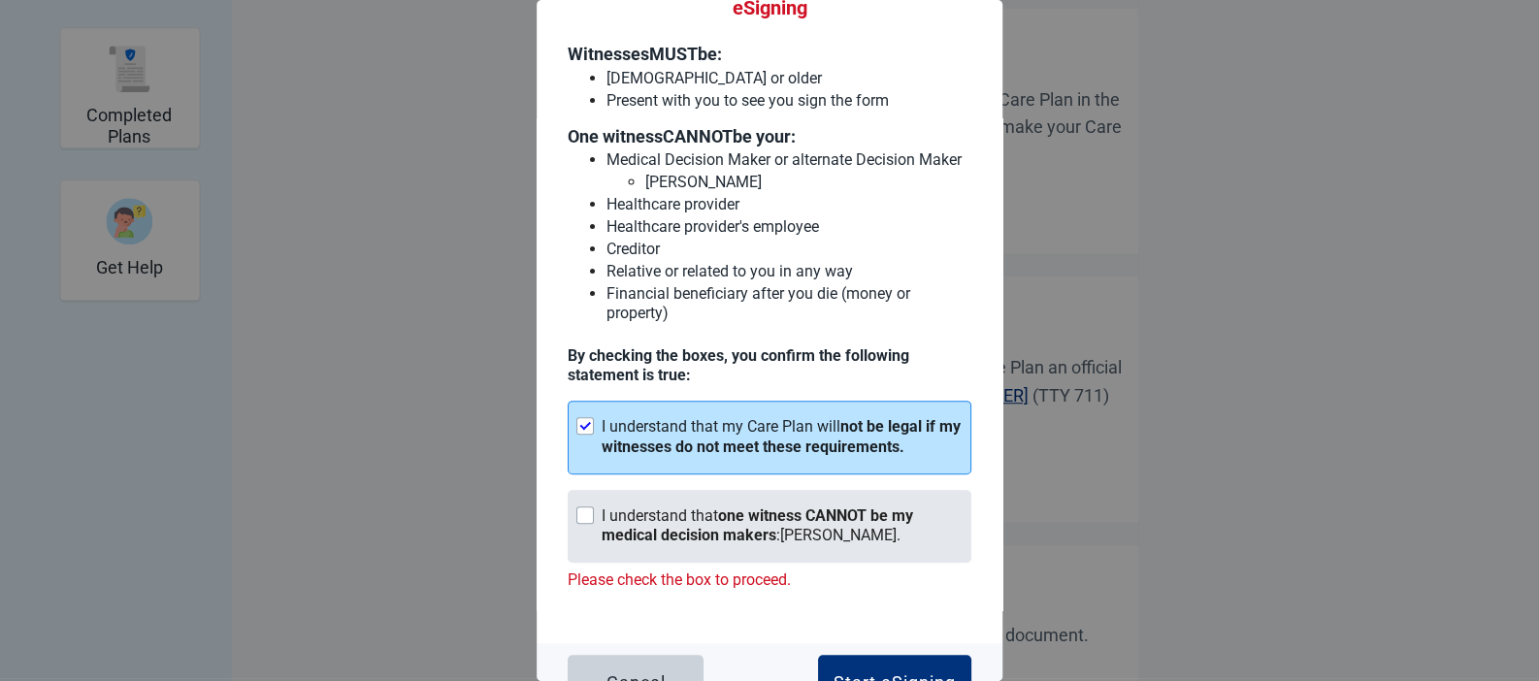
click at [589, 524] on div "Main content" at bounding box center [584, 514] width 17 height 17
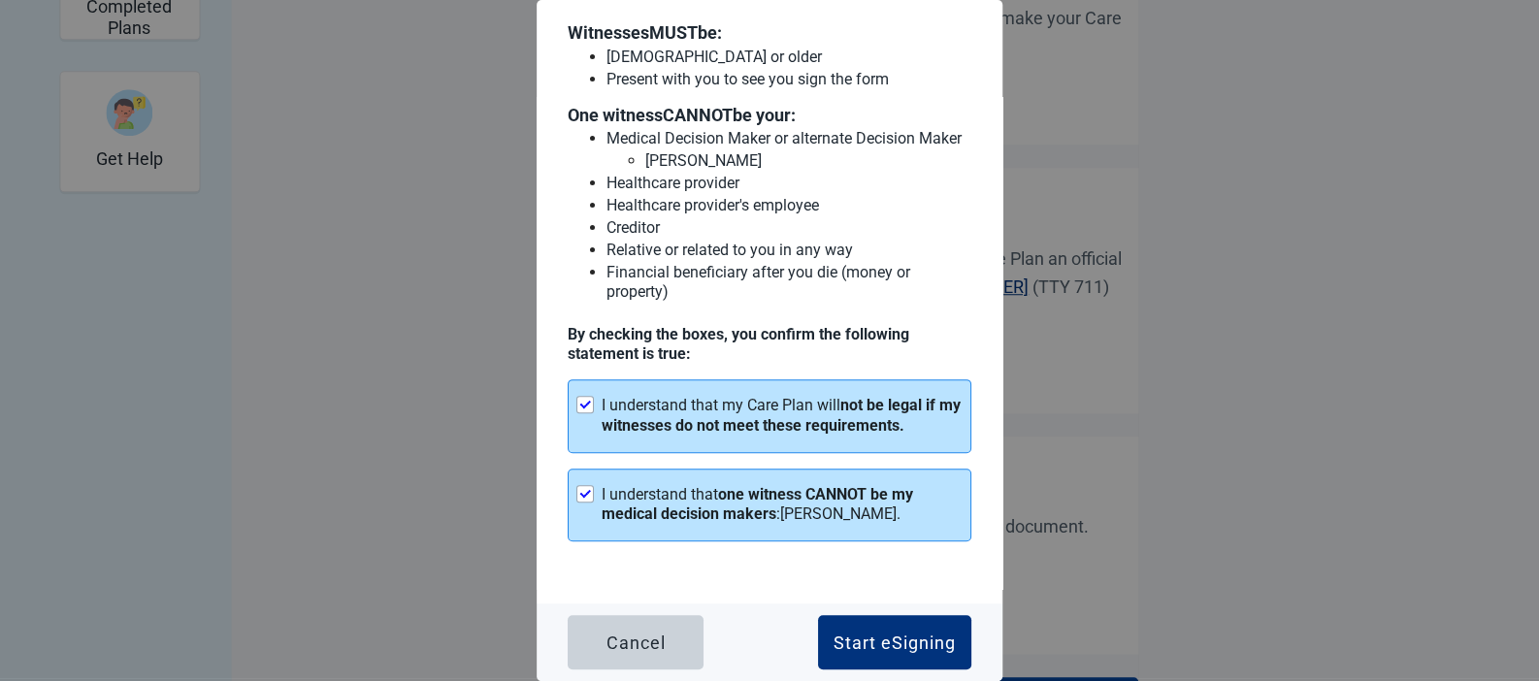
scroll to position [634, 0]
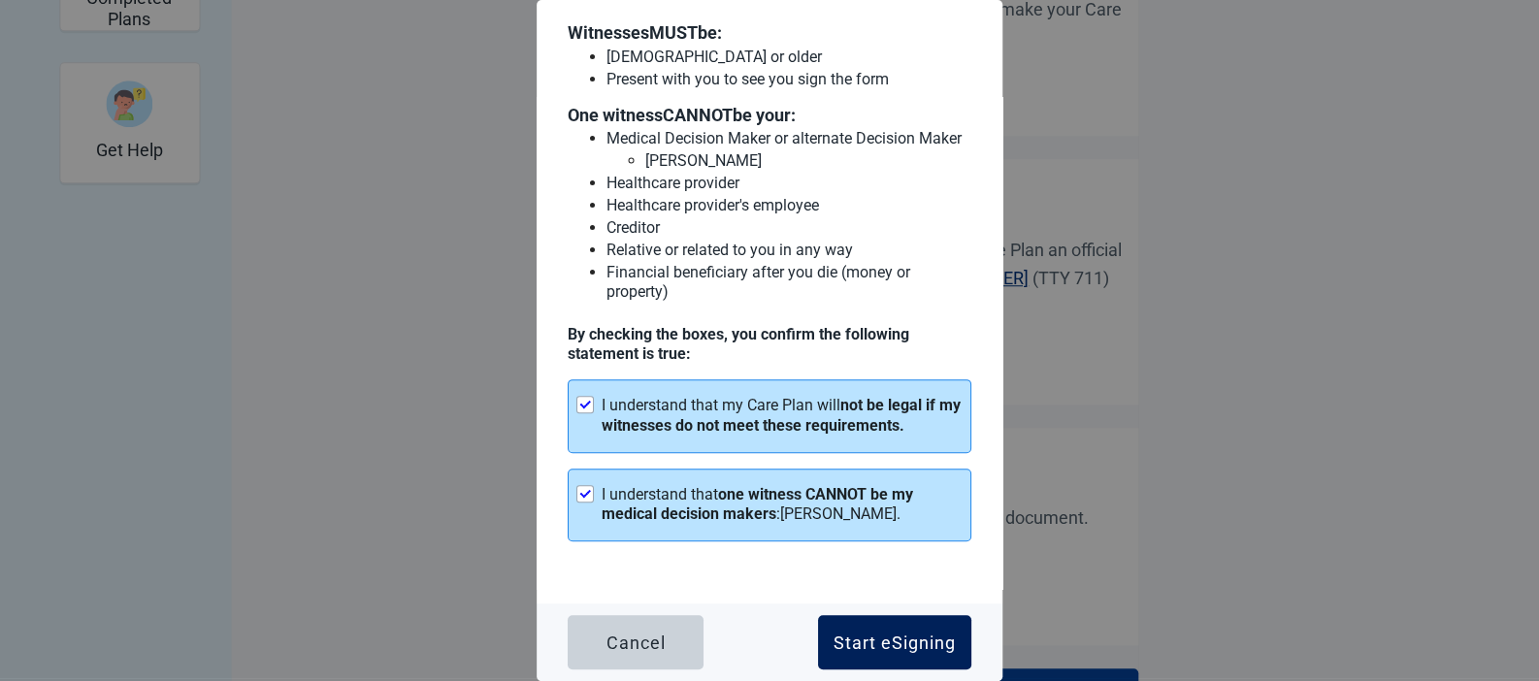
click at [903, 634] on div "Start eSigning" at bounding box center [894, 642] width 122 height 19
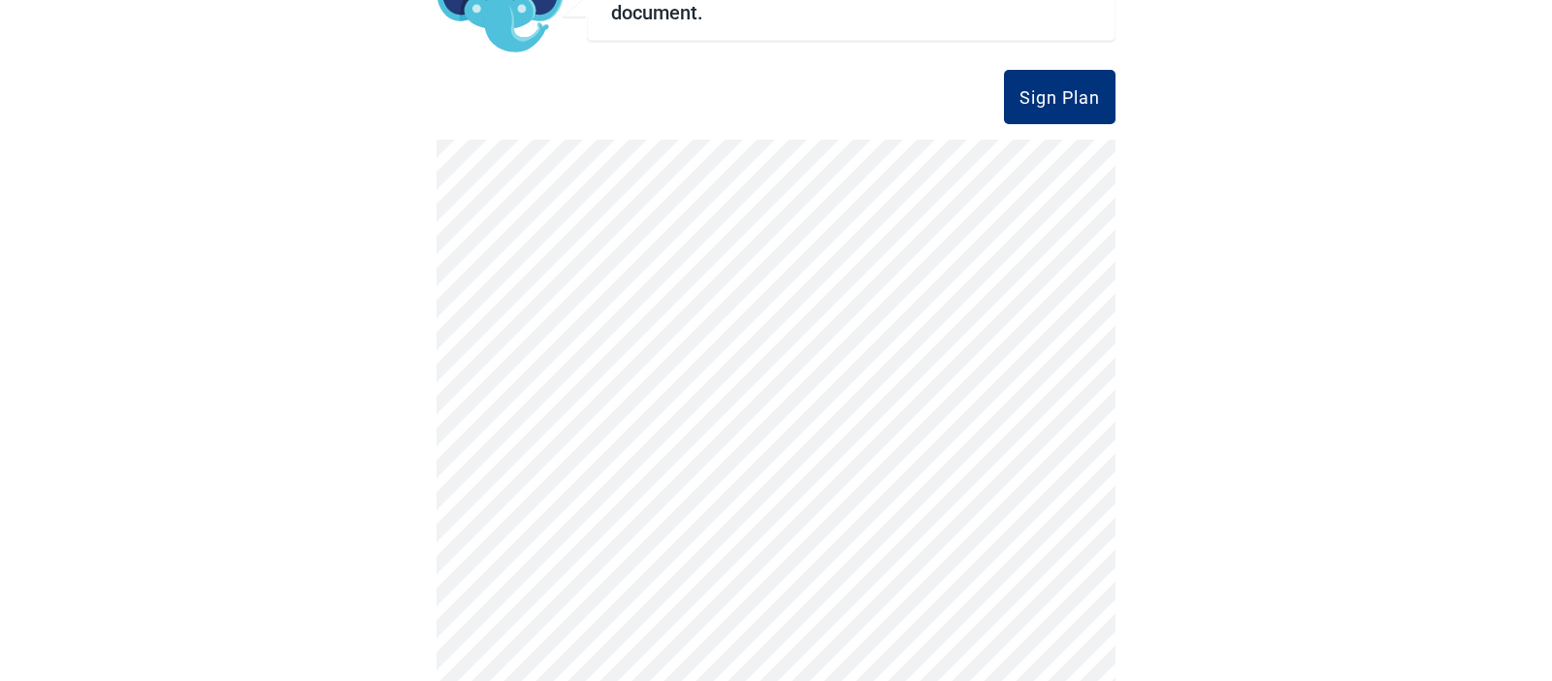
scroll to position [186, 0]
click at [834, 89] on div "Sign Plan" at bounding box center [776, 97] width 679 height 54
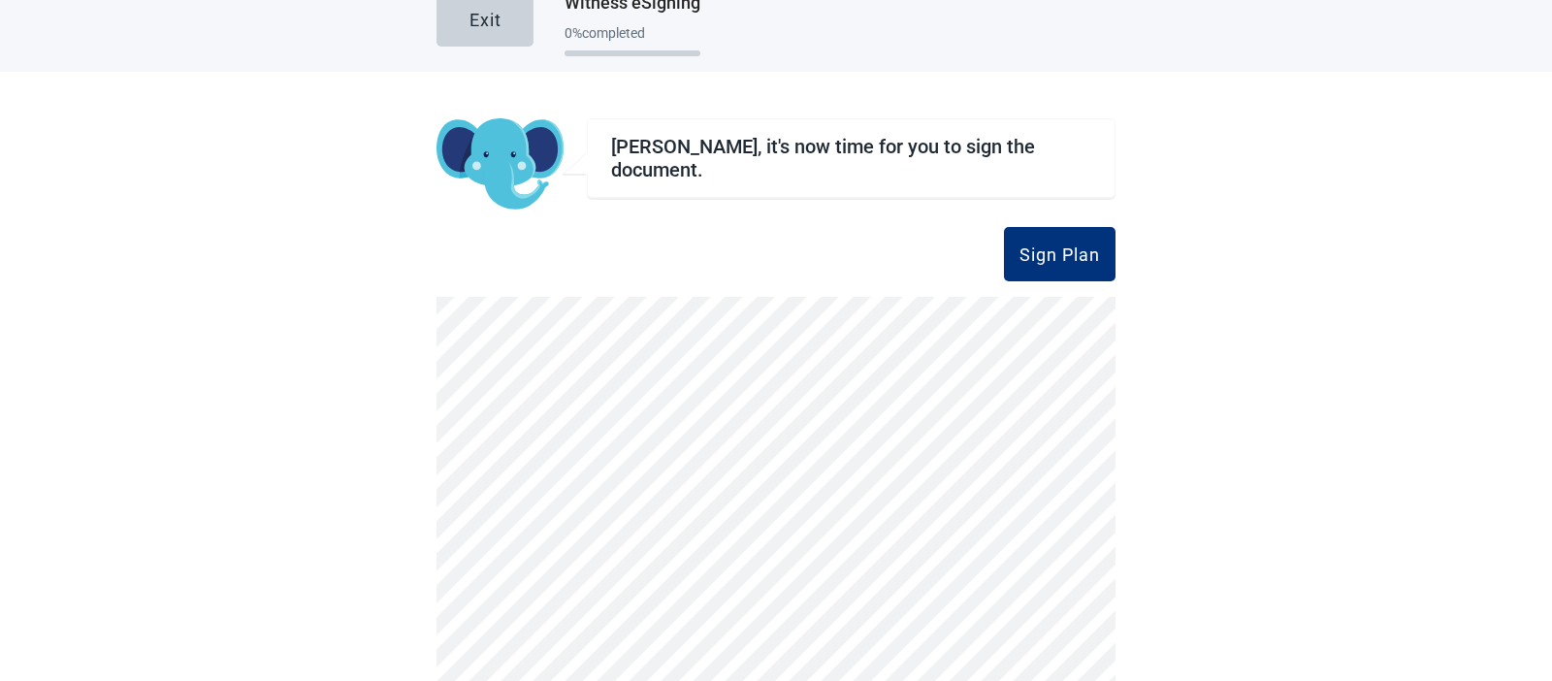
click at [1311, 328] on div "Exit Witness eSigning 0 % completed [PERSON_NAME], it's now time for you to sig…" at bounding box center [776, 340] width 1552 height 681
click at [1163, 247] on div "Exit Witness eSigning 0 % completed [PERSON_NAME], it's now time for you to sig…" at bounding box center [776, 340] width 1552 height 681
click at [840, 204] on div "[PERSON_NAME], it's now time for you to sign the document. Sign Plan Sign Plan" at bounding box center [776, 457] width 679 height 770
click at [1333, 321] on div "Exit Witness eSigning 0 % completed [PERSON_NAME], it's now time for you to sig…" at bounding box center [776, 340] width 1552 height 681
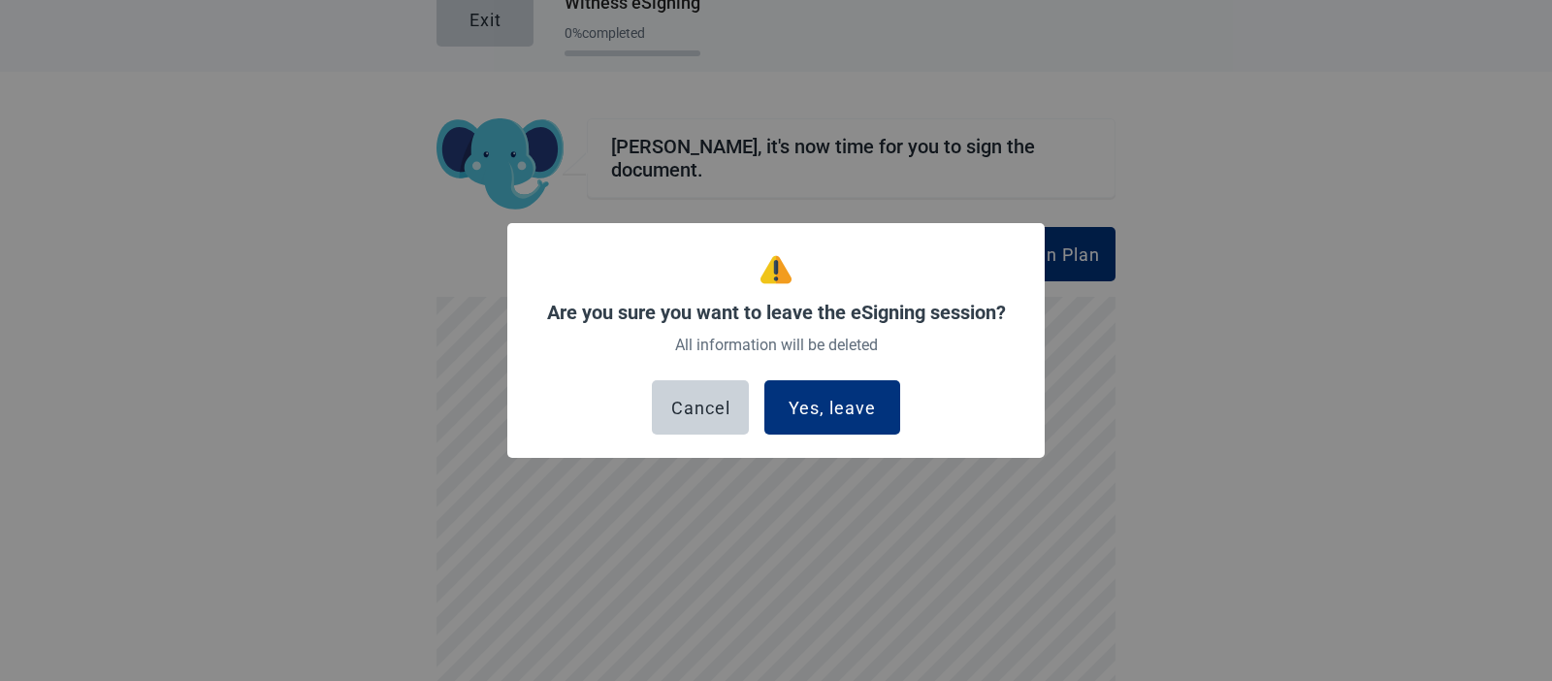
click at [687, 331] on div "Are you sure you want to leave the eSigning session? All information will be de…" at bounding box center [775, 344] width 475 height 180
click at [827, 402] on div "Yes, leave" at bounding box center [832, 407] width 87 height 19
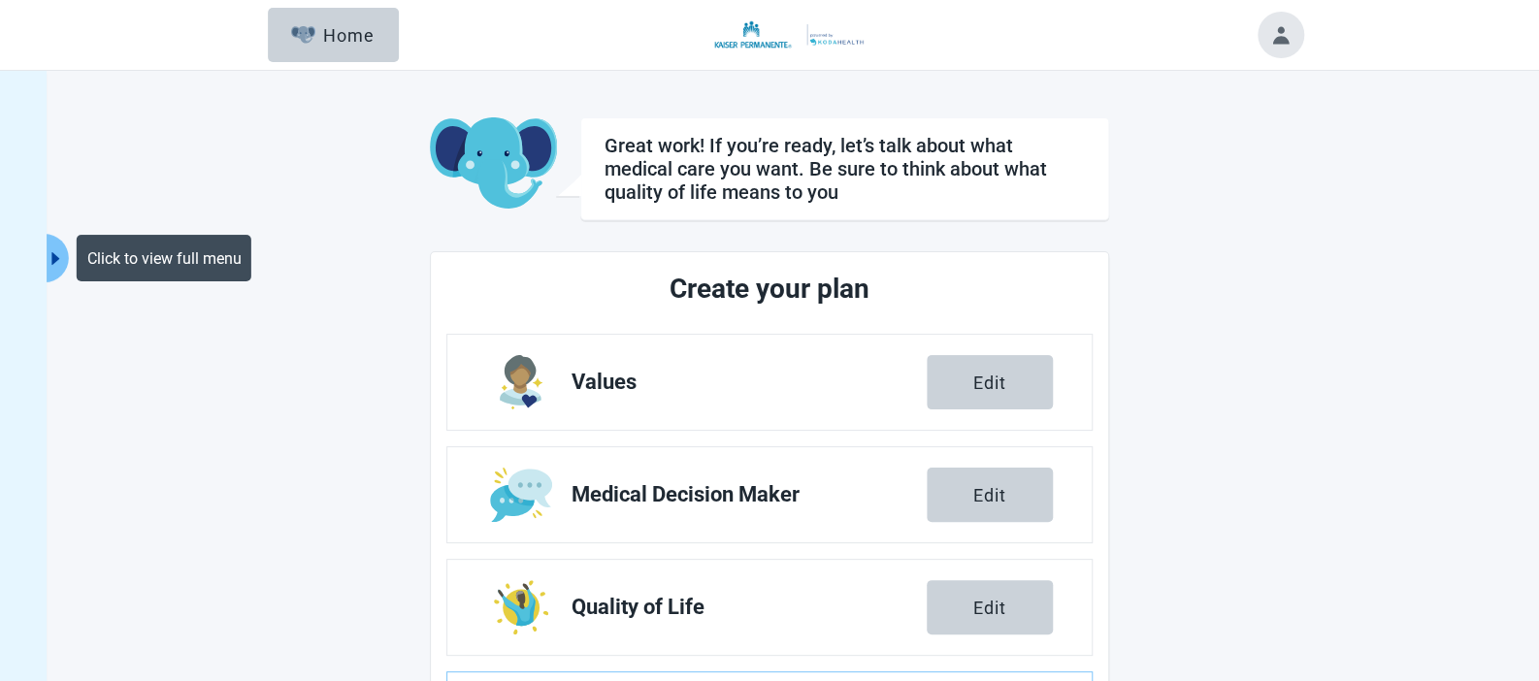
click at [58, 255] on icon "caret-right" at bounding box center [56, 258] width 18 height 18
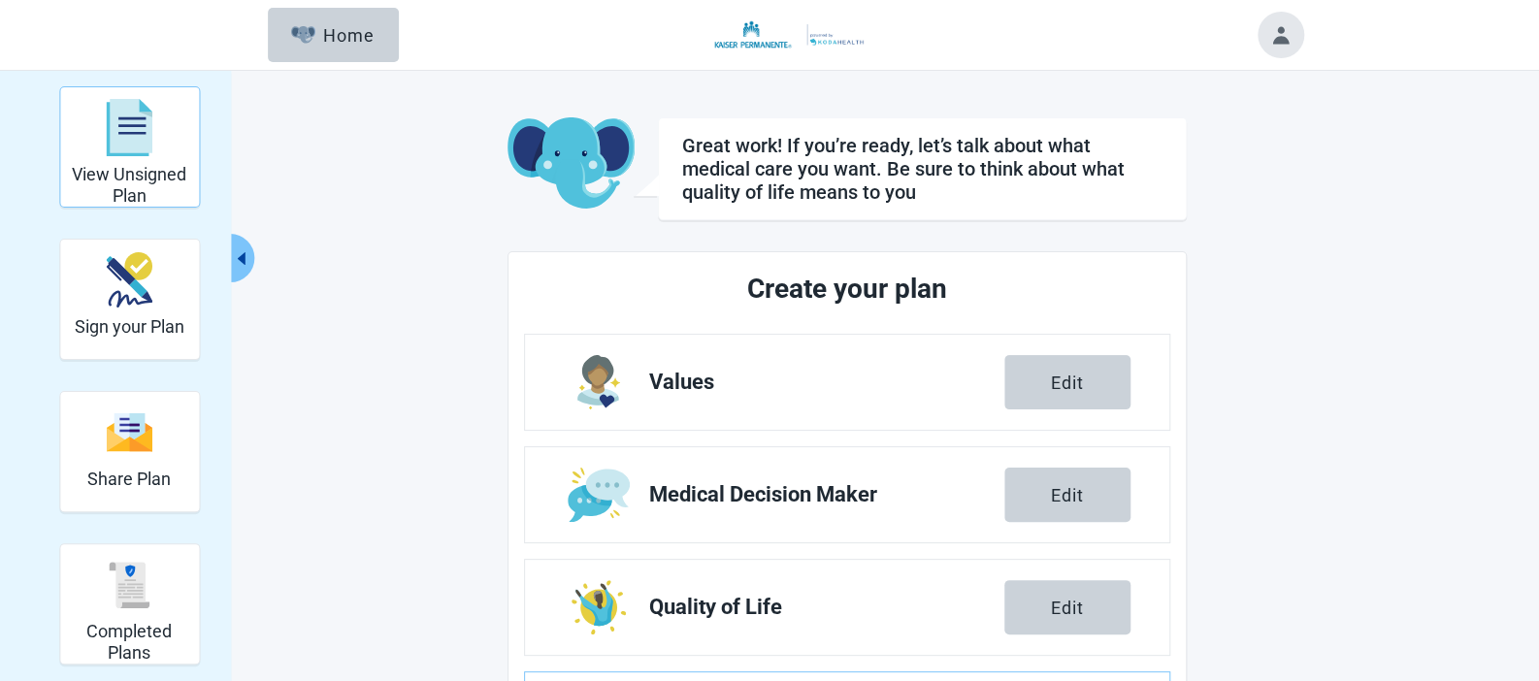
drag, startPoint x: 114, startPoint y: 143, endPoint x: 132, endPoint y: 142, distance: 18.5
click at [114, 143] on img "View Unsigned Plan" at bounding box center [129, 128] width 47 height 58
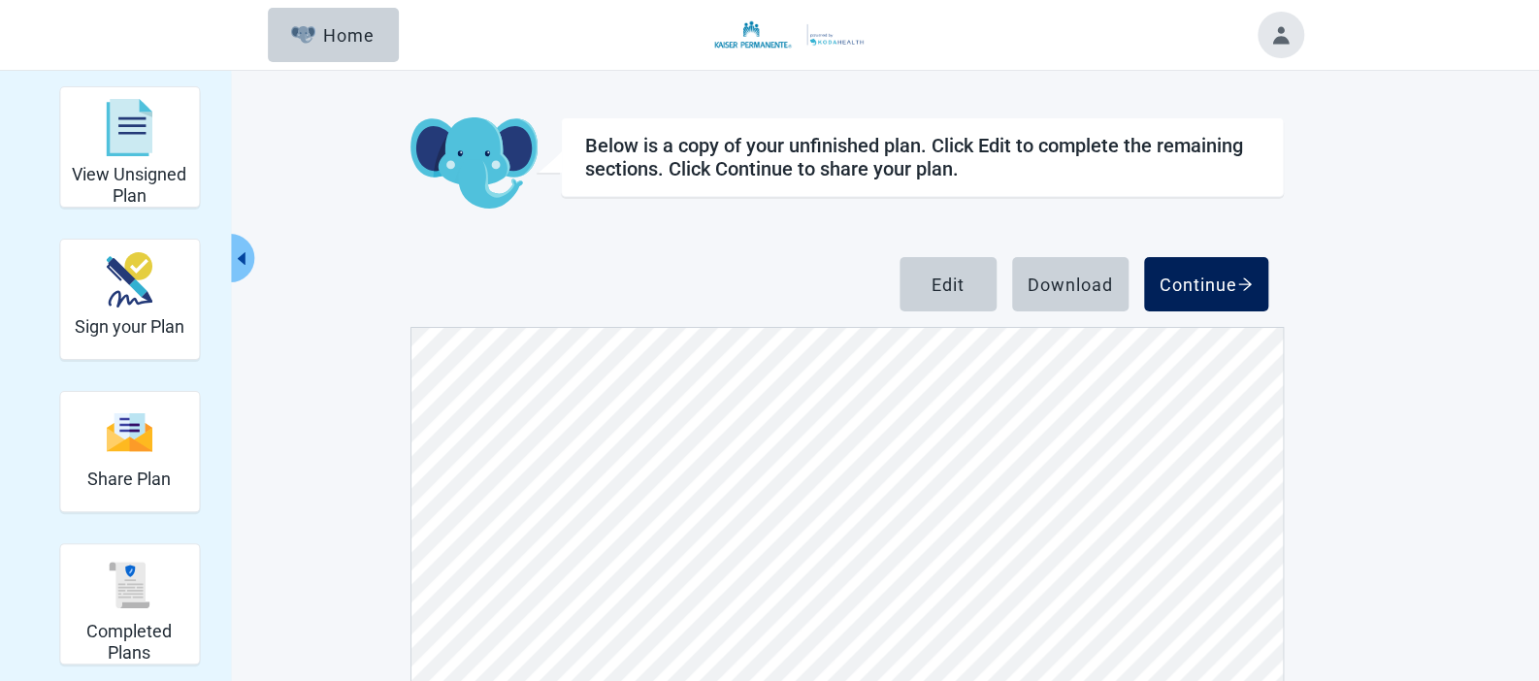
click at [1187, 272] on button "Continue" at bounding box center [1206, 284] width 124 height 54
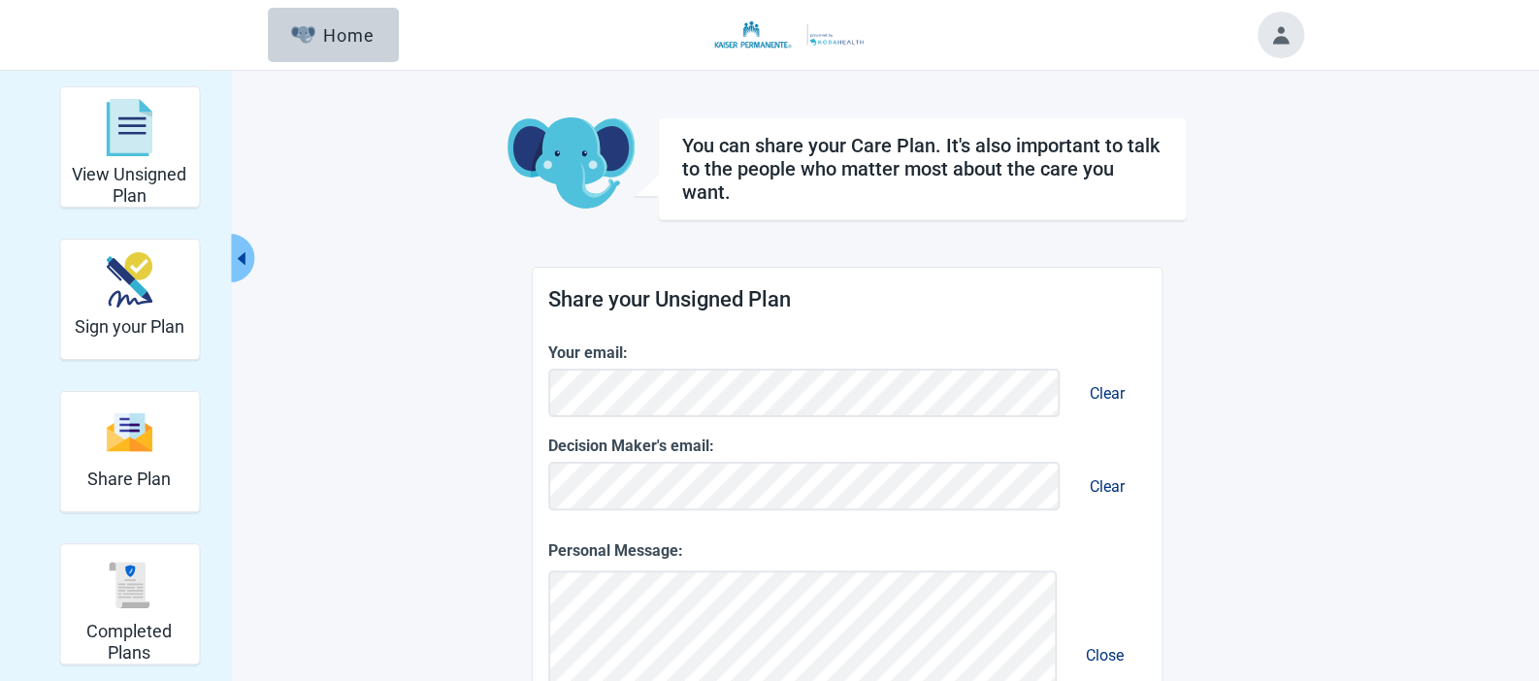
scroll to position [419, 0]
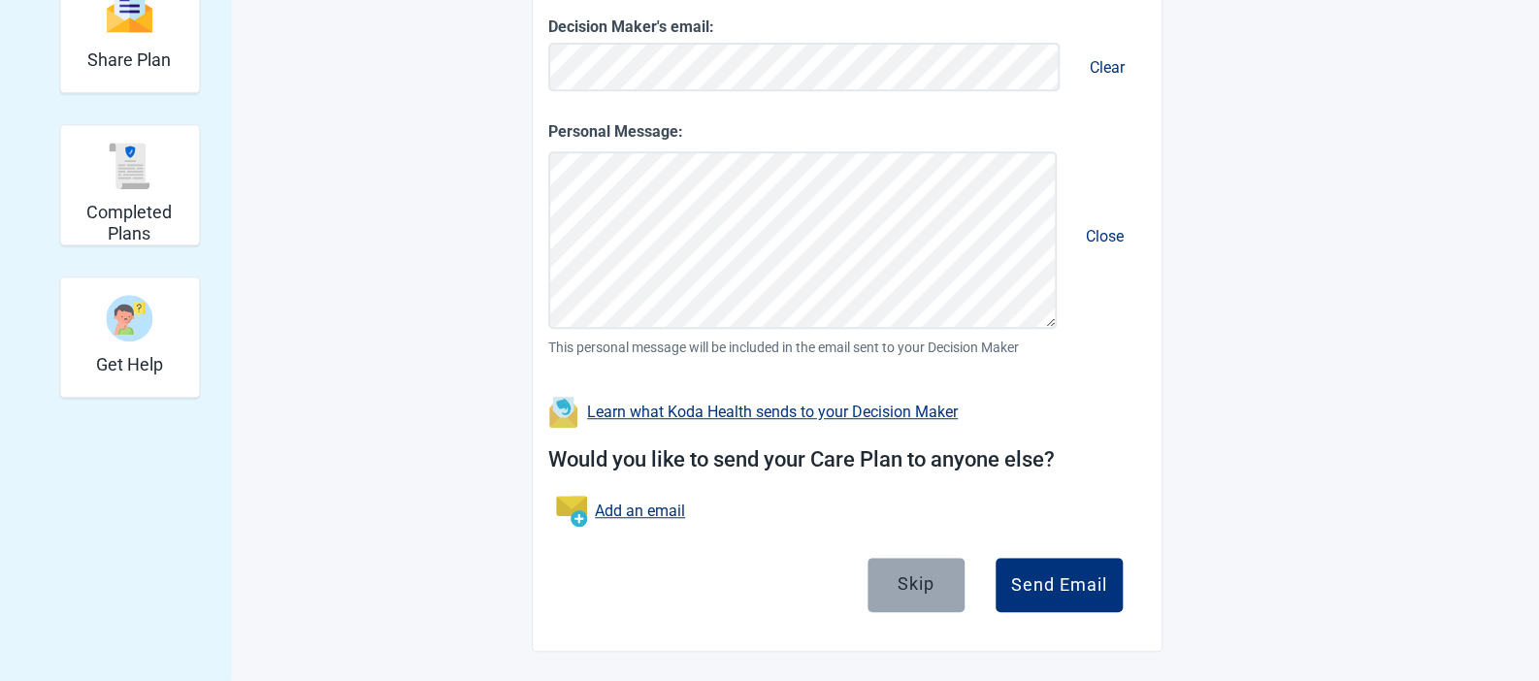
click at [916, 586] on div "Skip" at bounding box center [915, 582] width 37 height 19
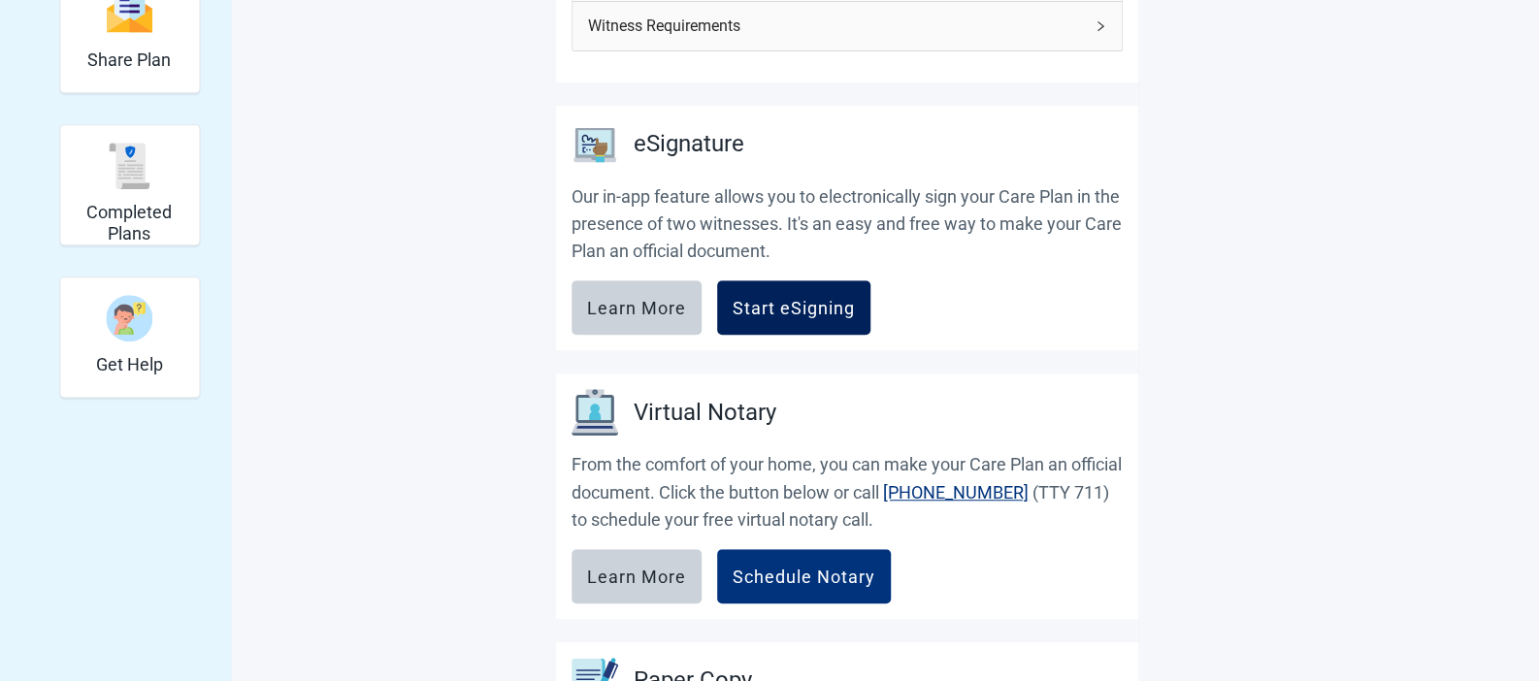
click at [814, 304] on div "Start eSigning" at bounding box center [793, 307] width 122 height 19
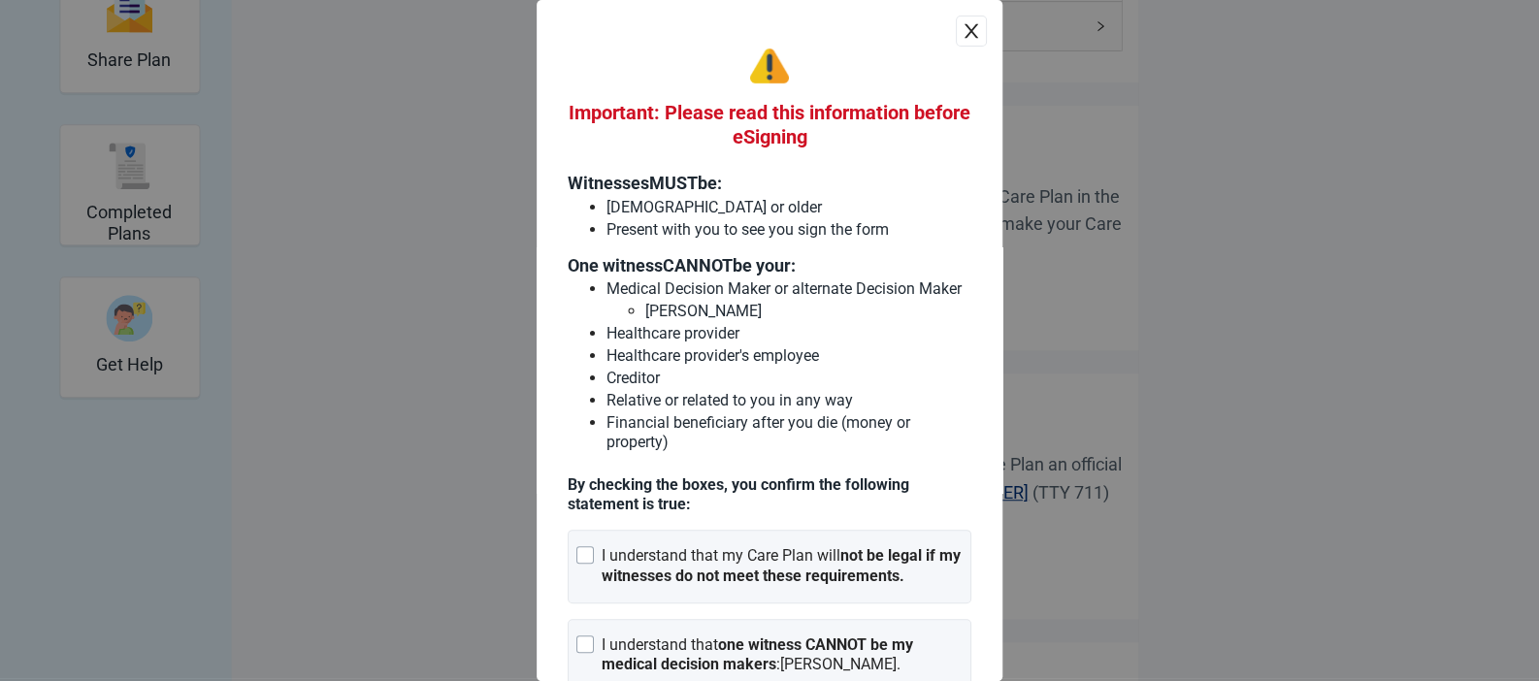
scroll to position [163, 0]
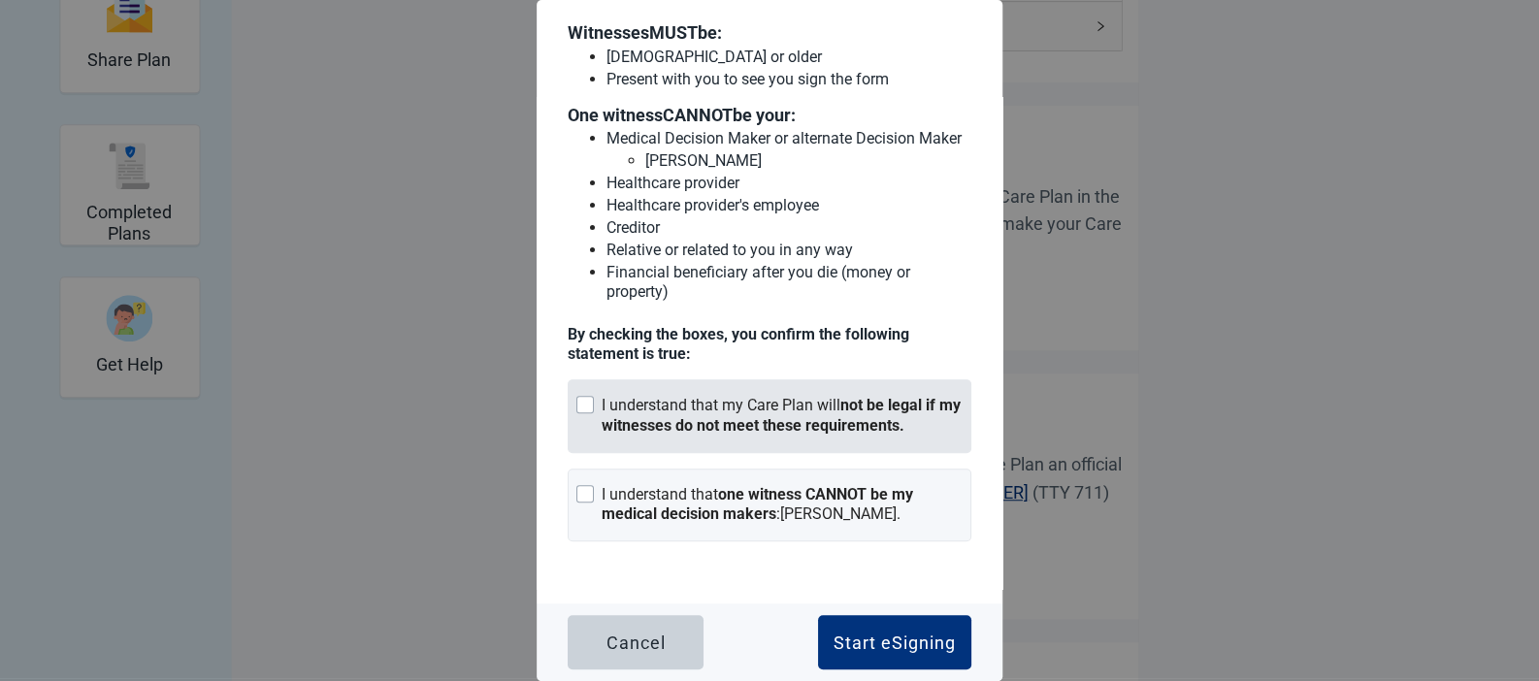
click at [606, 409] on div "I understand that my Care Plan will not be legal if my witnesses do not meet th…" at bounding box center [782, 416] width 361 height 41
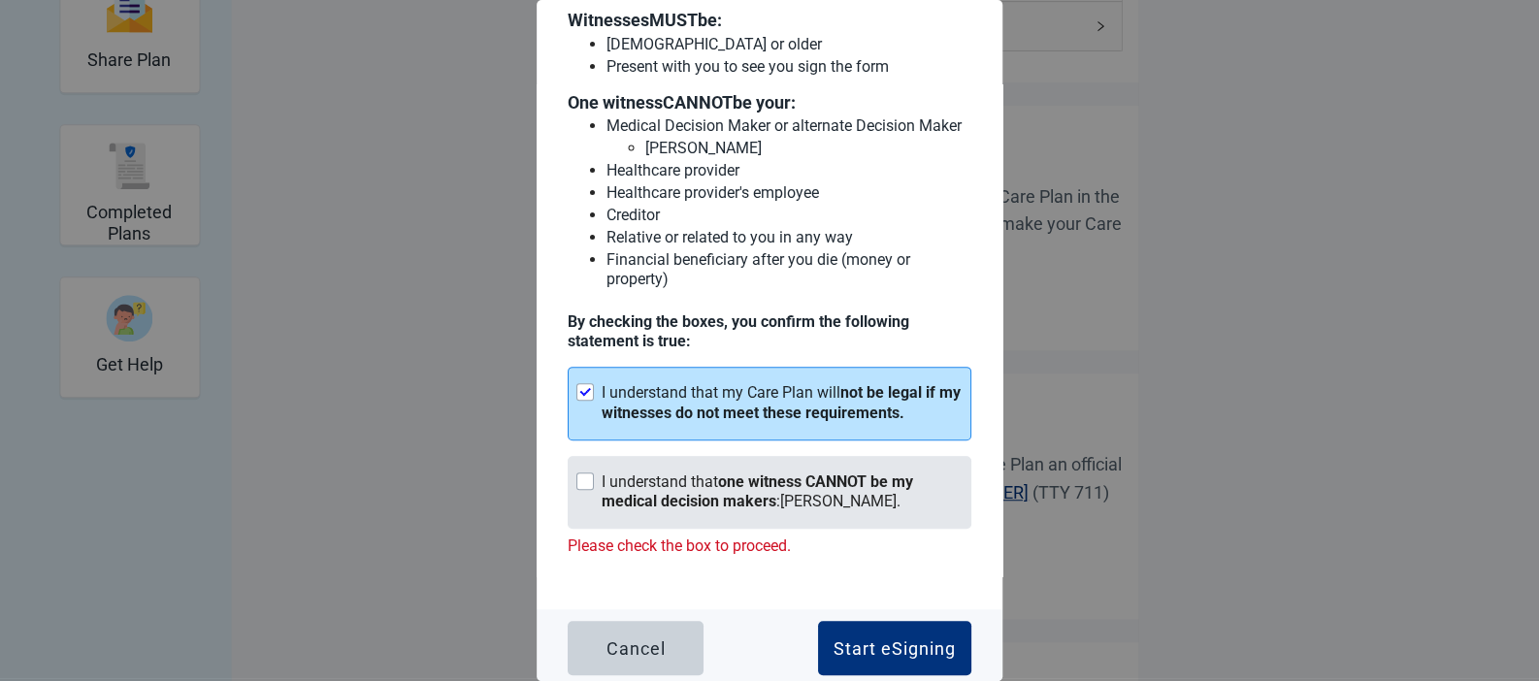
click at [636, 504] on div "I understand that one witness CANNOT be my medical decision makers : [PERSON_NA…" at bounding box center [782, 492] width 361 height 41
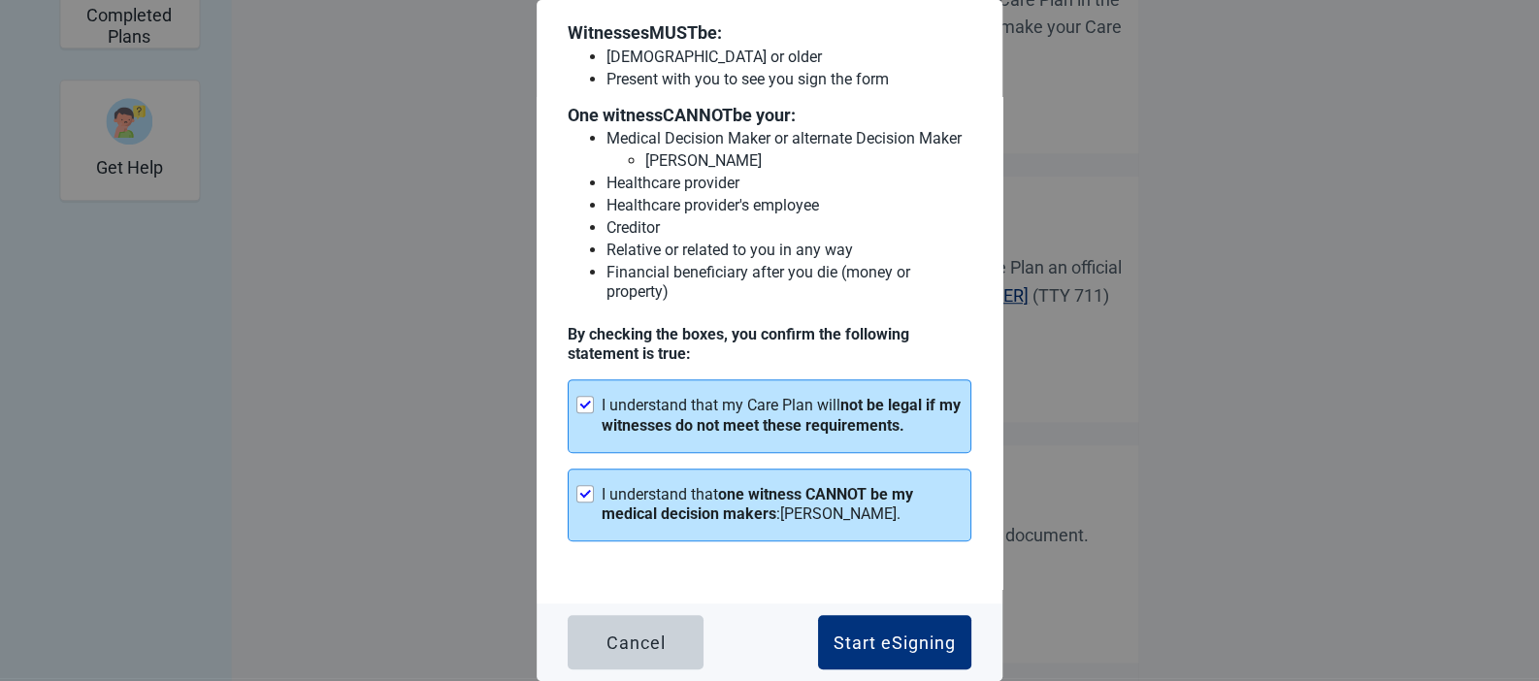
scroll to position [792, 0]
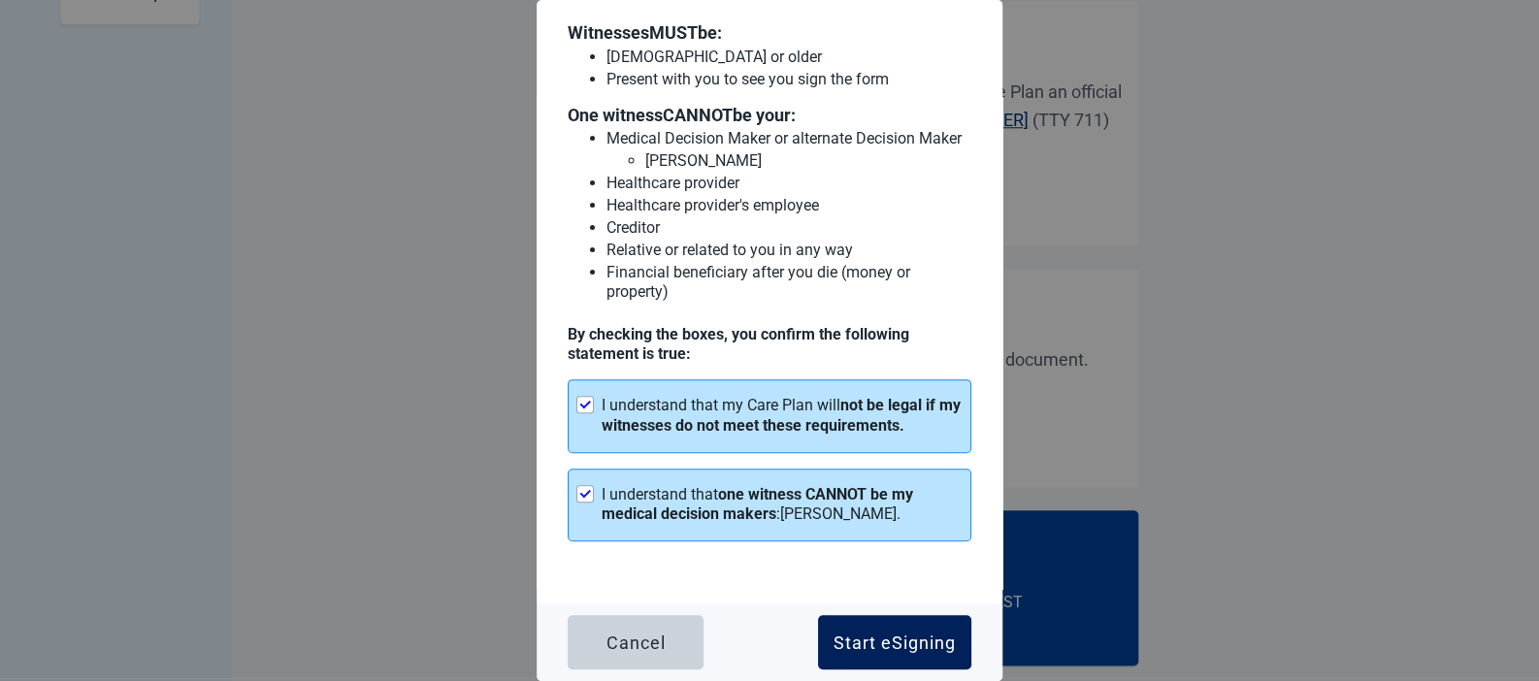
click at [882, 628] on button "Start eSigning" at bounding box center [894, 642] width 153 height 54
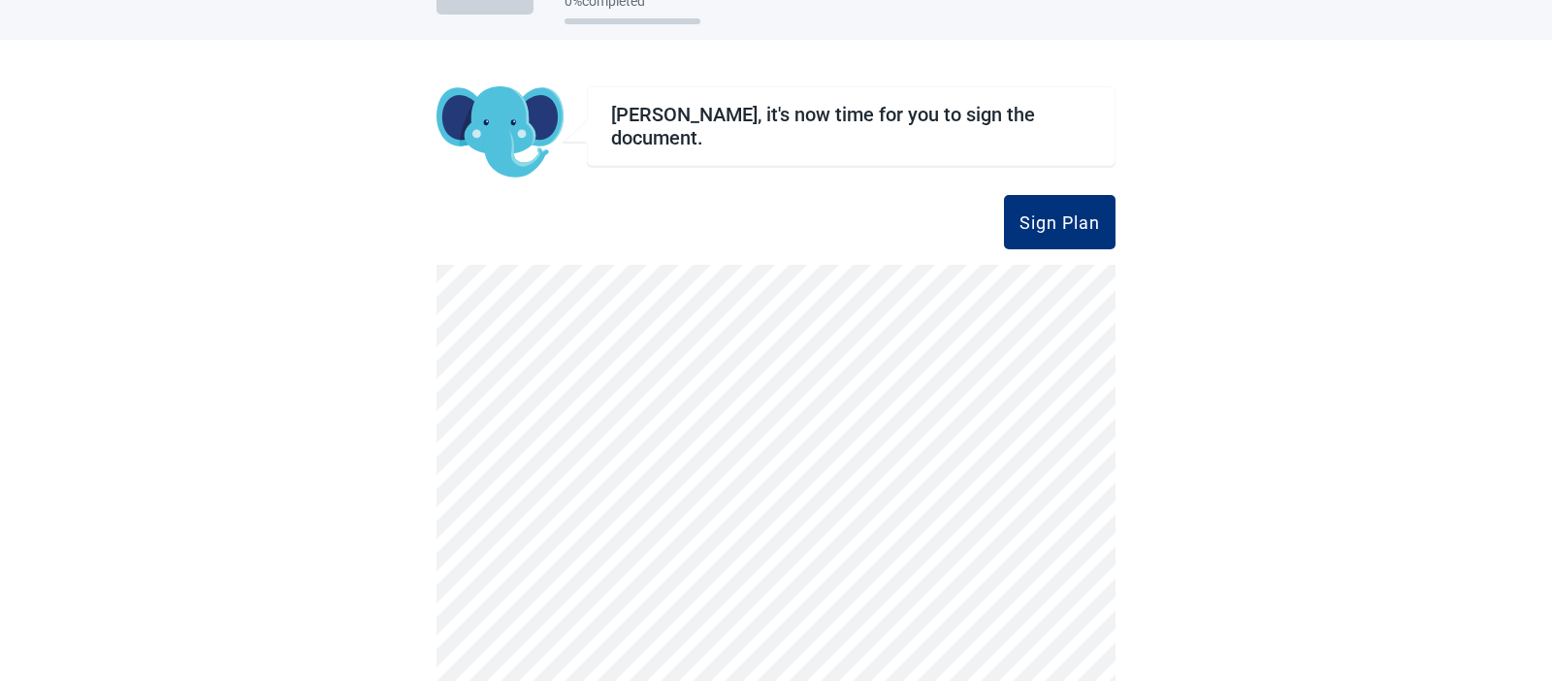
scroll to position [61, 0]
click at [929, 179] on div "[PERSON_NAME], it's now time for you to sign the document." at bounding box center [851, 132] width 529 height 93
click at [850, 178] on div "[PERSON_NAME], it's now time for you to sign the document." at bounding box center [851, 132] width 529 height 93
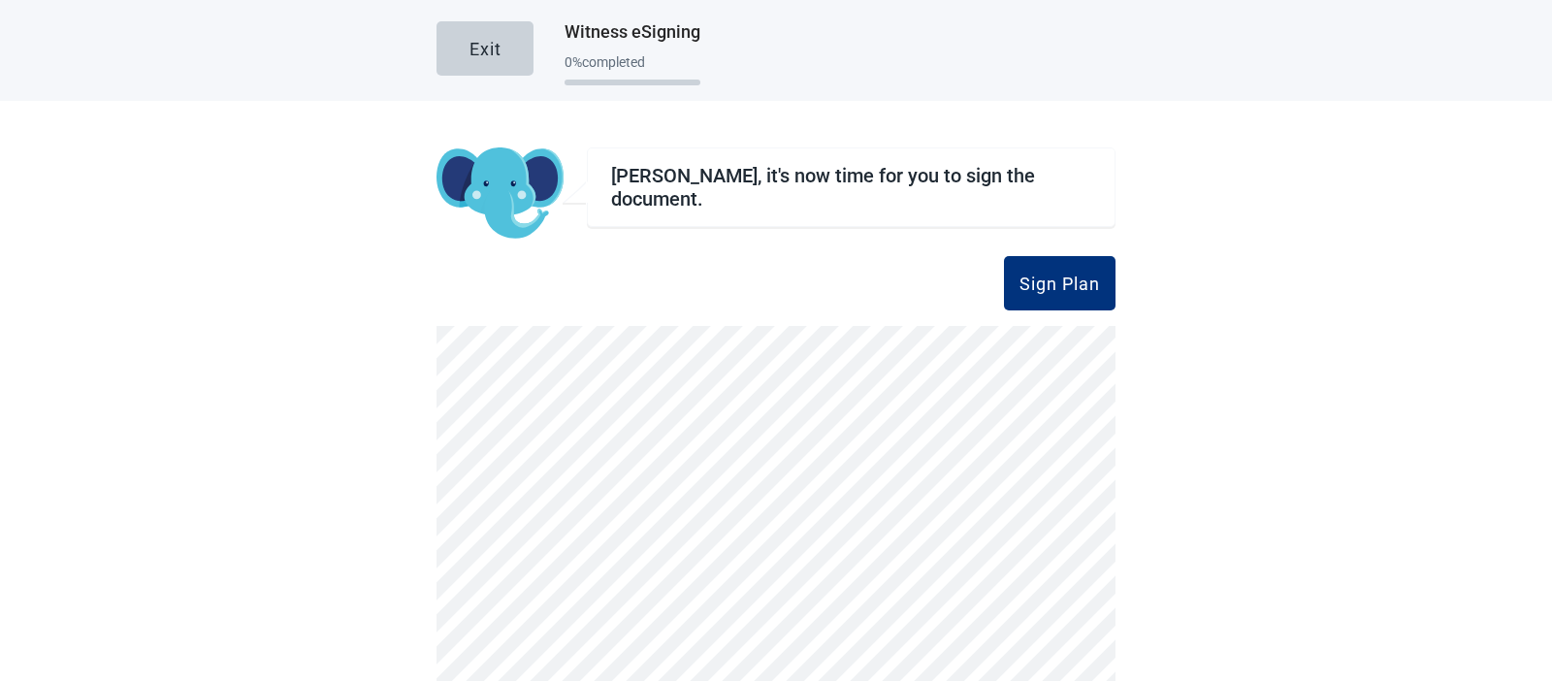
click at [1331, 364] on div "Exit Witness eSigning 0 % completed [PERSON_NAME], it's now time for you to sig…" at bounding box center [776, 340] width 1552 height 681
click at [813, 217] on div "[PERSON_NAME], it's now time for you to sign the document." at bounding box center [851, 193] width 529 height 93
click at [390, 39] on div "Exit Witness eSigning 0 % completed" at bounding box center [776, 50] width 1552 height 101
click at [379, 47] on div "Exit Witness eSigning 0 % completed" at bounding box center [776, 50] width 1552 height 101
click at [623, 73] on div at bounding box center [633, 82] width 136 height 24
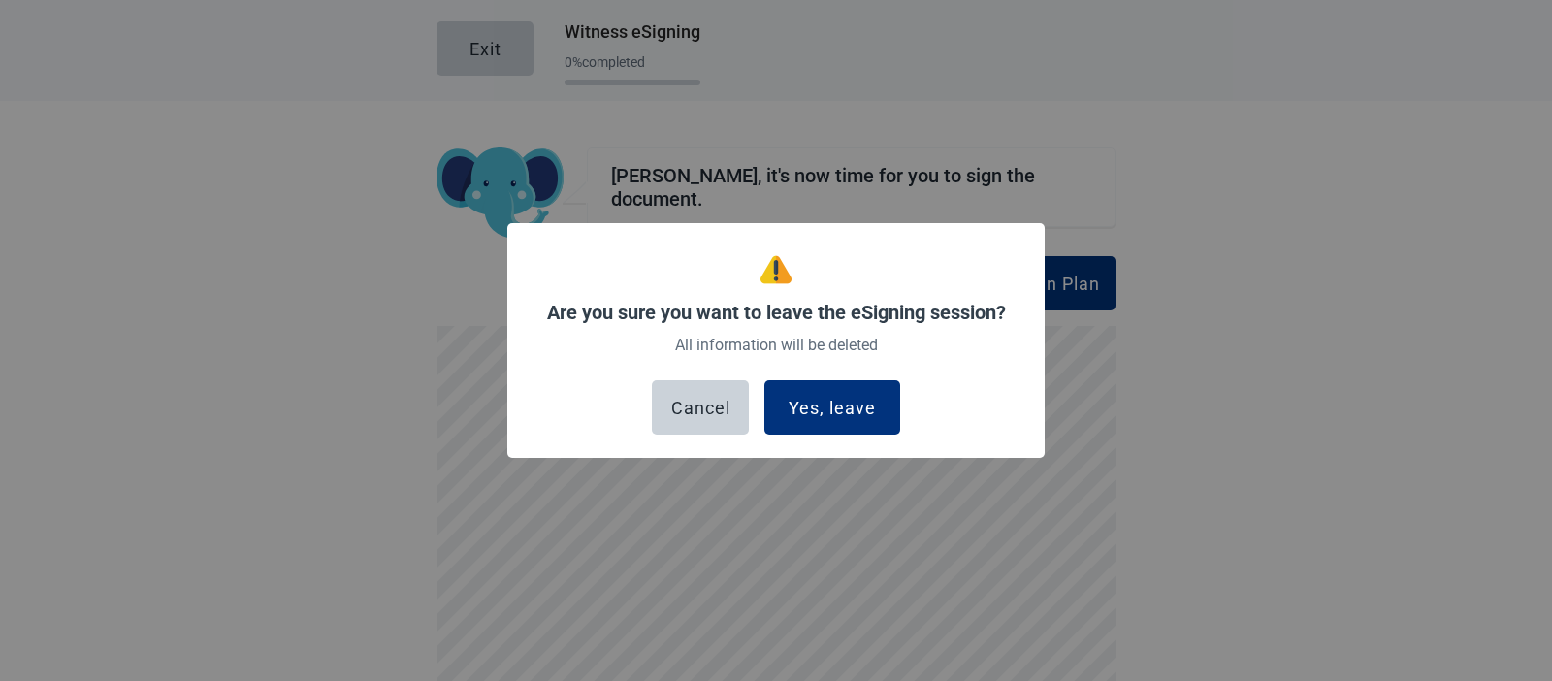
click at [835, 421] on div "Are you sure you want to leave the eSigning session? All information will be de…" at bounding box center [775, 344] width 475 height 180
click at [842, 401] on div "Yes, leave" at bounding box center [832, 407] width 87 height 19
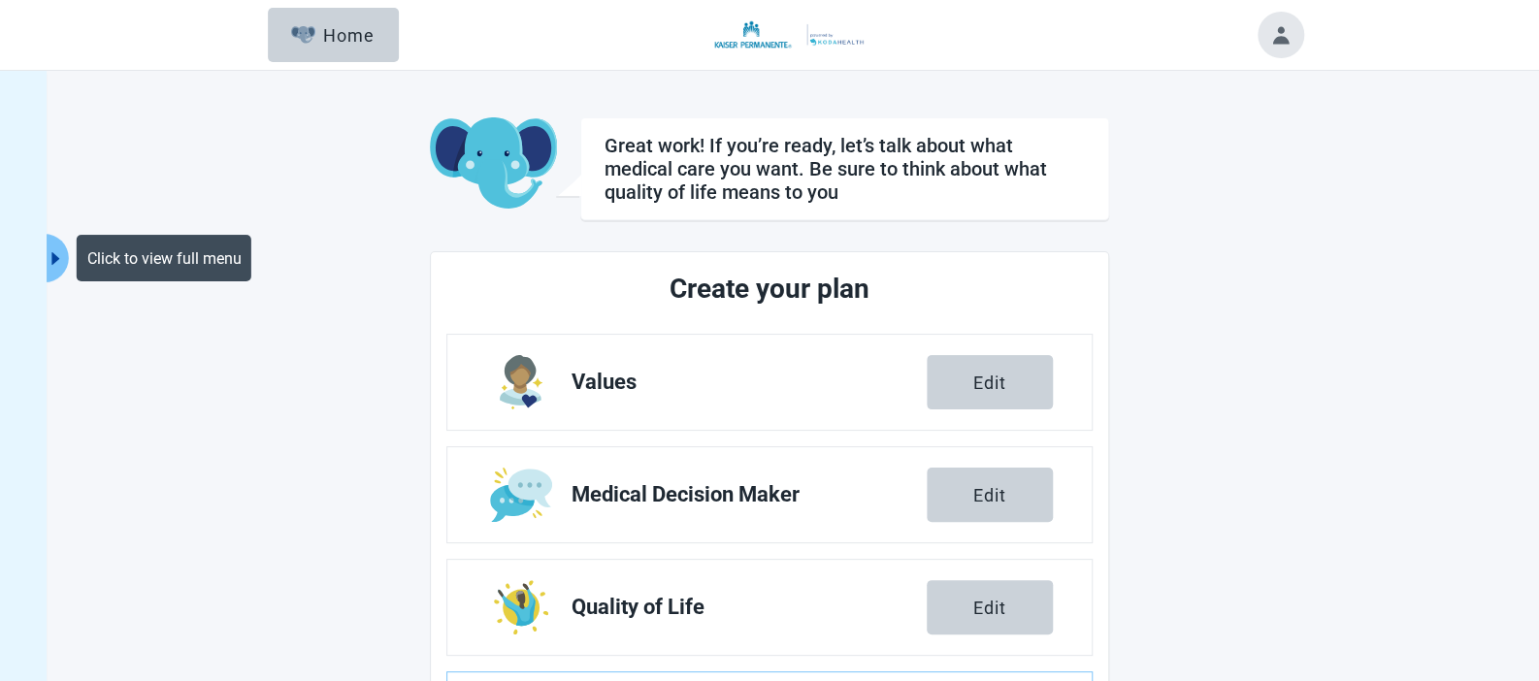
click at [50, 258] on icon "caret-right" at bounding box center [56, 258] width 18 height 18
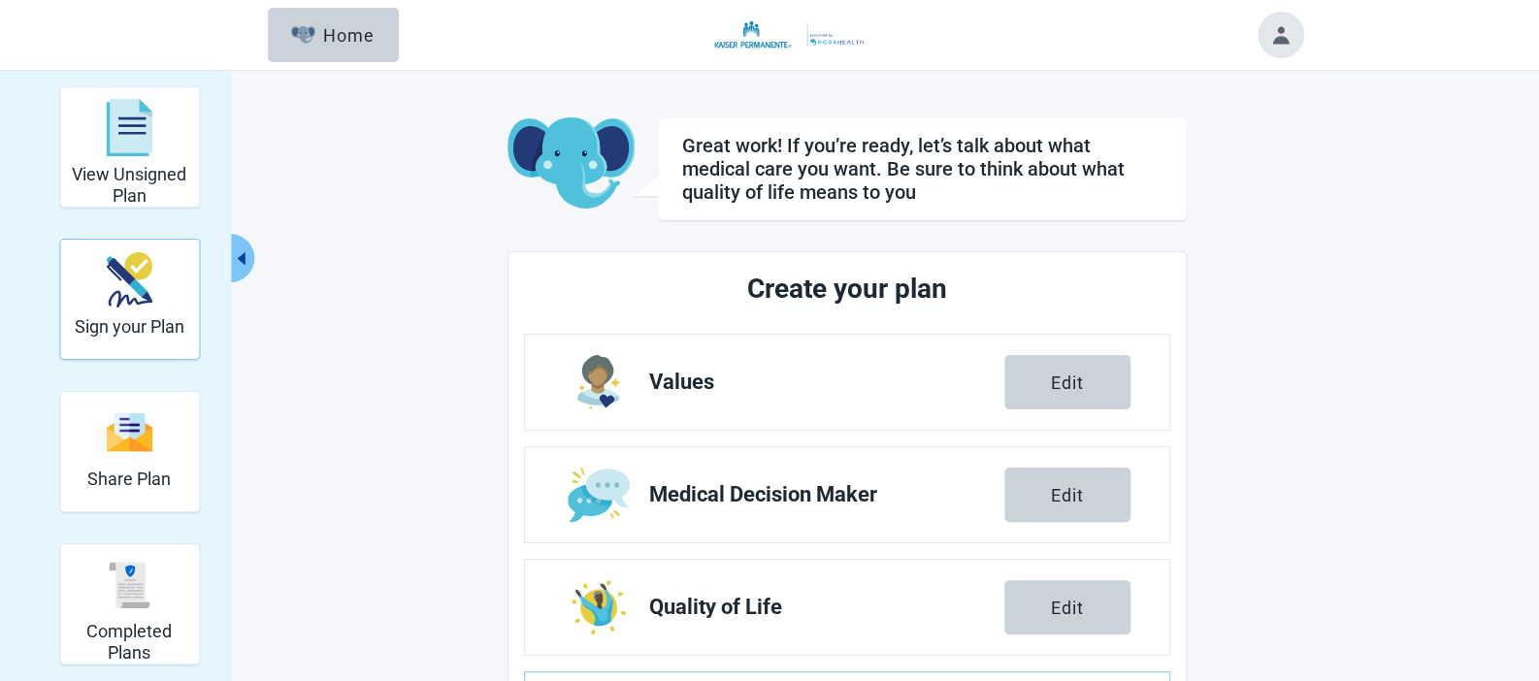
click at [163, 305] on div "Sign your Plan" at bounding box center [130, 280] width 110 height 73
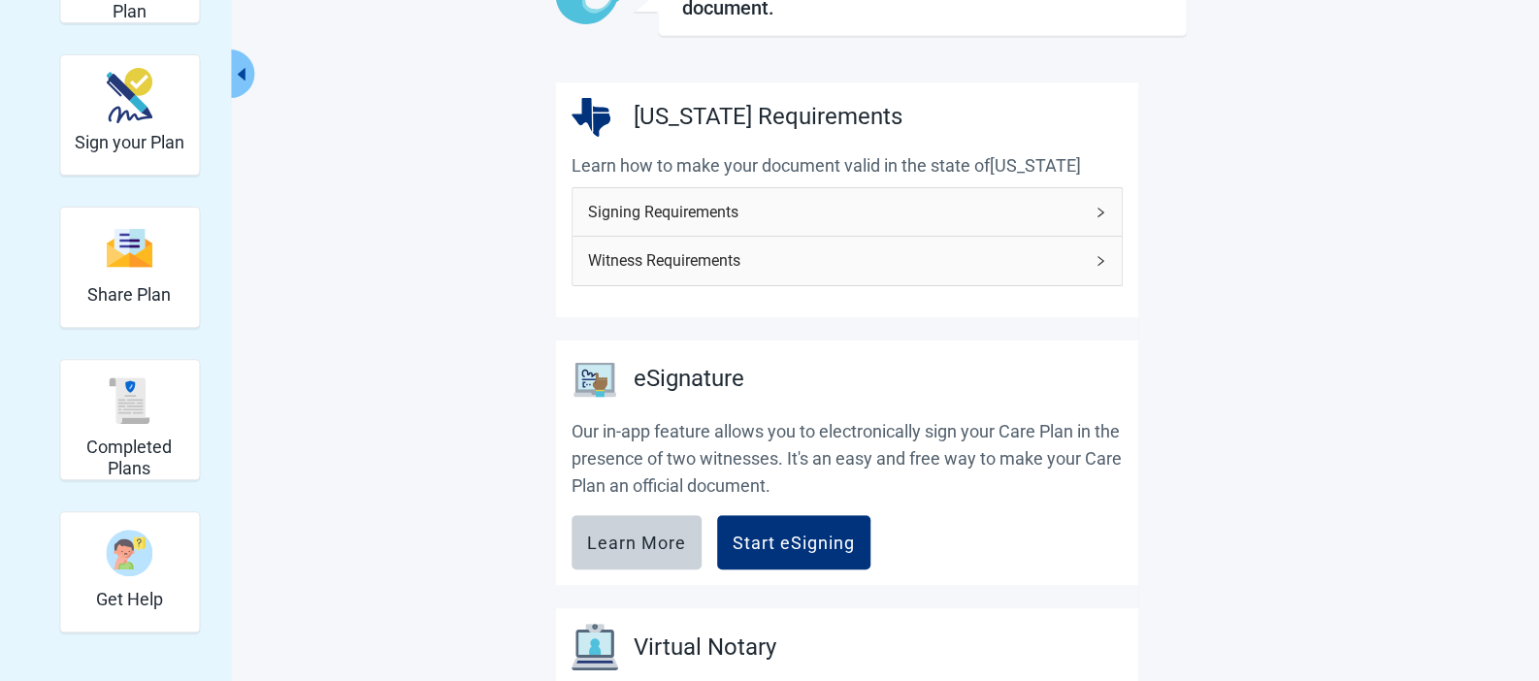
scroll to position [384, 0]
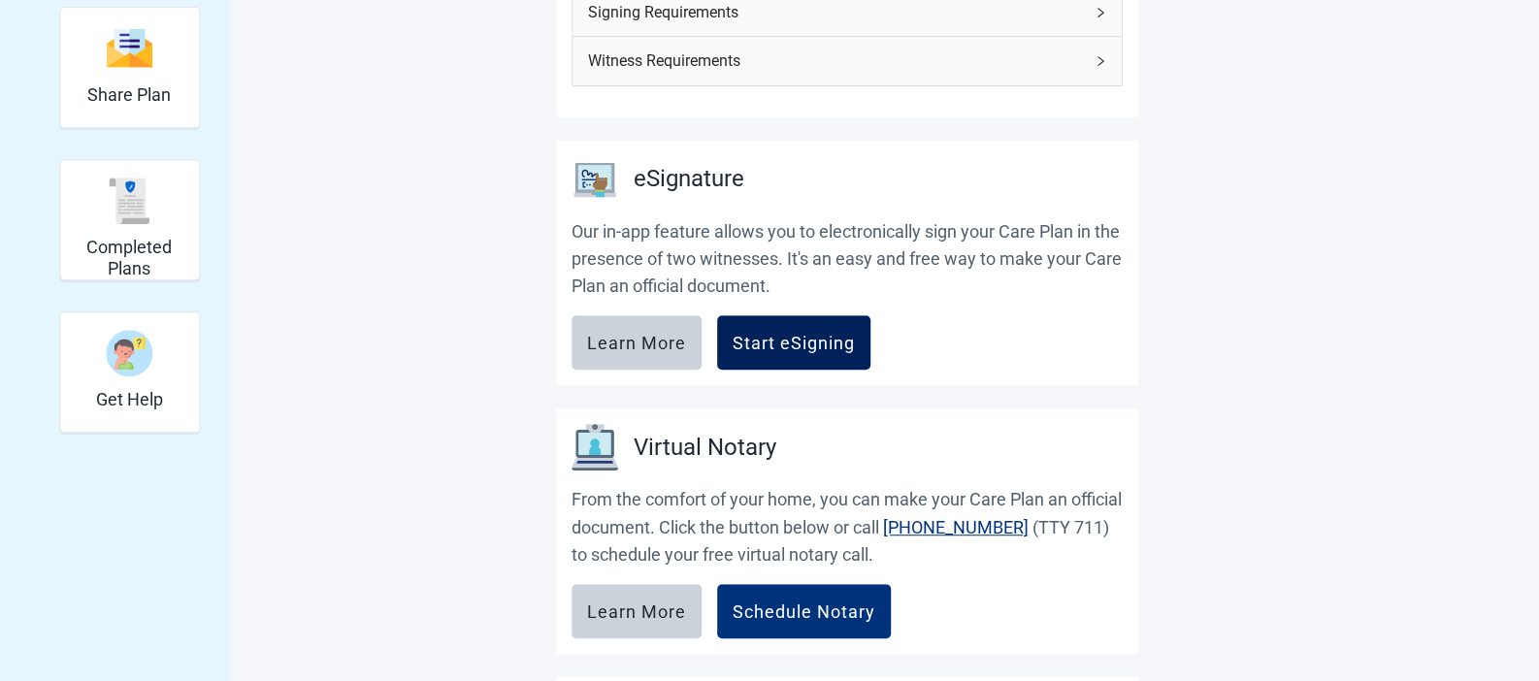
click at [830, 349] on div "Start eSigning" at bounding box center [793, 342] width 122 height 19
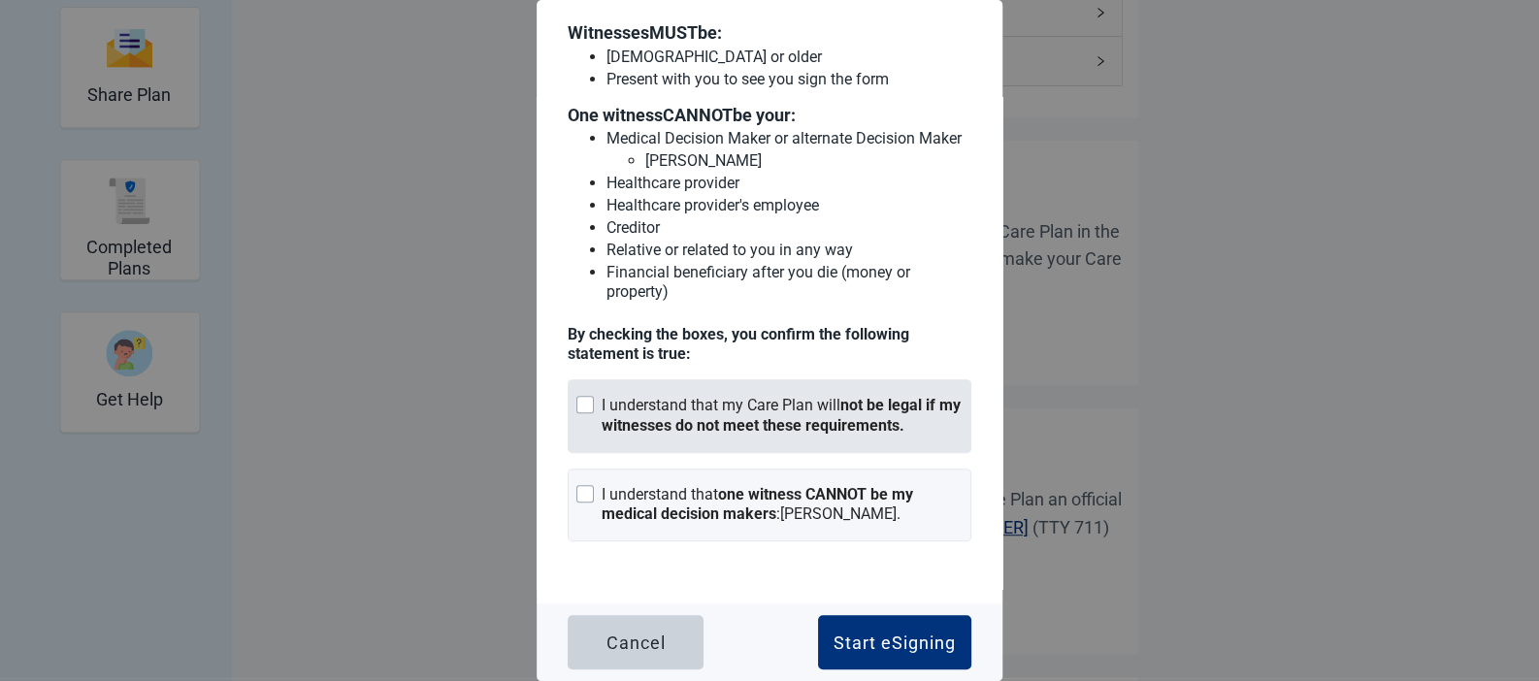
scroll to position [163, 0]
click at [602, 406] on div "I understand that my Care Plan will not be legal if my witnesses do not meet th…" at bounding box center [782, 416] width 361 height 41
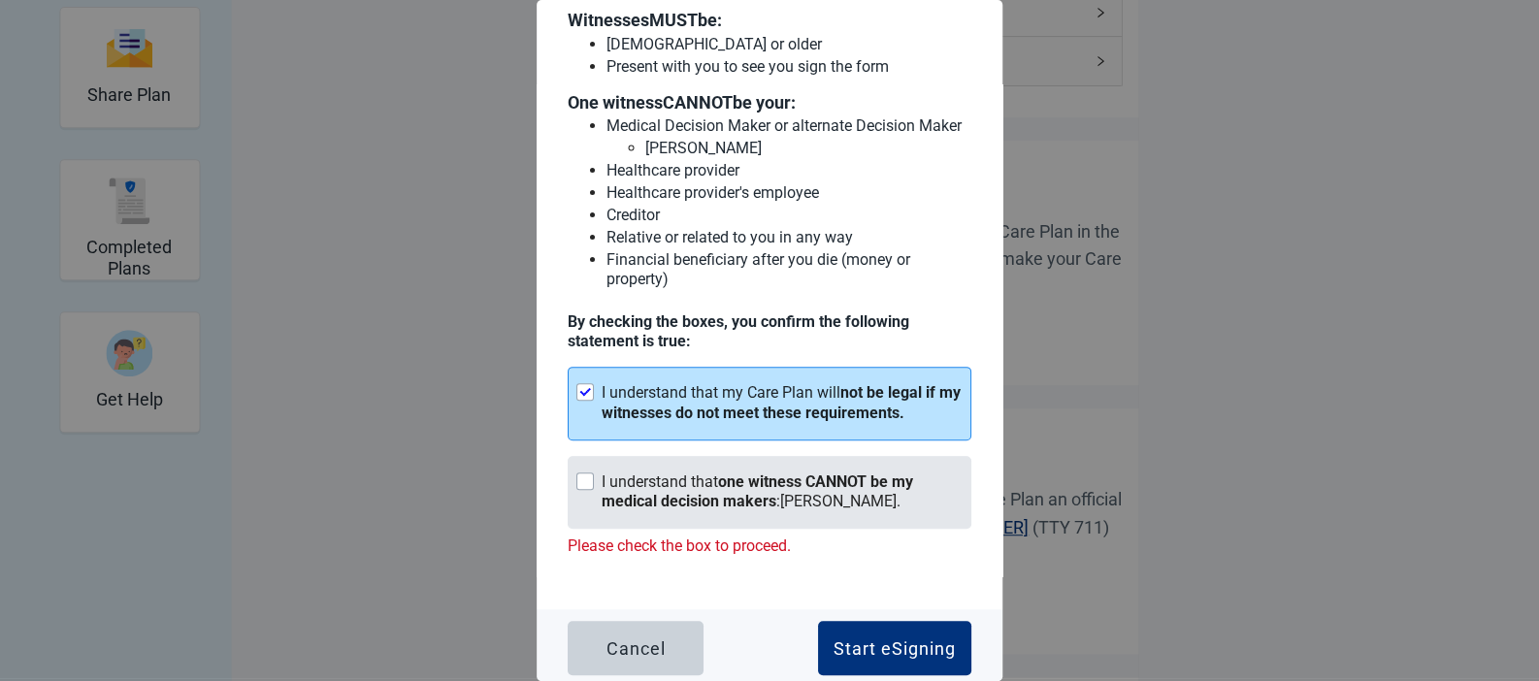
click at [651, 511] on strong "one witness CANNOT be my medical decision makers" at bounding box center [757, 491] width 311 height 39
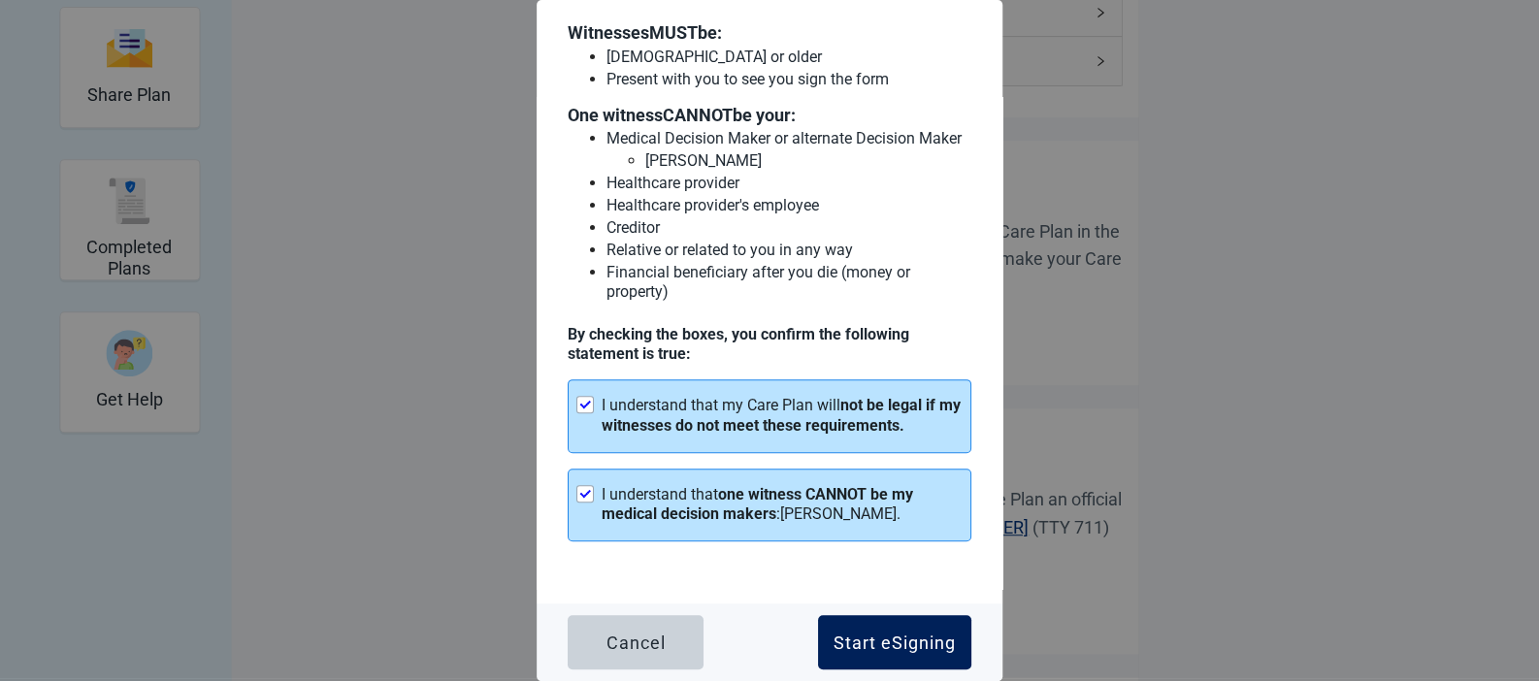
click at [869, 638] on div "Start eSigning" at bounding box center [894, 642] width 122 height 19
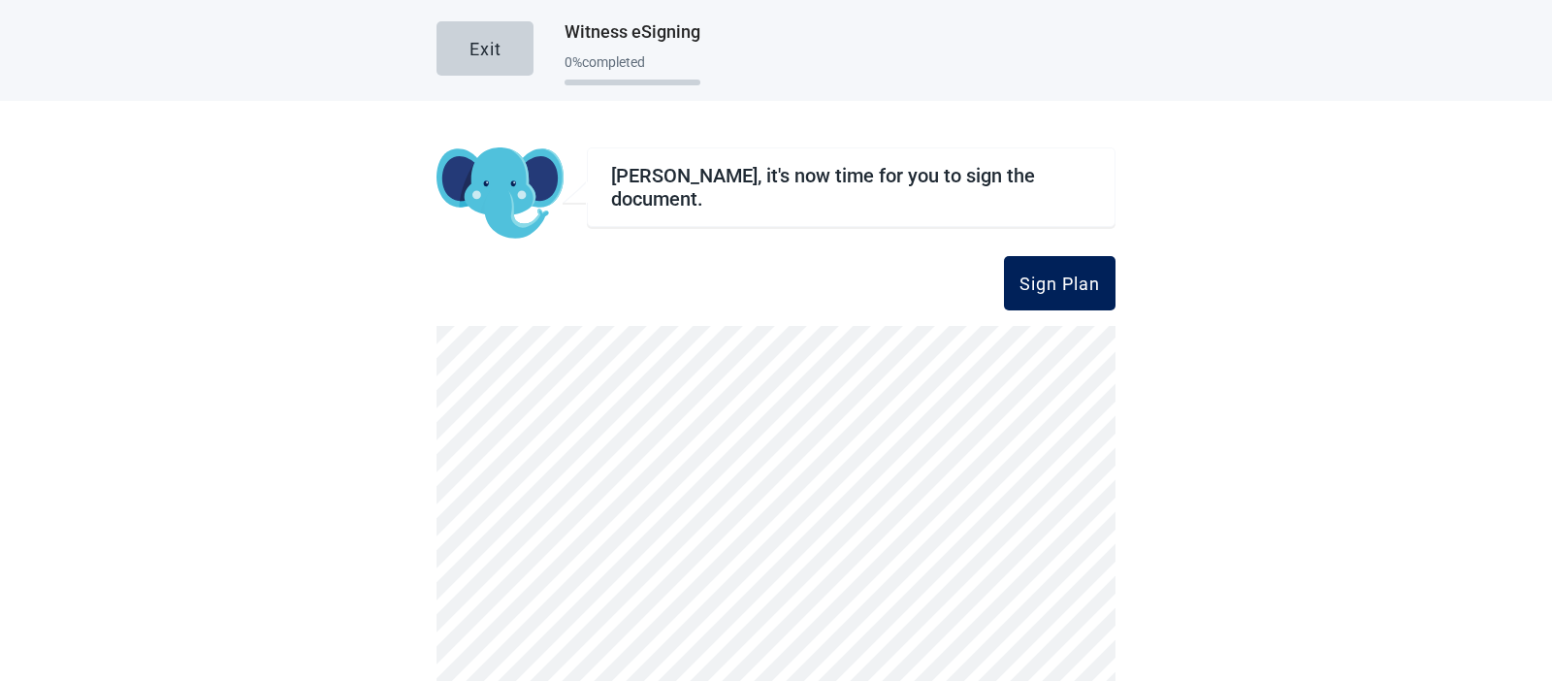
click at [1342, 356] on div "Exit Witness eSigning 0 % completed [PERSON_NAME], it's now time for you to sig…" at bounding box center [776, 340] width 1552 height 681
click at [386, 42] on div "Exit Witness eSigning 0 % completed" at bounding box center [776, 50] width 1552 height 101
click at [587, 50] on div "0 % completed" at bounding box center [633, 71] width 136 height 48
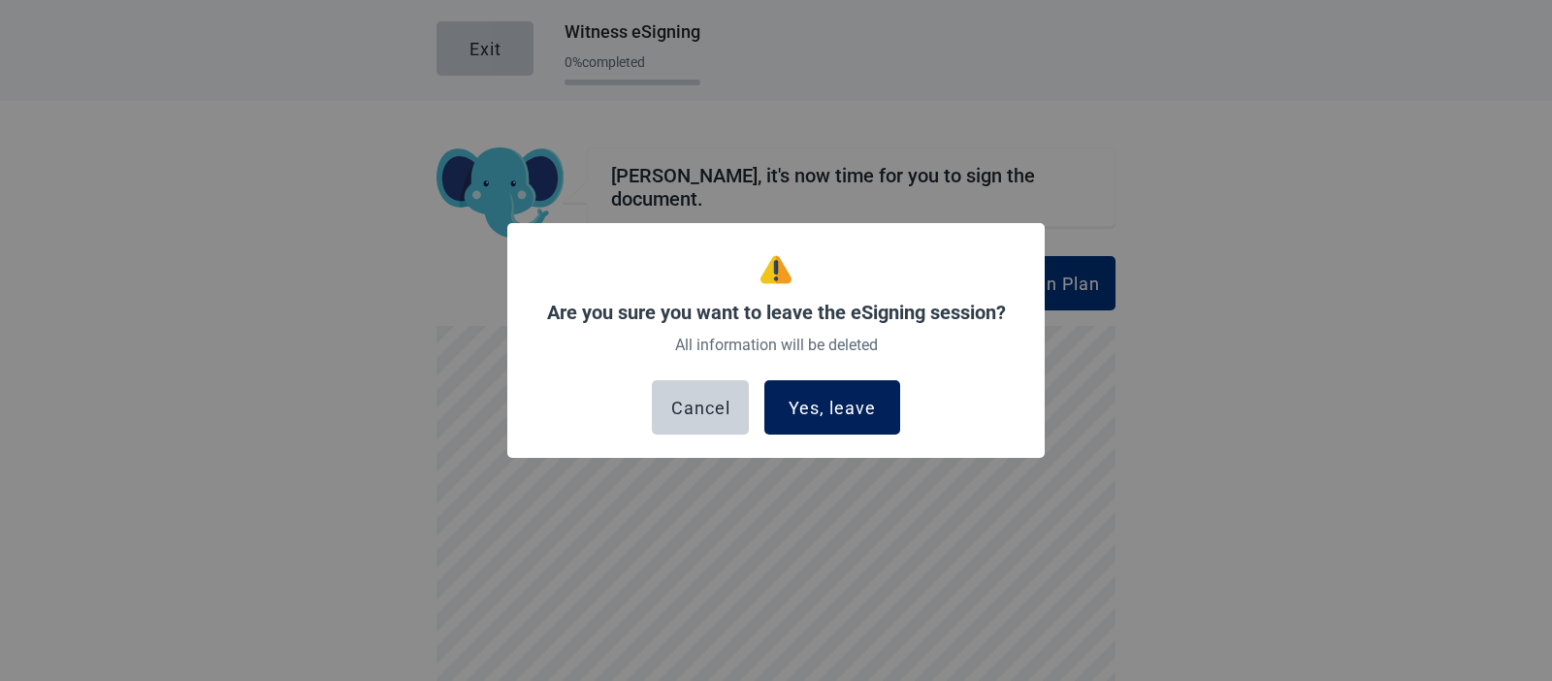
click at [850, 416] on div "Yes, leave" at bounding box center [832, 407] width 87 height 19
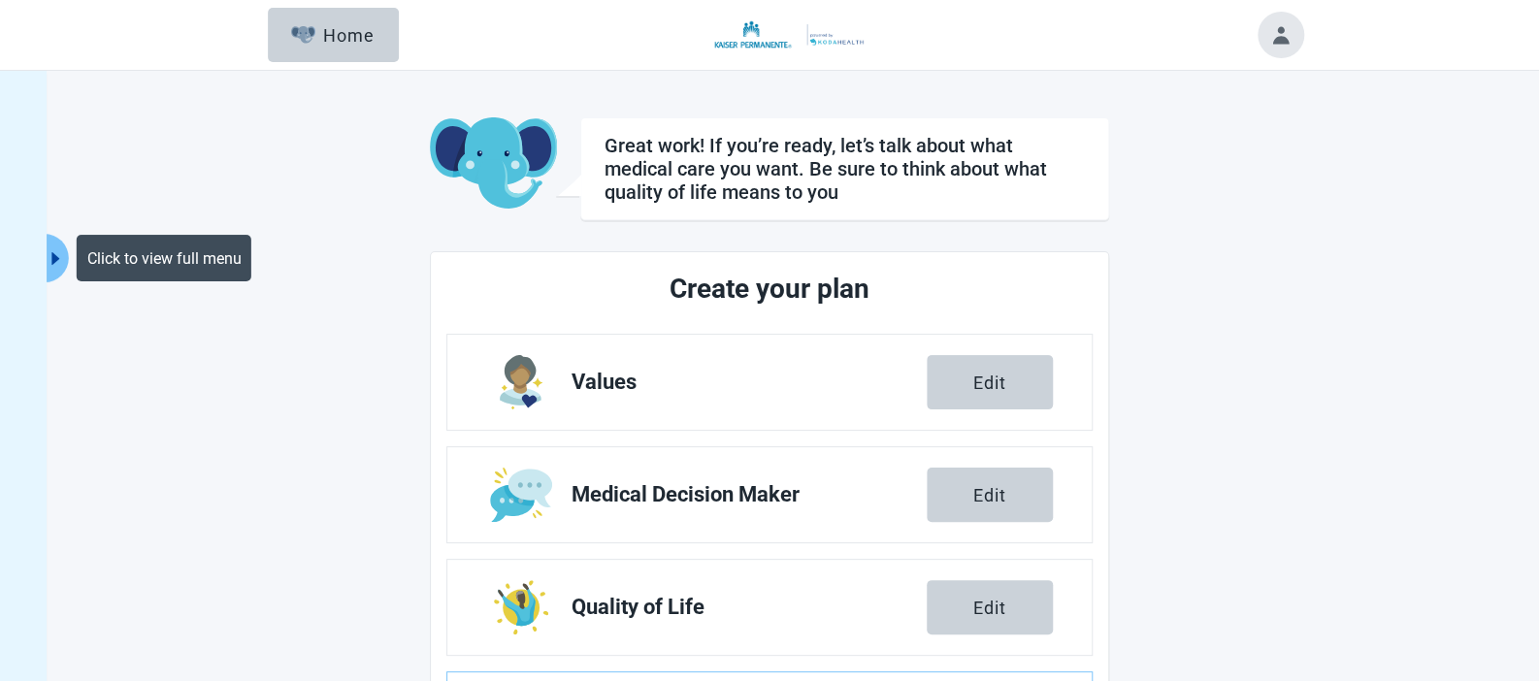
click at [67, 261] on button "Click to view full menu" at bounding box center [57, 258] width 24 height 49
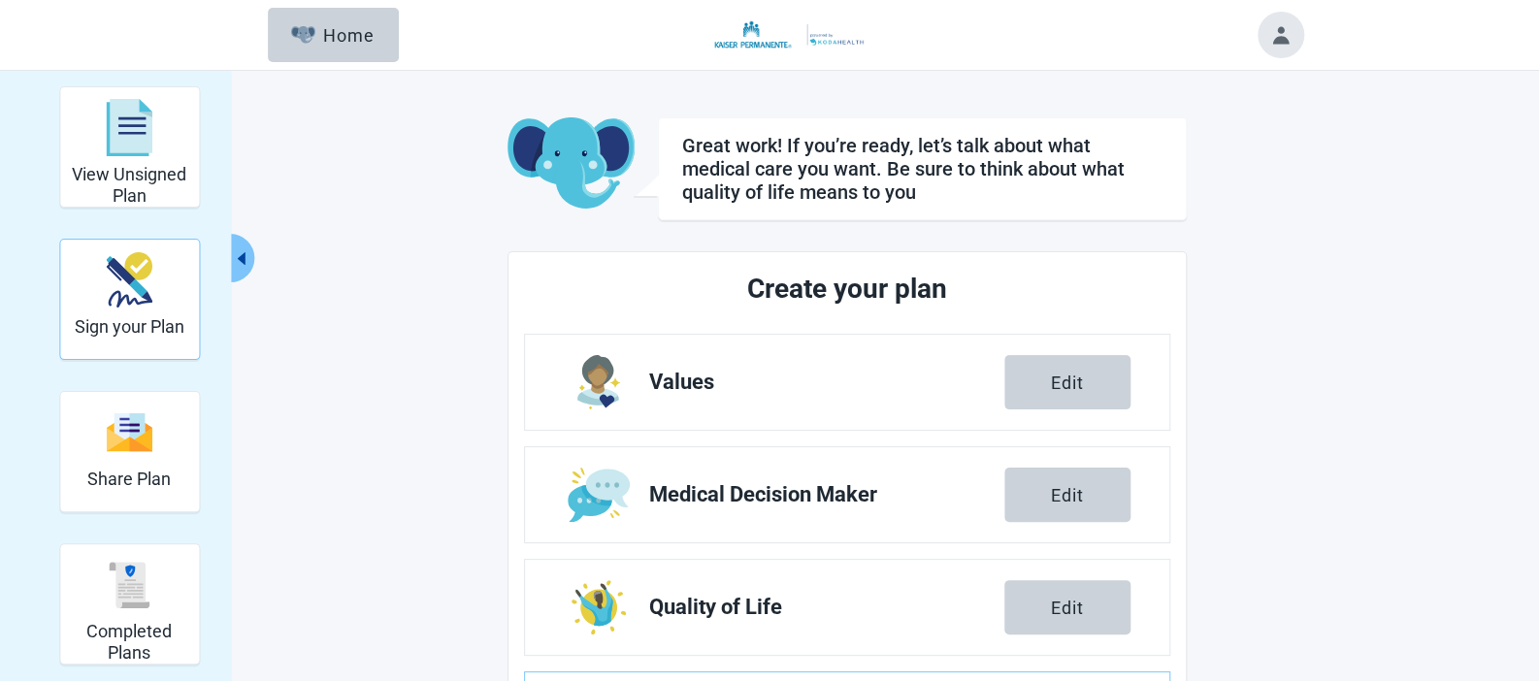
click at [152, 304] on div "Sign your Plan" at bounding box center [130, 280] width 110 height 73
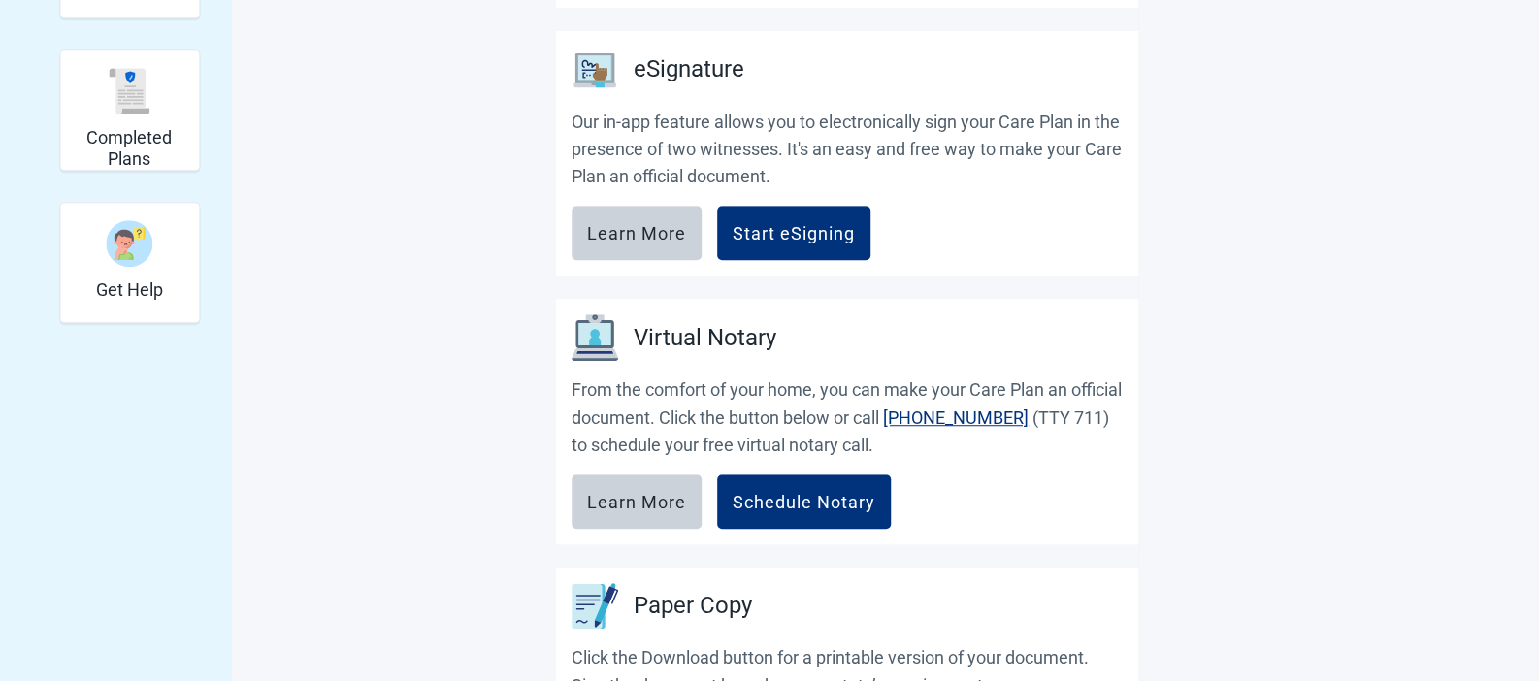
scroll to position [460, 0]
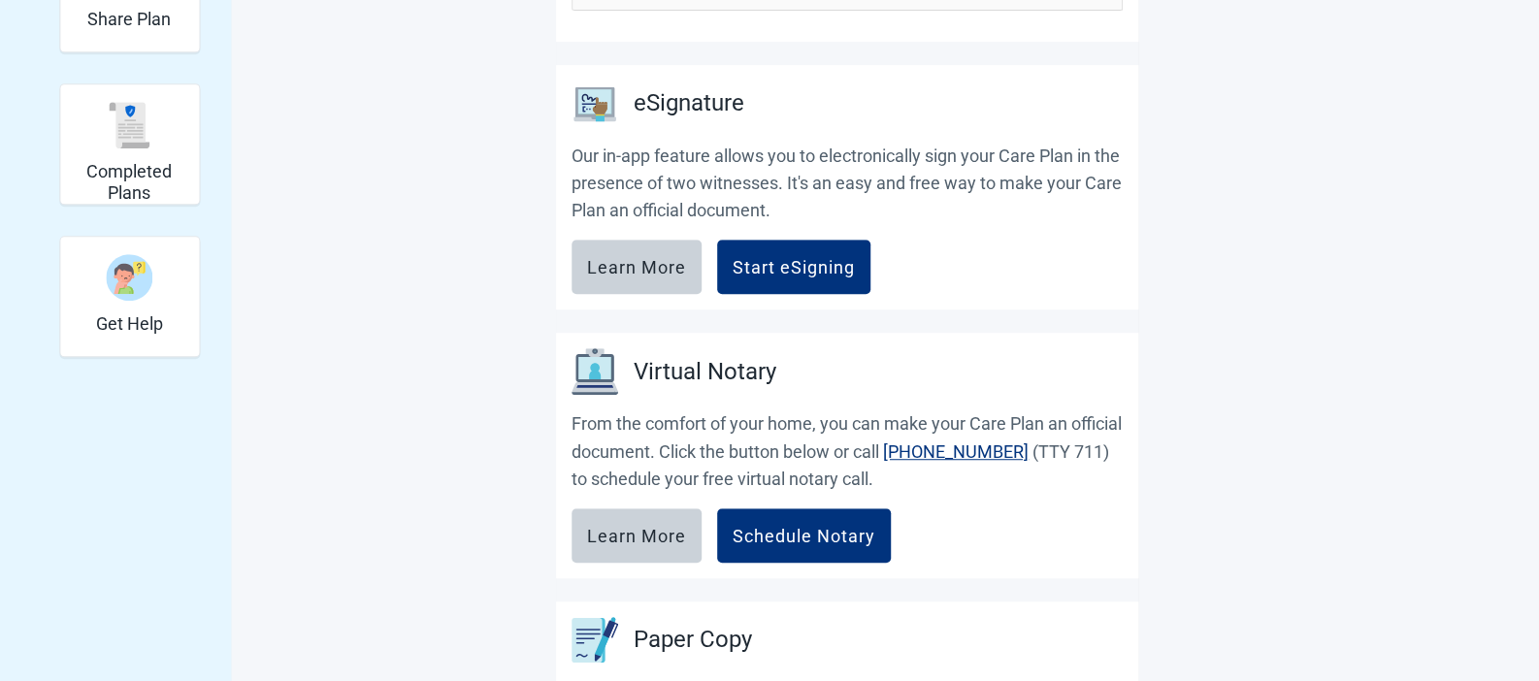
click at [799, 169] on p "Our in-app feature allows you to electronically sign your Care Plan in the pres…" at bounding box center [846, 184] width 551 height 82
click at [797, 262] on div "Start eSigning" at bounding box center [793, 266] width 122 height 19
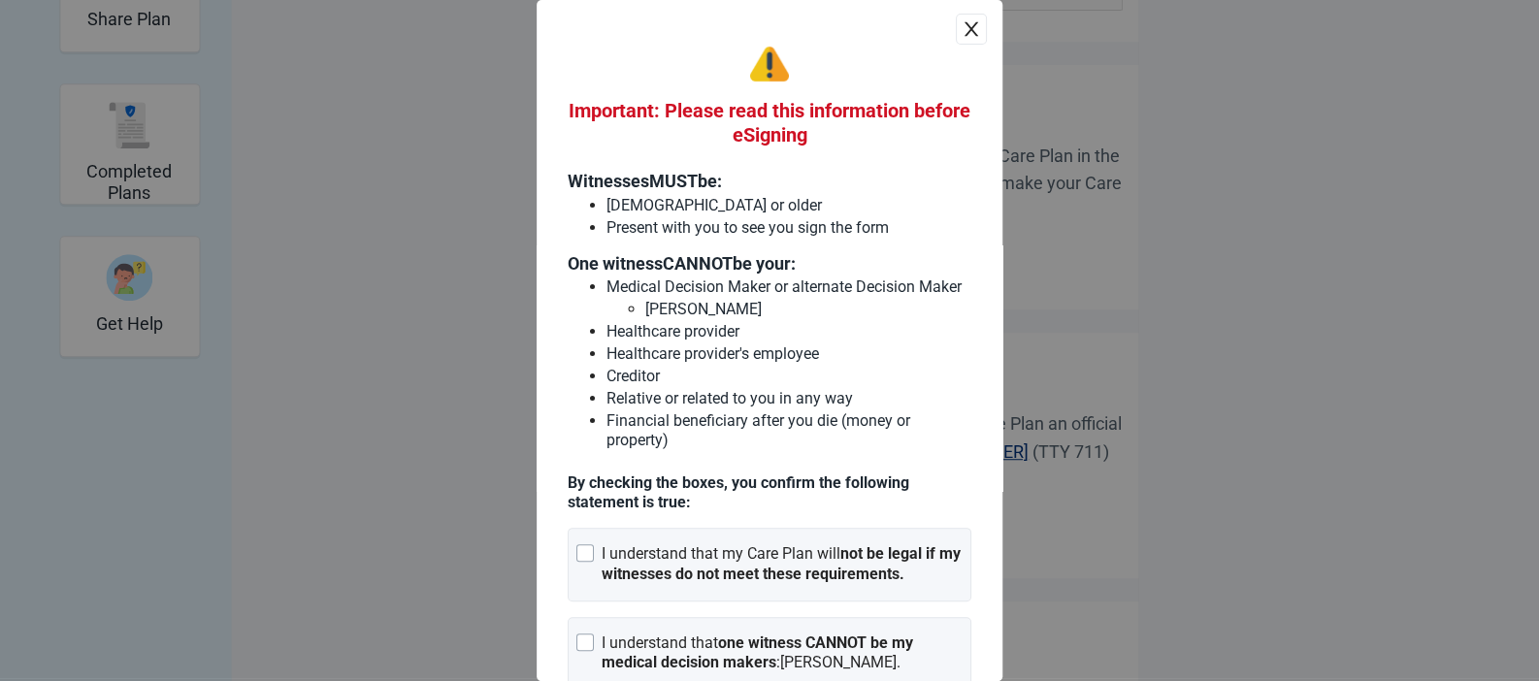
scroll to position [0, 0]
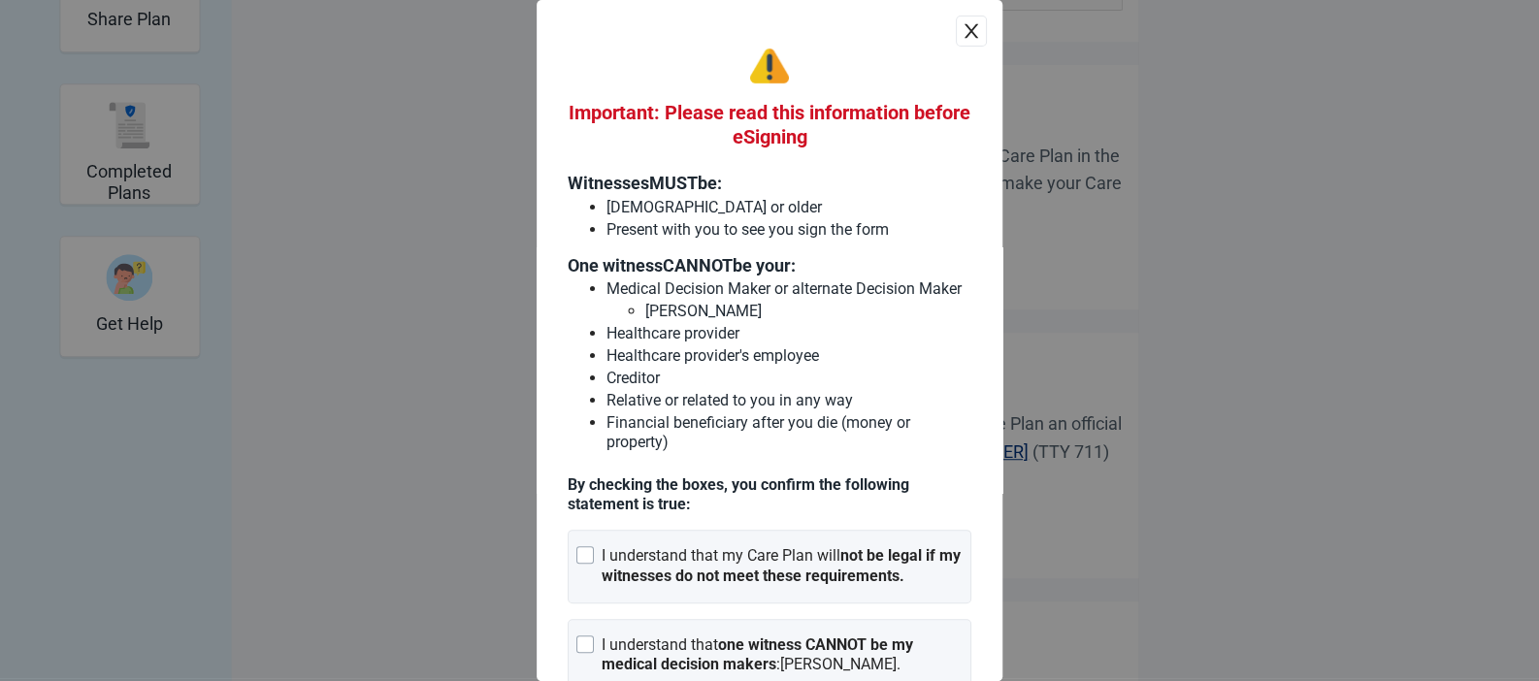
click at [961, 38] on icon "close" at bounding box center [970, 30] width 19 height 19
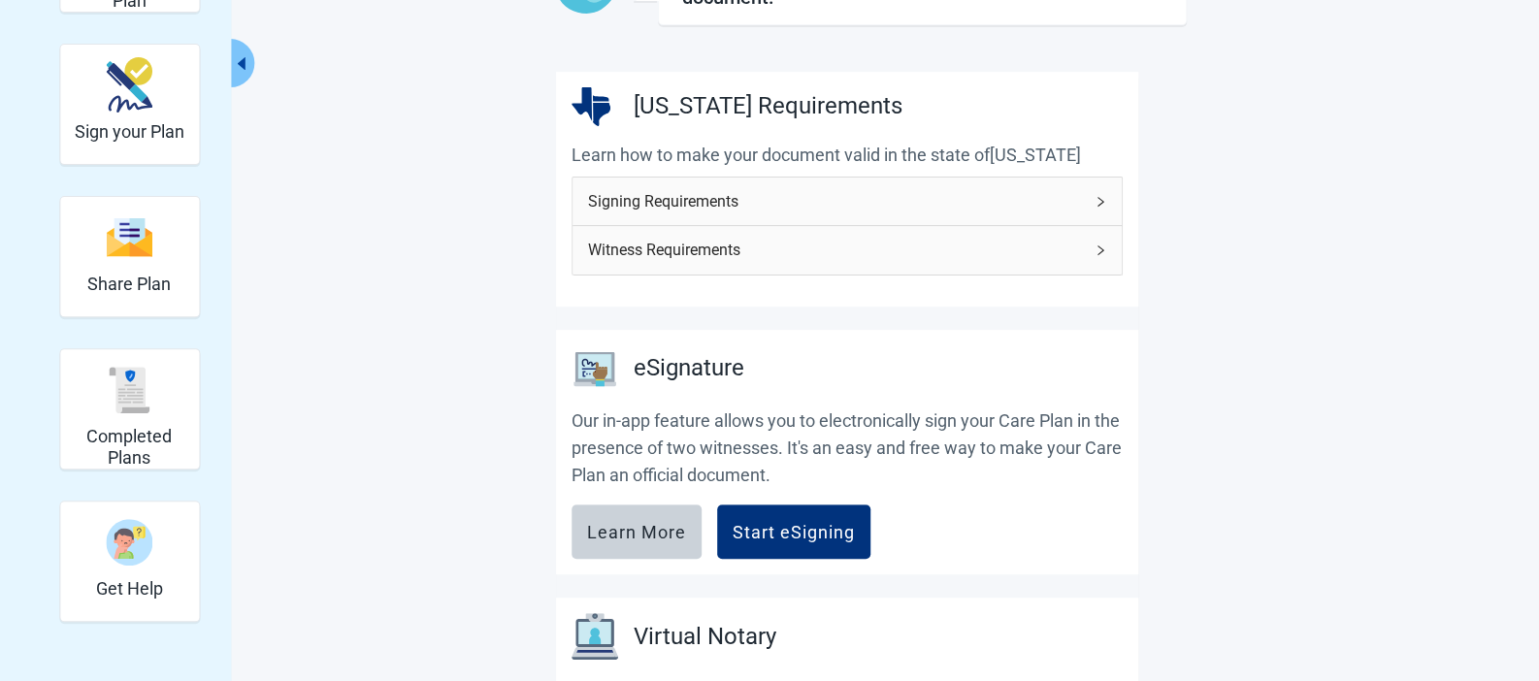
scroll to position [277, 0]
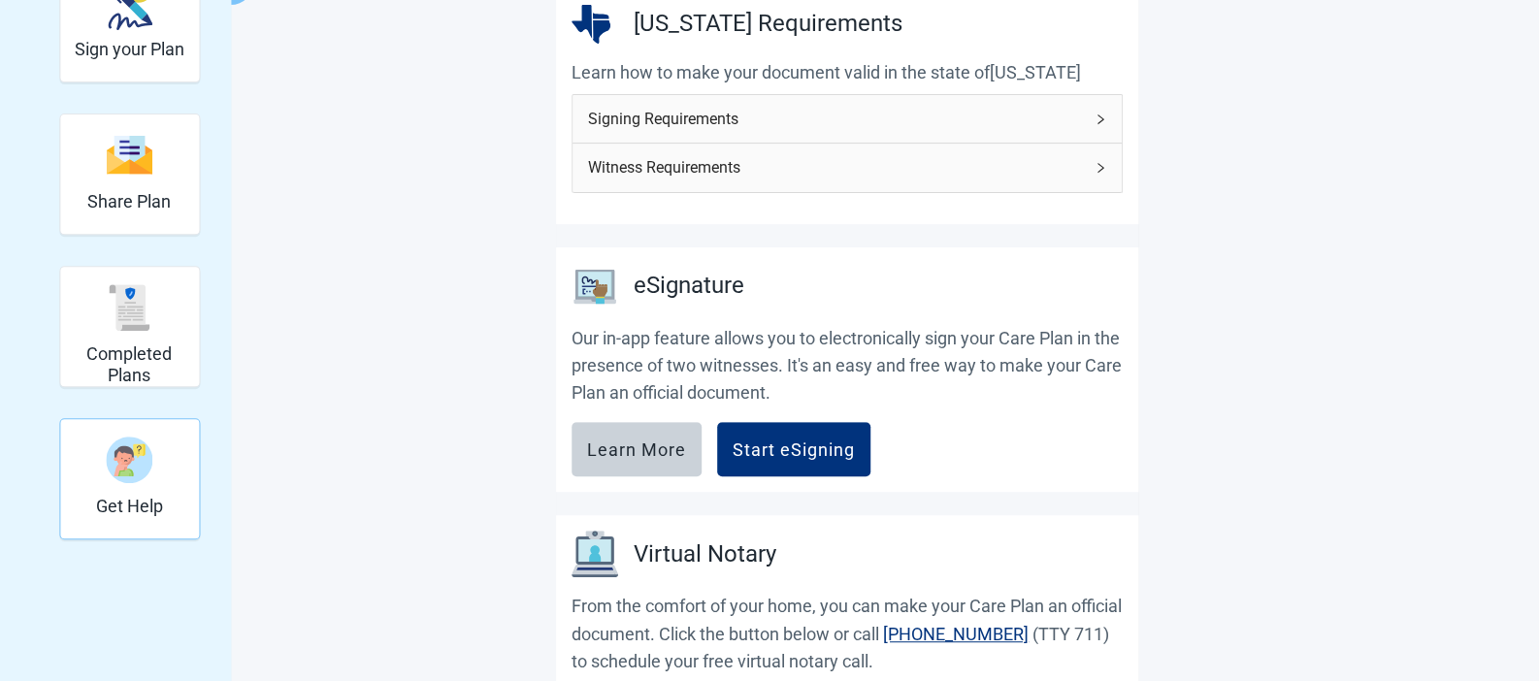
click at [143, 459] on img "Get Help" at bounding box center [129, 460] width 47 height 47
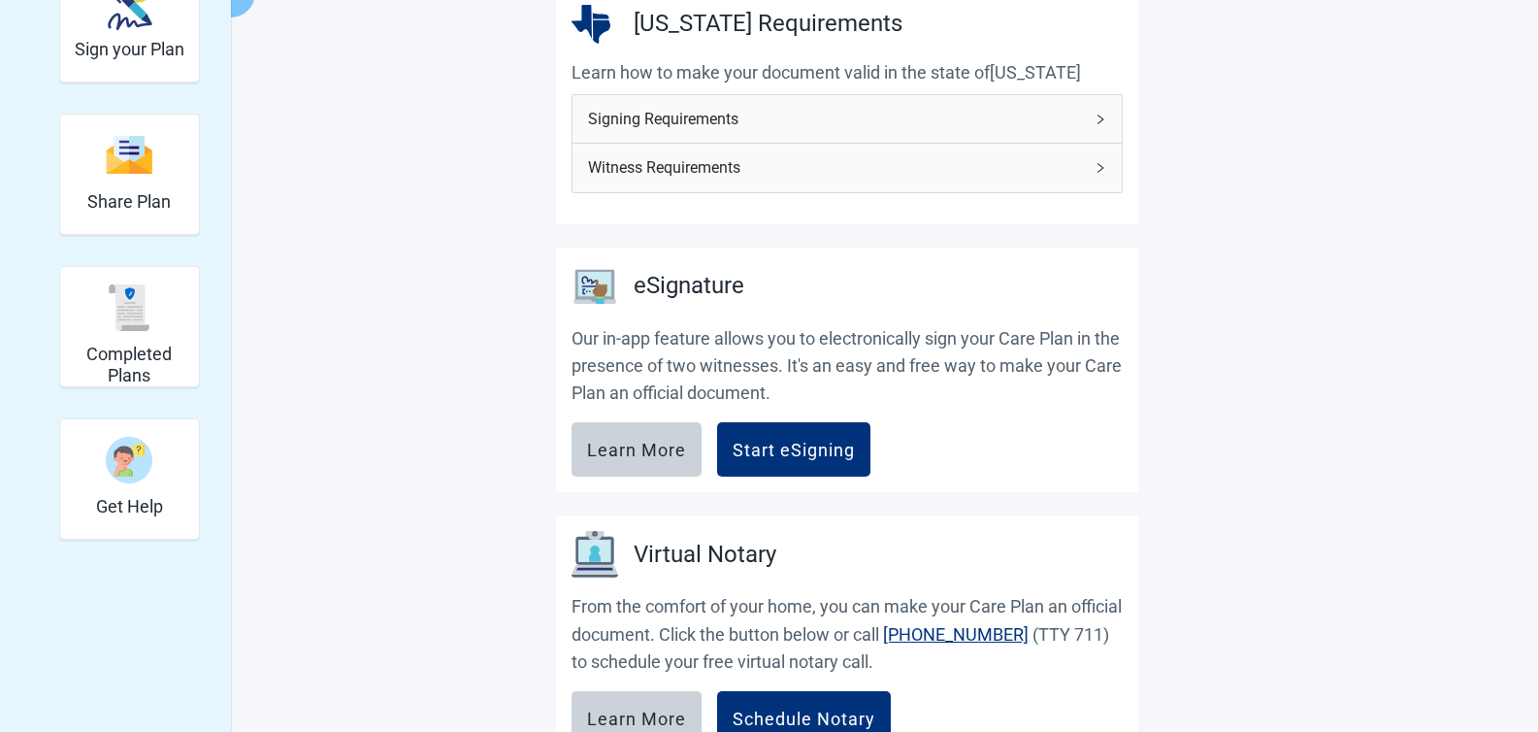
click at [507, 182] on div "It's important to sign your Advance Medical Care Plan. Read the information bel…" at bounding box center [846, 510] width 679 height 1340
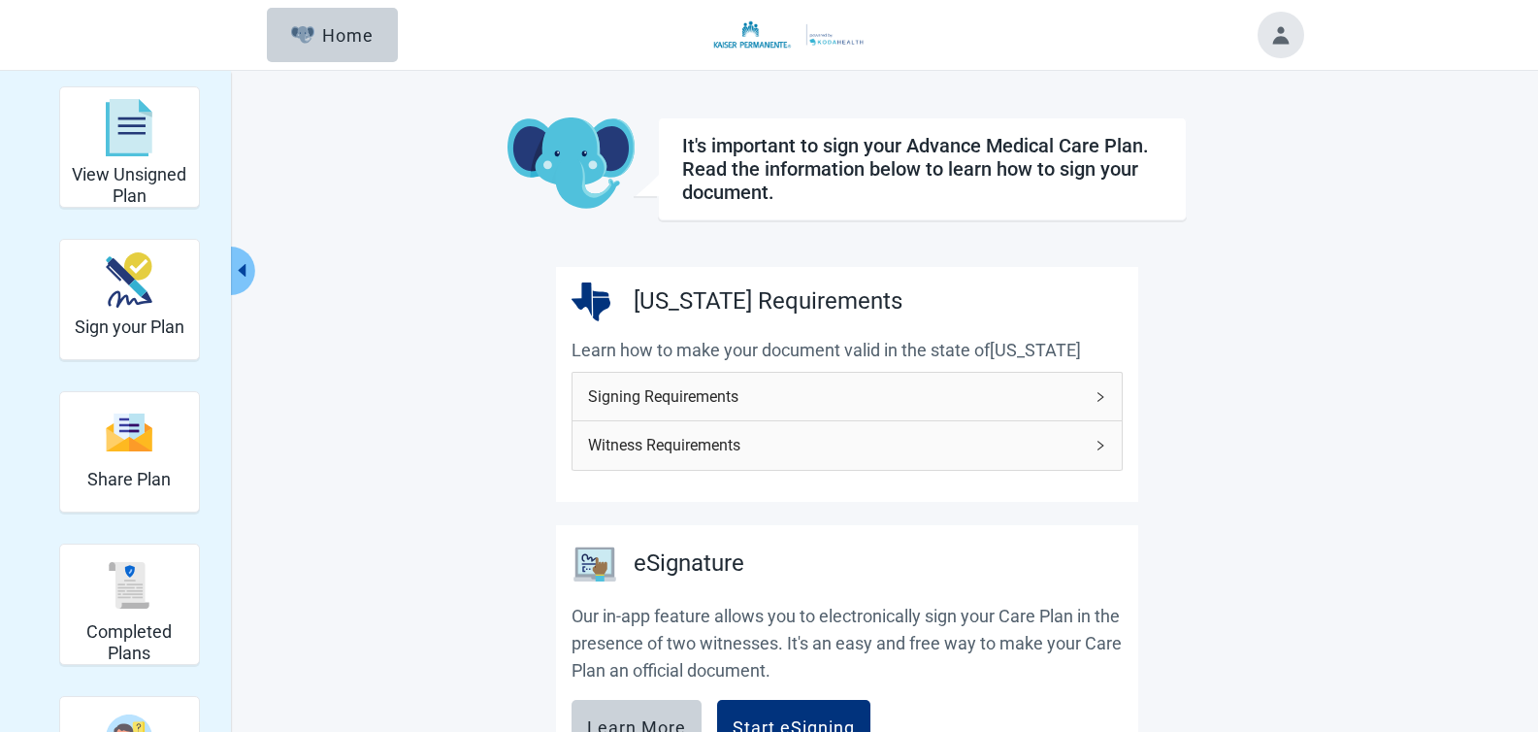
click at [1257, 40] on div at bounding box center [1280, 35] width 47 height 47
click at [1270, 38] on button "Toggle account menu" at bounding box center [1280, 35] width 47 height 47
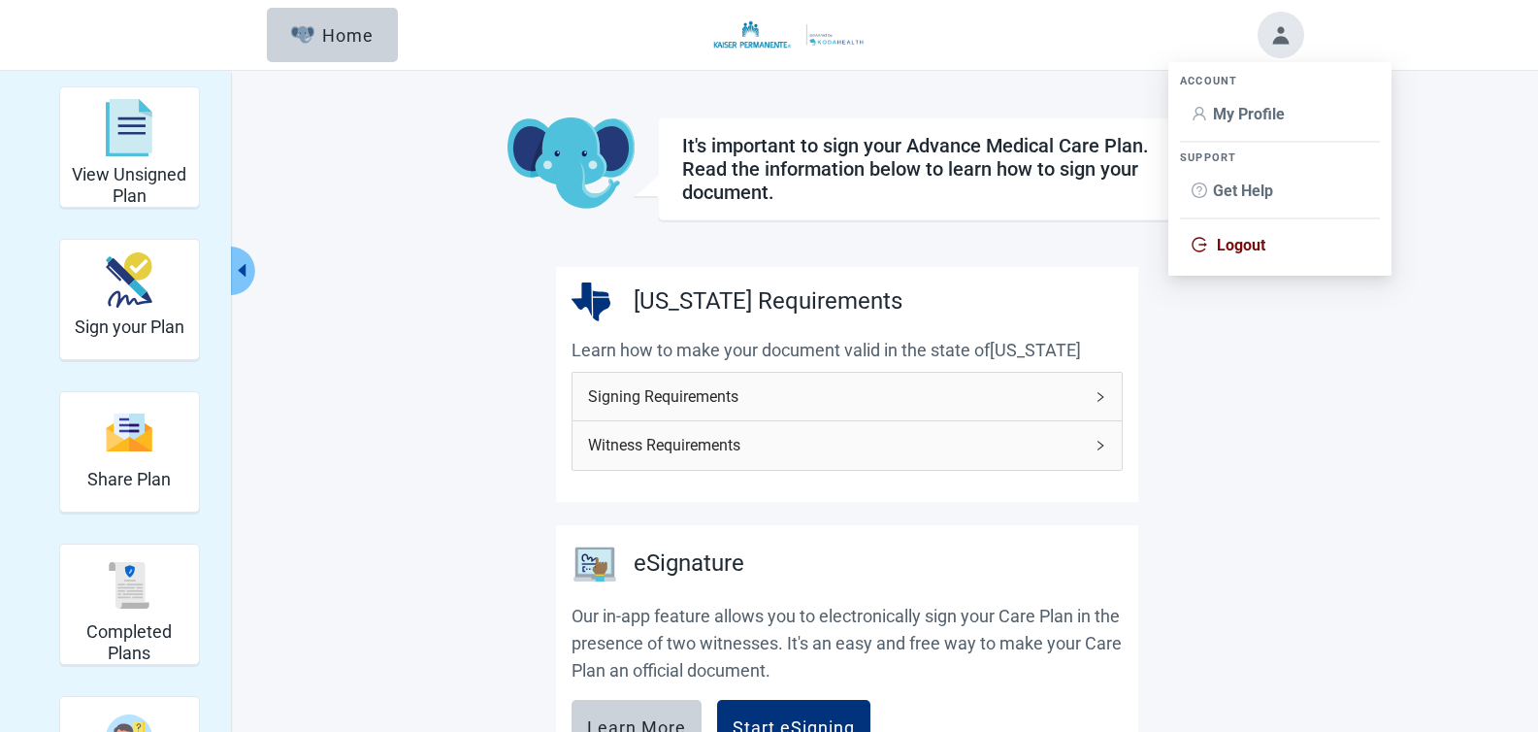
click at [1254, 245] on span "Logout" at bounding box center [1241, 245] width 49 height 18
